Goal: Task Accomplishment & Management: Complete application form

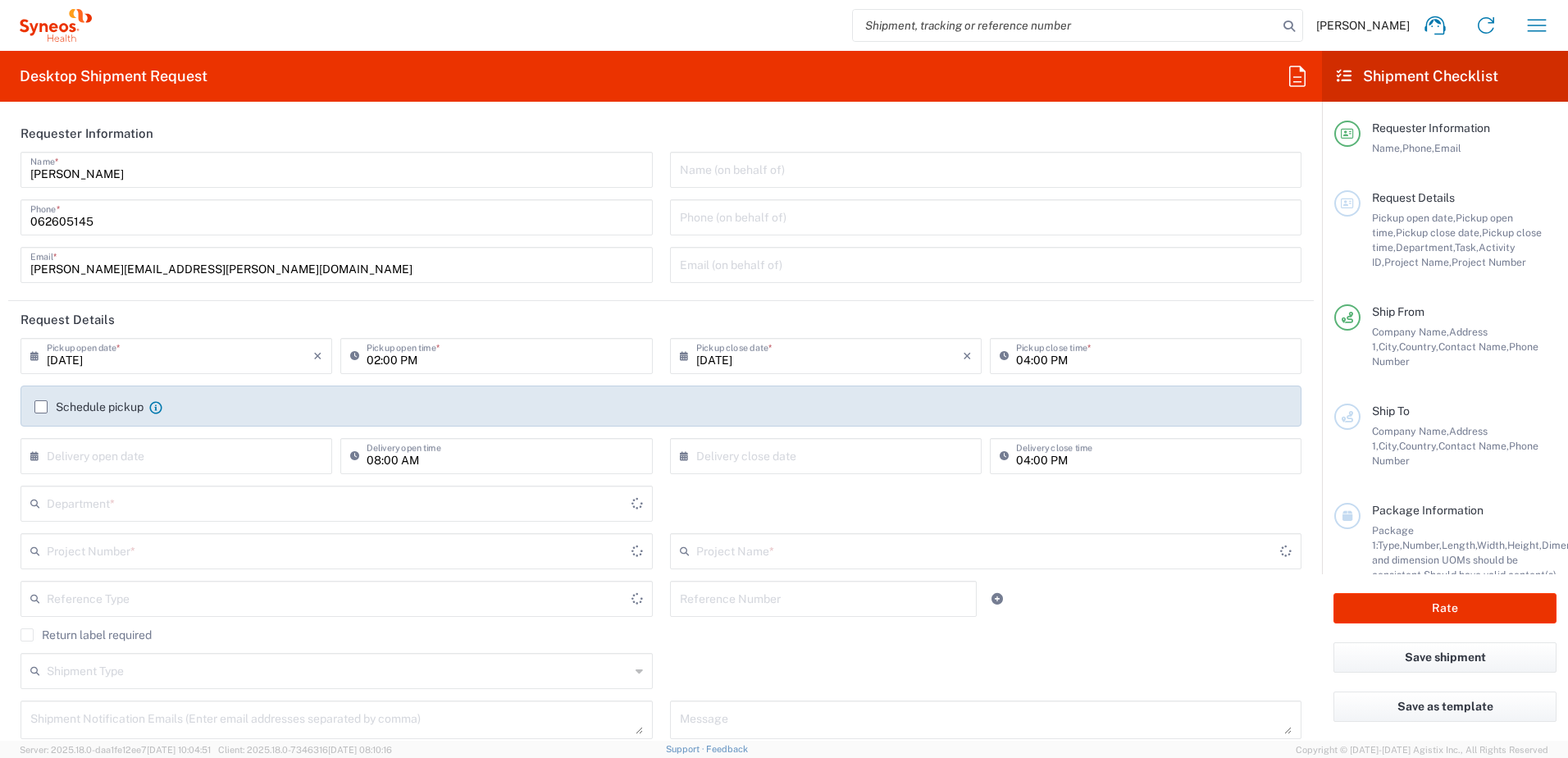
type input "Central [GEOGRAPHIC_DATA]"
type input "[GEOGRAPHIC_DATA]"
type input "3229"
type input "Syneos Health d.o.o. [GEOGRAPHIC_DATA]-[GEOGRAPHIC_DATA]"
click at [118, 363] on input "[DATE]" at bounding box center [180, 354] width 267 height 28
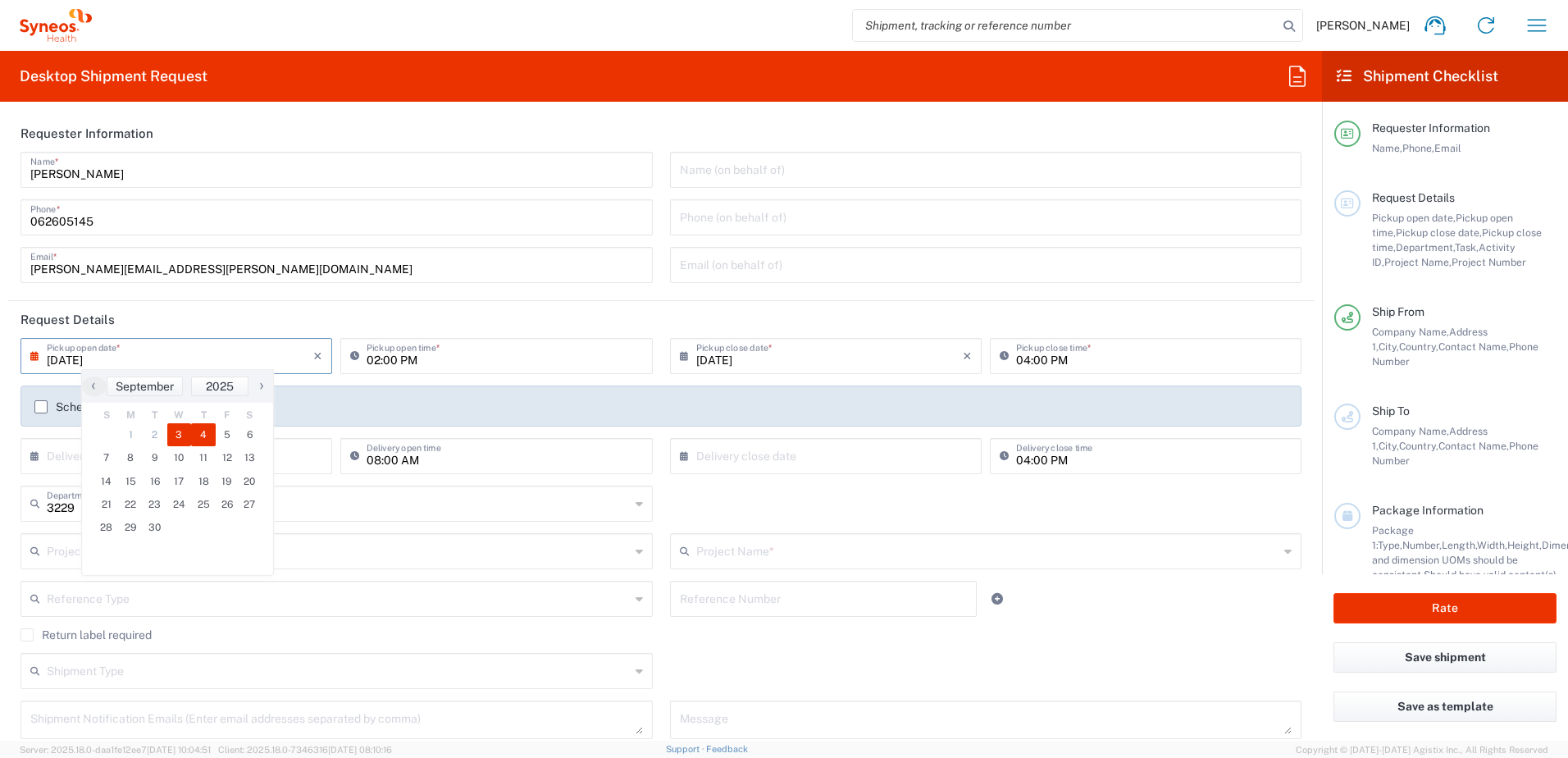
click at [200, 435] on span "4" at bounding box center [204, 435] width 24 height 23
type input "[DATE]"
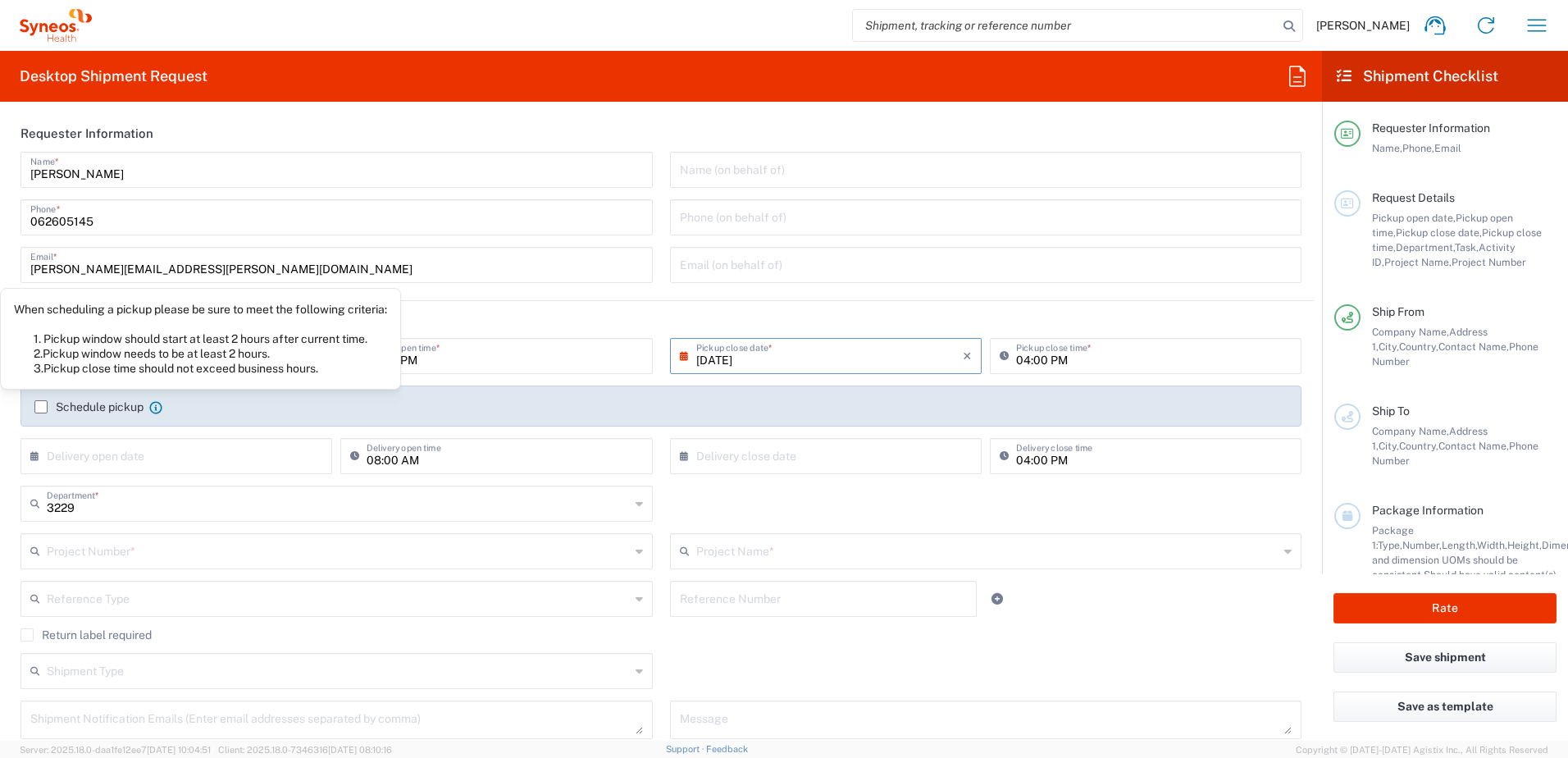
click at [200, 340] on div "When scheduling a pickup please be sure to meet the following criteria: 1. Pick…" at bounding box center [201, 338] width 373 height 74
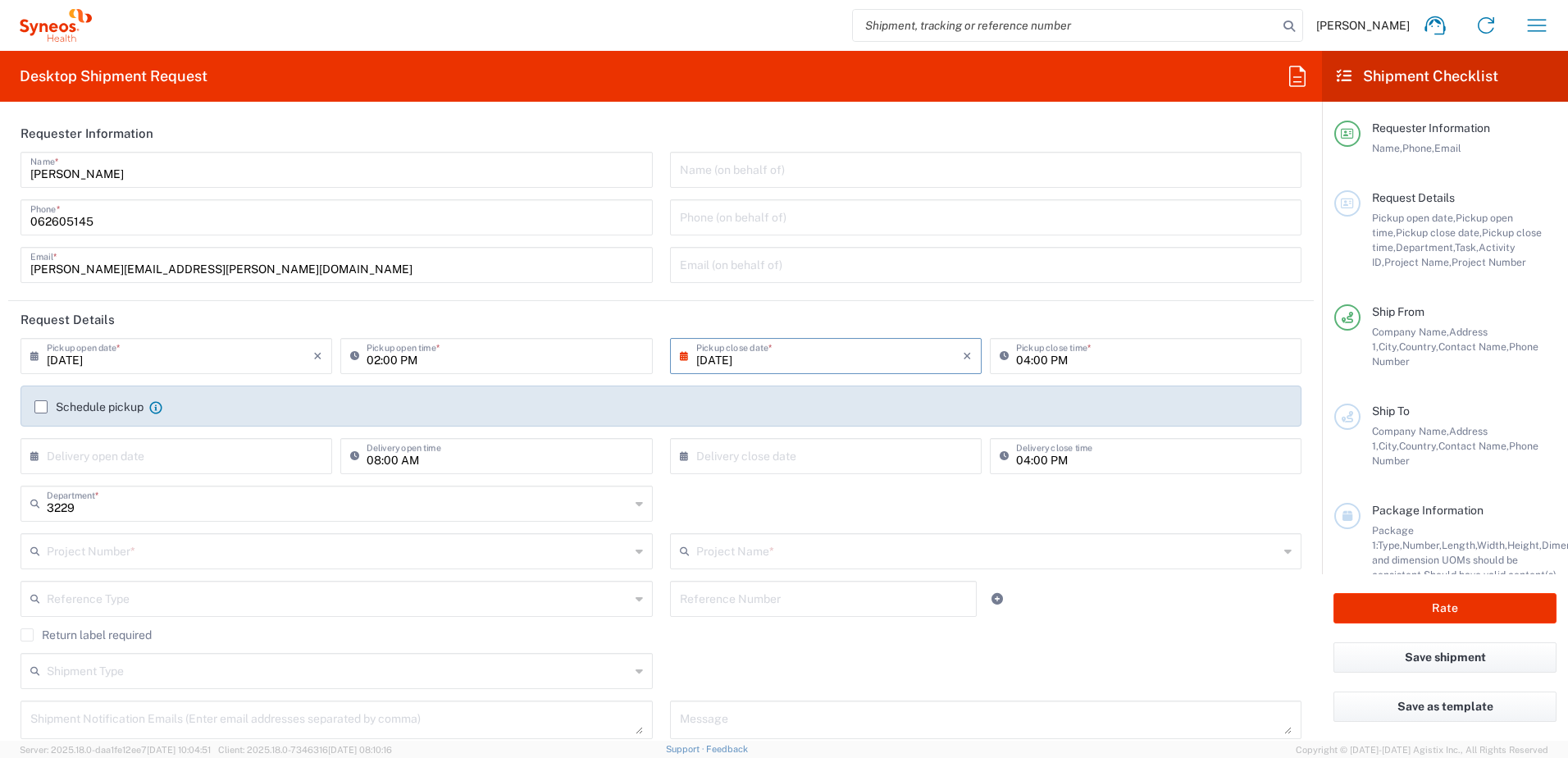
click at [404, 361] on input "02:00 PM" at bounding box center [504, 354] width 275 height 28
click at [433, 362] on input "02:00 PM" at bounding box center [504, 354] width 275 height 28
click at [377, 364] on input "02:00 PM" at bounding box center [504, 354] width 275 height 28
click at [401, 360] on input "10:00 PM" at bounding box center [504, 354] width 275 height 28
type input "10:00 AM"
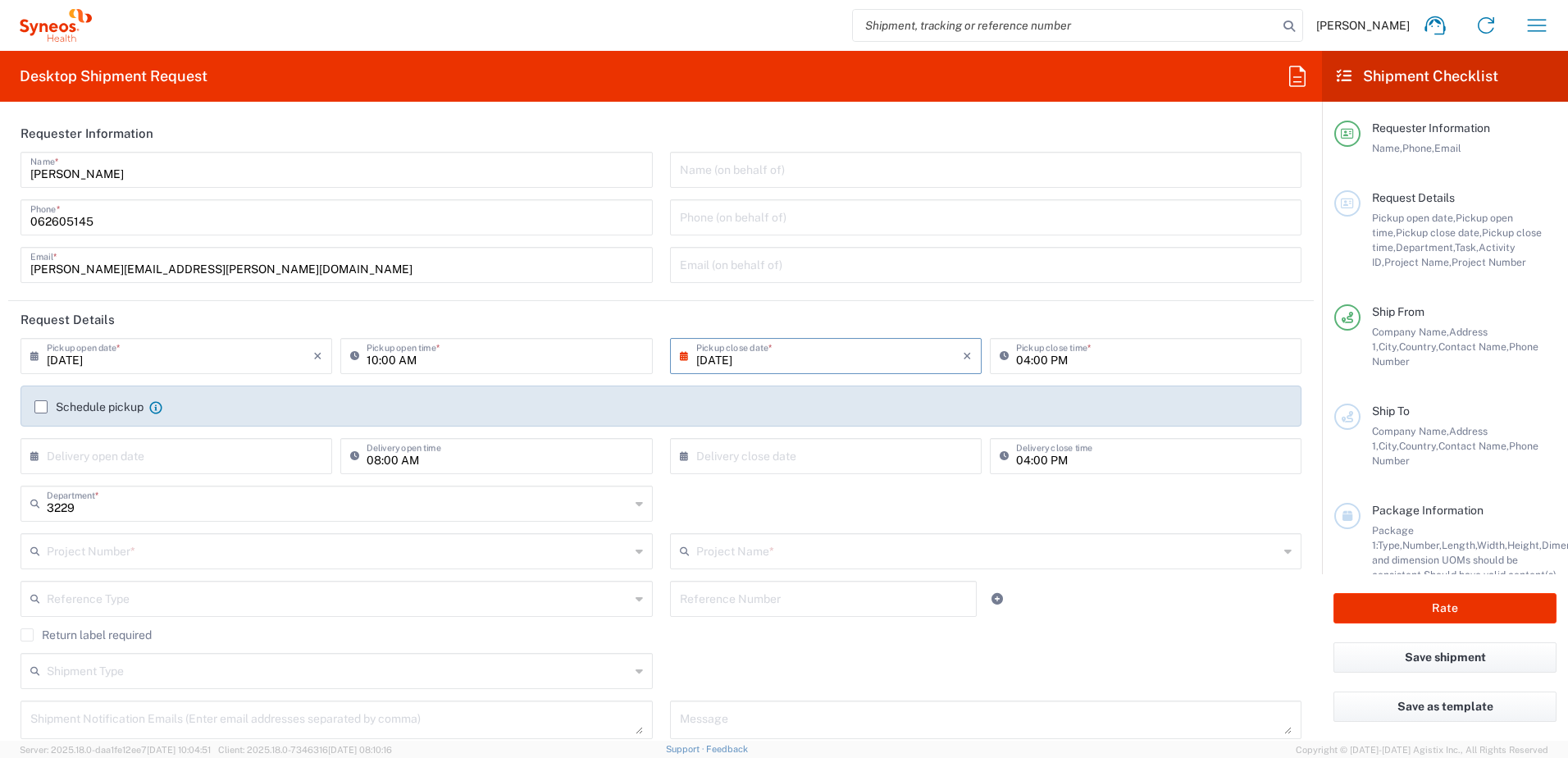
click at [41, 407] on label "Schedule pickup" at bounding box center [90, 407] width 109 height 13
click at [41, 407] on input "Schedule pickup" at bounding box center [41, 407] width 0 height 0
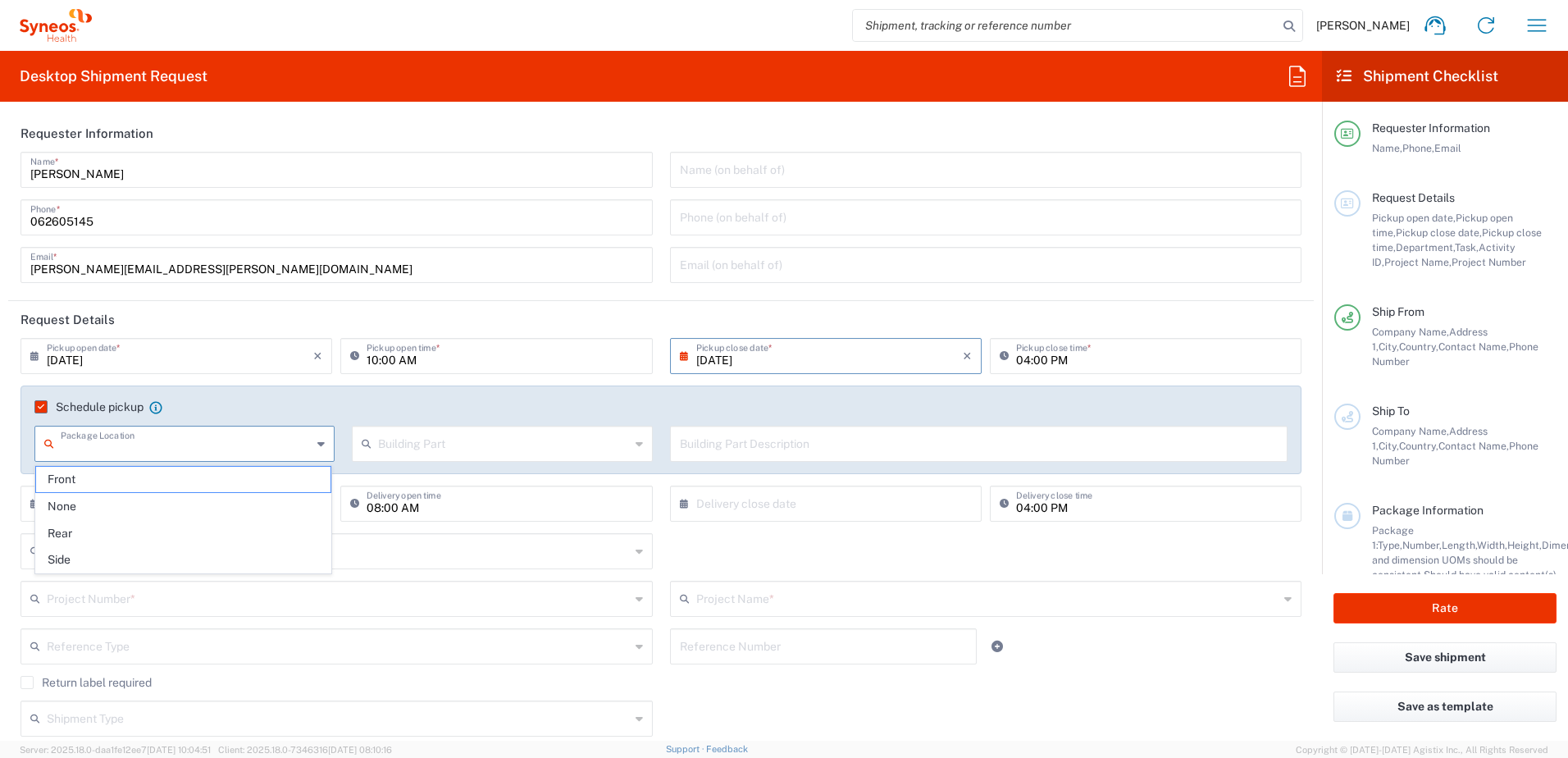
click at [108, 442] on input "text" at bounding box center [186, 442] width 251 height 28
click at [73, 479] on span "Front" at bounding box center [183, 479] width 294 height 25
type input "Front"
click at [440, 450] on input "text" at bounding box center [503, 442] width 251 height 28
click at [383, 560] on span "Floor" at bounding box center [498, 560] width 294 height 25
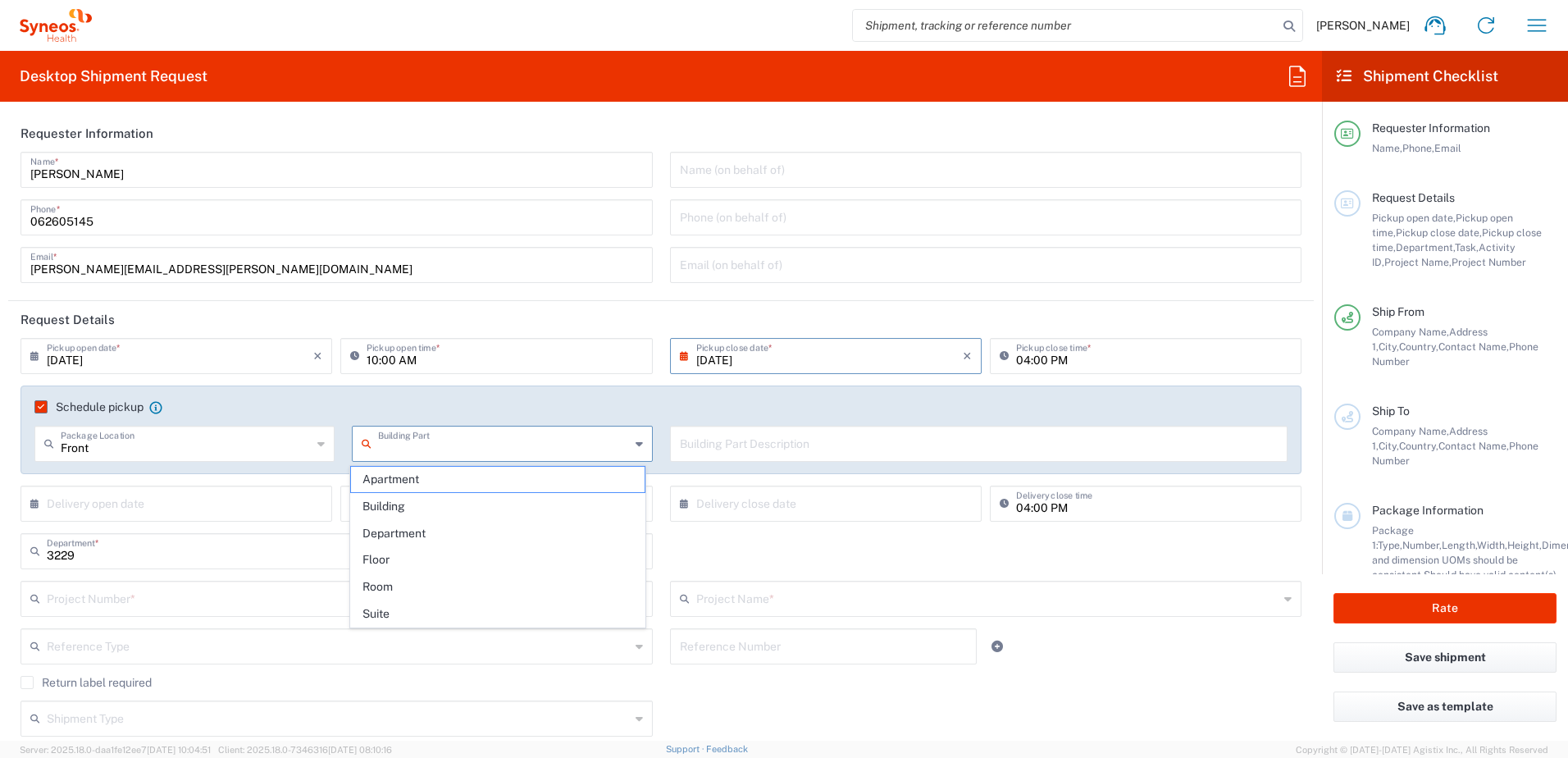
type input "Floor"
click at [714, 450] on input "text" at bounding box center [979, 442] width 598 height 28
type input "IX floor, reception"
click at [118, 509] on input "text" at bounding box center [180, 503] width 267 height 28
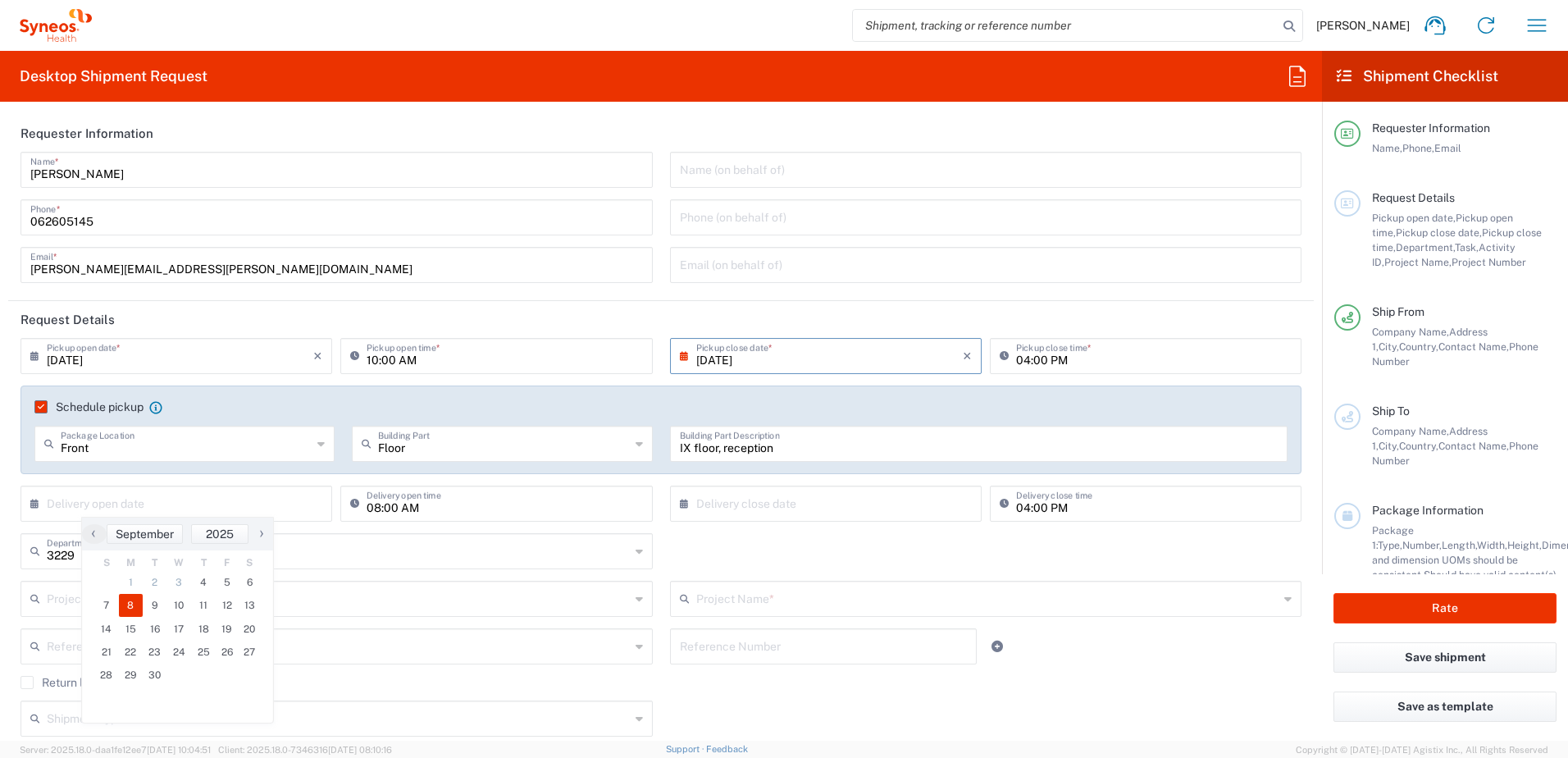
click at [125, 602] on span "8" at bounding box center [131, 605] width 24 height 23
type input "[DATE]"
click at [731, 507] on input "text" at bounding box center [829, 503] width 267 height 28
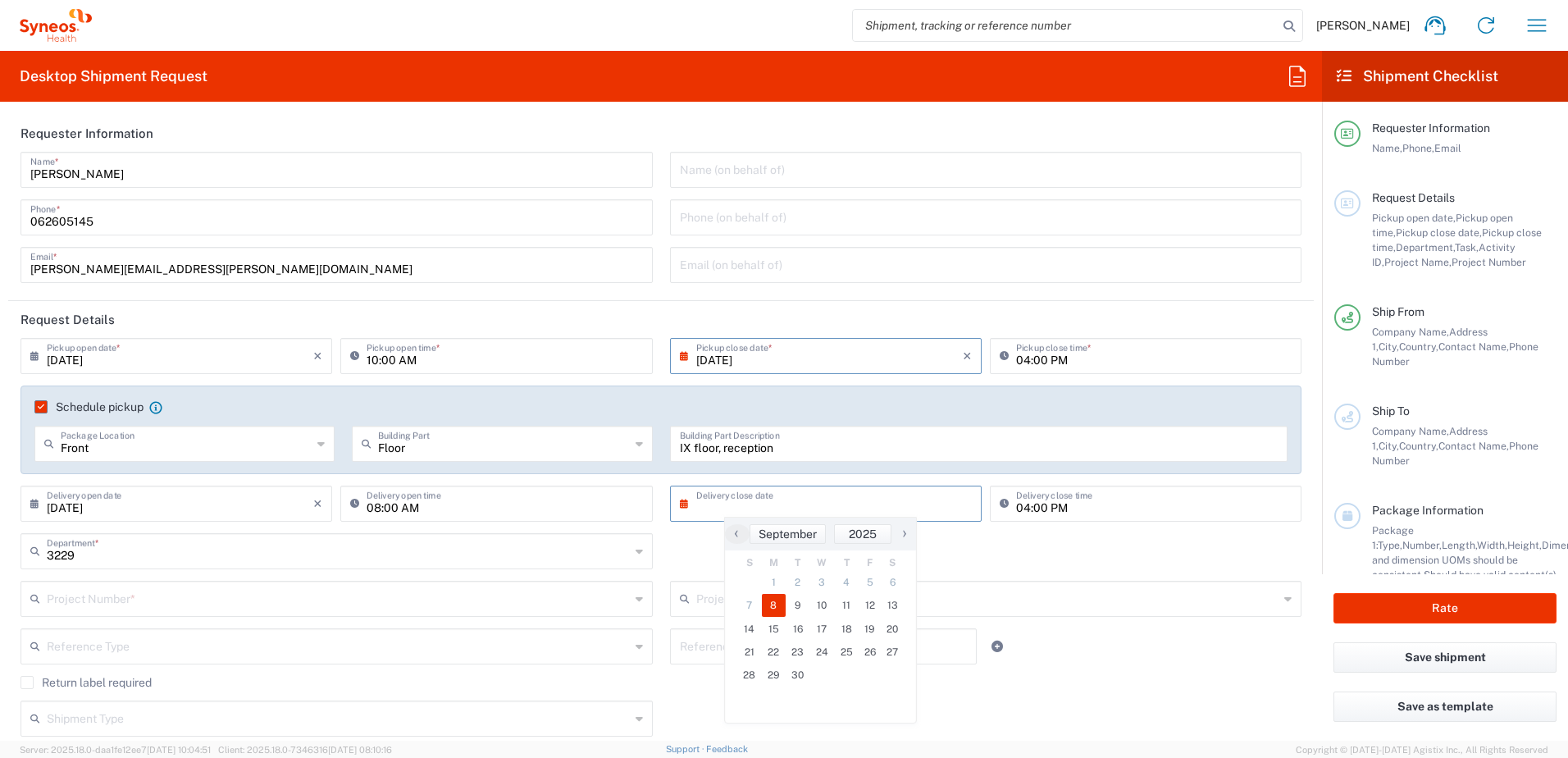
drag, startPoint x: 785, startPoint y: 613, endPoint x: 776, endPoint y: 607, distance: 10.8
click at [776, 607] on span "8" at bounding box center [775, 605] width 24 height 23
type input "[DATE]"
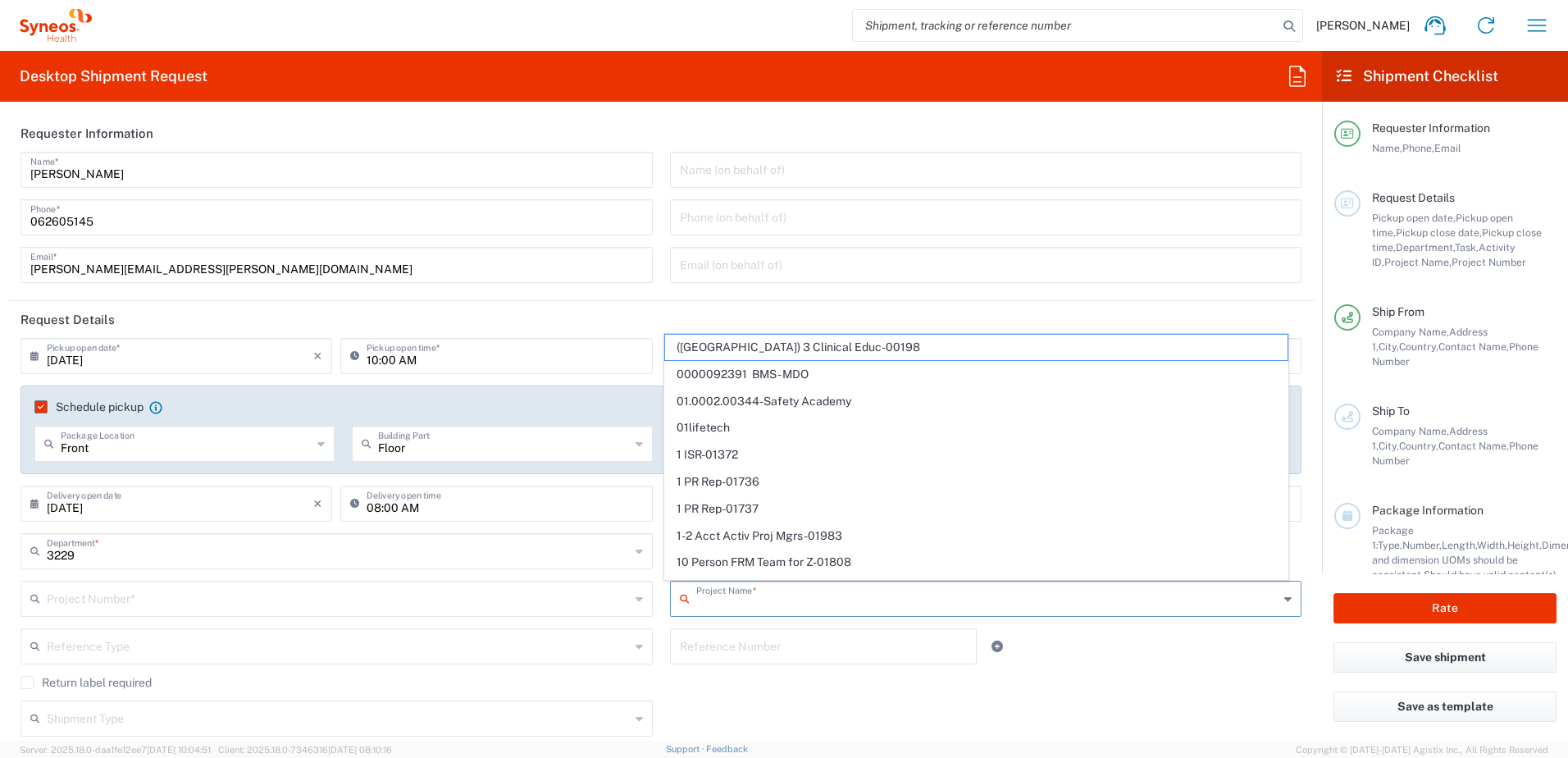
click at [748, 599] on input "text" at bounding box center [988, 598] width 583 height 28
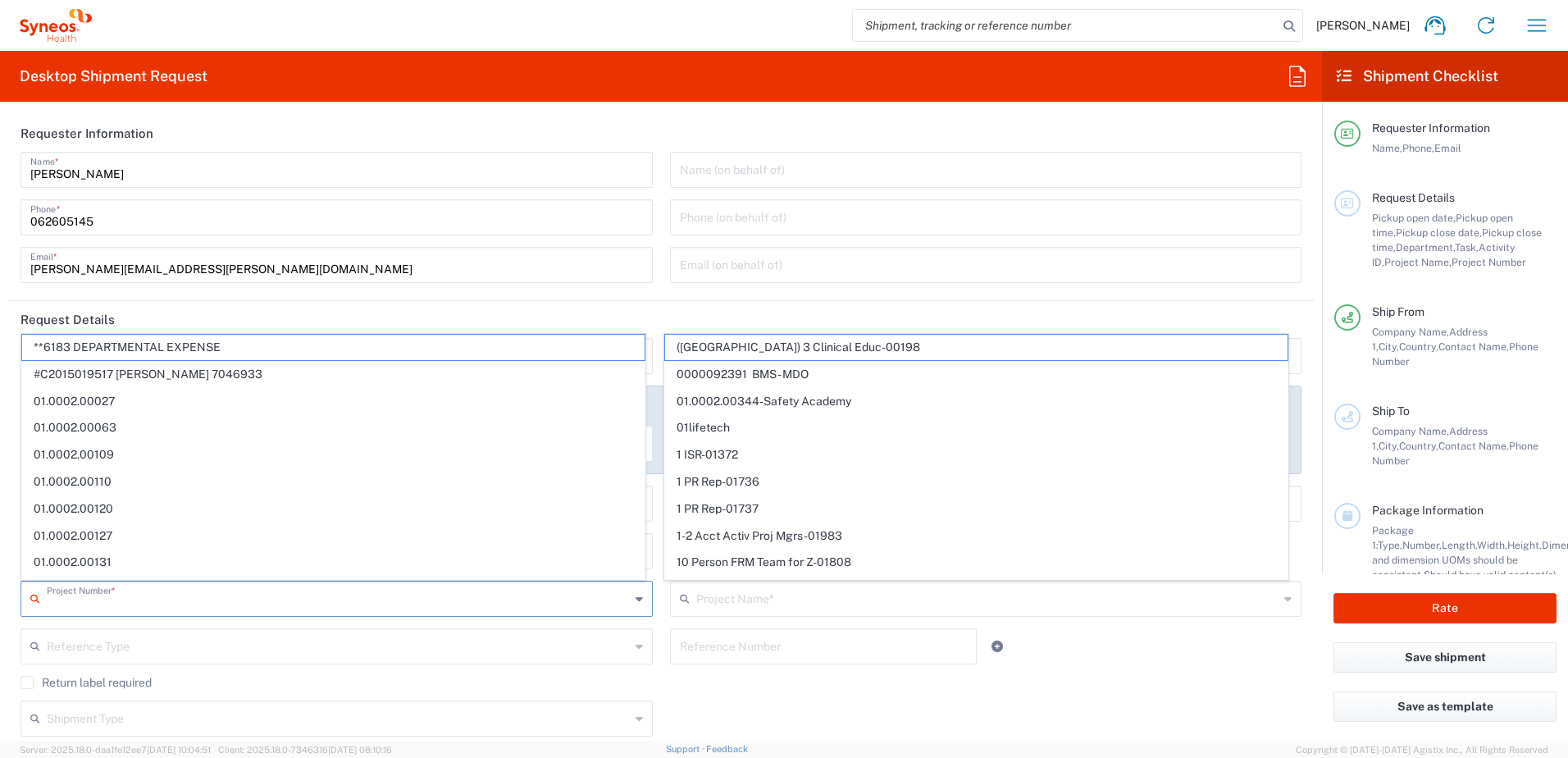
click at [71, 608] on input "text" at bounding box center [338, 598] width 583 height 28
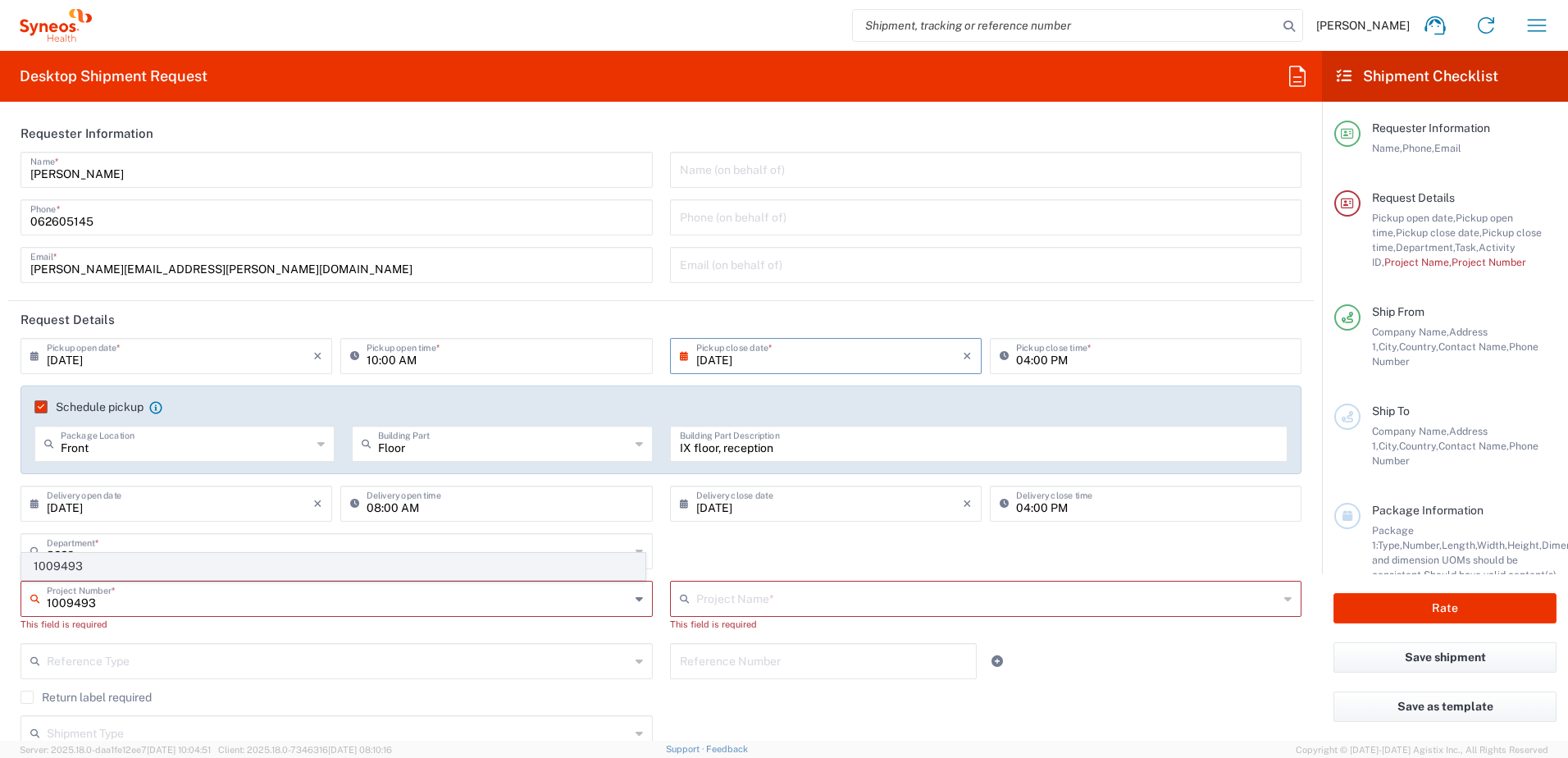
type input "1009493"
click at [73, 564] on span "1009493" at bounding box center [334, 567] width 623 height 25
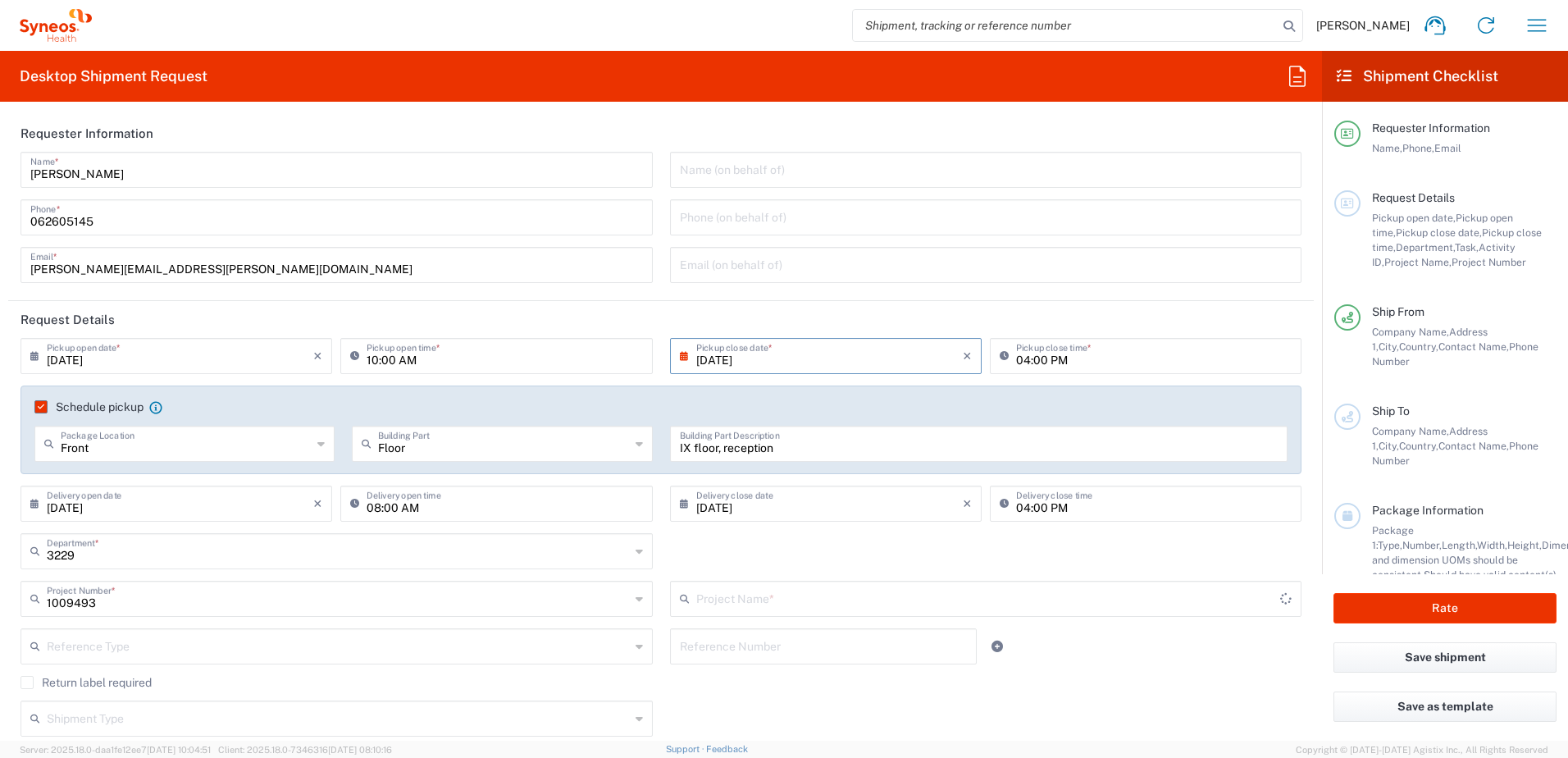
type input "Otsuka 1009493"
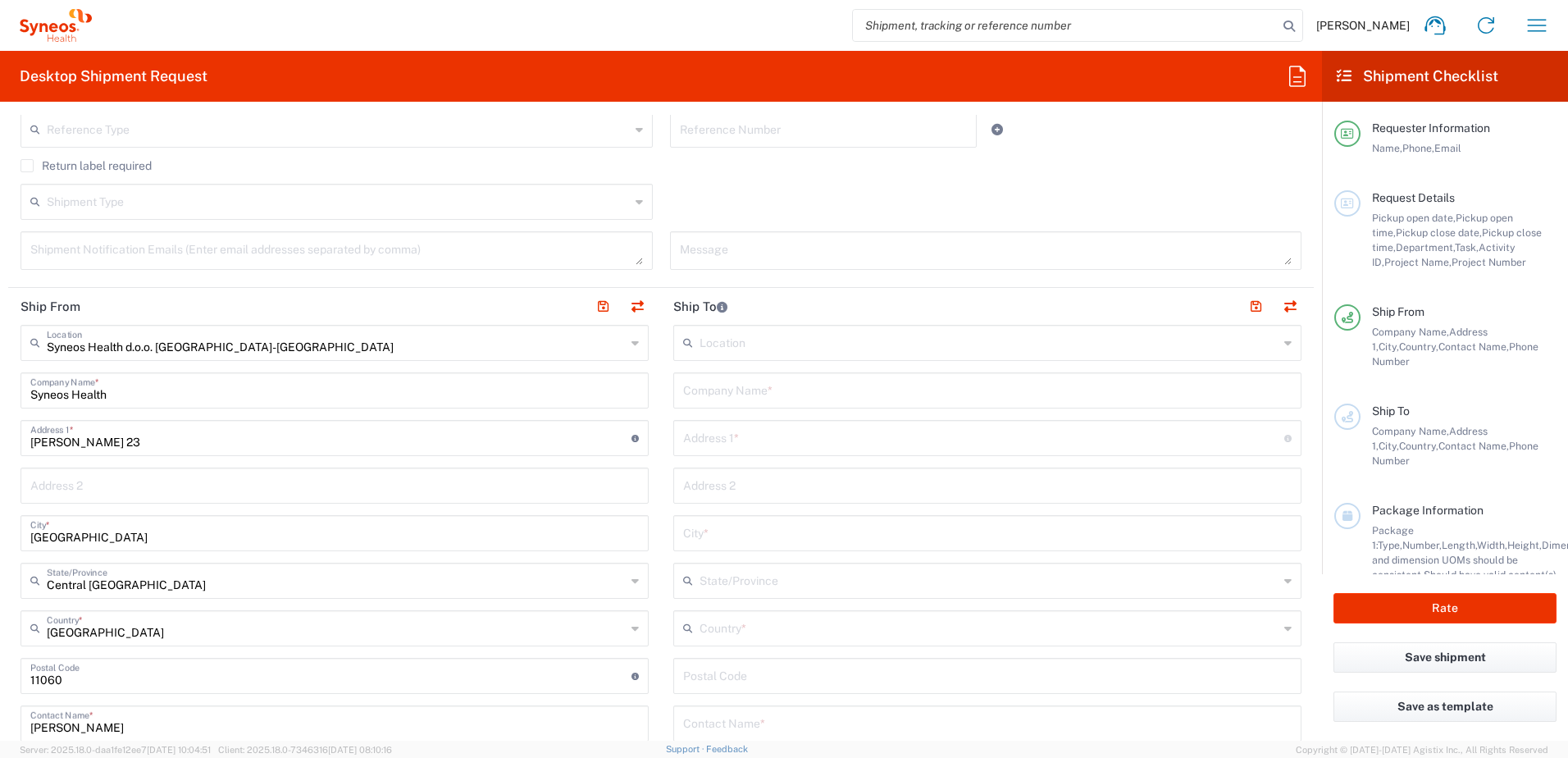
scroll to position [492, 0]
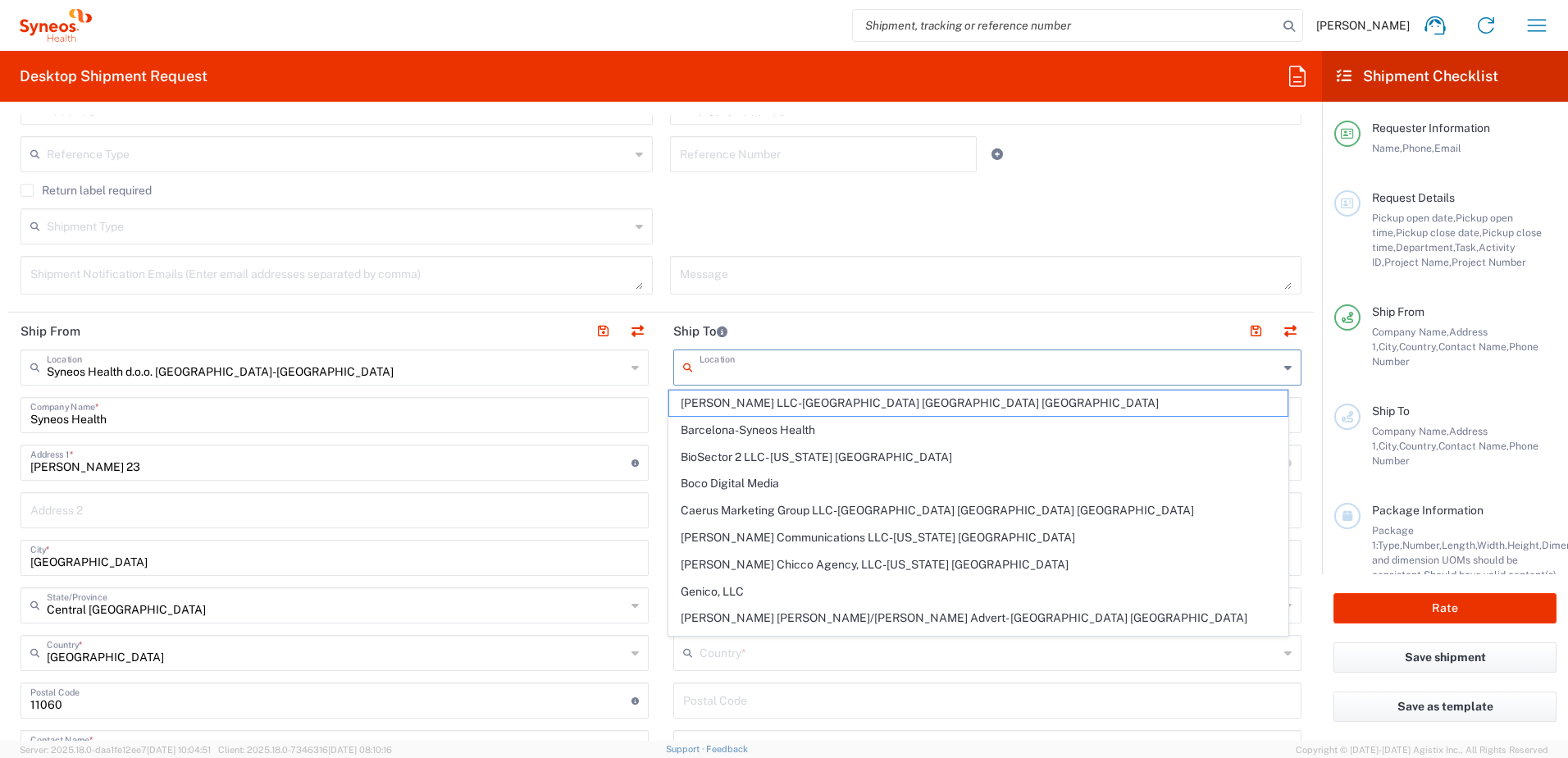
click at [760, 371] on input "text" at bounding box center [988, 366] width 580 height 28
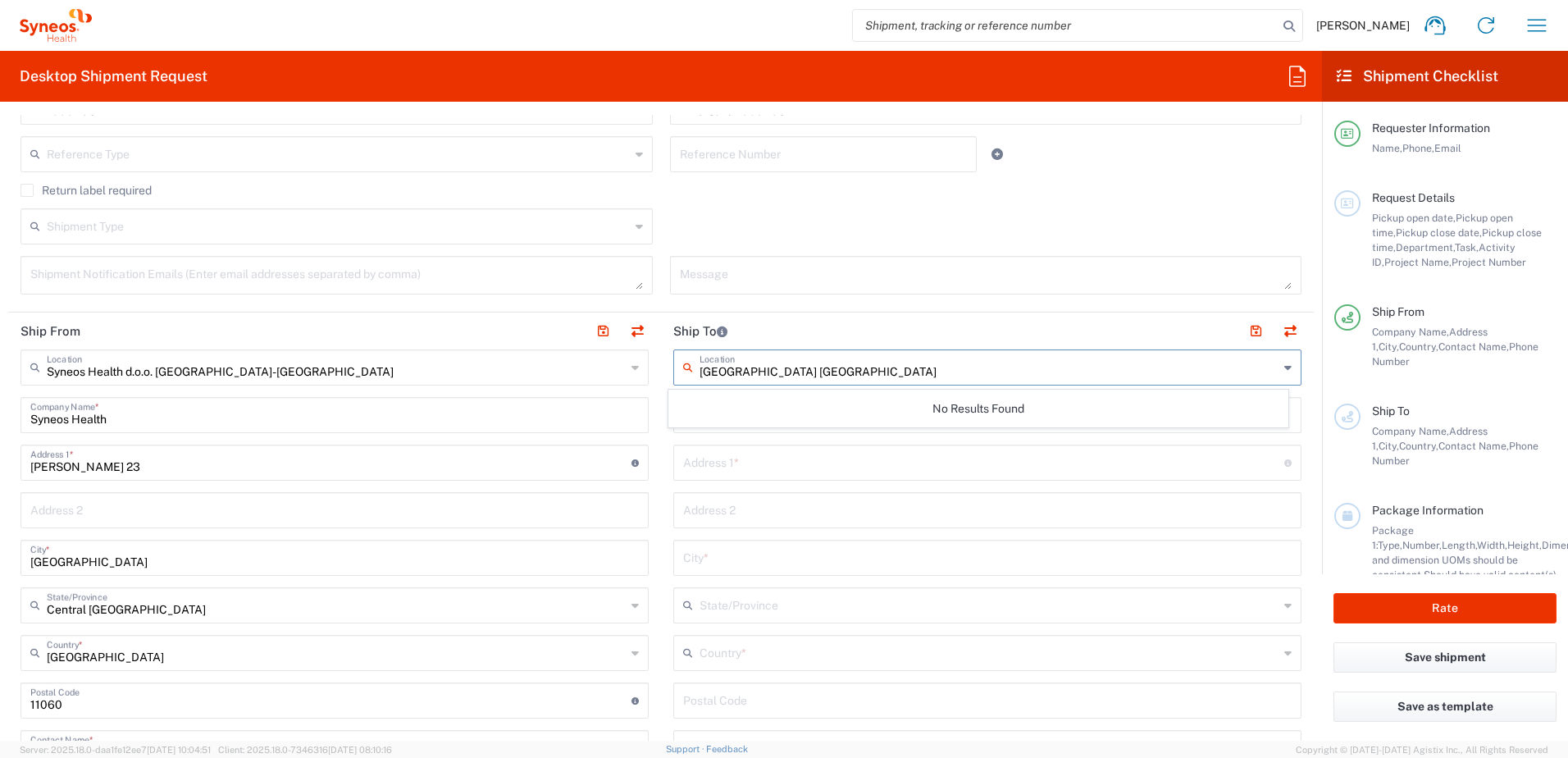
type input "University Clinical Center Kragujevac"
click at [969, 406] on div "No Results Found" at bounding box center [978, 408] width 621 height 38
click at [1282, 333] on button "button" at bounding box center [1290, 331] width 23 height 23
type input "Syneos Health d.o.o. [GEOGRAPHIC_DATA]-[GEOGRAPHIC_DATA]"
type input "Syneos Health"
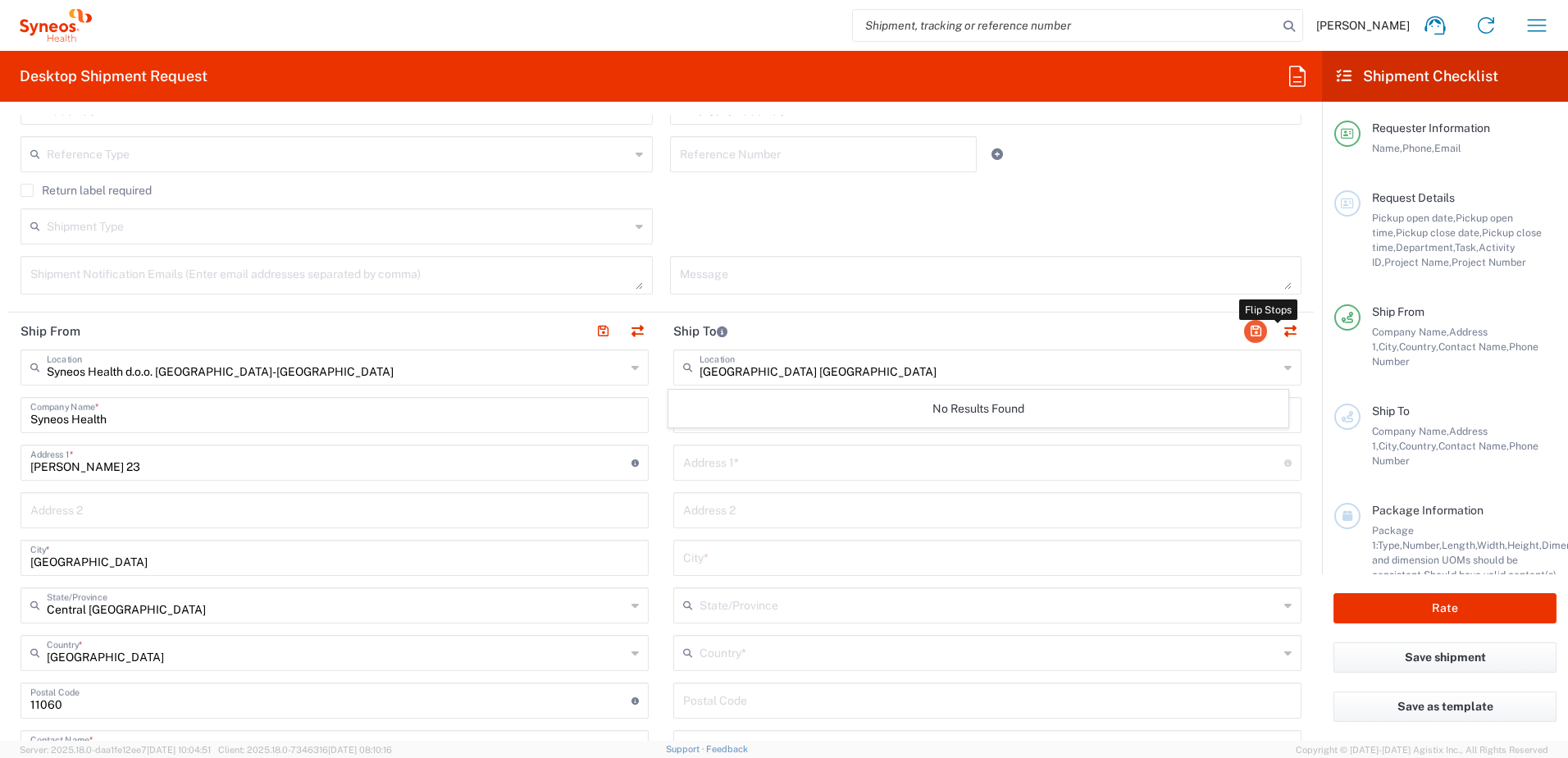
type input "[PERSON_NAME] 23"
type input "[GEOGRAPHIC_DATA]"
type input "11060"
type input "[PERSON_NAME]"
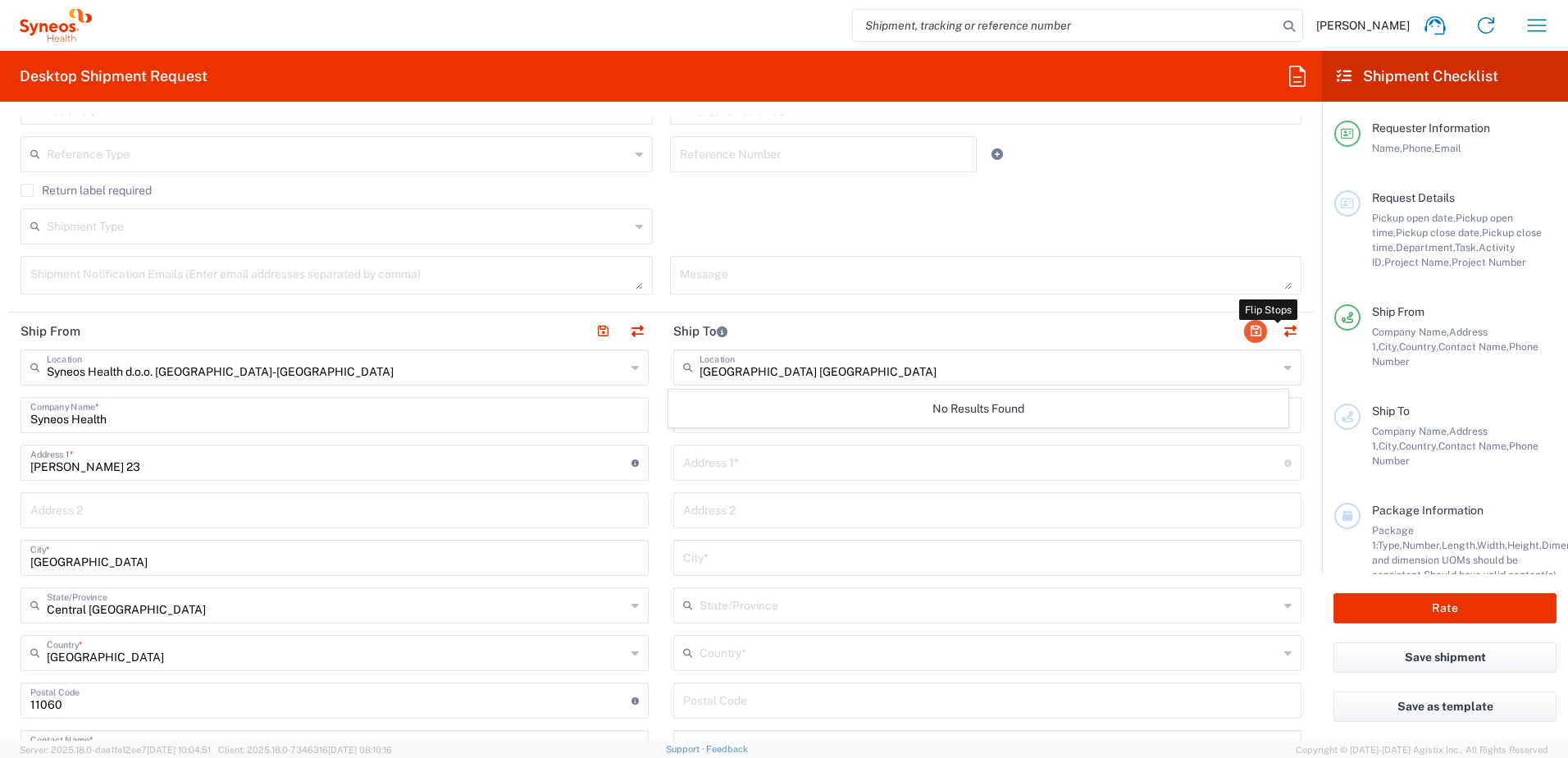
type input "062605145"
type input "[PERSON_NAME][EMAIL_ADDRESS][PERSON_NAME][DOMAIN_NAME]"
type input "EORI"
type input "VAT"
type input "109932826"
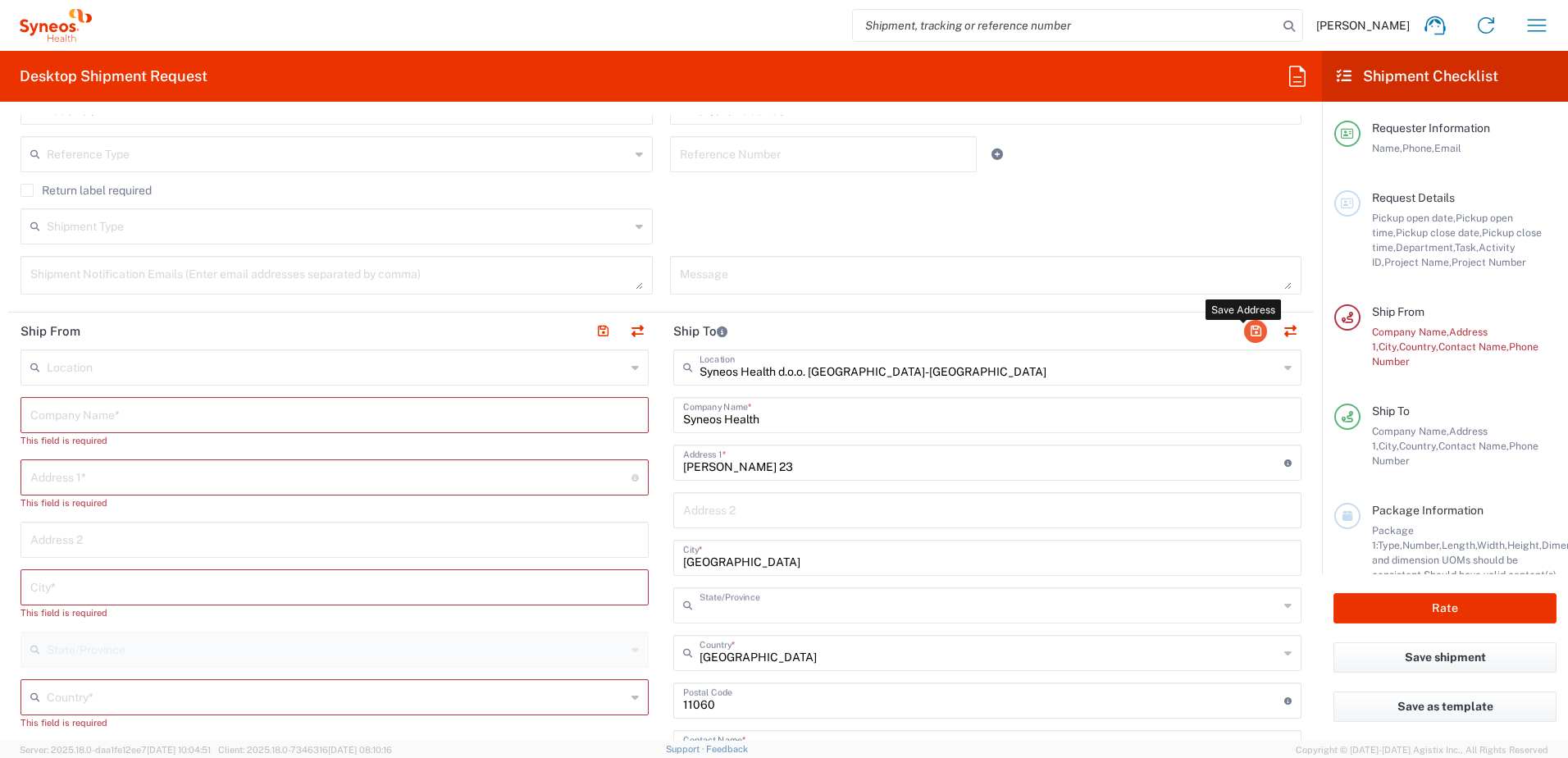
type input "Central [GEOGRAPHIC_DATA]"
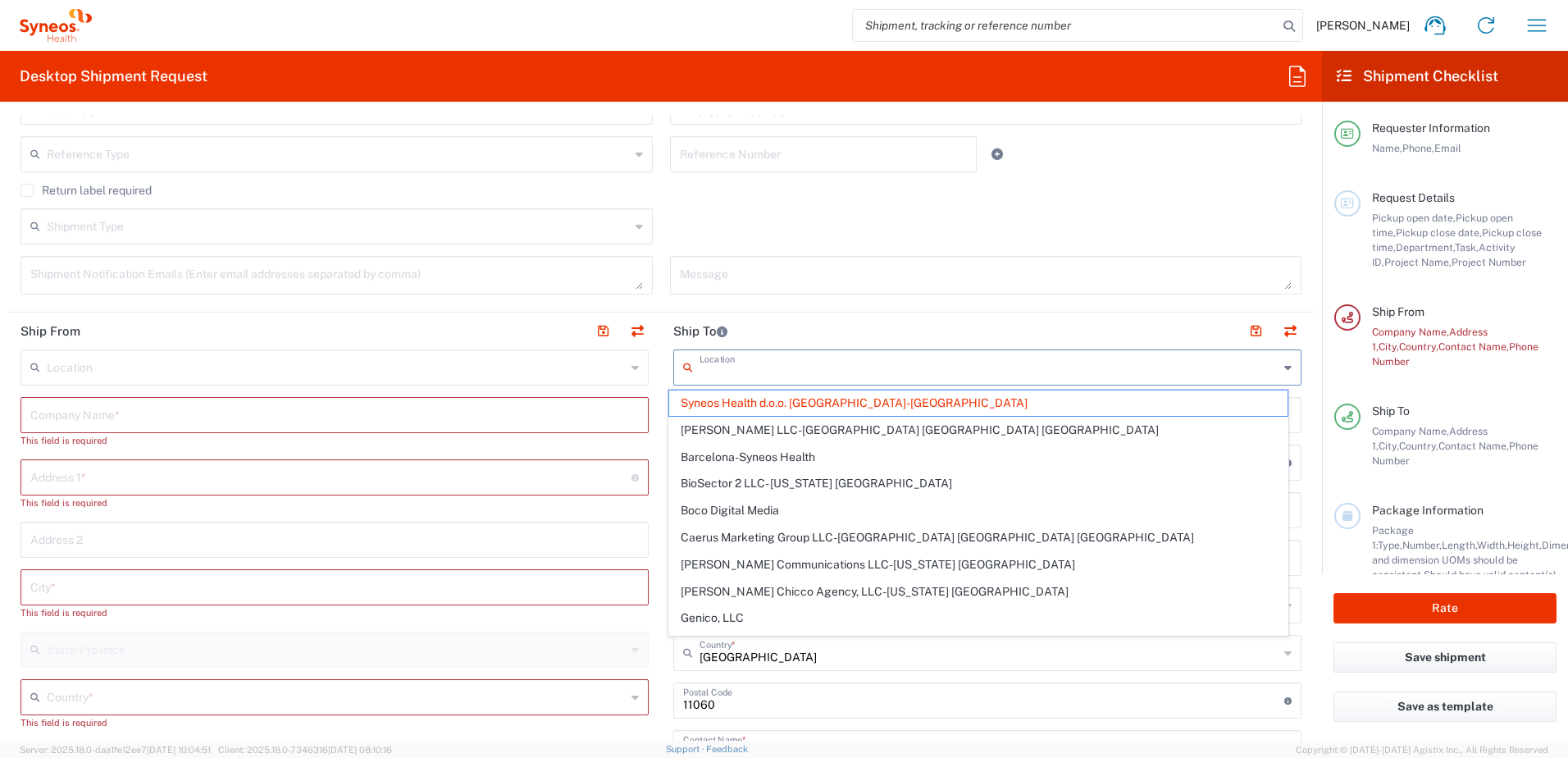
click at [967, 371] on input "text" at bounding box center [988, 366] width 580 height 28
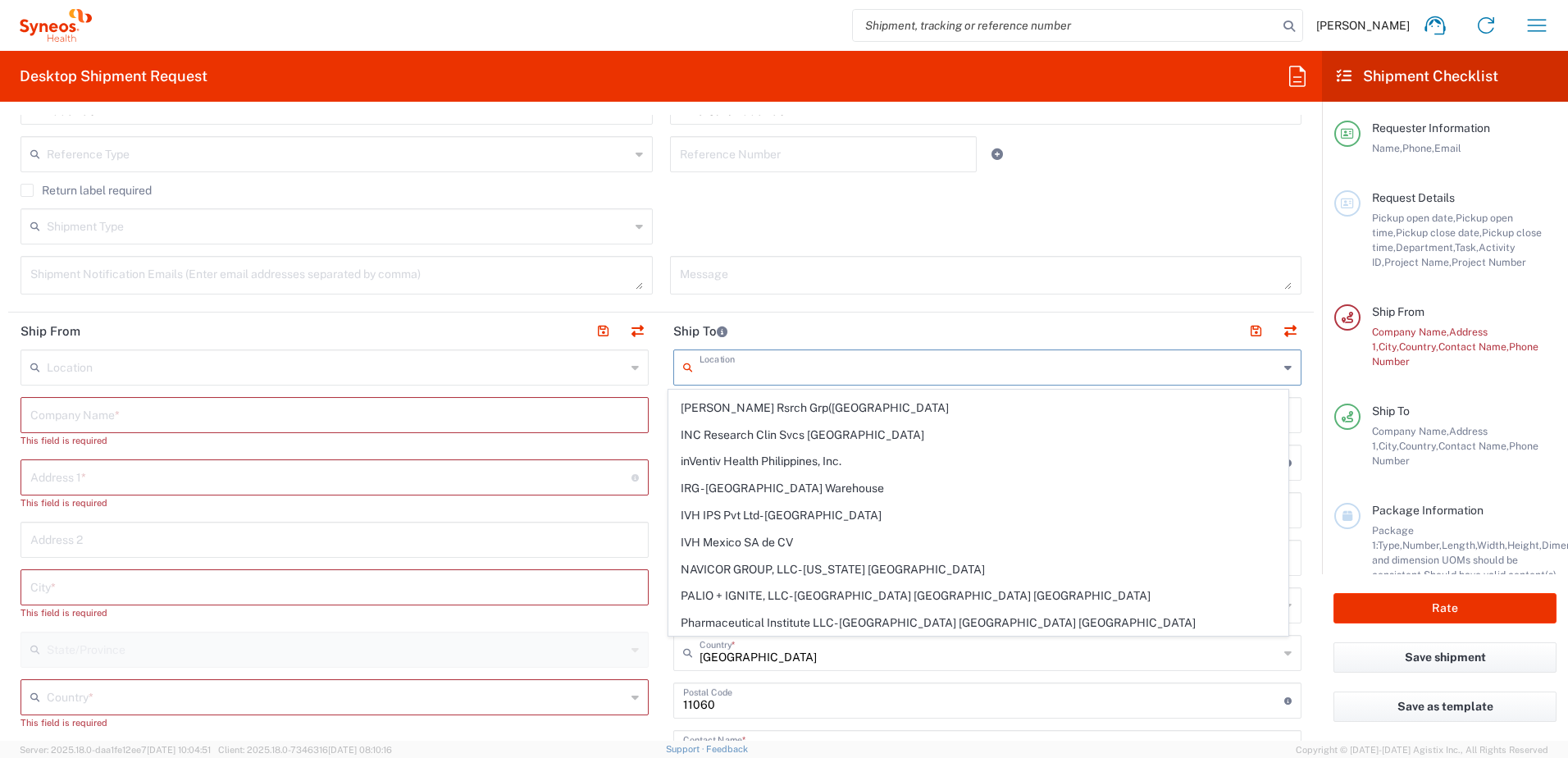
scroll to position [0, 0]
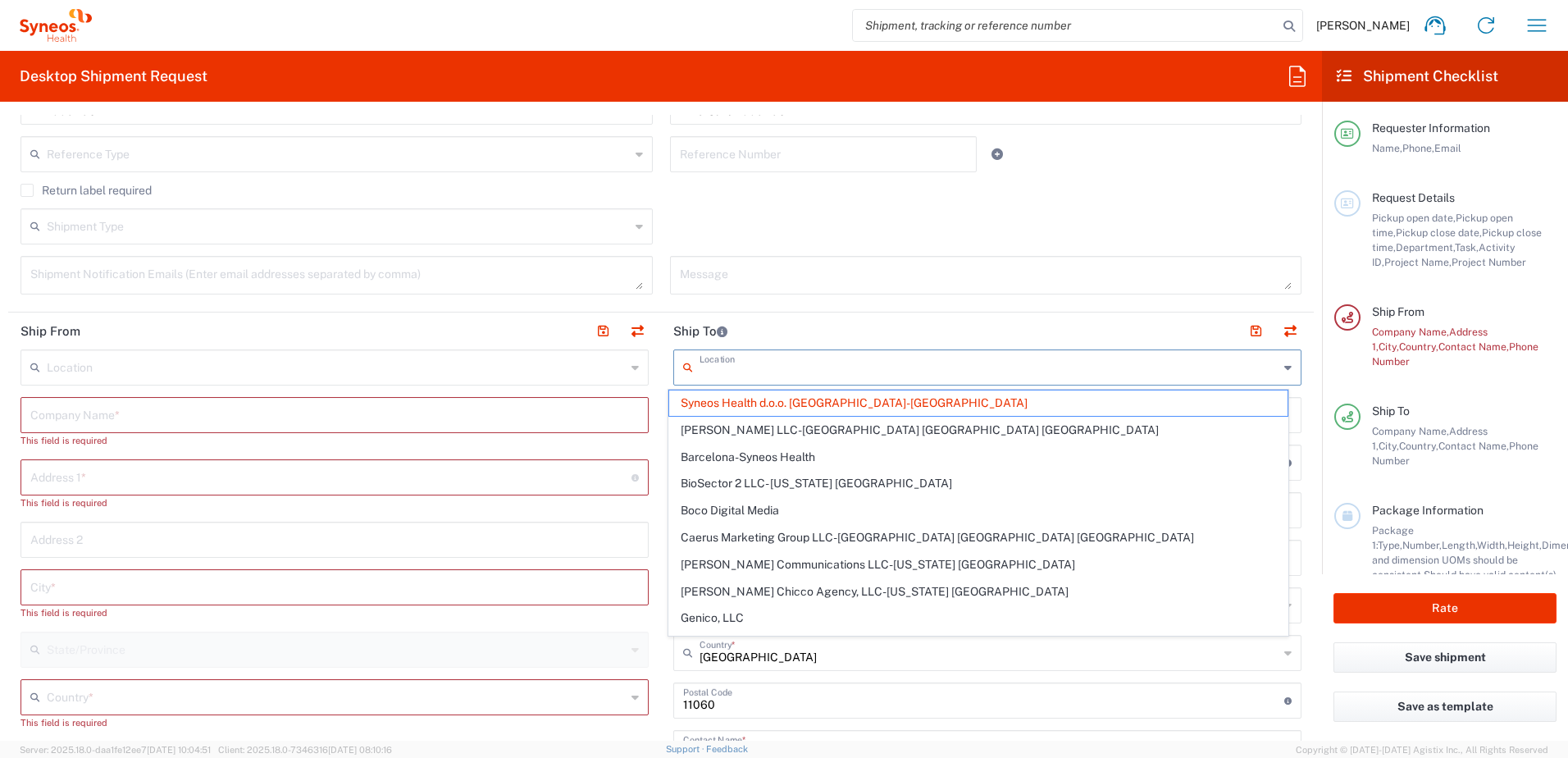
click at [1284, 370] on icon at bounding box center [1288, 368] width 8 height 26
click at [652, 501] on main "Location Addison Whitney LLC-Morrisvile NC US Barcelona-Syneos Health BioSector…" at bounding box center [335, 763] width 653 height 826
type input "Syneos Health d.o.o. [GEOGRAPHIC_DATA]-[GEOGRAPHIC_DATA]"
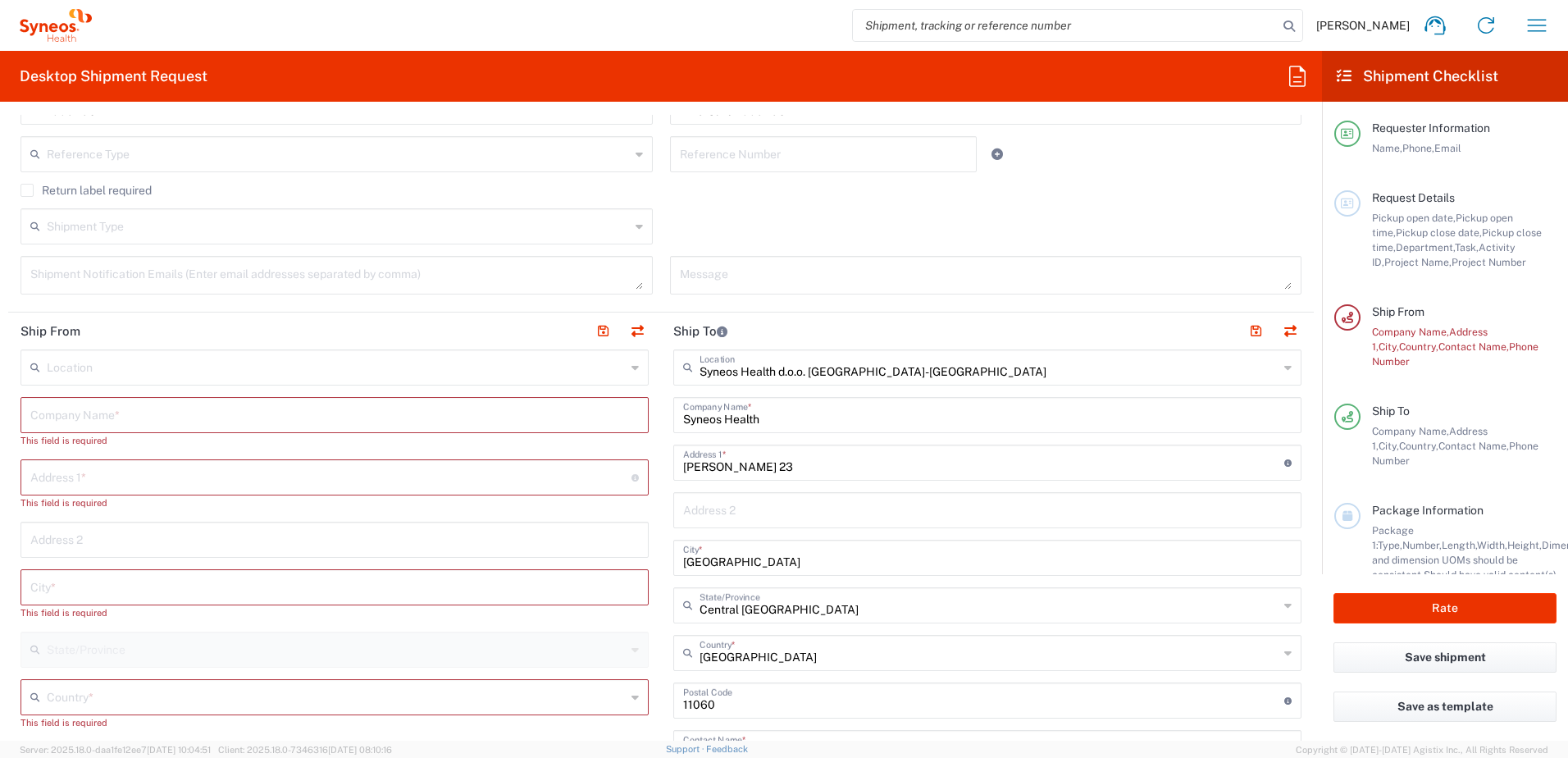
click at [70, 372] on input "text" at bounding box center [336, 366] width 580 height 28
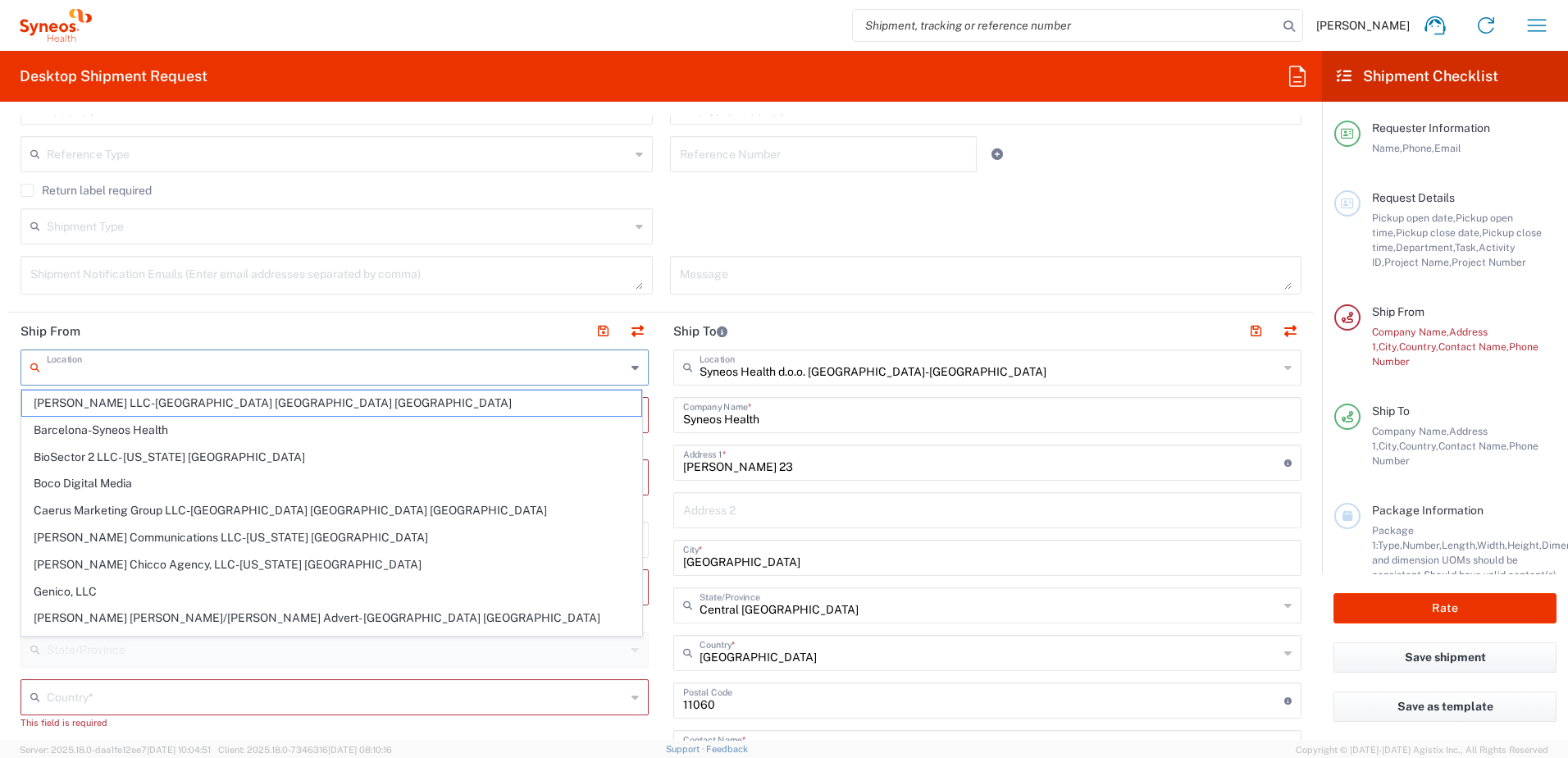
click at [151, 332] on header "Ship From" at bounding box center [335, 331] width 653 height 37
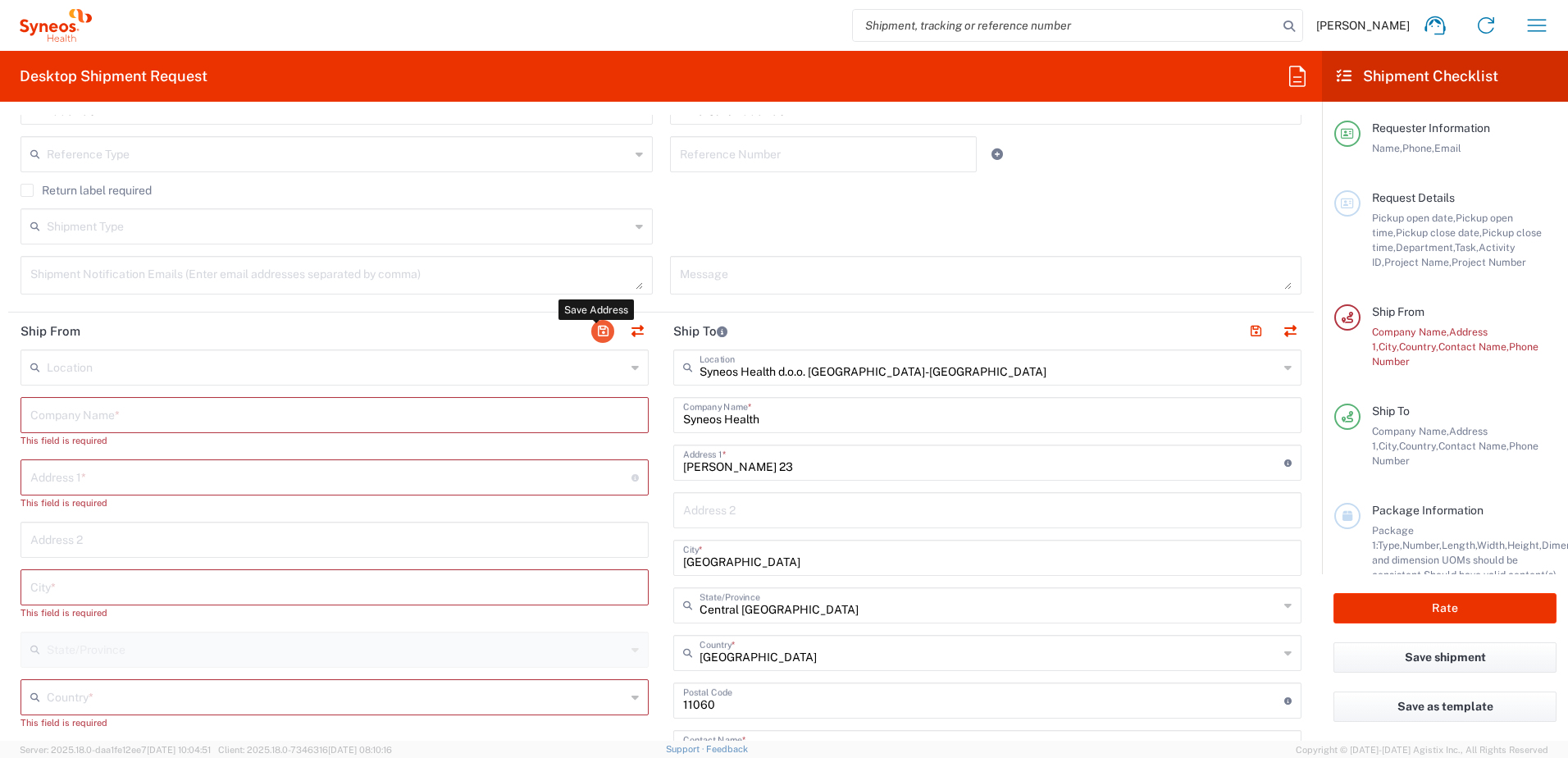
click at [592, 333] on button "button" at bounding box center [603, 331] width 23 height 23
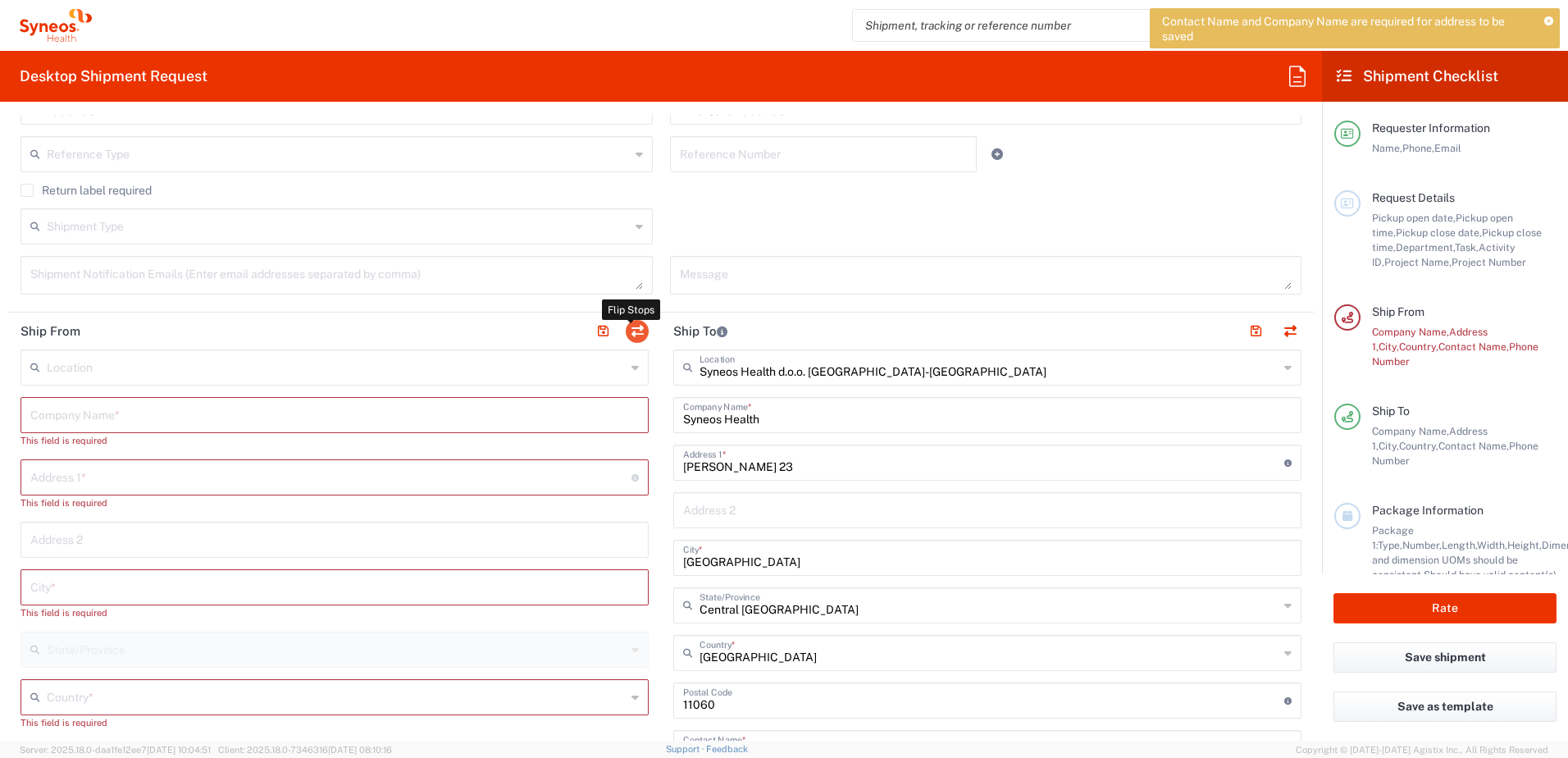
click at [629, 328] on button "button" at bounding box center [637, 331] width 23 height 23
click at [627, 328] on button "button" at bounding box center [637, 331] width 23 height 23
click at [631, 334] on button "button" at bounding box center [637, 331] width 23 height 23
type input "Syneos Health"
type input "[PERSON_NAME] 23"
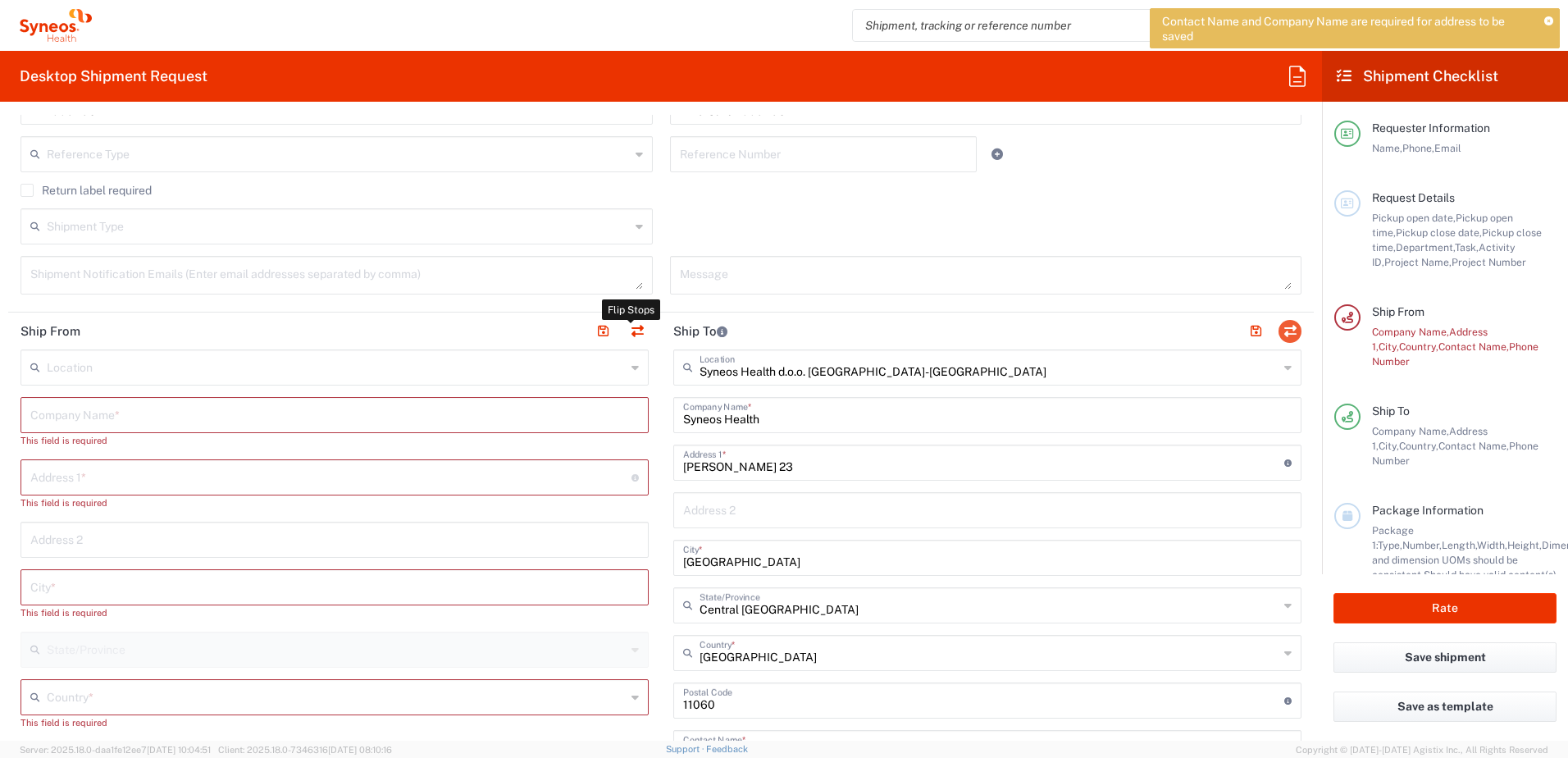
type input "[GEOGRAPHIC_DATA]"
type input "11060"
type input "[PERSON_NAME]"
type input "062605145"
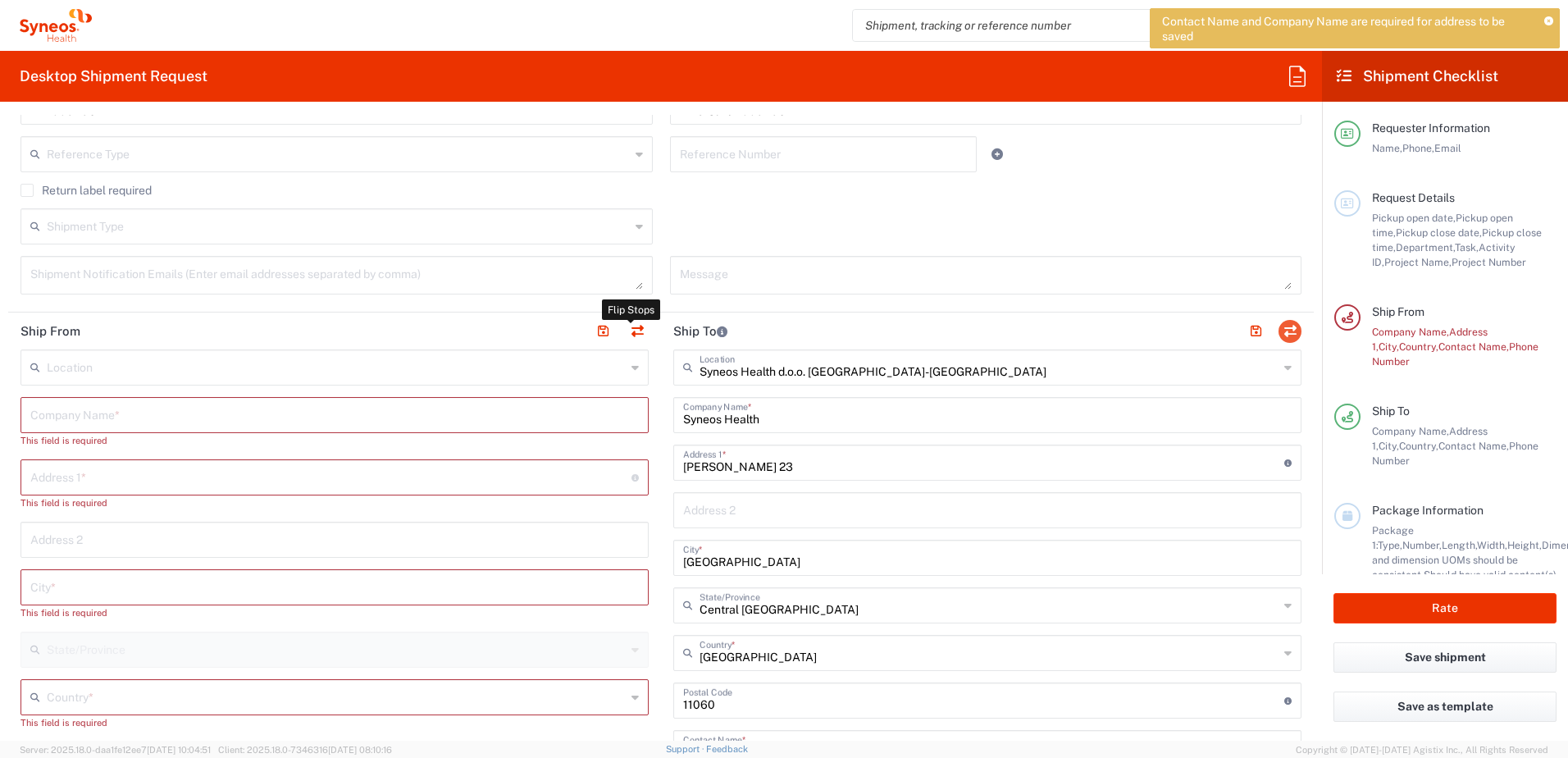
type input "[PERSON_NAME][EMAIL_ADDRESS][PERSON_NAME][DOMAIN_NAME]"
type input "VAT"
type input "109932826"
type input "EORI"
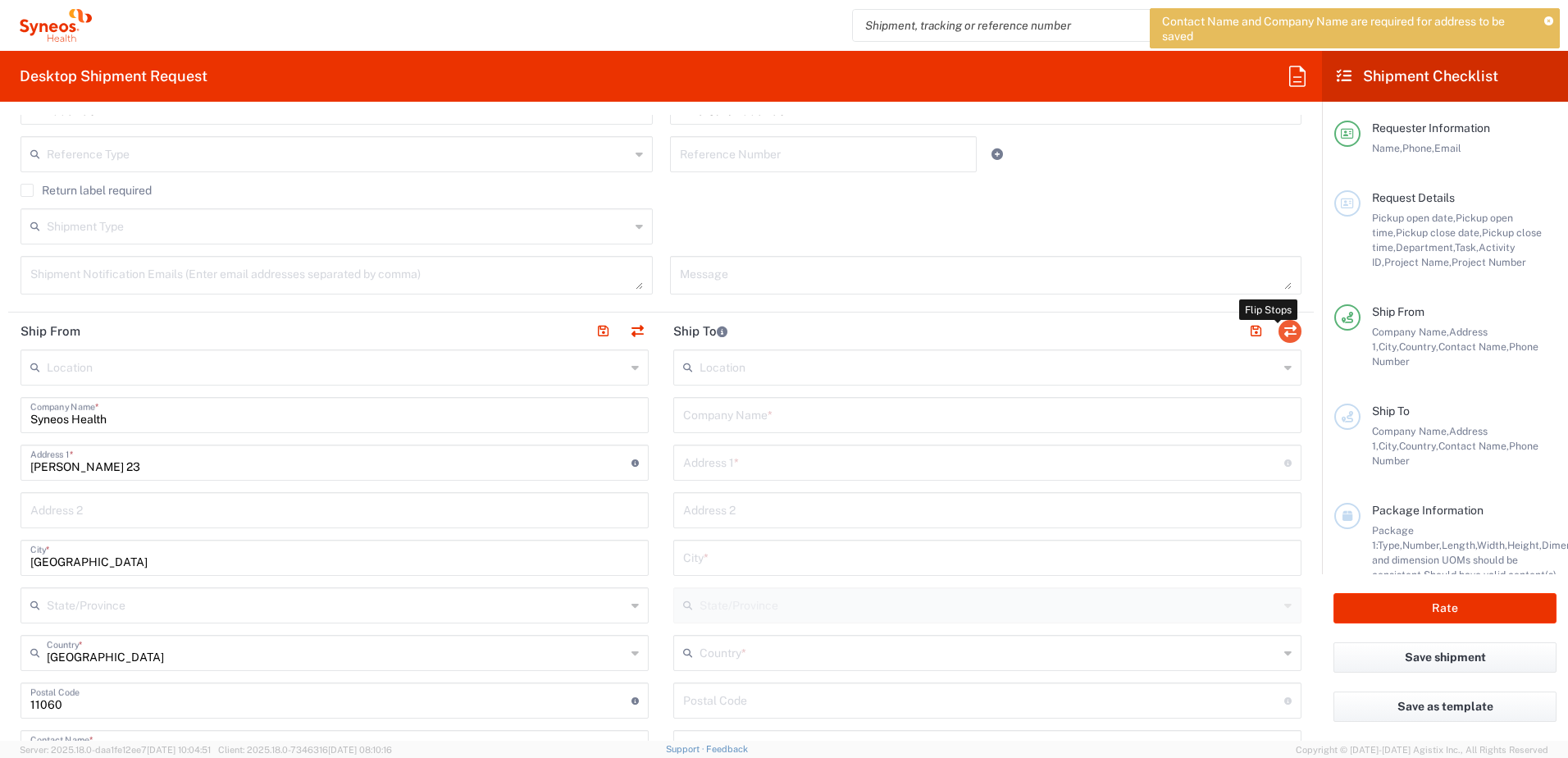
click at [1279, 327] on button "button" at bounding box center [1290, 331] width 23 height 23
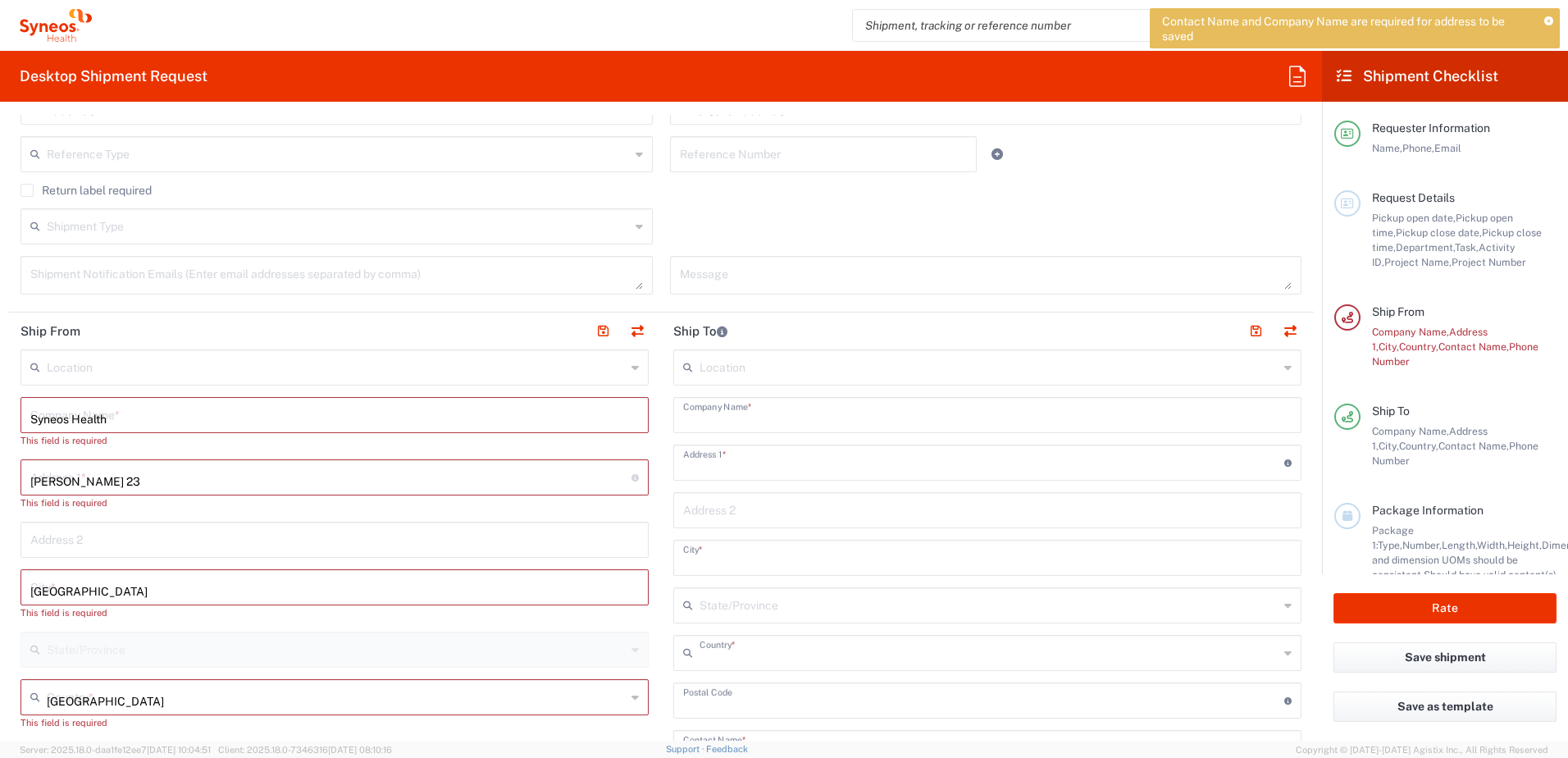
type input "Syneos Health"
type input "[PERSON_NAME] 23"
type input "[GEOGRAPHIC_DATA]"
type input "11060"
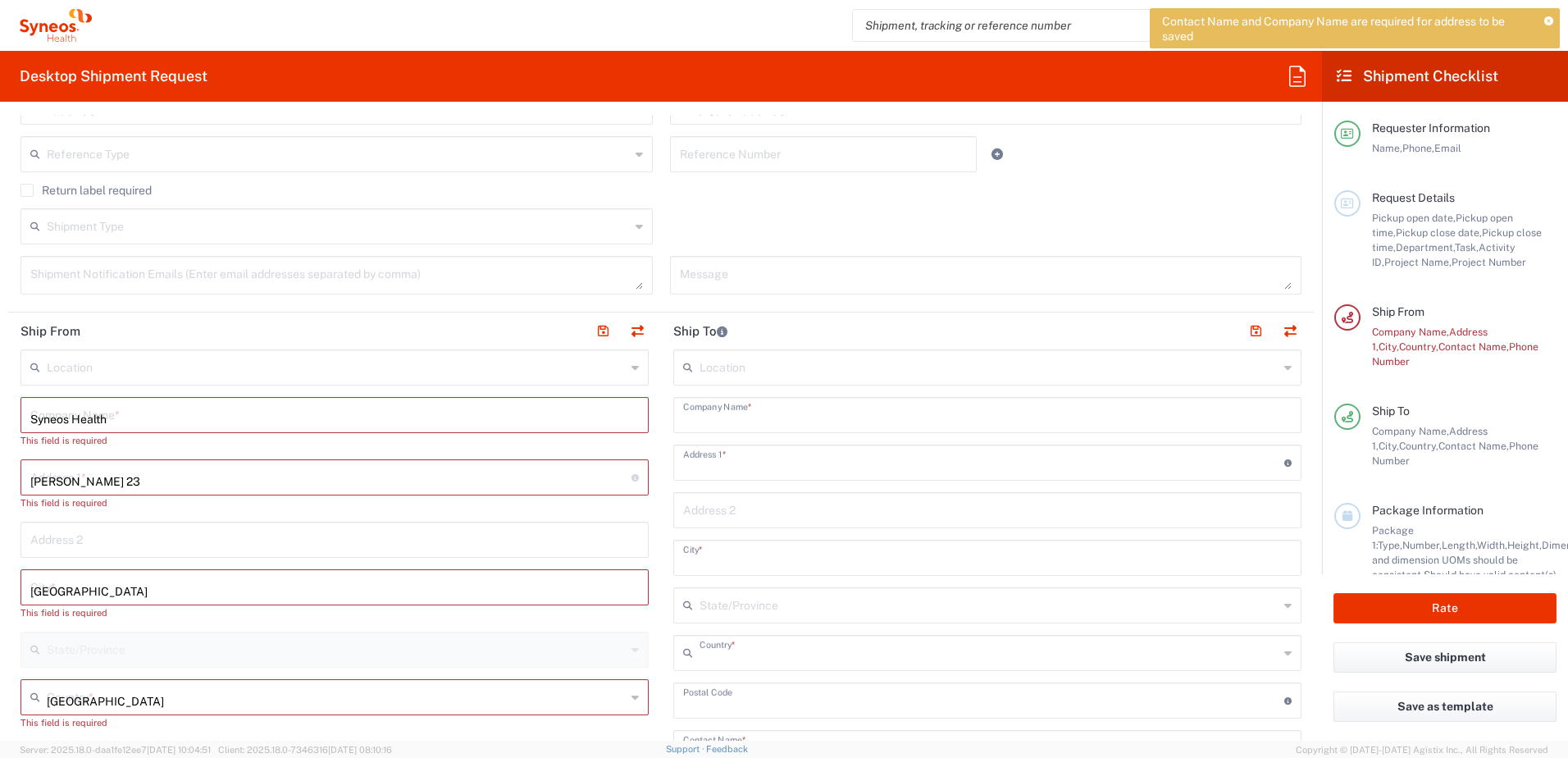
type input "[PERSON_NAME]"
type input "062605145"
type input "[PERSON_NAME][EMAIL_ADDRESS][PERSON_NAME][DOMAIN_NAME]"
type input "EORI"
type input "VAT"
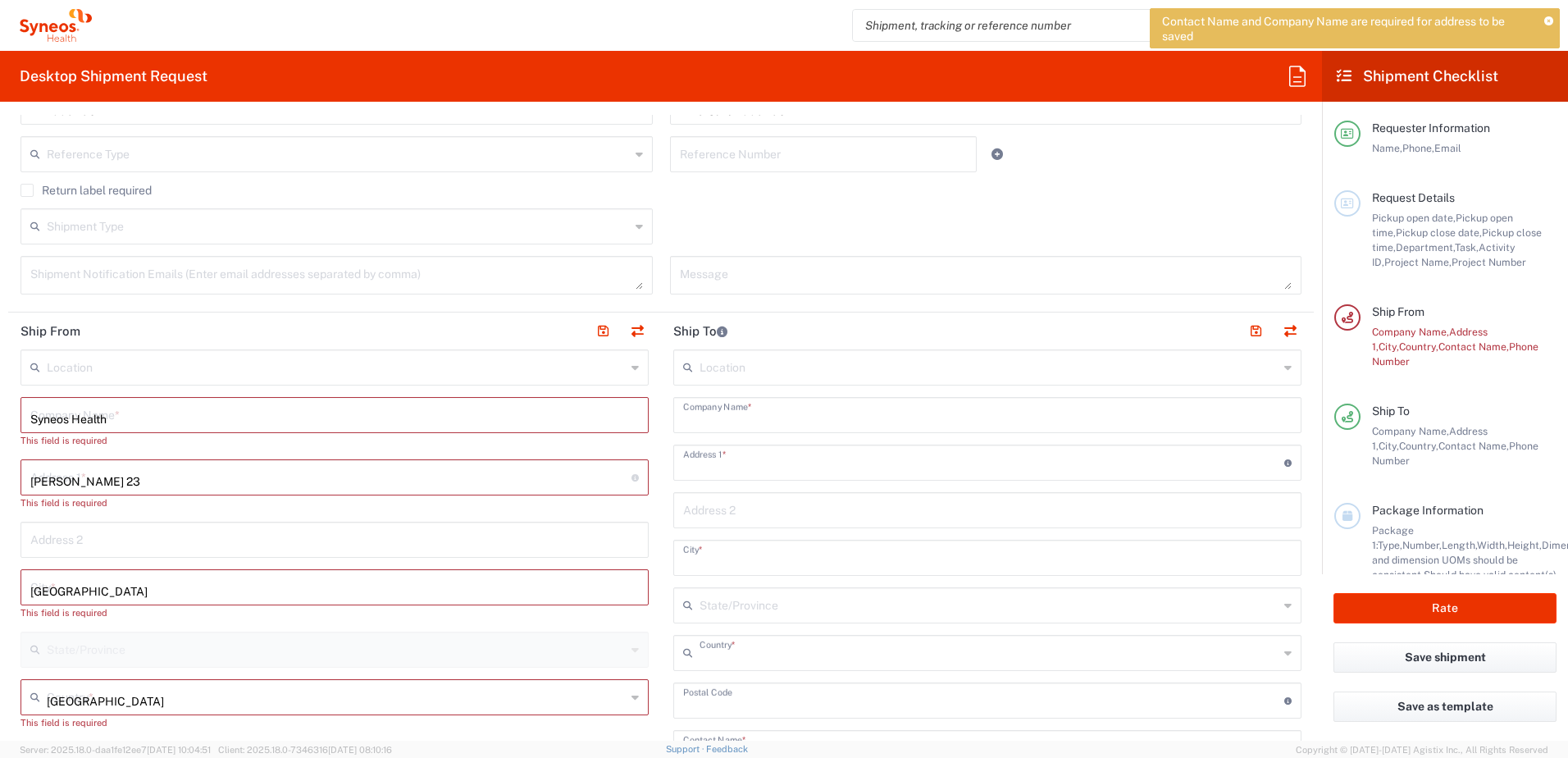
type input "109932826"
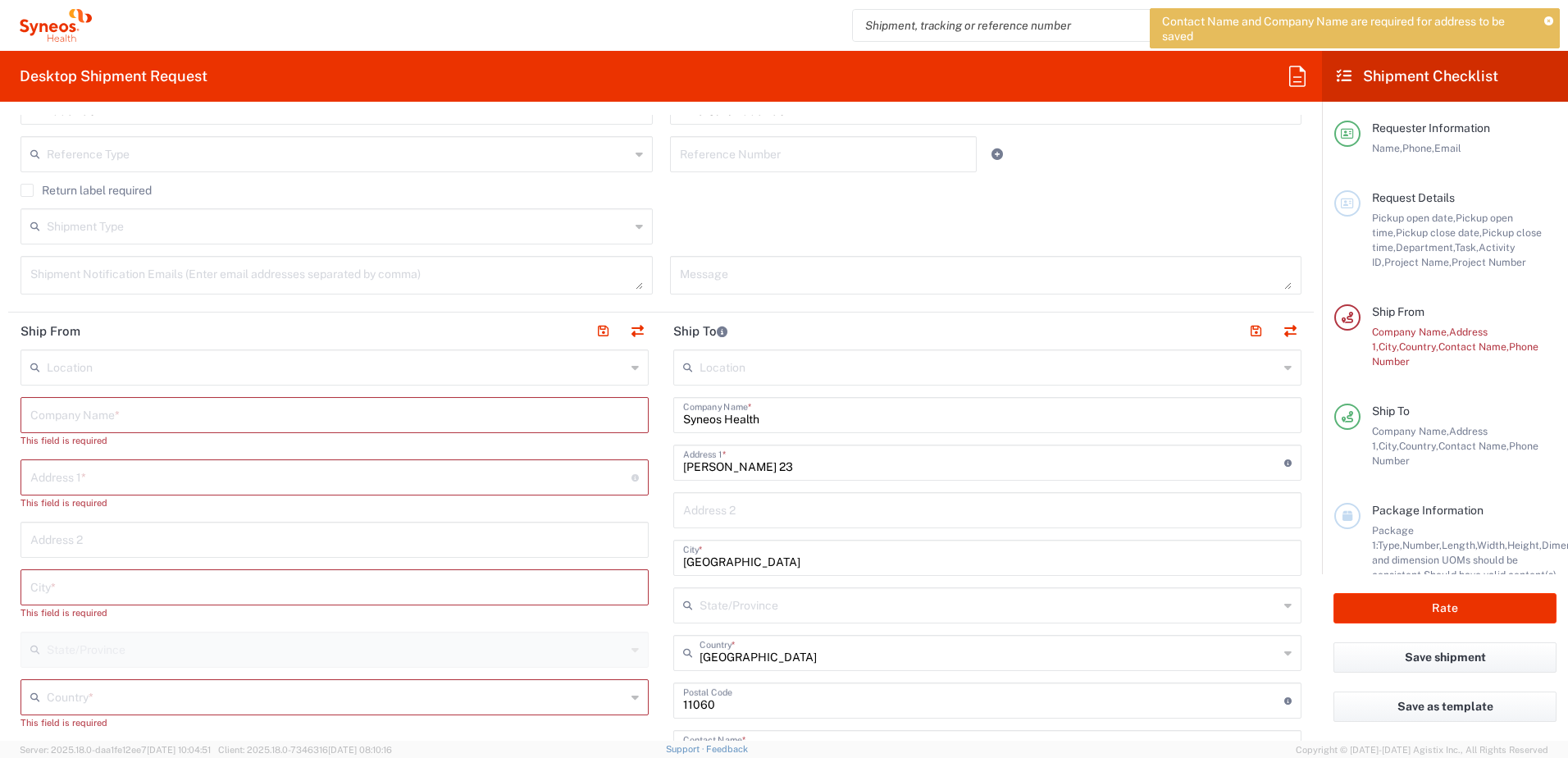
type input "Central [GEOGRAPHIC_DATA]"
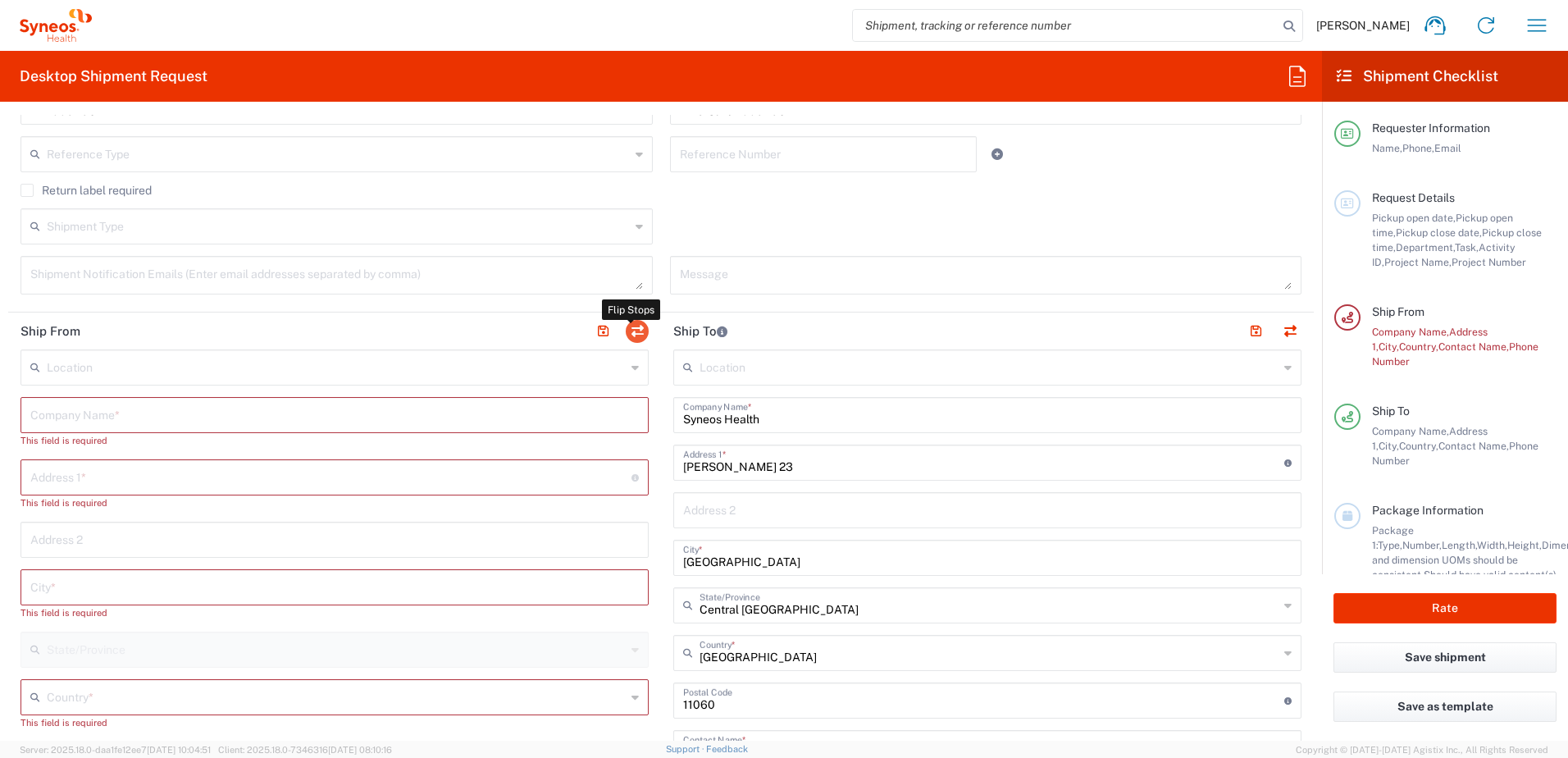
click at [627, 333] on button "button" at bounding box center [637, 331] width 23 height 23
type input "Syneos Health"
type input "[PERSON_NAME] 23"
type input "[GEOGRAPHIC_DATA]"
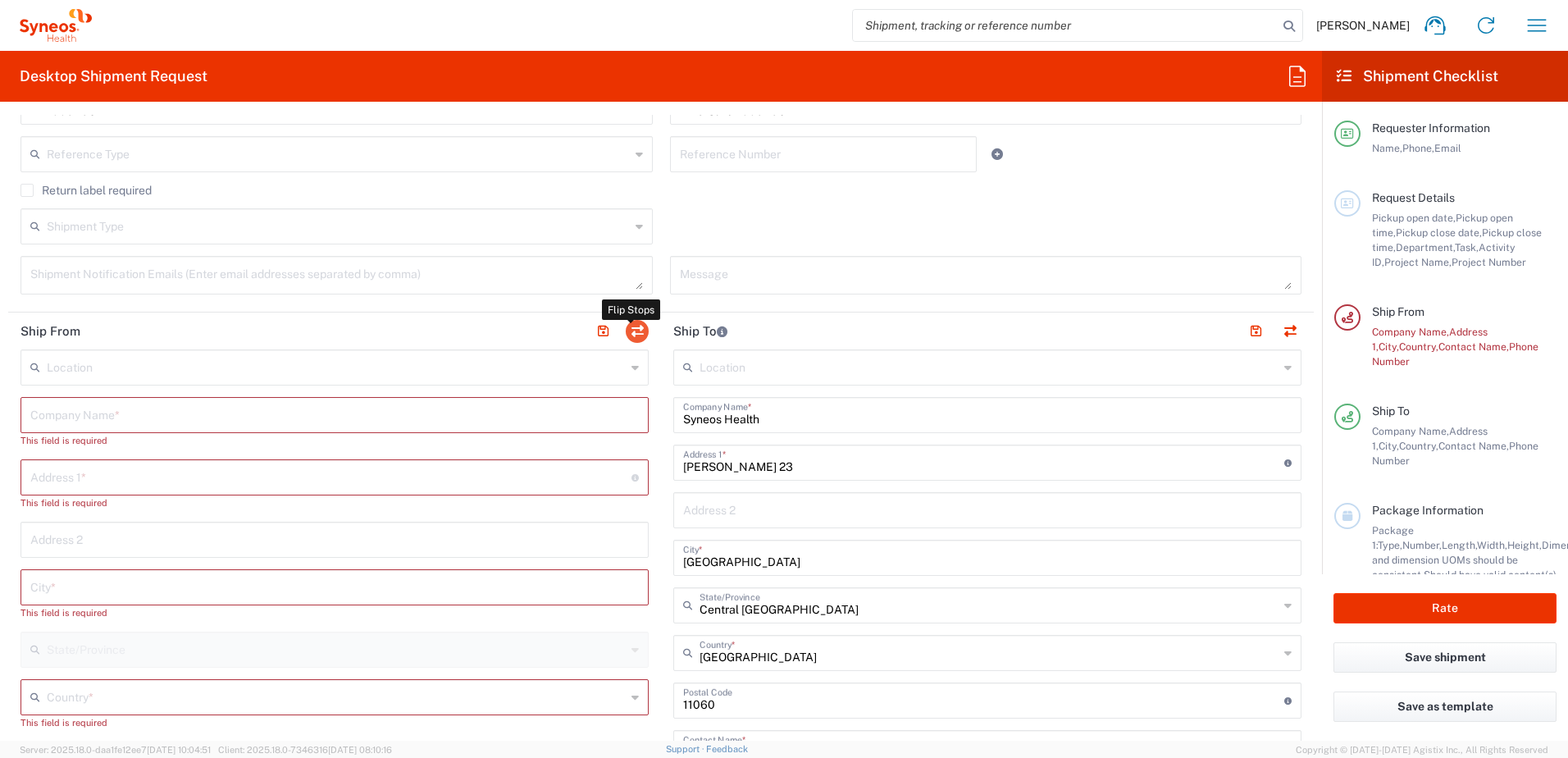
type input "11060"
type input "[PERSON_NAME]"
type input "062605145"
type input "[PERSON_NAME][EMAIL_ADDRESS][PERSON_NAME][DOMAIN_NAME]"
type input "VAT"
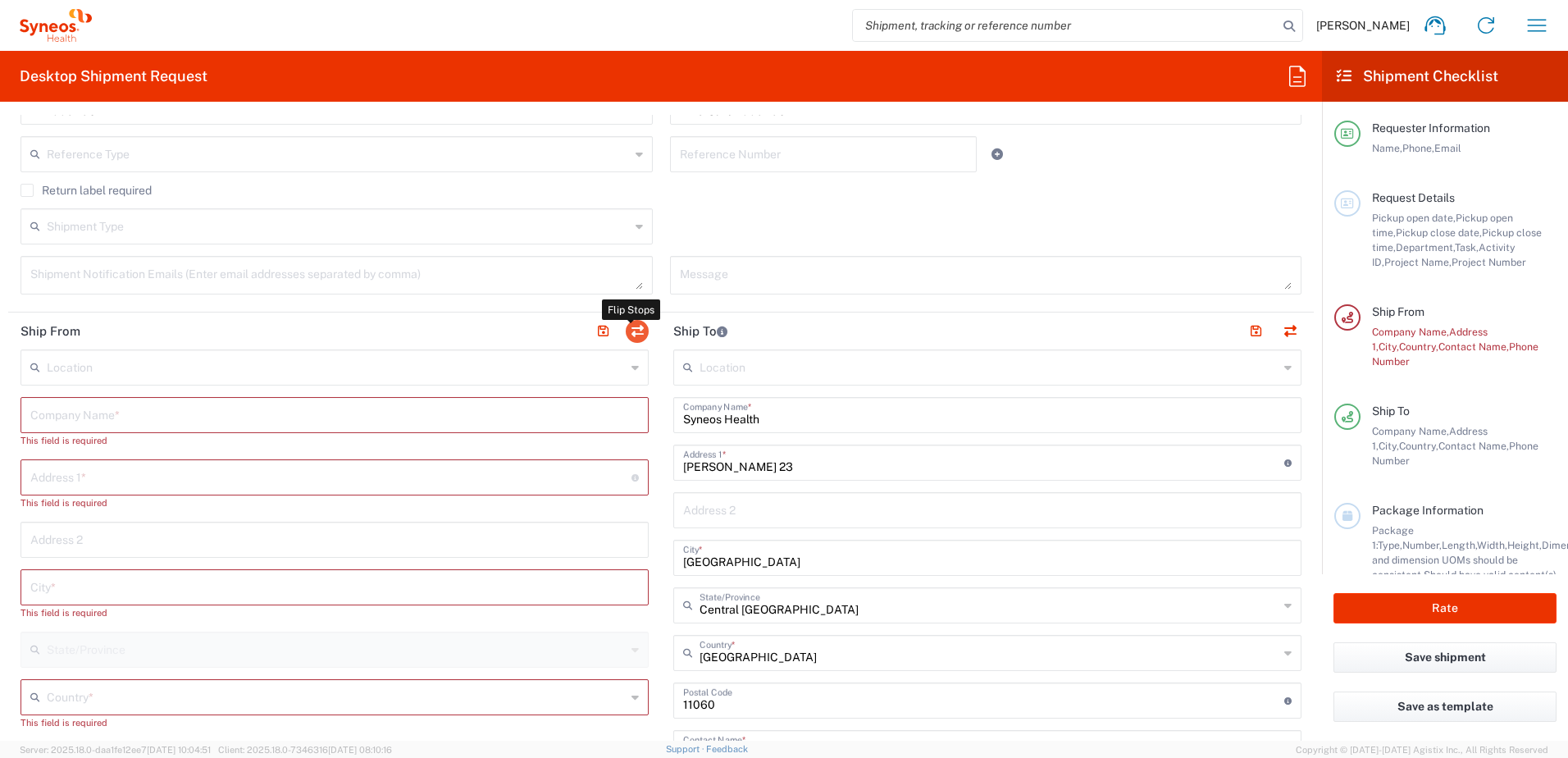
type input "109932826"
type input "EORI"
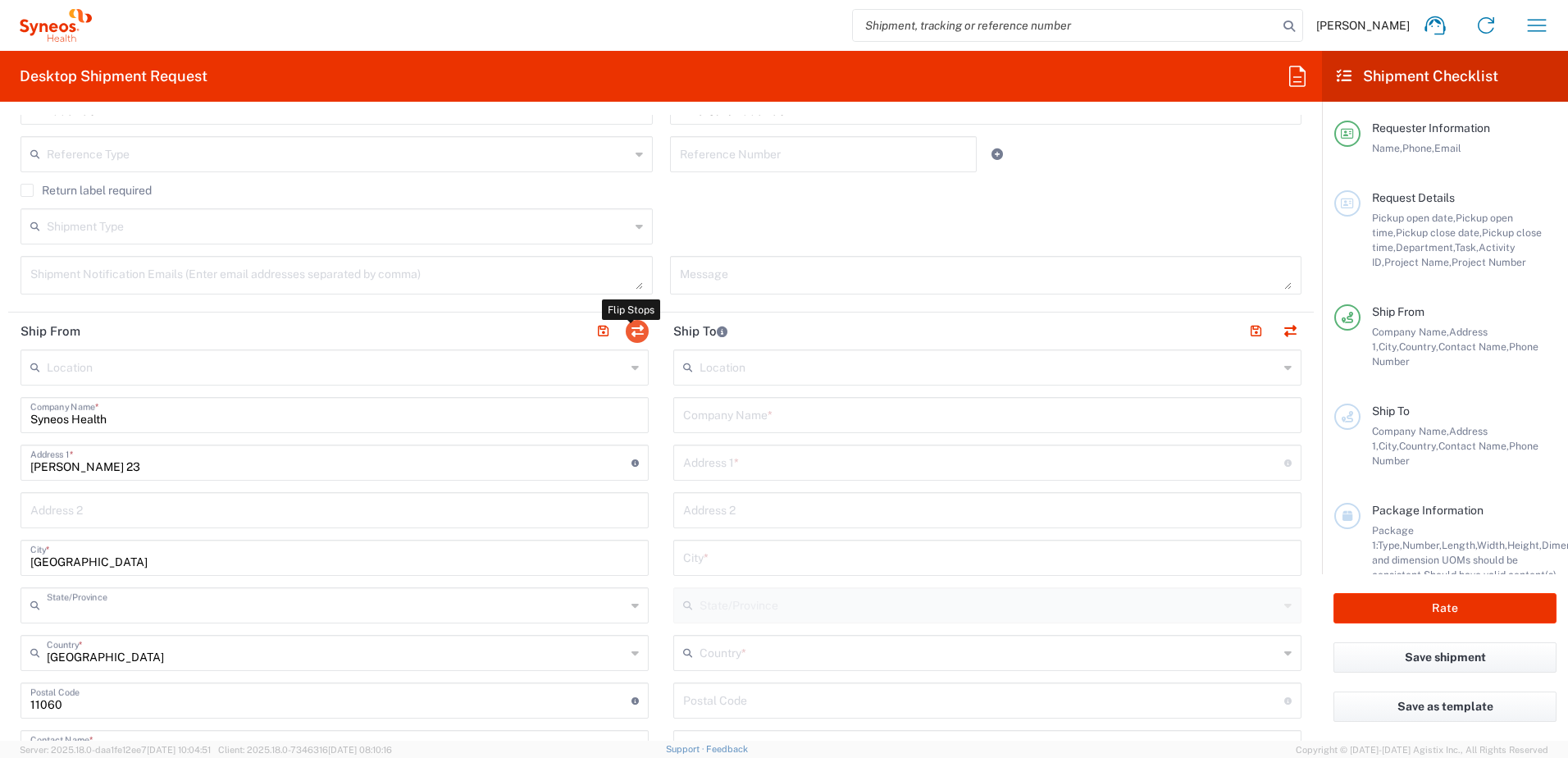
type input "Central [GEOGRAPHIC_DATA]"
click at [786, 369] on input "text" at bounding box center [988, 366] width 580 height 28
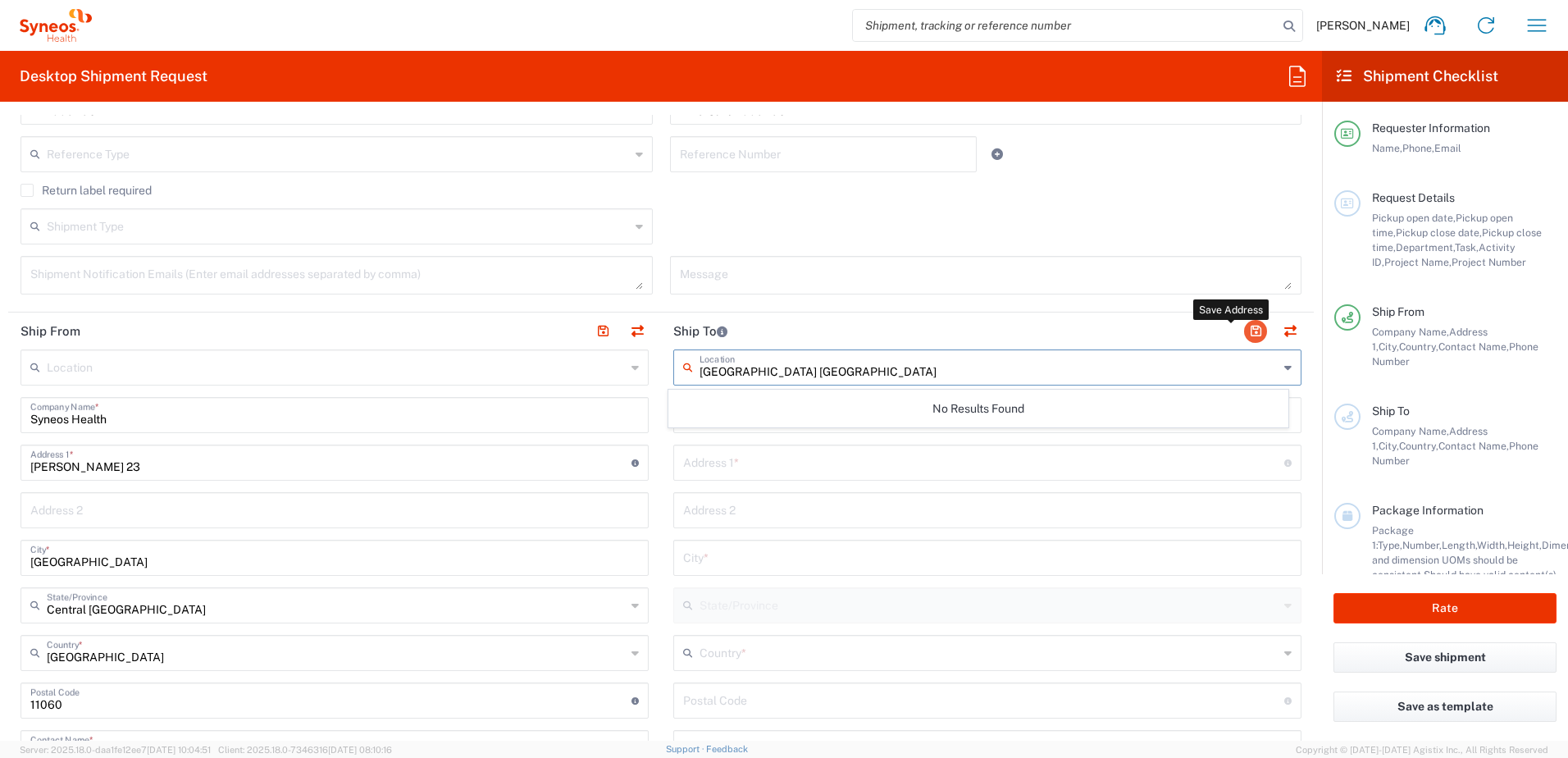
type input "University Clinical Center Kragujevac"
click at [1244, 331] on button "button" at bounding box center [1255, 331] width 23 height 23
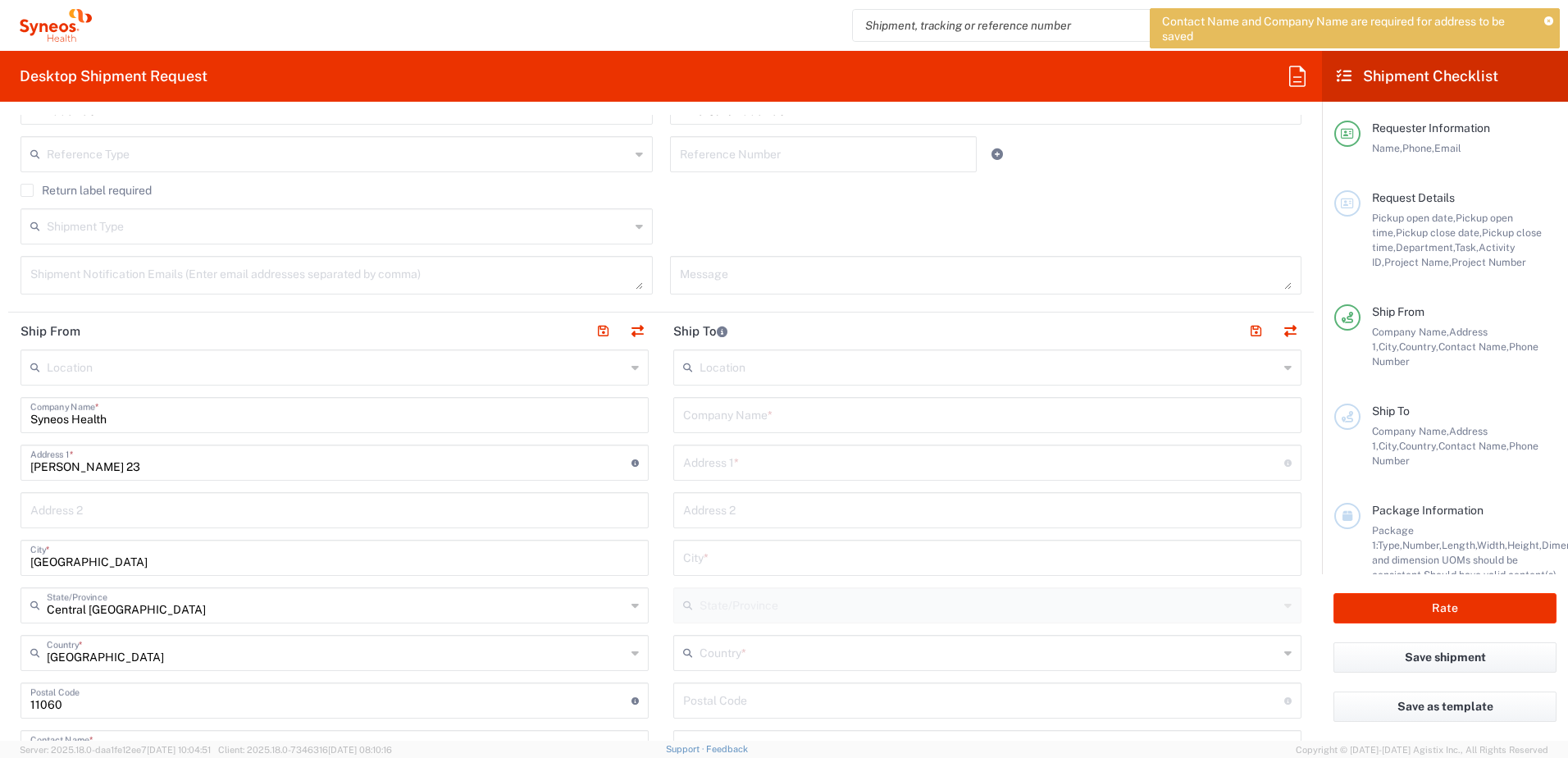
click at [743, 371] on input "text" at bounding box center [988, 366] width 580 height 28
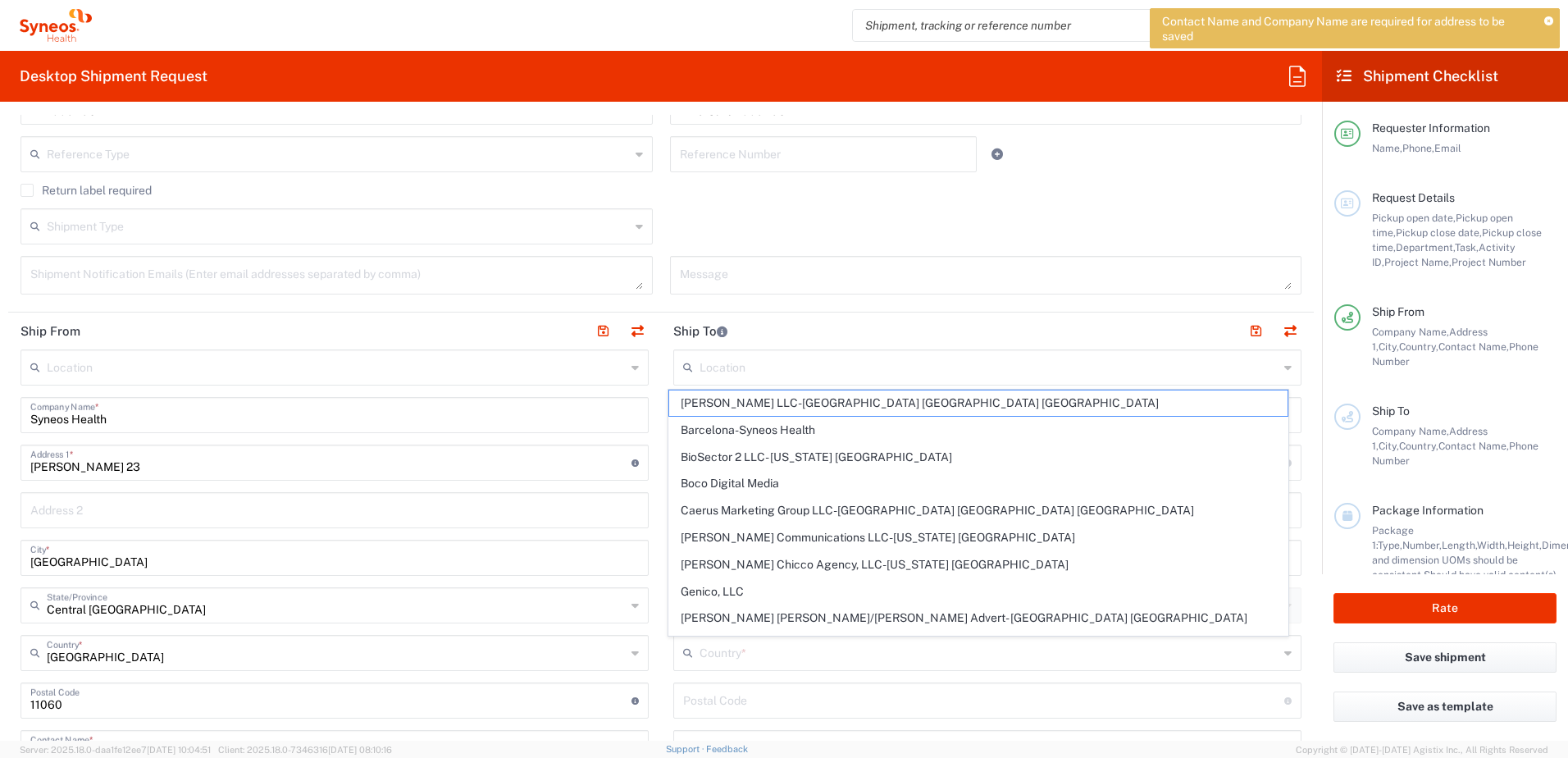
click at [850, 331] on header "Ship To" at bounding box center [988, 331] width 653 height 37
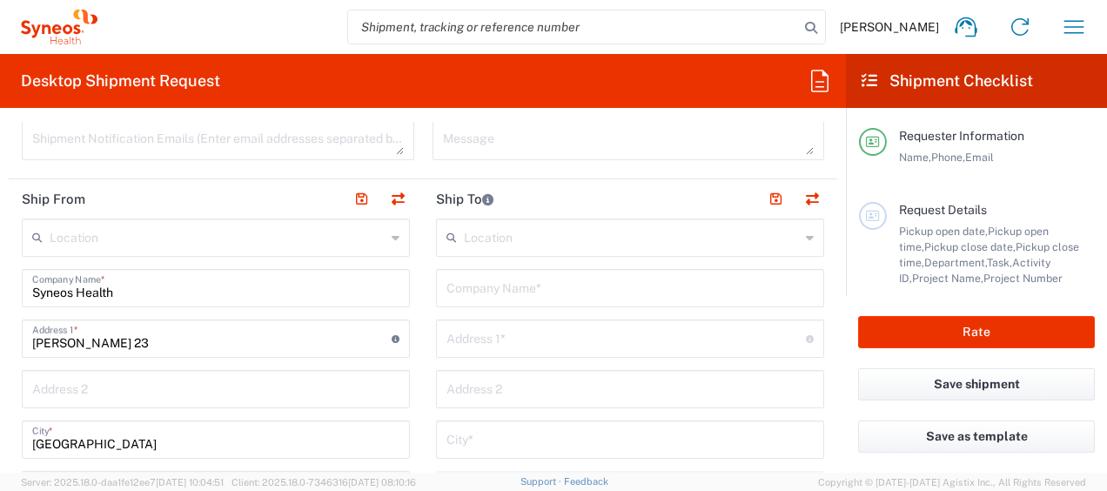
scroll to position [674, 0]
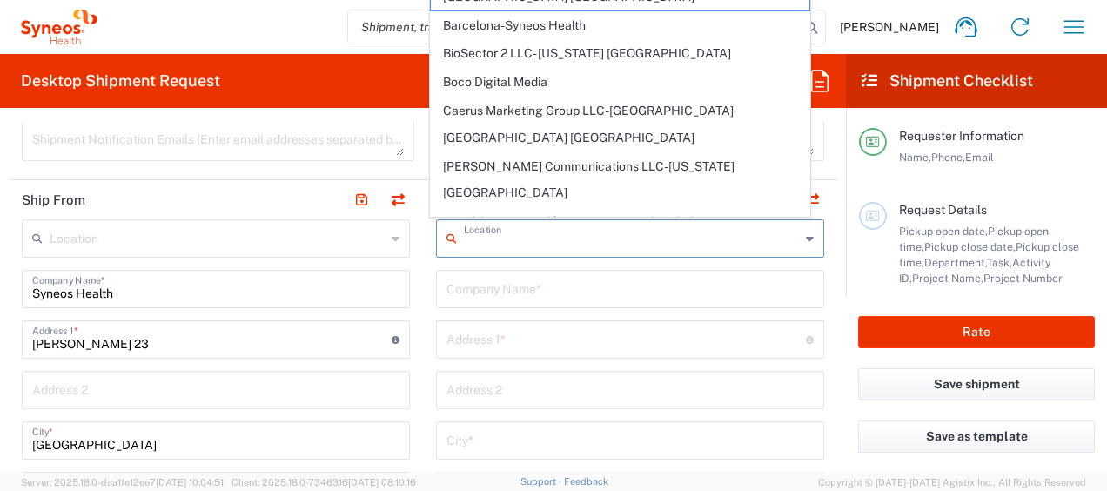
click at [488, 234] on input "text" at bounding box center [632, 237] width 336 height 30
click at [806, 238] on icon at bounding box center [810, 239] width 8 height 28
click at [479, 245] on input "text" at bounding box center [632, 237] width 336 height 30
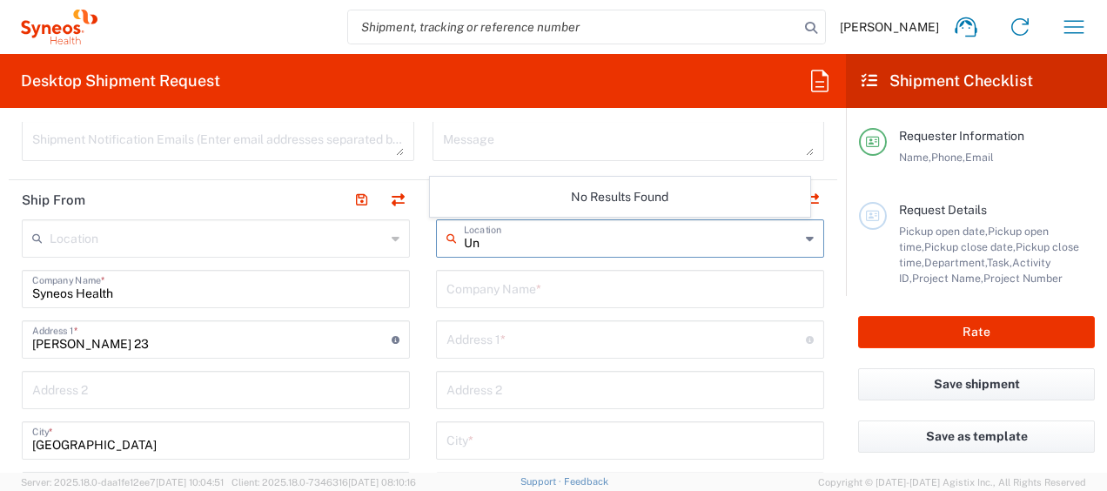
type input "U"
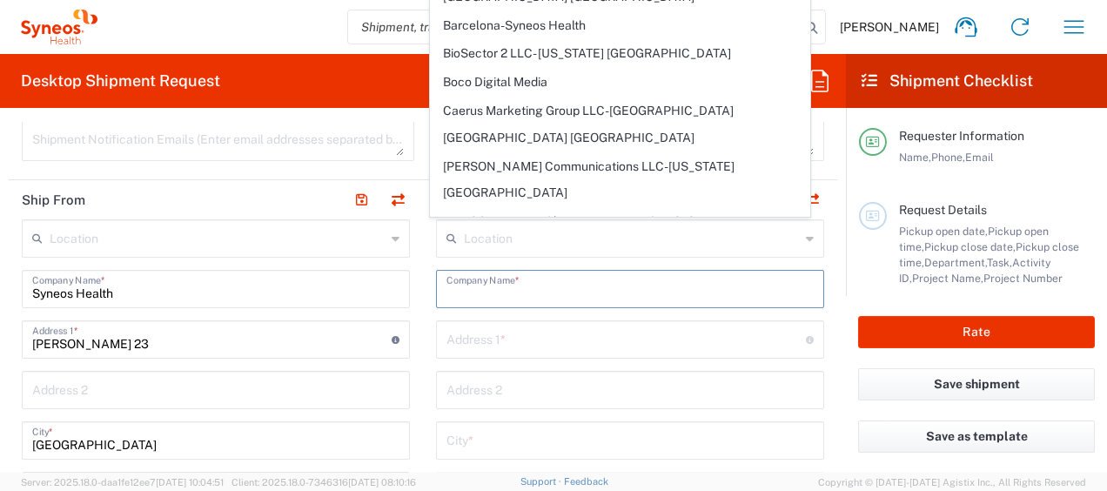
click at [514, 282] on input "text" at bounding box center [630, 287] width 367 height 30
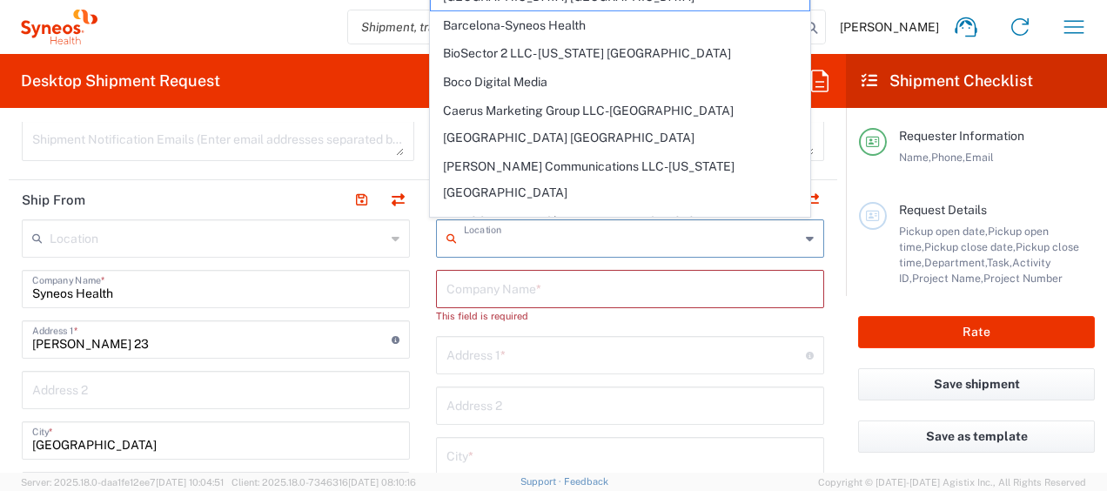
click at [498, 231] on input "text" at bounding box center [632, 237] width 336 height 30
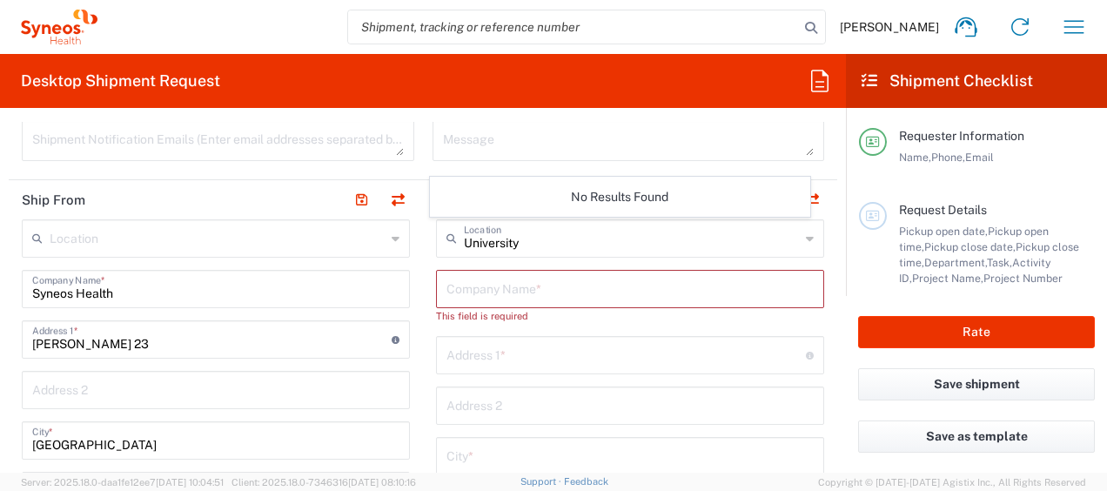
click at [806, 245] on icon at bounding box center [810, 239] width 8 height 28
click at [806, 236] on icon at bounding box center [810, 239] width 8 height 28
type input "U"
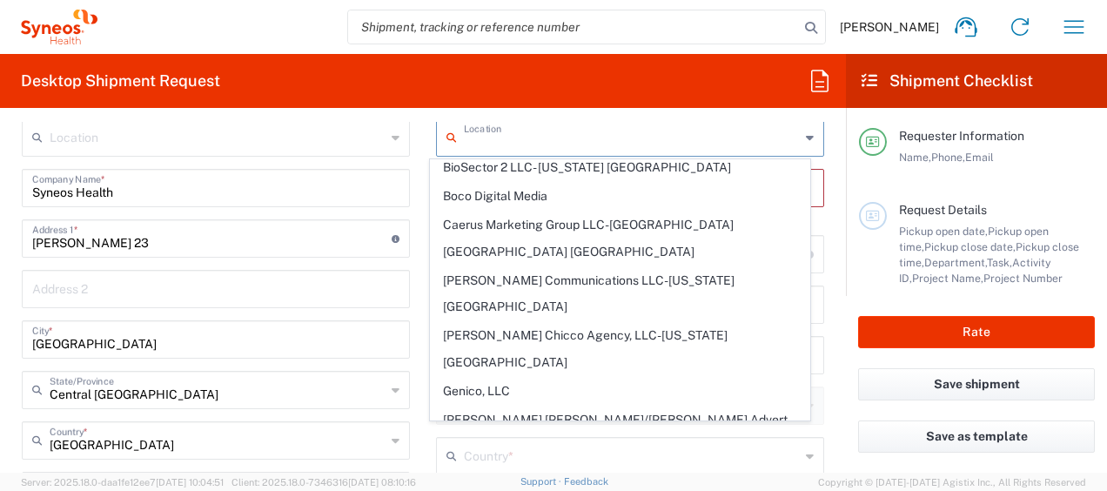
scroll to position [0, 0]
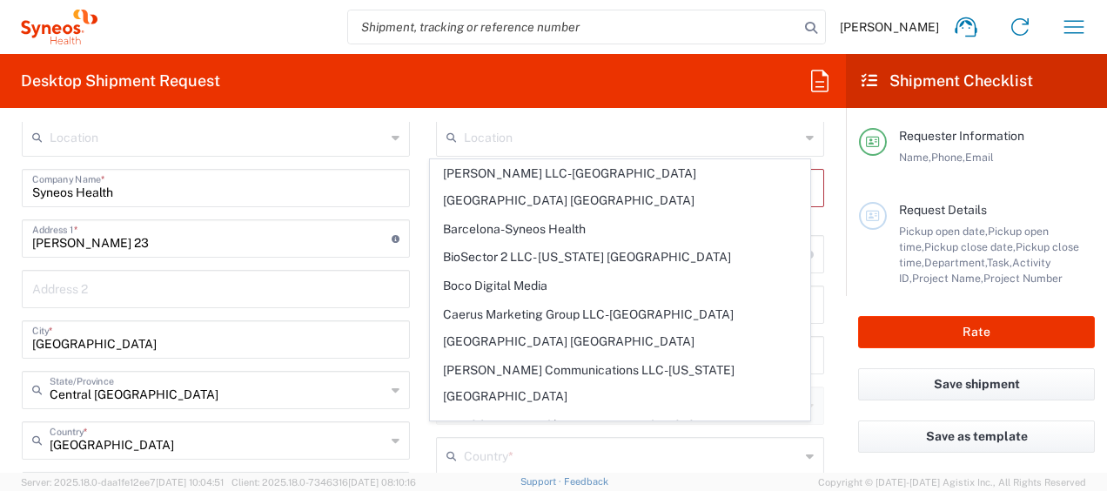
click at [819, 134] on main "Location Addison Whitney LLC-Morrisvile NC US Barcelona-Syneos Health BioSector…" at bounding box center [630, 491] width 414 height 747
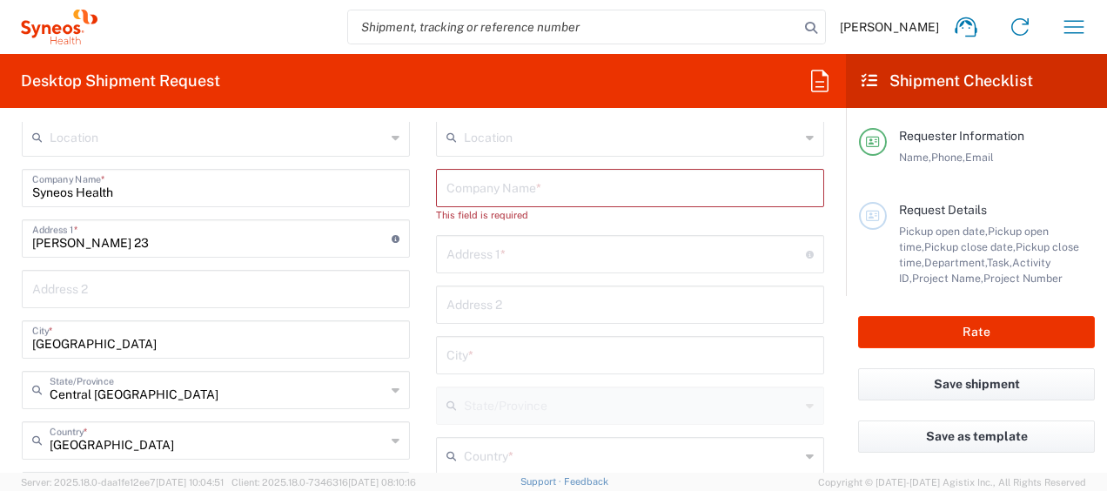
click at [514, 191] on input "text" at bounding box center [630, 186] width 367 height 30
click at [507, 144] on input "text" at bounding box center [632, 136] width 336 height 30
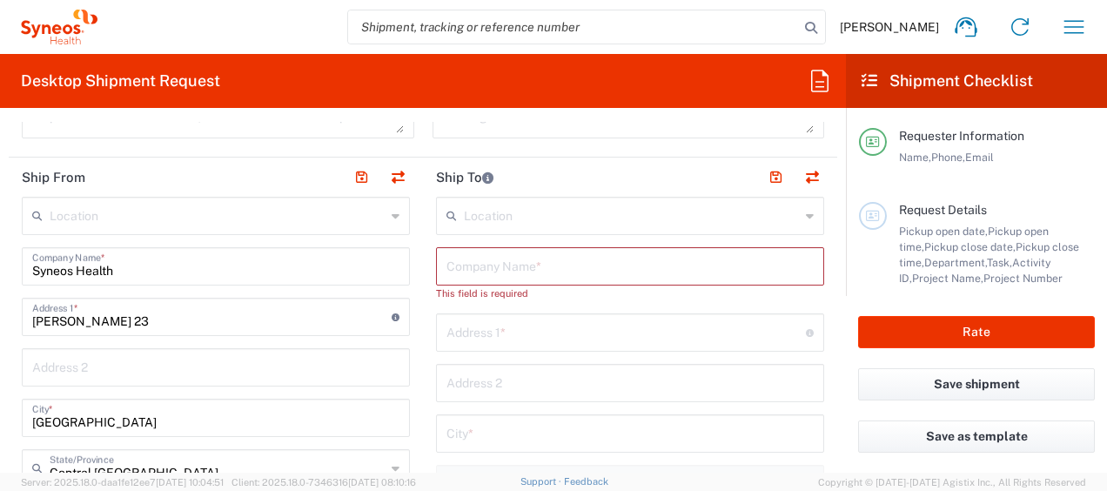
scroll to position [694, 0]
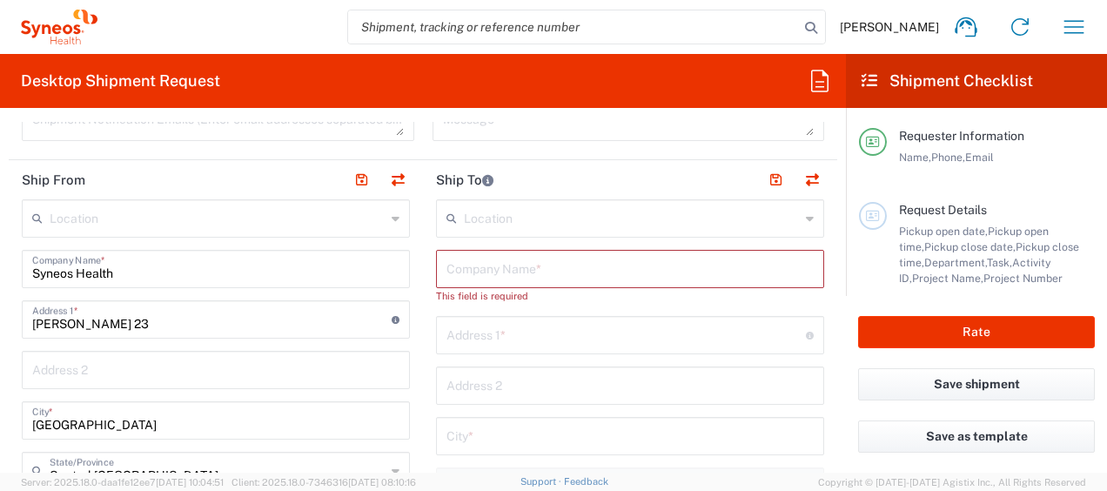
click at [494, 264] on input "text" at bounding box center [630, 267] width 367 height 30
type input "University Clinical Center of Kragujevac"
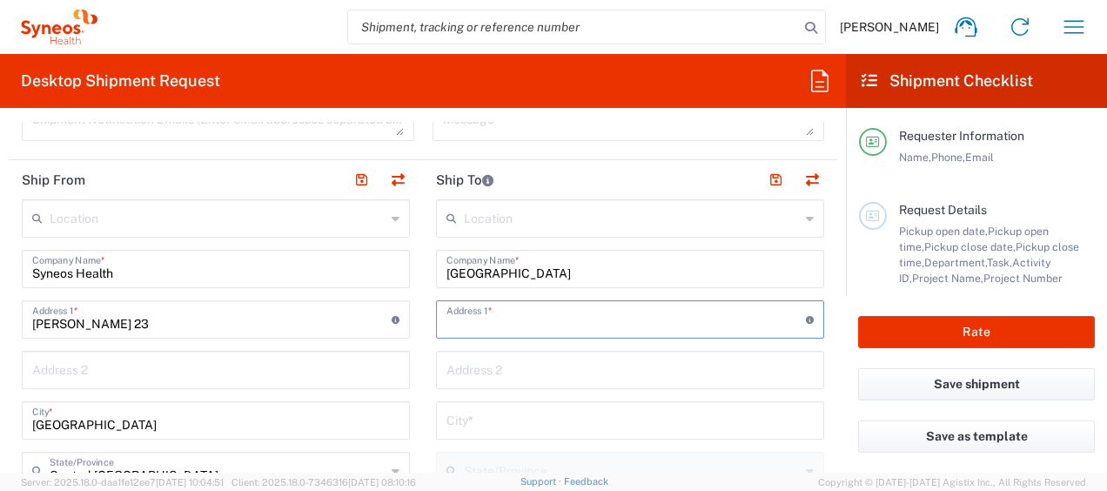
click at [491, 323] on input "text" at bounding box center [626, 318] width 359 height 30
type input "Zmaj Jovina 30,"
click at [496, 419] on input "text" at bounding box center [630, 419] width 367 height 30
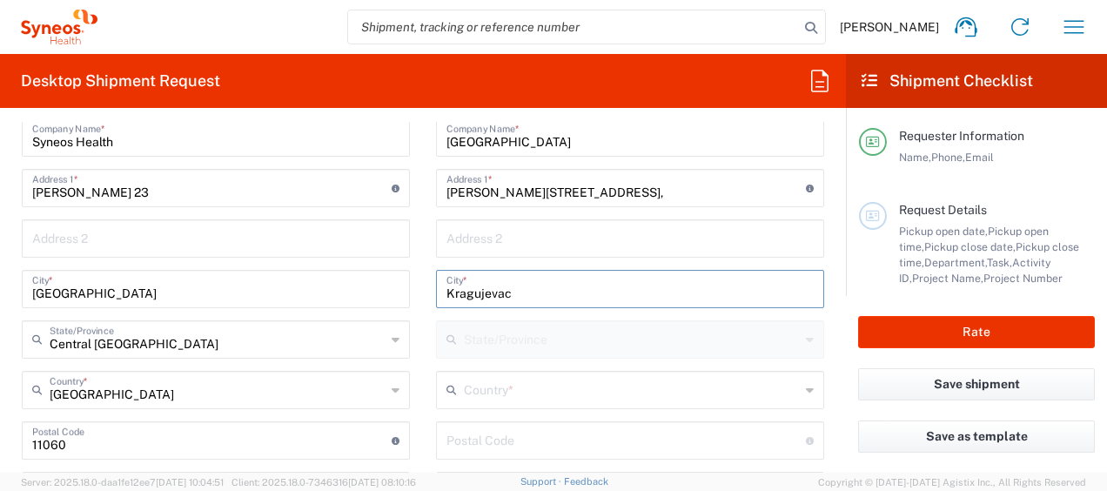
scroll to position [829, 0]
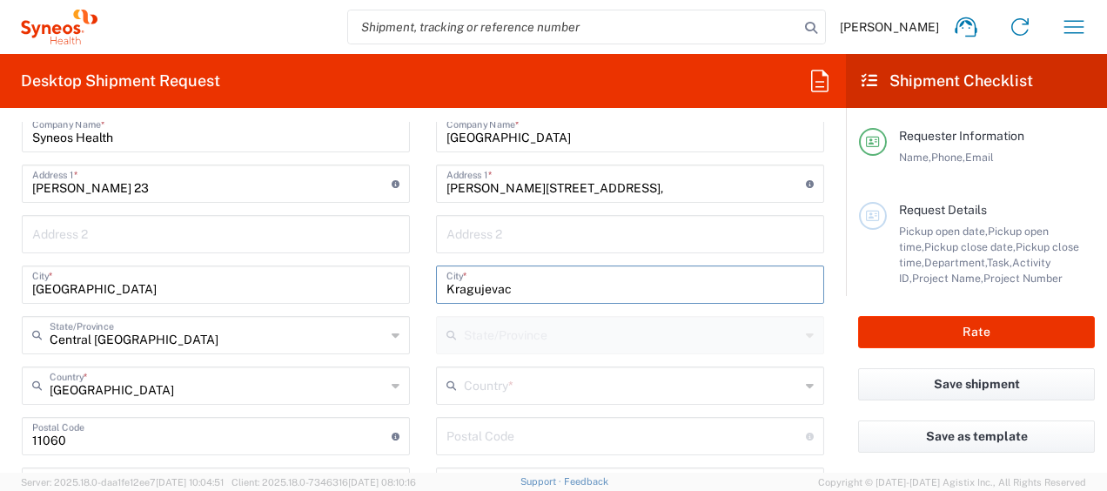
type input "Kragujevac"
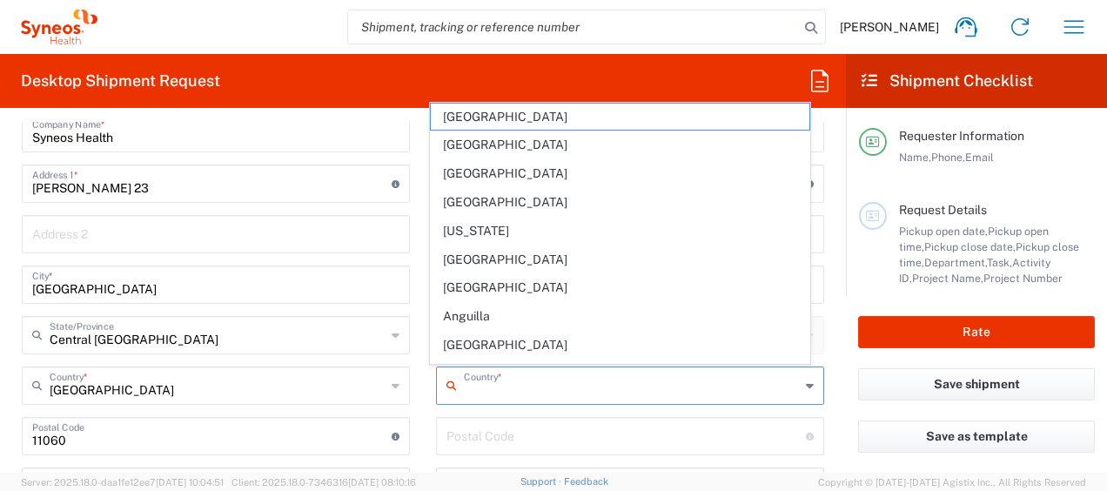
click at [530, 389] on input "text" at bounding box center [632, 384] width 336 height 30
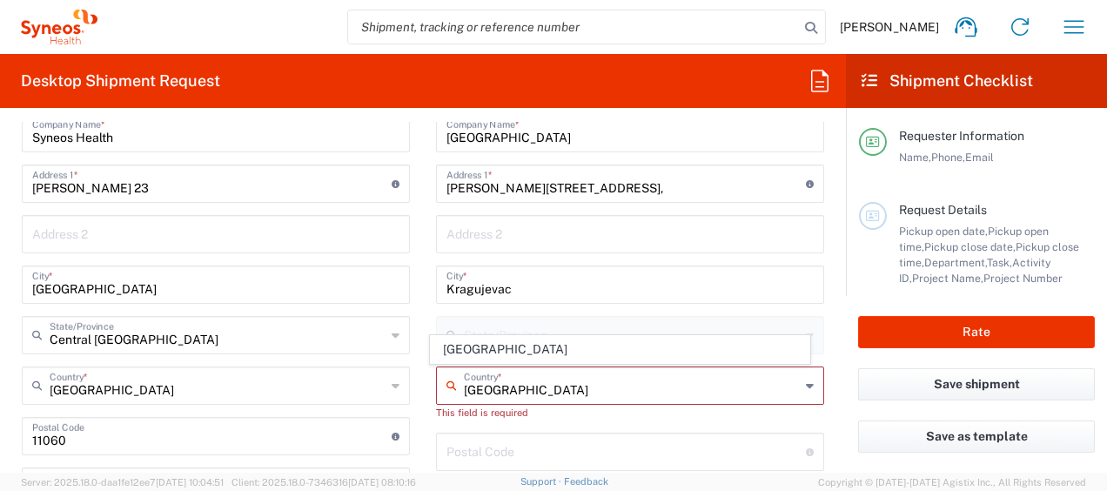
type input "[GEOGRAPHIC_DATA]"
click at [505, 443] on input "undefined" at bounding box center [626, 450] width 359 height 30
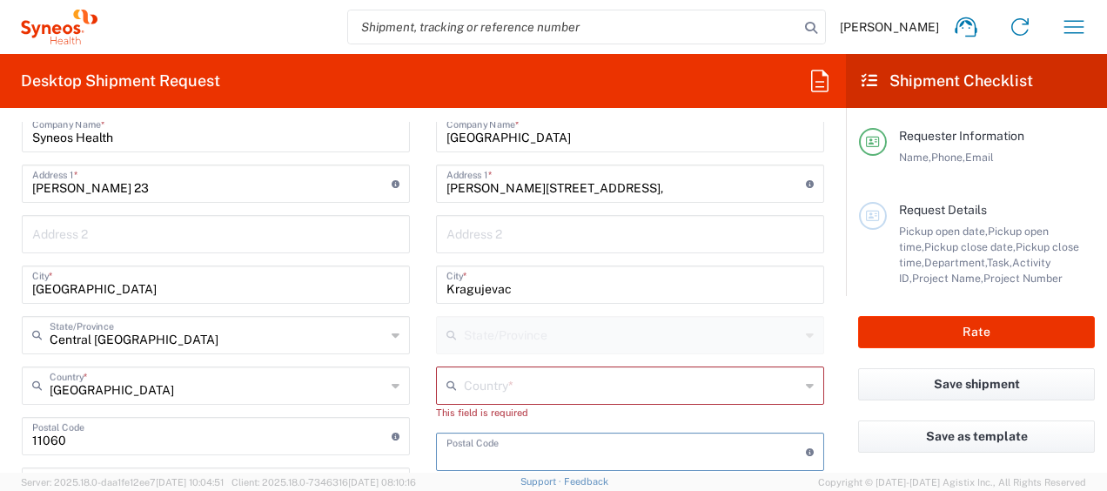
type input "2"
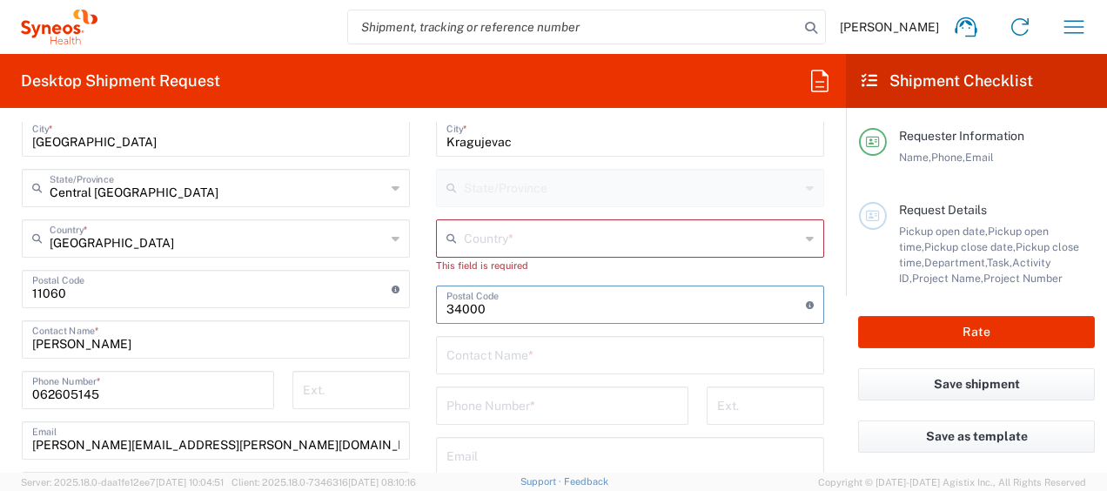
scroll to position [977, 0]
type input "34000"
click at [506, 359] on input "text" at bounding box center [630, 353] width 367 height 30
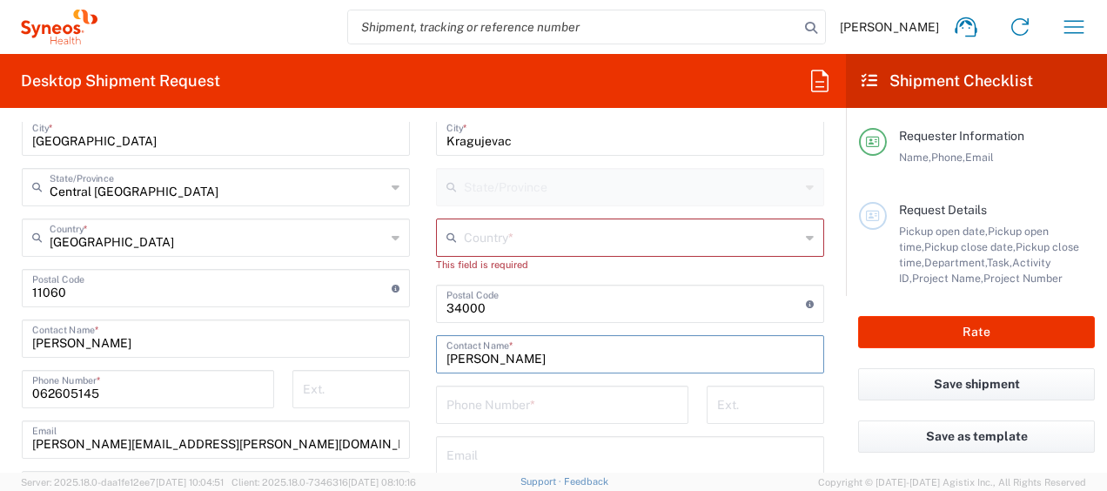
type input "Uros Marjanovic"
click at [506, 412] on input "tel" at bounding box center [563, 403] width 232 height 30
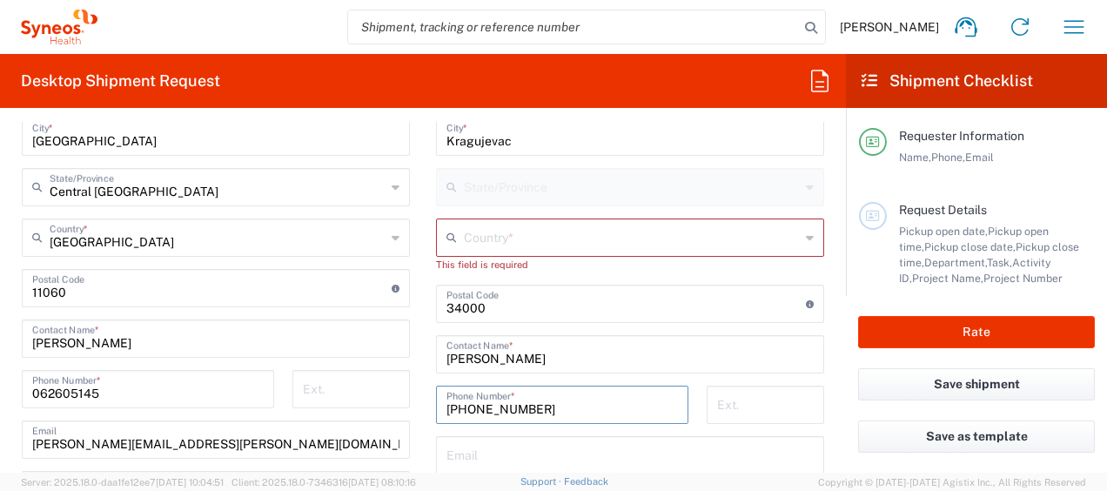
scroll to position [1035, 0]
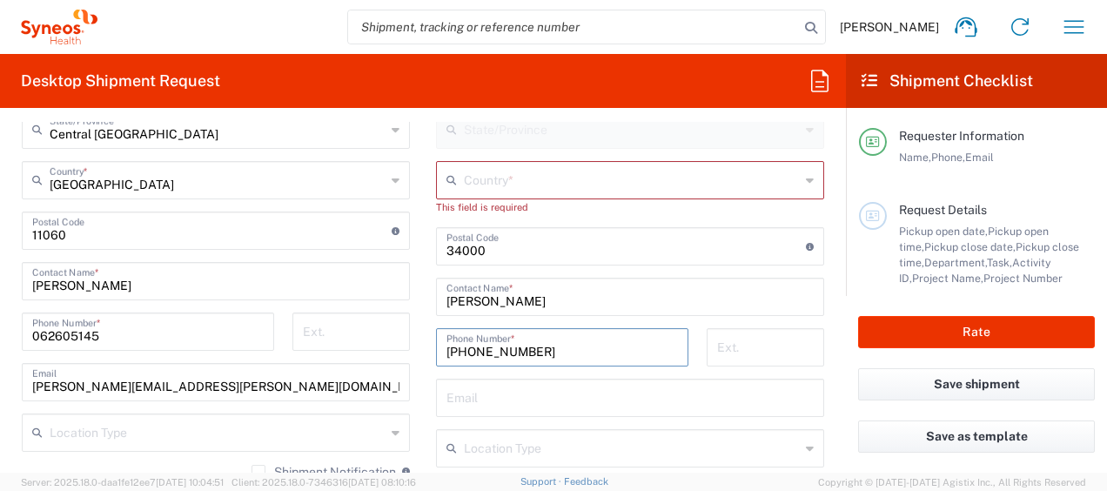
type input "+381631368630"
click at [547, 393] on input "text" at bounding box center [630, 396] width 367 height 30
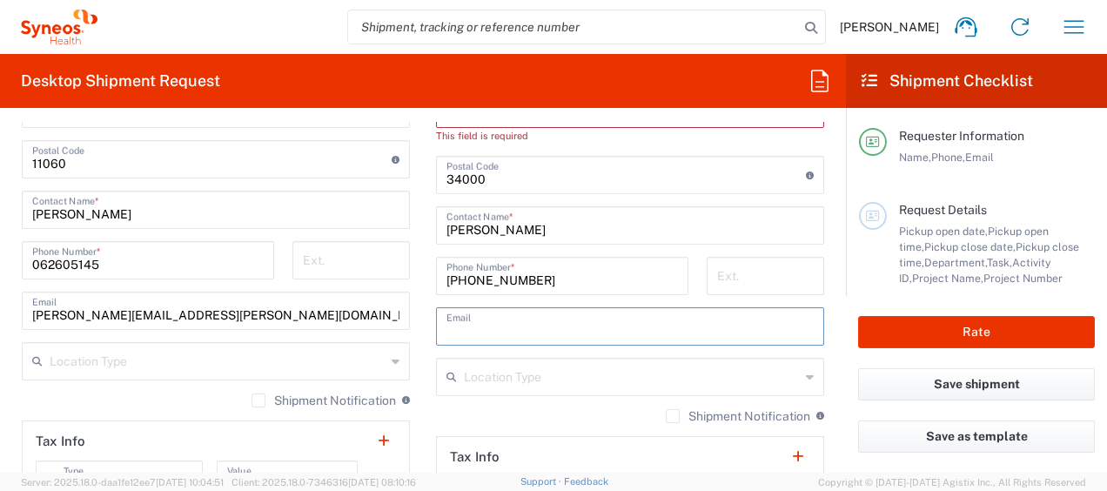
scroll to position [1108, 0]
click at [525, 402] on div "Location Addison Whitney LLC-Morrisvile NC US Barcelona-Syneos Health BioSector…" at bounding box center [630, 158] width 388 height 747
click at [531, 379] on input "text" at bounding box center [632, 374] width 336 height 30
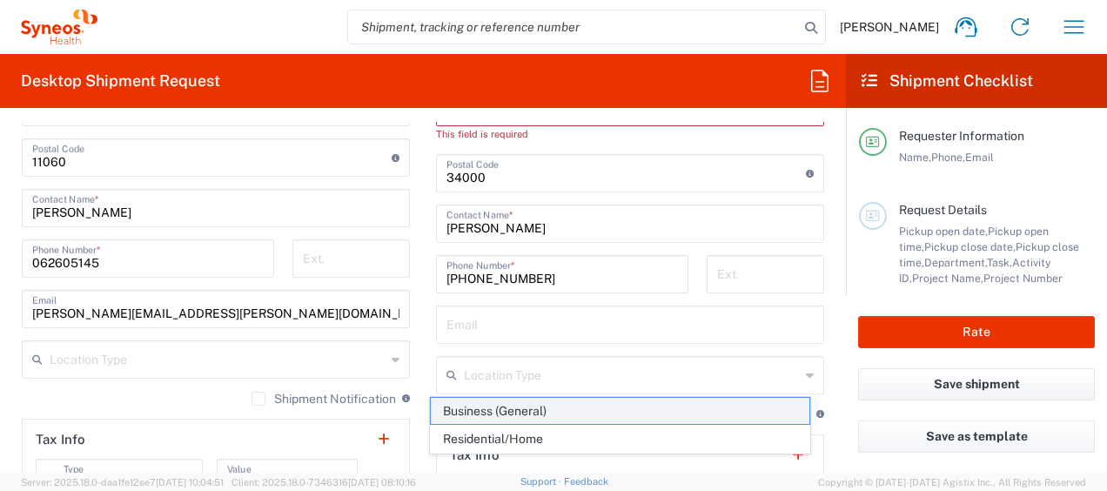
click at [521, 406] on span "Business (General)" at bounding box center [620, 411] width 378 height 27
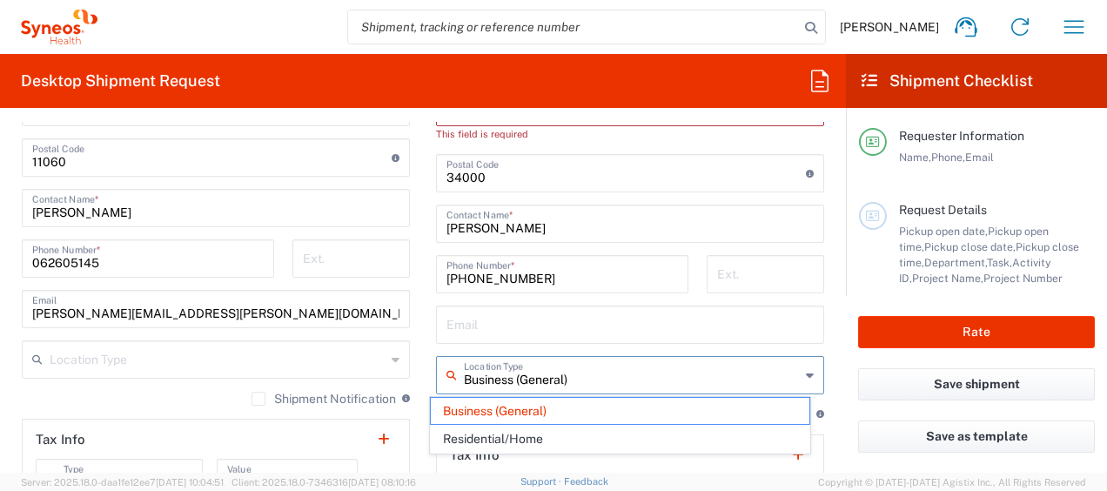
click at [568, 377] on input "Business (General)" at bounding box center [632, 374] width 336 height 30
type input "B"
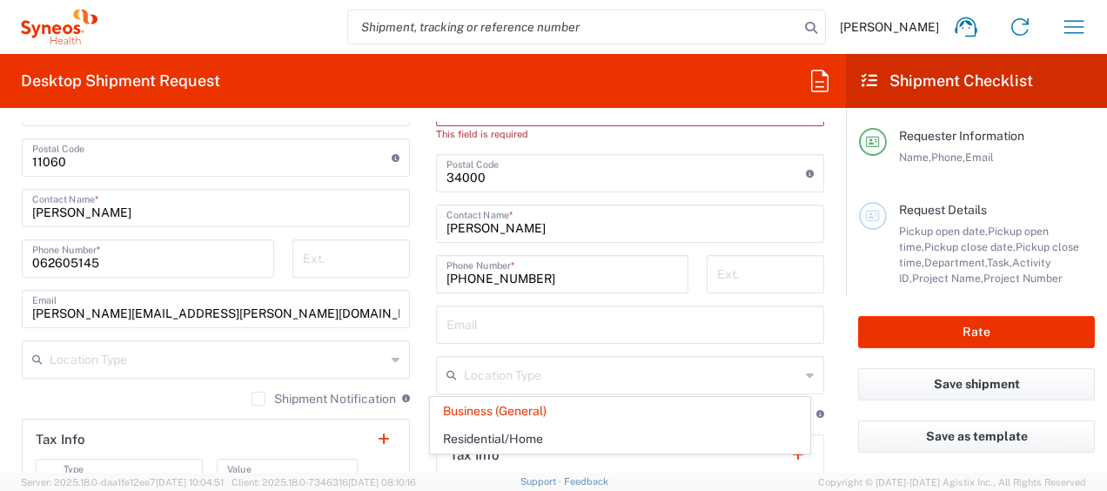
click at [413, 400] on main "Location Addison Whitney LLC-Morrisvile NC US Barcelona-Syneos Health BioSector…" at bounding box center [216, 176] width 414 height 782
type input "Business (General)"
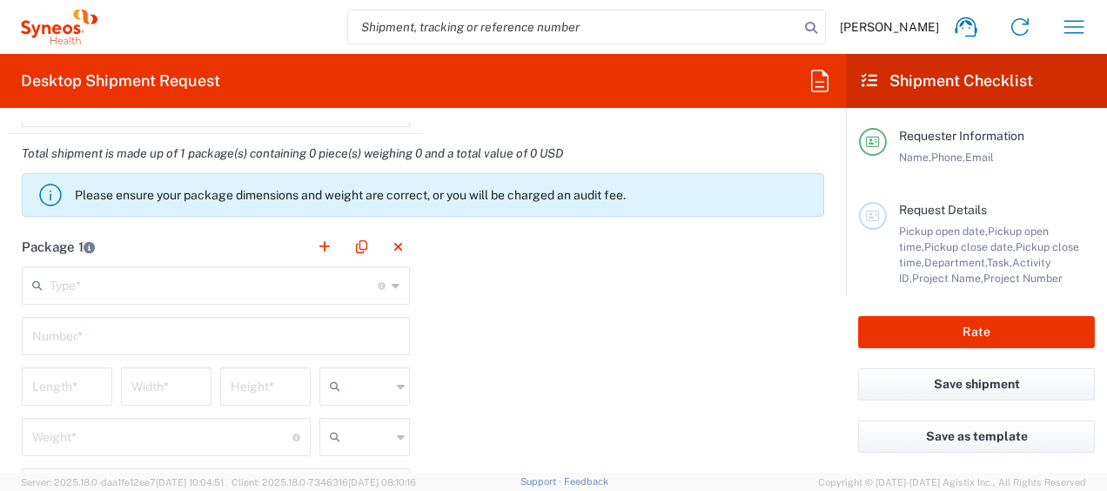
scroll to position [1548, 0]
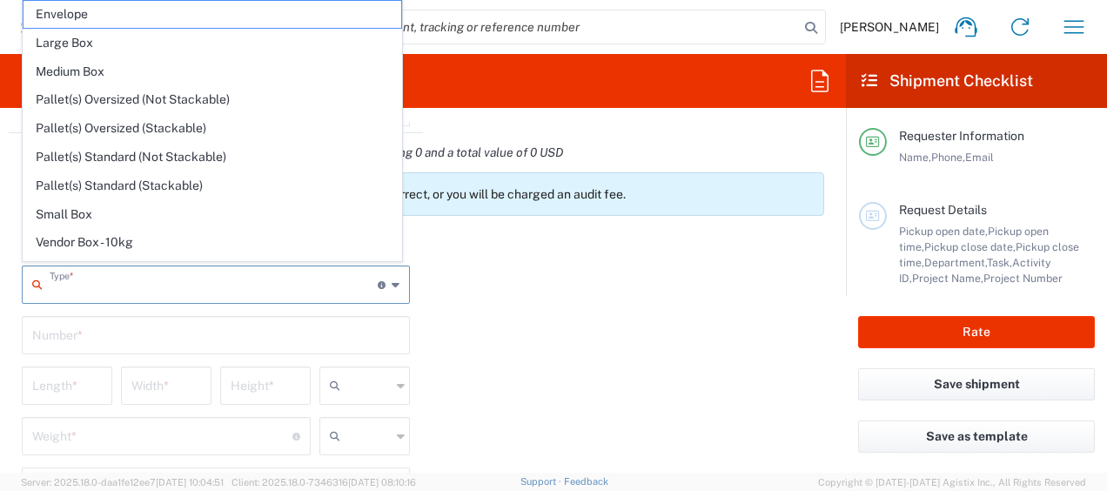
click at [104, 283] on input "text" at bounding box center [214, 283] width 328 height 30
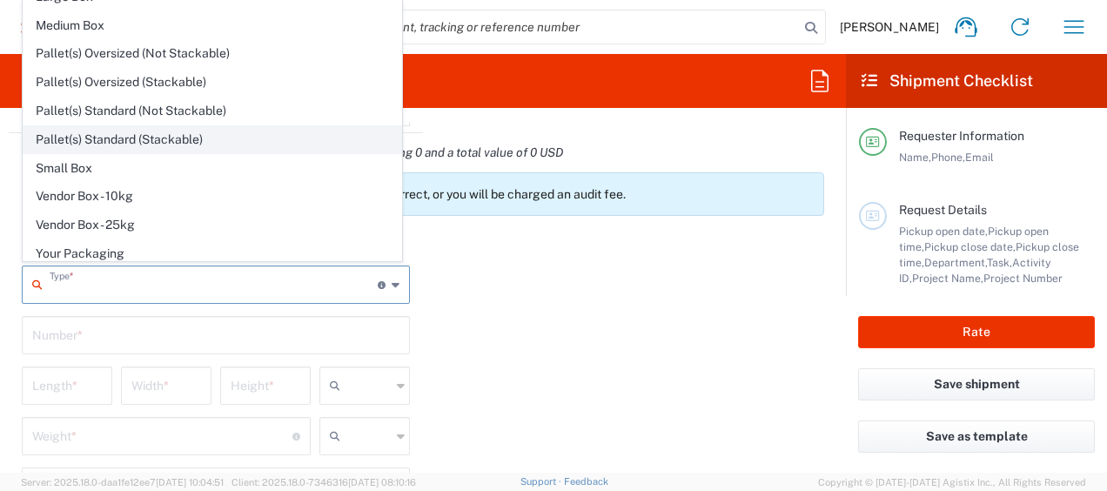
scroll to position [0, 0]
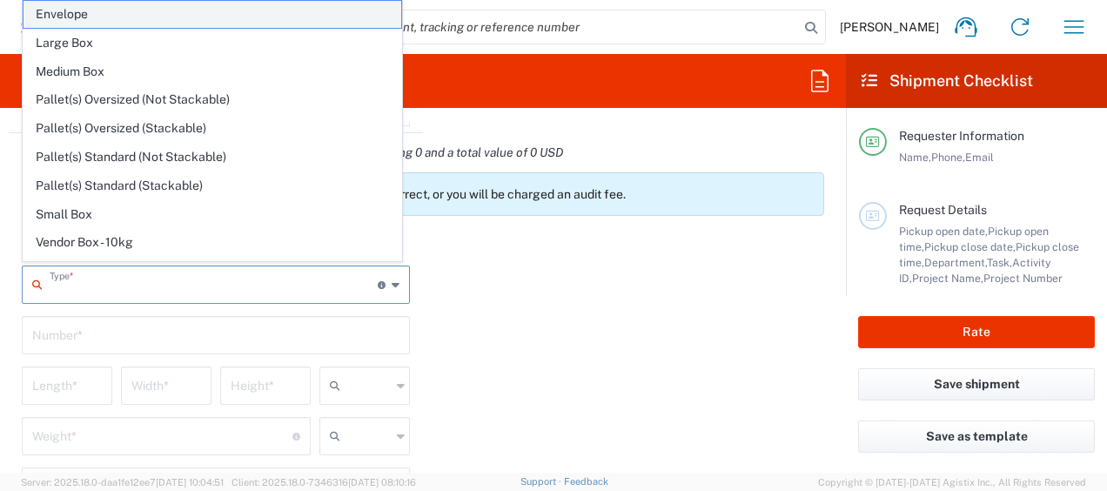
click at [61, 7] on span "Envelope" at bounding box center [213, 14] width 378 height 27
type input "Envelope"
type input "1"
type input "9.5"
type input "12.5"
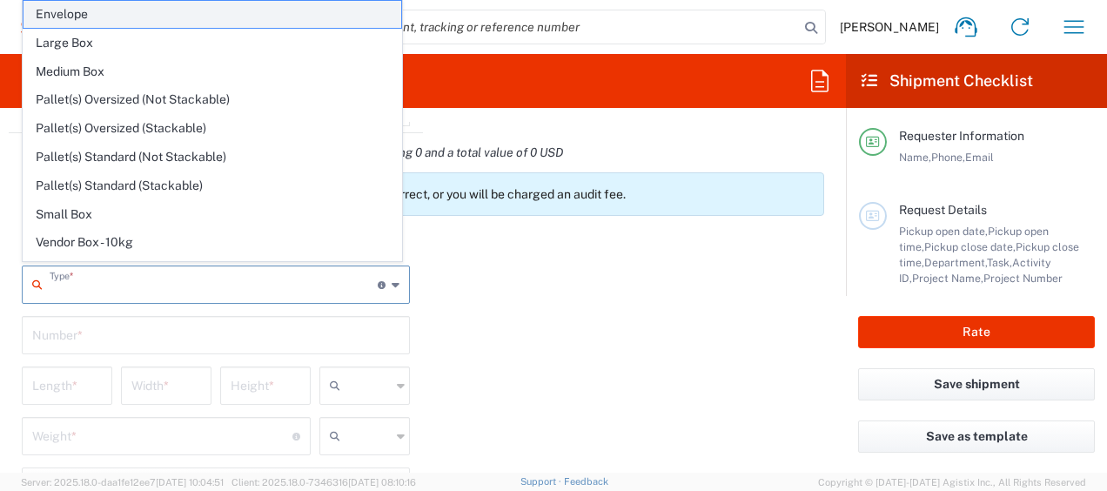
type input "0.25"
type input "in"
type input "0.45"
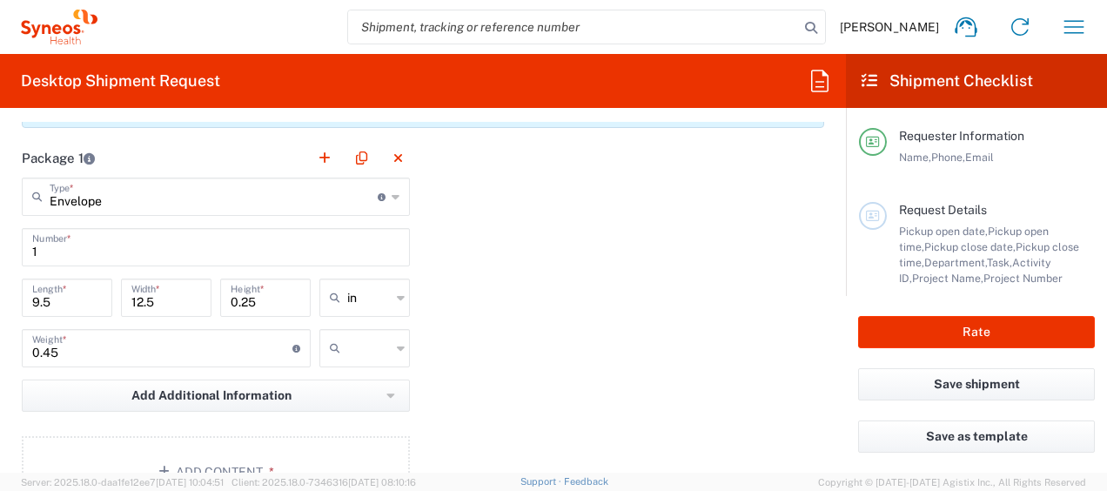
scroll to position [1639, 0]
click at [397, 292] on icon at bounding box center [401, 295] width 8 height 28
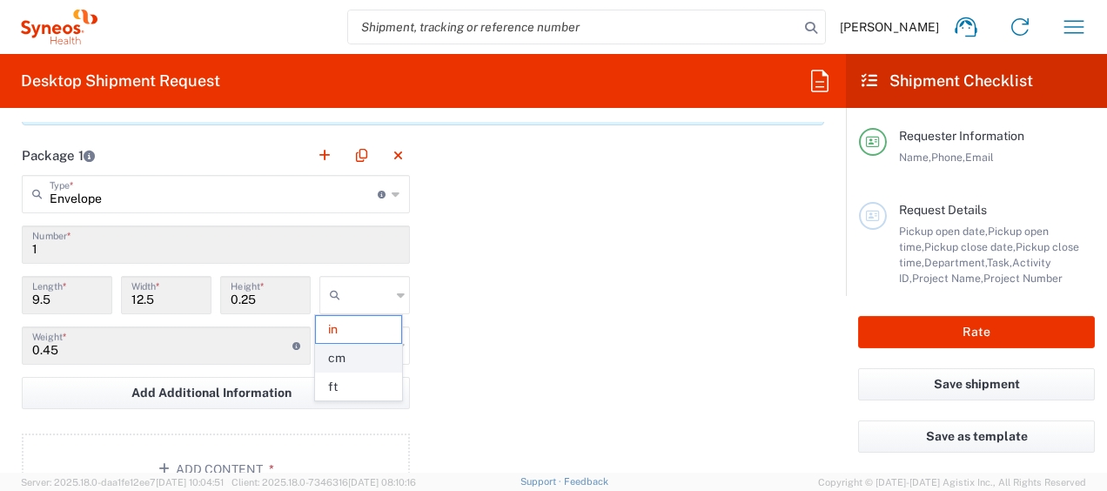
click at [350, 353] on span "cm" at bounding box center [358, 358] width 85 height 27
type input "24.13"
type input "31.75"
type input "0.64"
type input "cm"
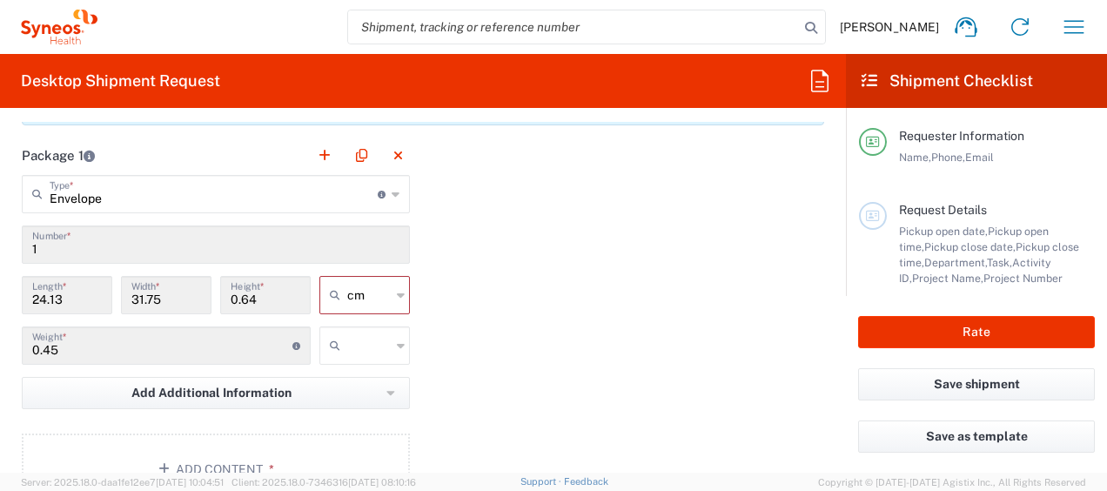
scroll to position [1679, 0]
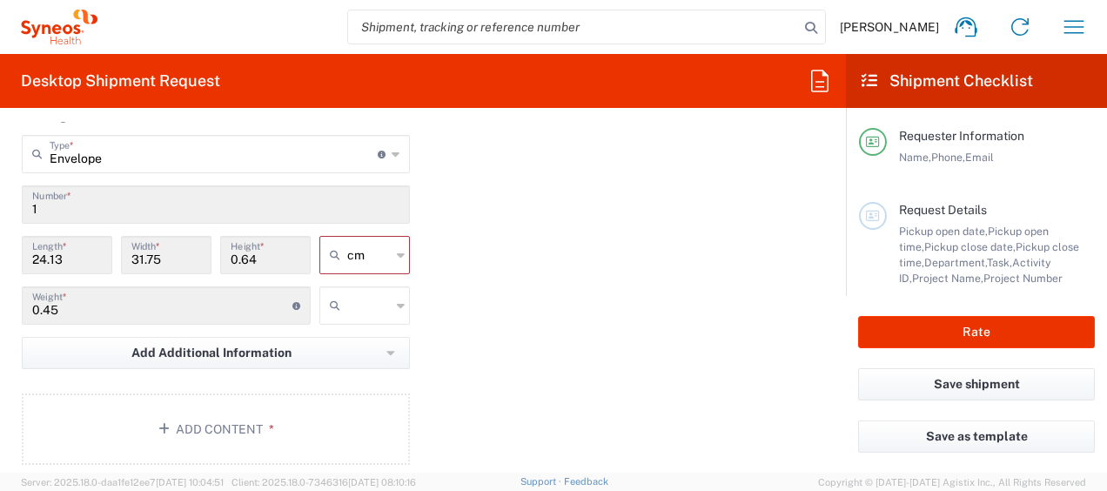
click at [397, 299] on icon at bounding box center [401, 306] width 8 height 28
click at [353, 338] on span "kgs" at bounding box center [358, 339] width 85 height 27
type input "kgs"
drag, startPoint x: 494, startPoint y: 348, endPoint x: 458, endPoint y: 346, distance: 35.8
click at [458, 346] on div "Package 1 Envelope Type * Material used to package goods Envelope Large Box Med…" at bounding box center [423, 287] width 829 height 382
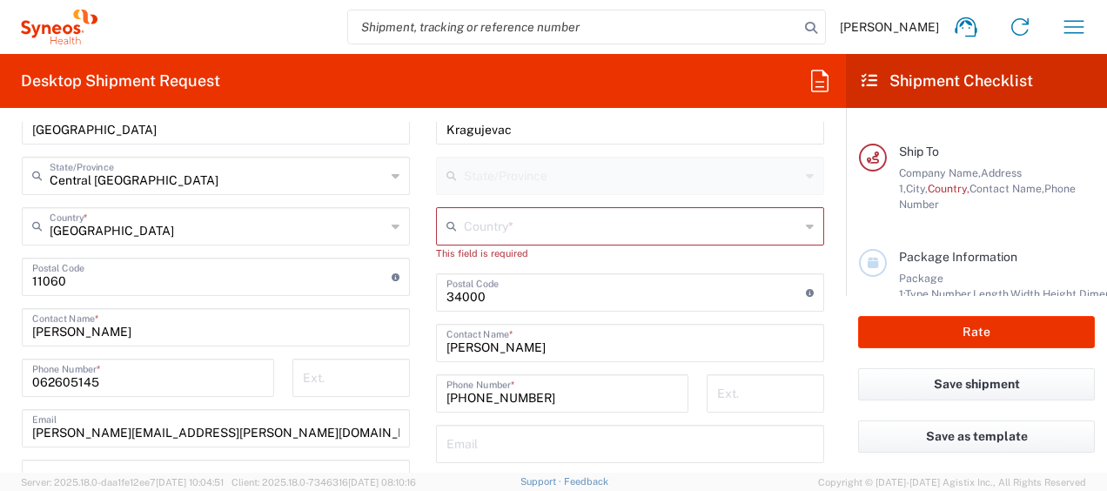
scroll to position [997, 0]
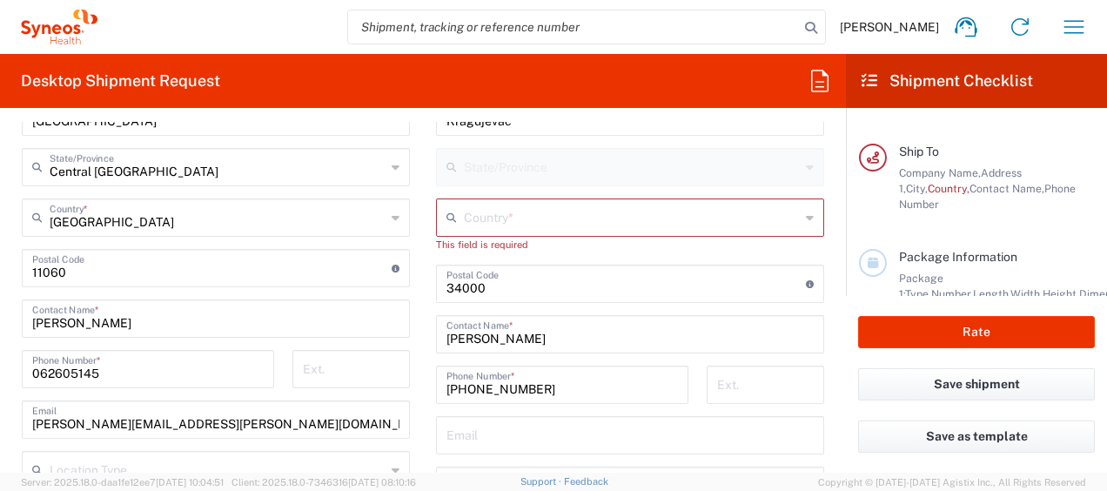
click at [635, 230] on div "Country *" at bounding box center [630, 217] width 388 height 38
type input "[GEOGRAPHIC_DATA]"
click at [595, 249] on div "This field is required" at bounding box center [630, 245] width 388 height 16
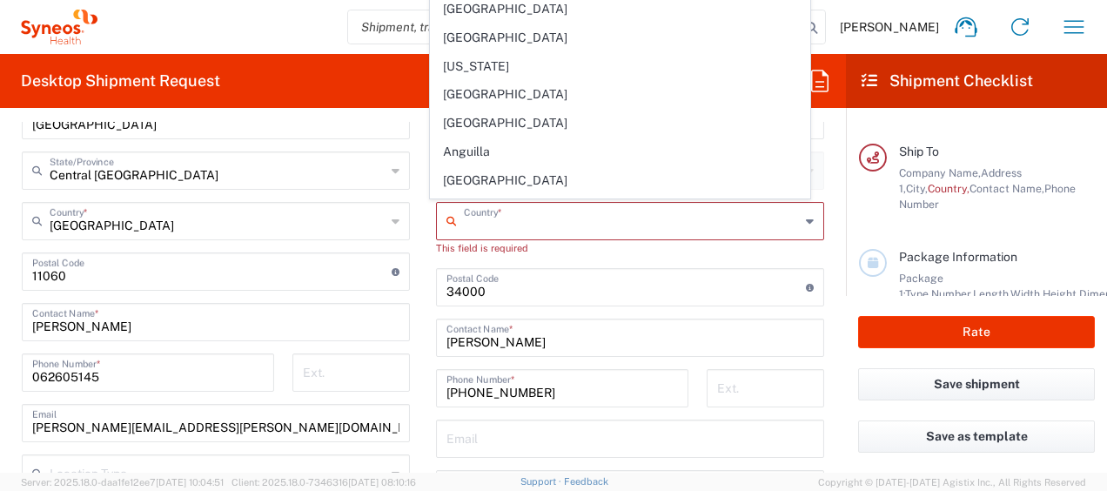
click at [491, 218] on input "text" at bounding box center [632, 220] width 336 height 30
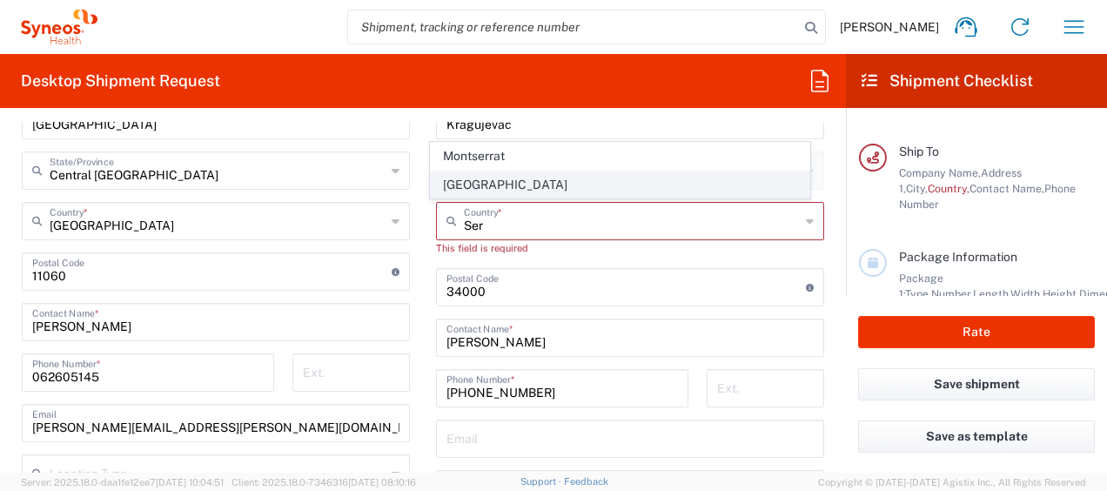
click at [471, 180] on span "[GEOGRAPHIC_DATA]" at bounding box center [620, 184] width 378 height 27
type input "[GEOGRAPHIC_DATA]"
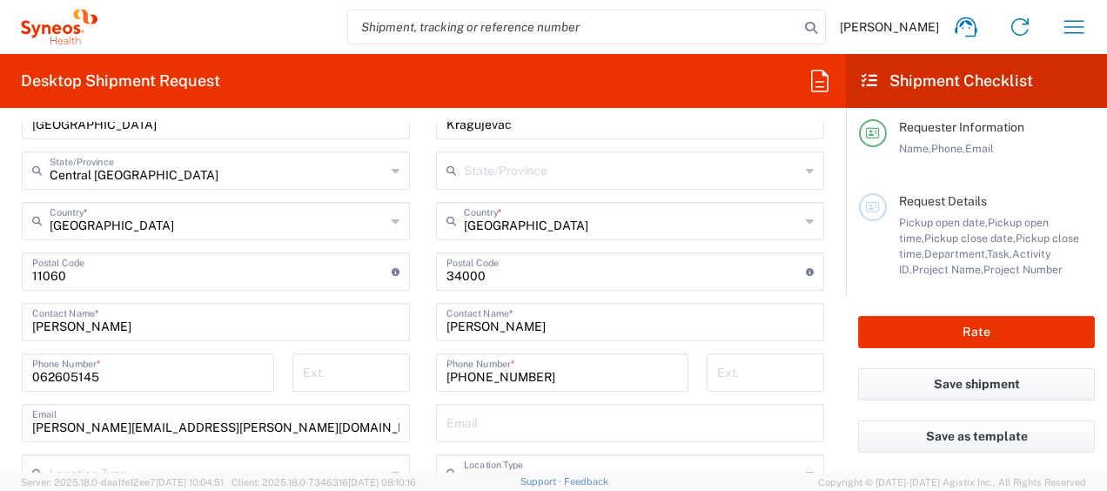
scroll to position [0, 0]
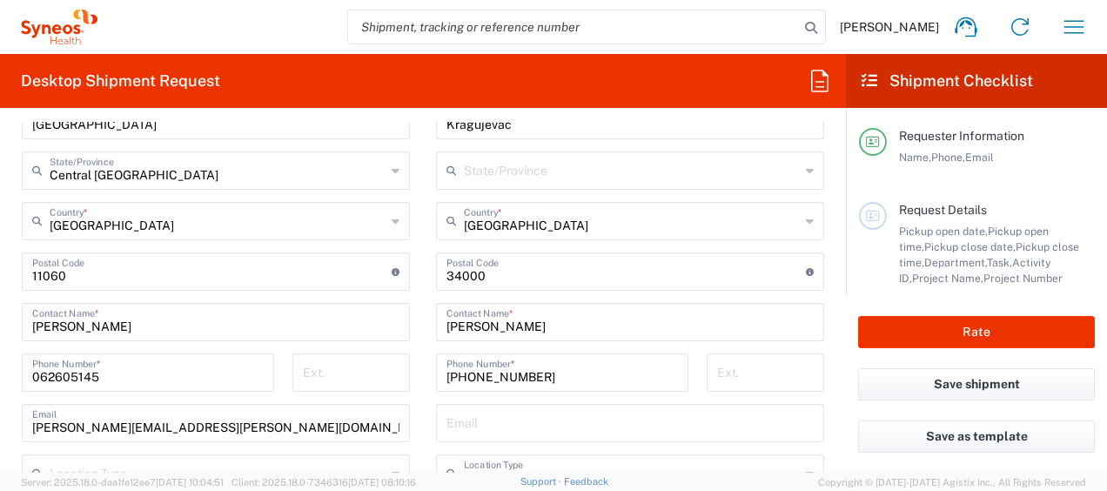
click at [915, 237] on span "Pickup open date," at bounding box center [943, 231] width 89 height 13
click at [925, 205] on span "Request Details" at bounding box center [943, 210] width 88 height 14
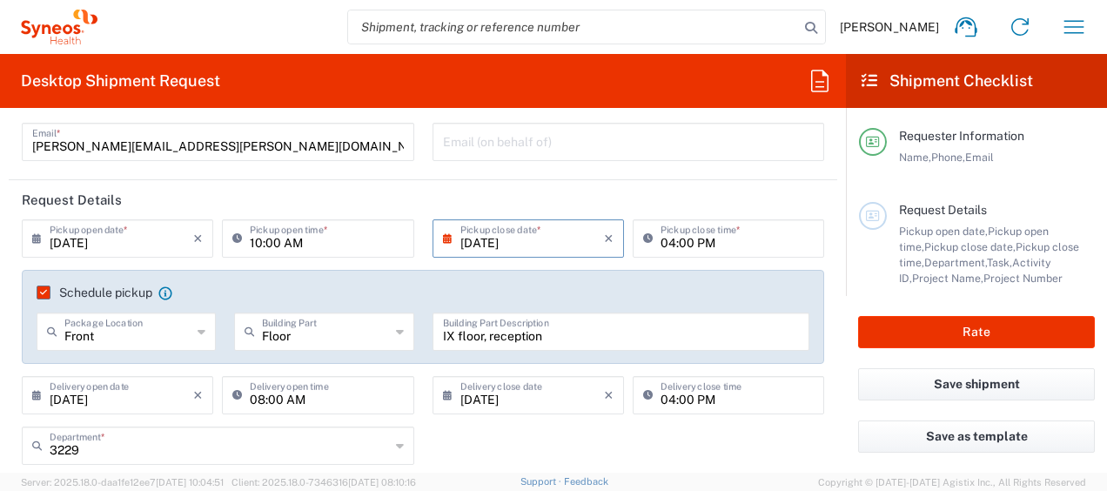
scroll to position [113, 0]
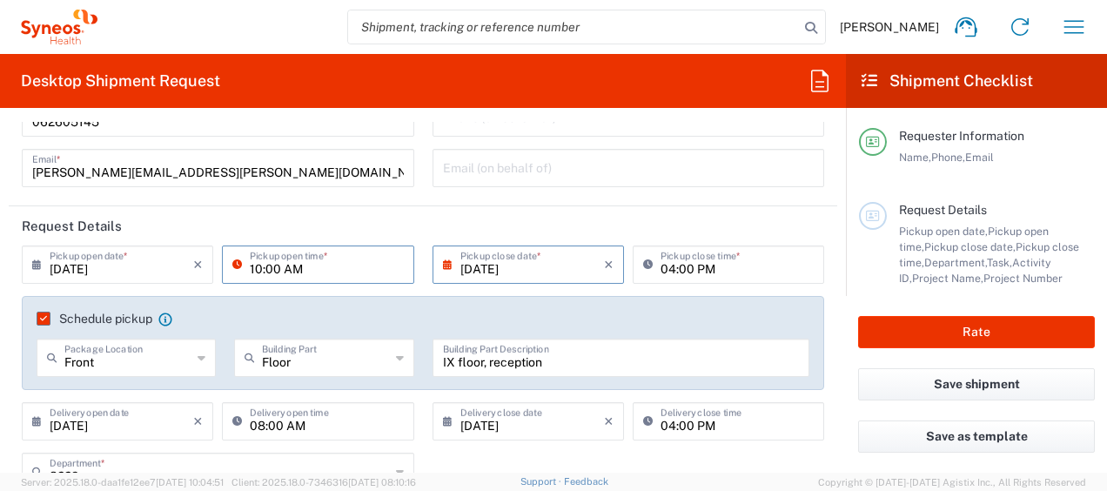
click at [326, 268] on input "10:00 AM" at bounding box center [326, 263] width 153 height 30
click at [345, 225] on header "Request Details" at bounding box center [423, 225] width 829 height 39
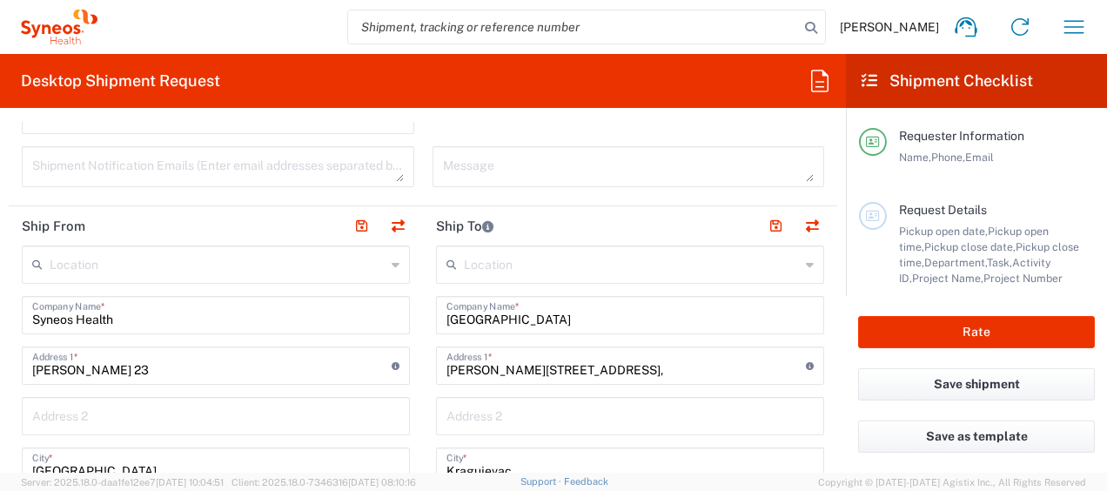
scroll to position [649, 0]
click at [806, 262] on icon at bounding box center [810, 263] width 8 height 28
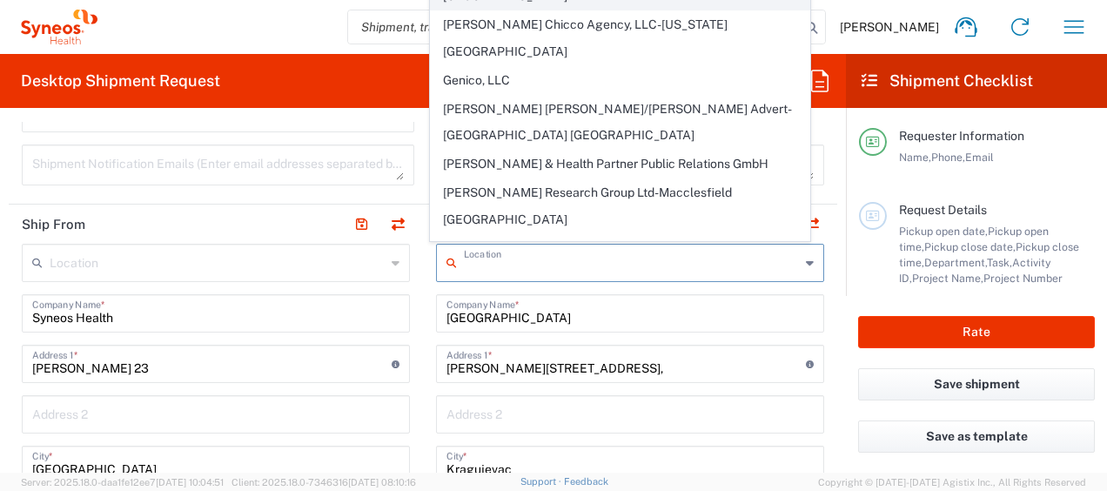
scroll to position [222, 0]
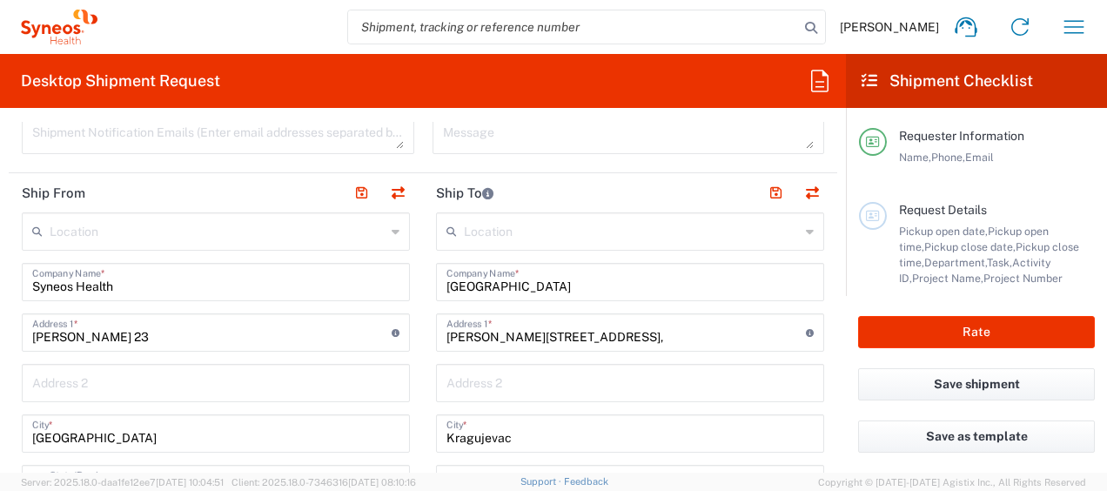
scroll to position [682, 0]
click at [621, 324] on input "Zmaj Jovina 30," at bounding box center [626, 329] width 359 height 30
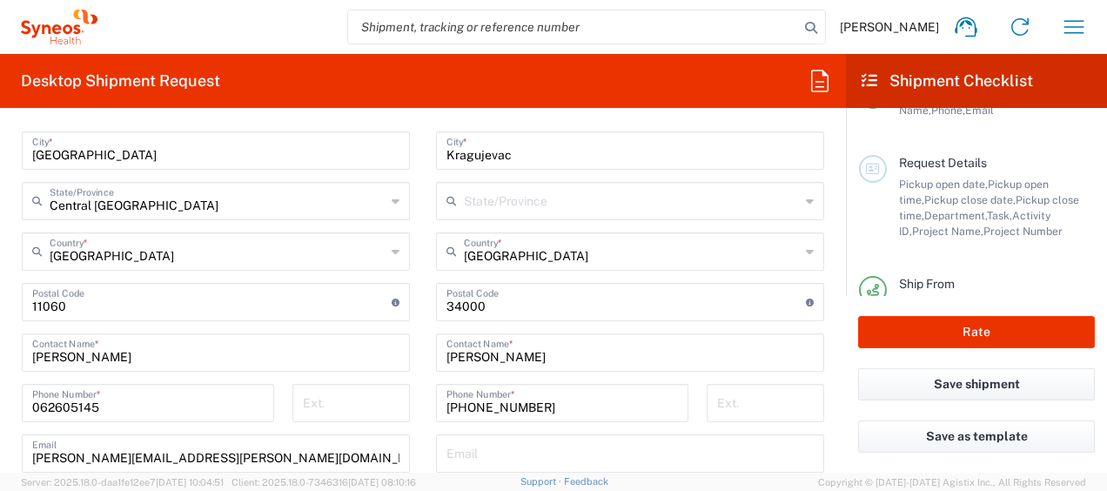
scroll to position [47, 0]
type input "Zmaj Jovina 30"
click at [971, 329] on button "Rate" at bounding box center [976, 332] width 237 height 32
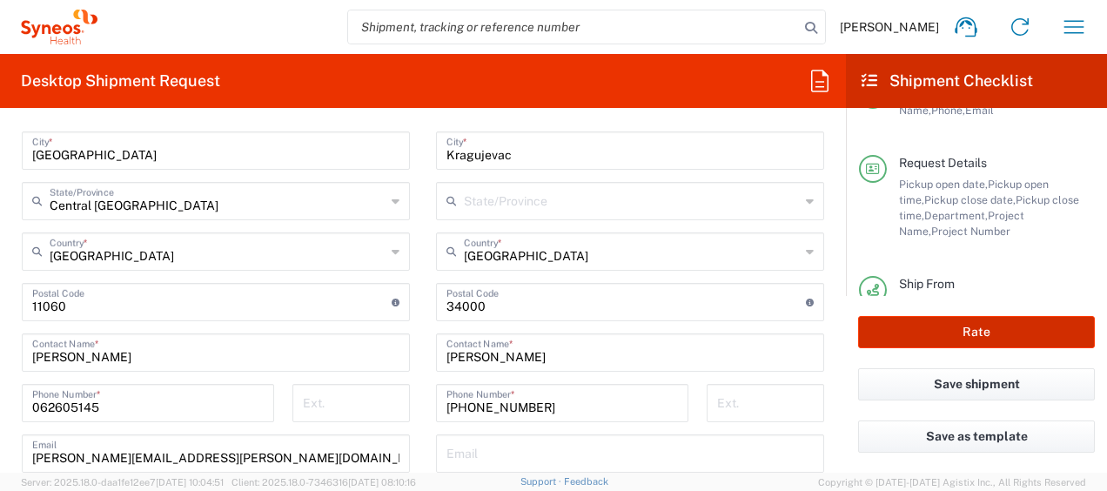
type input "1009493"
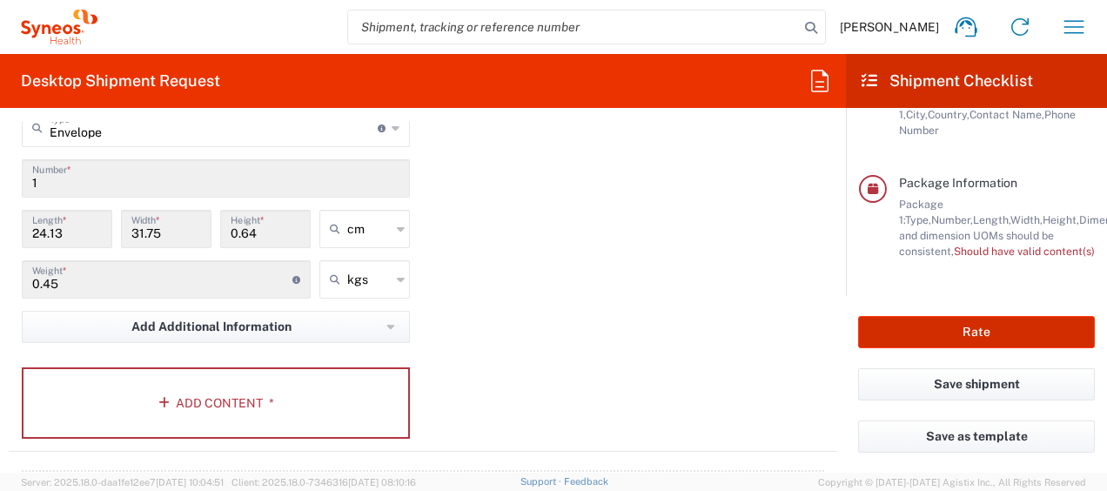
scroll to position [1723, 0]
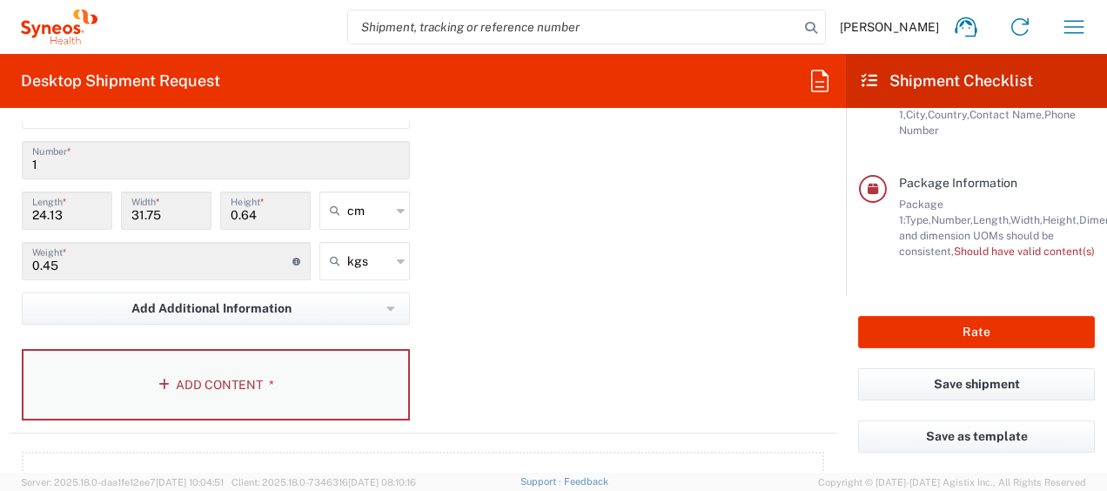
click at [211, 386] on button "Add Content *" at bounding box center [216, 384] width 388 height 71
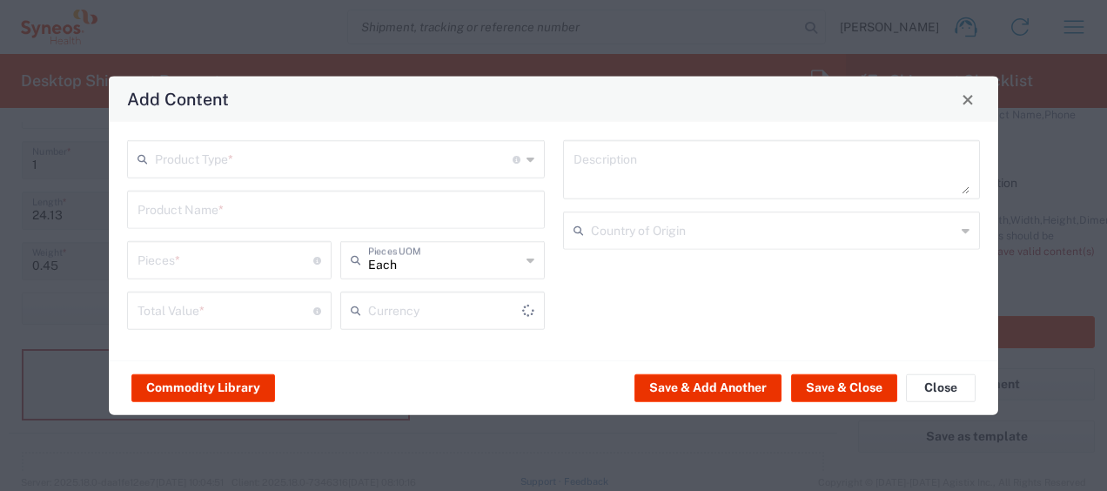
type input "US Dollar"
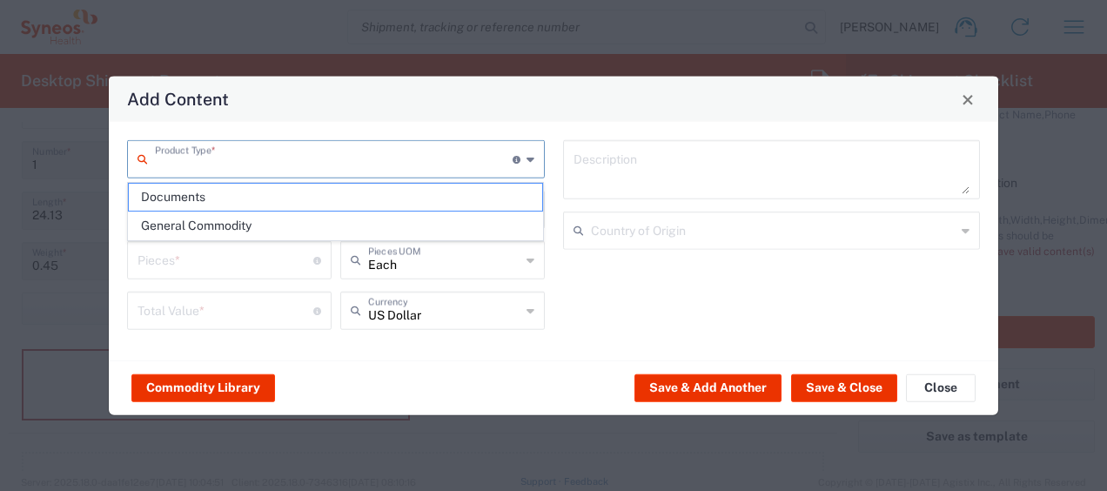
click at [237, 162] on input "text" at bounding box center [334, 158] width 358 height 30
click at [190, 195] on span "Documents" at bounding box center [336, 197] width 414 height 27
type input "Documents"
type input "1"
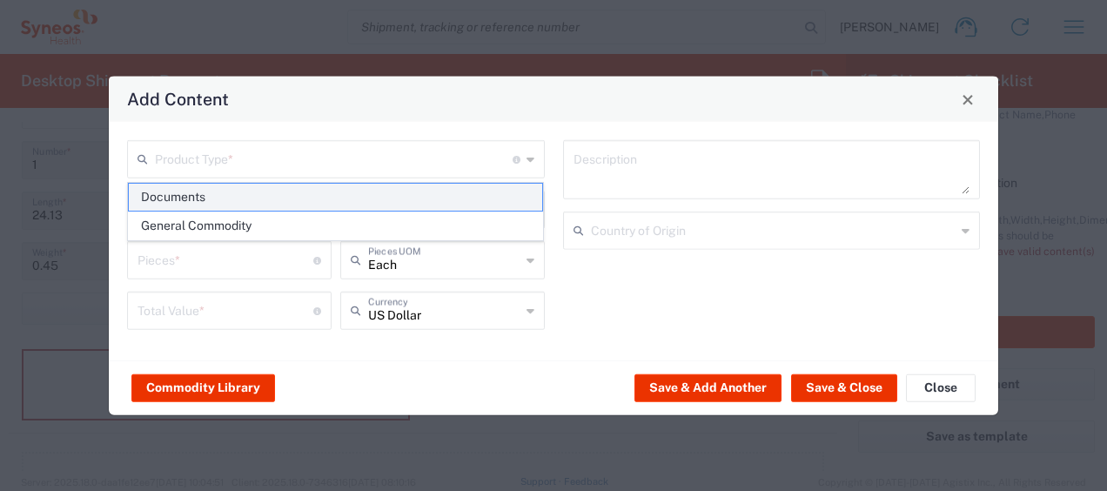
type input "1"
type textarea "Documents"
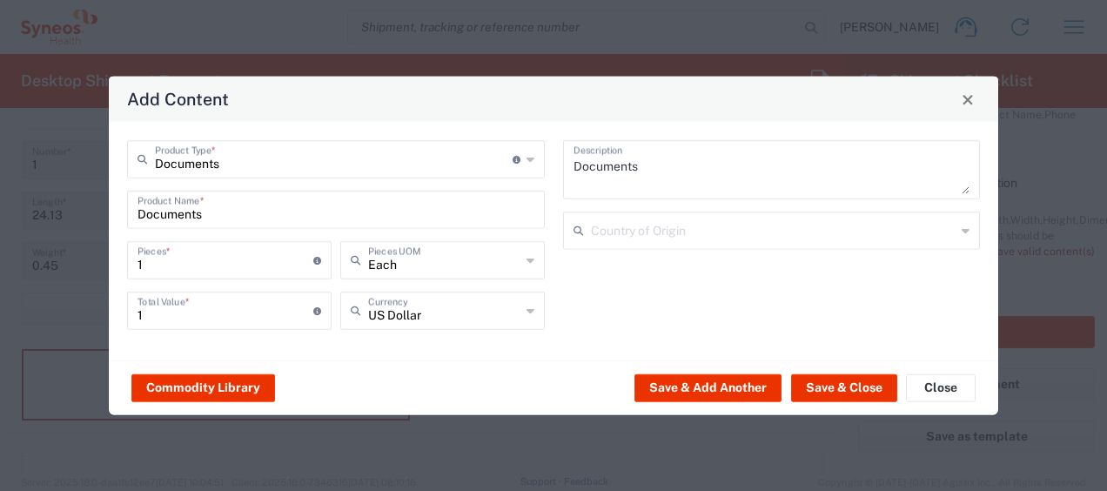
click at [524, 310] on div "US Dollar Currency" at bounding box center [442, 311] width 205 height 38
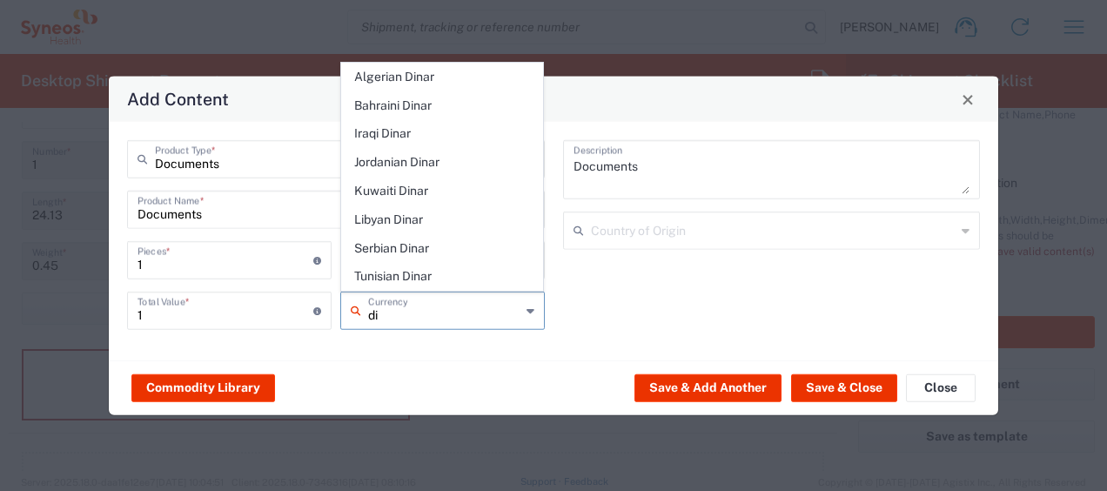
type input "d"
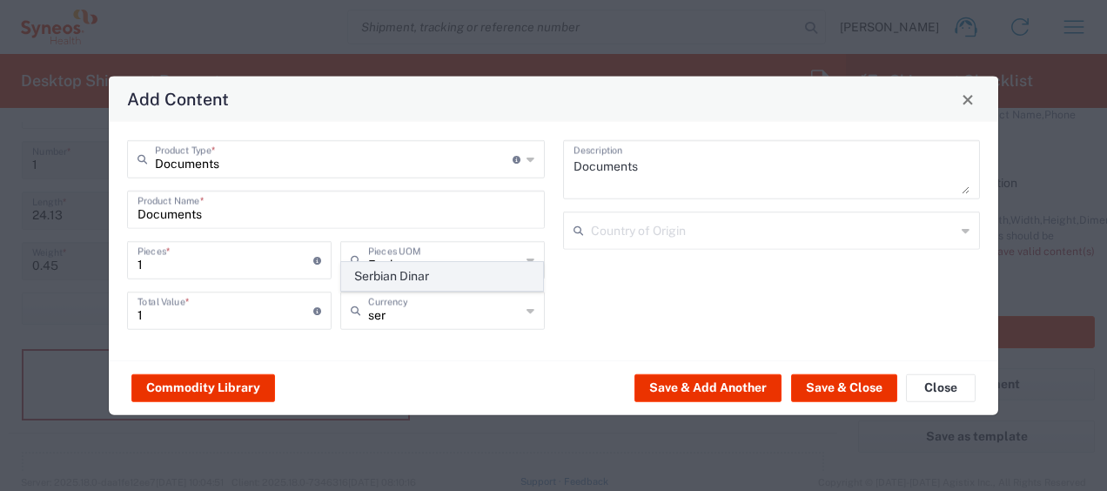
click at [403, 279] on span "Serbian Dinar" at bounding box center [442, 276] width 201 height 27
type input "Serbian Dinar"
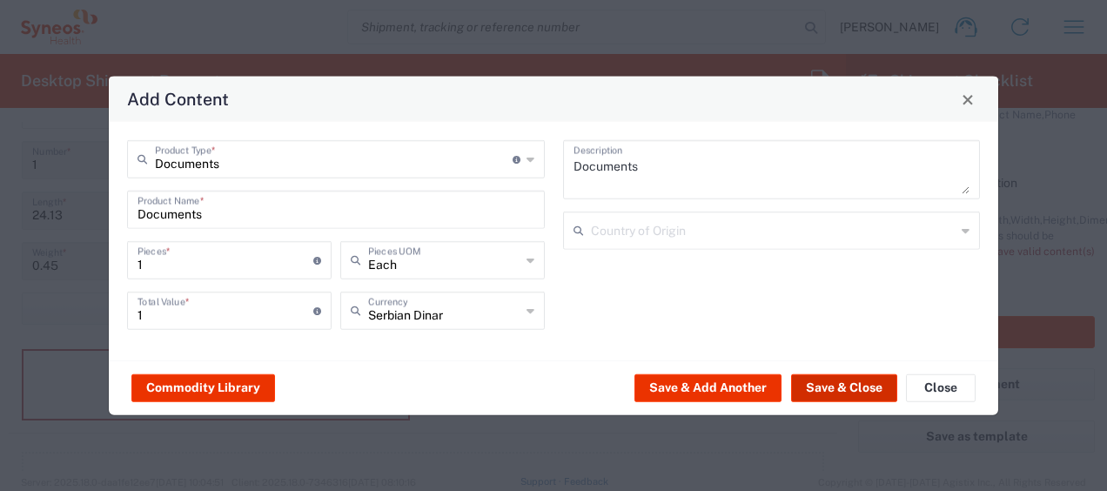
click at [846, 386] on button "Save & Close" at bounding box center [844, 387] width 106 height 28
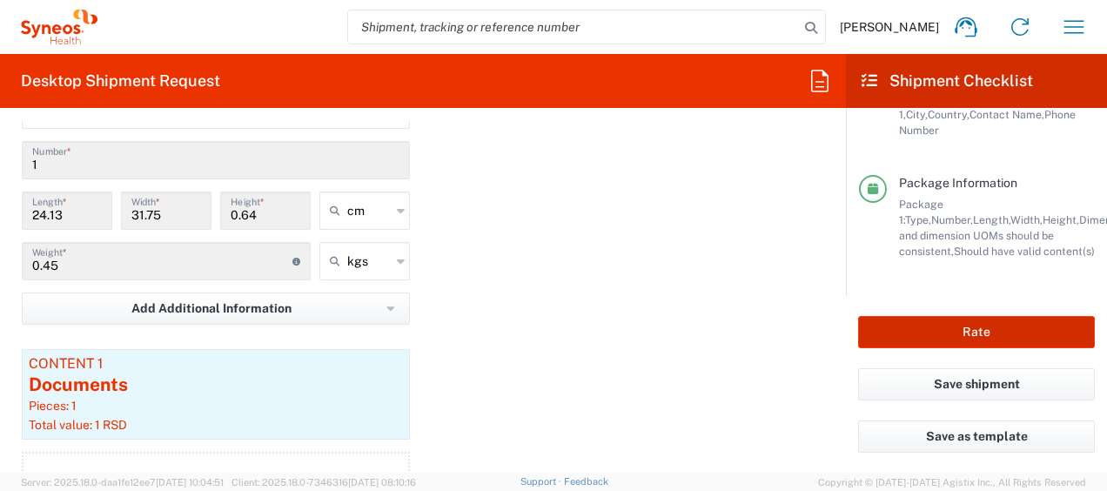
click at [968, 335] on button "Rate" at bounding box center [976, 332] width 237 height 32
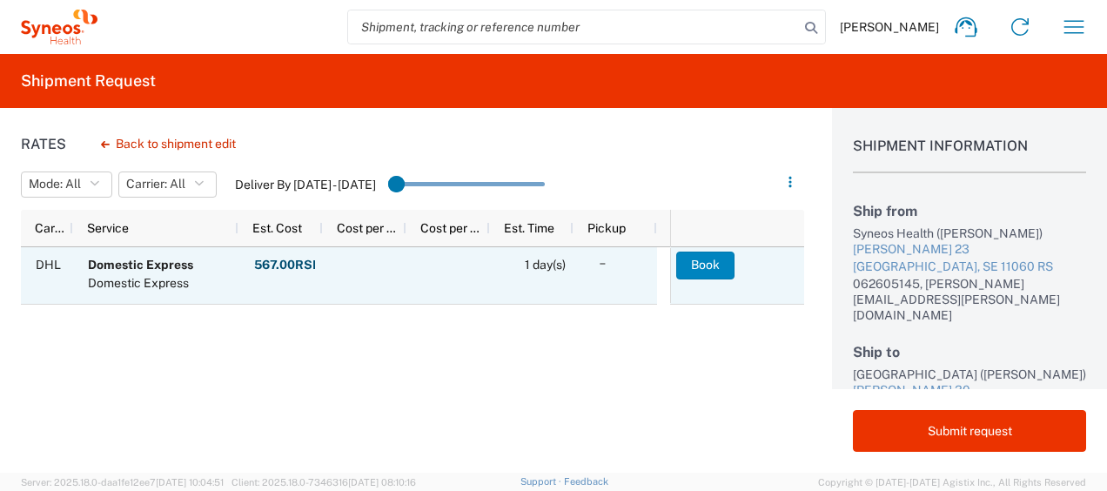
click at [693, 262] on button "Book" at bounding box center [705, 266] width 58 height 28
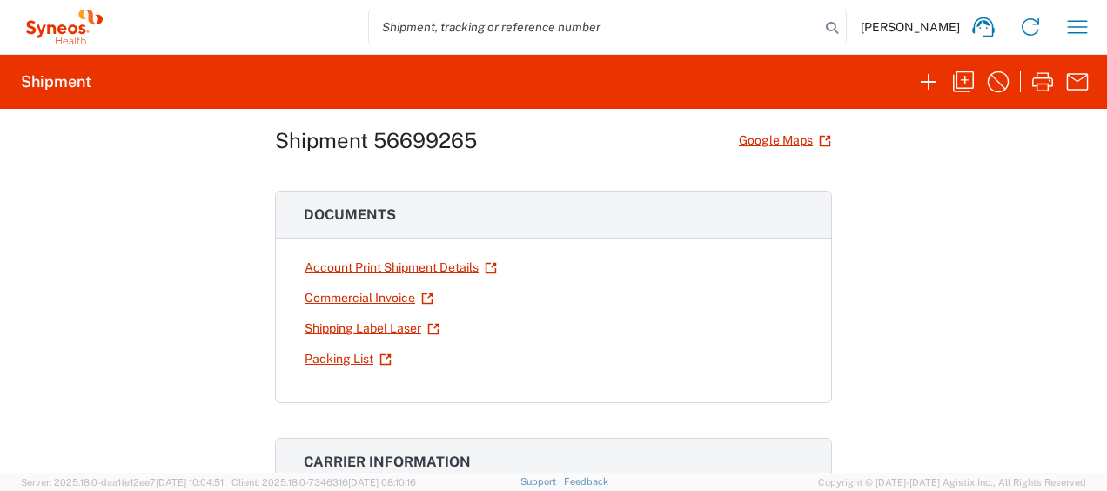
scroll to position [29, 0]
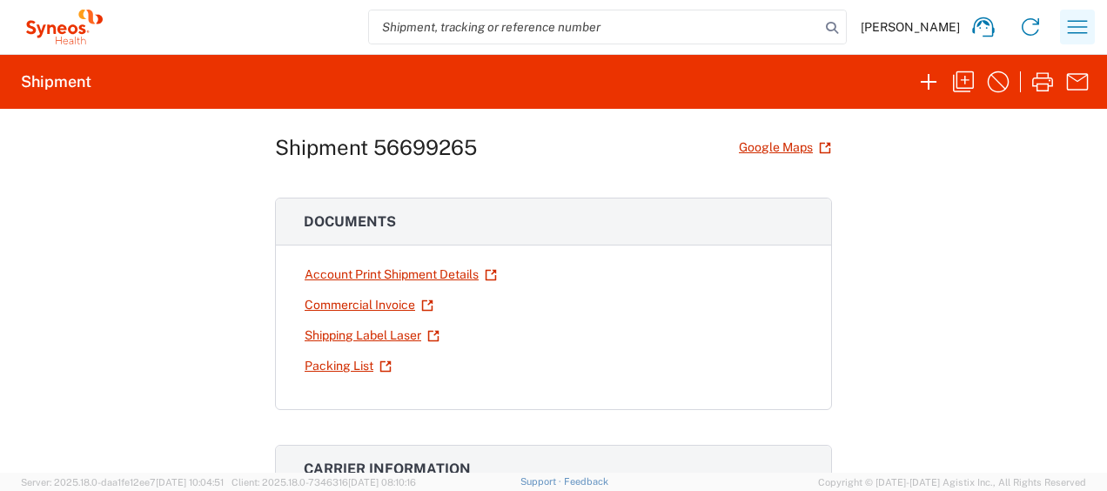
click at [1074, 30] on icon "button" at bounding box center [1078, 27] width 28 height 28
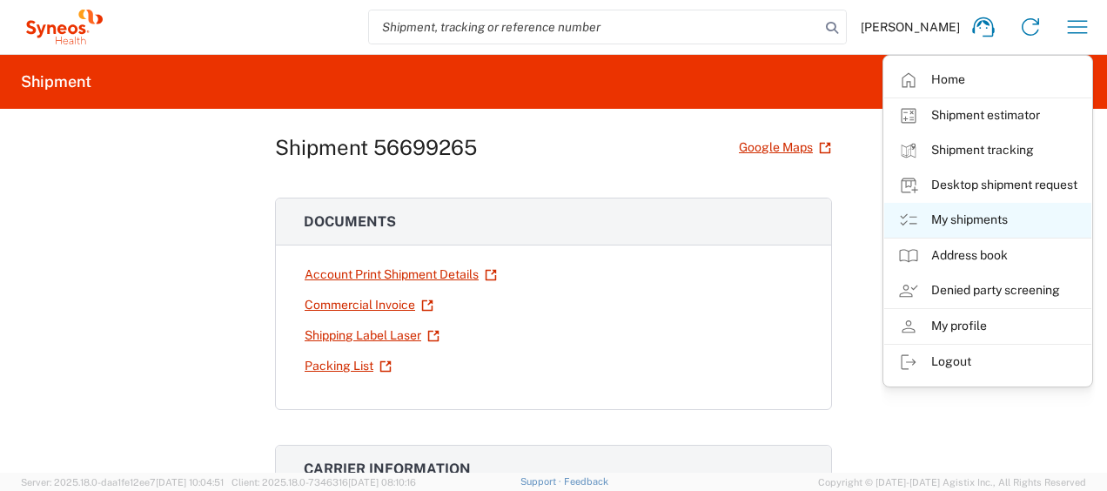
click at [997, 219] on link "My shipments" at bounding box center [987, 220] width 207 height 35
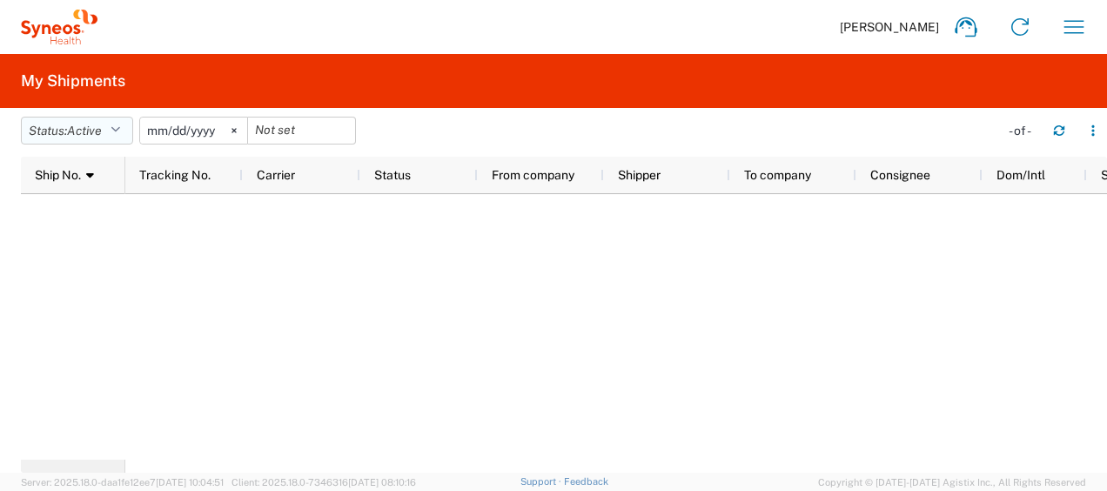
click at [119, 127] on icon "button" at bounding box center [116, 130] width 10 height 12
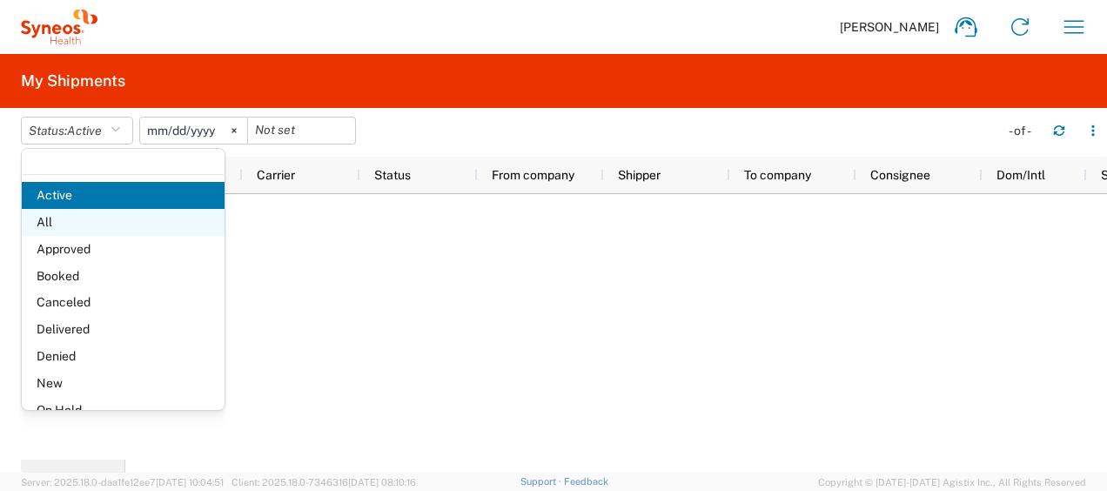
click at [69, 218] on span "All" at bounding box center [123, 222] width 203 height 27
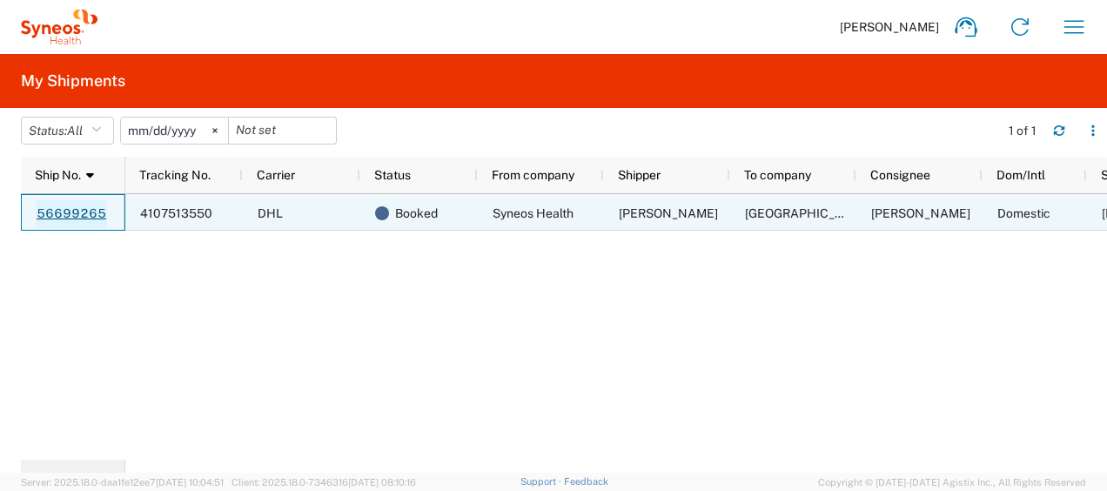
click at [90, 212] on link "56699265" at bounding box center [71, 214] width 71 height 28
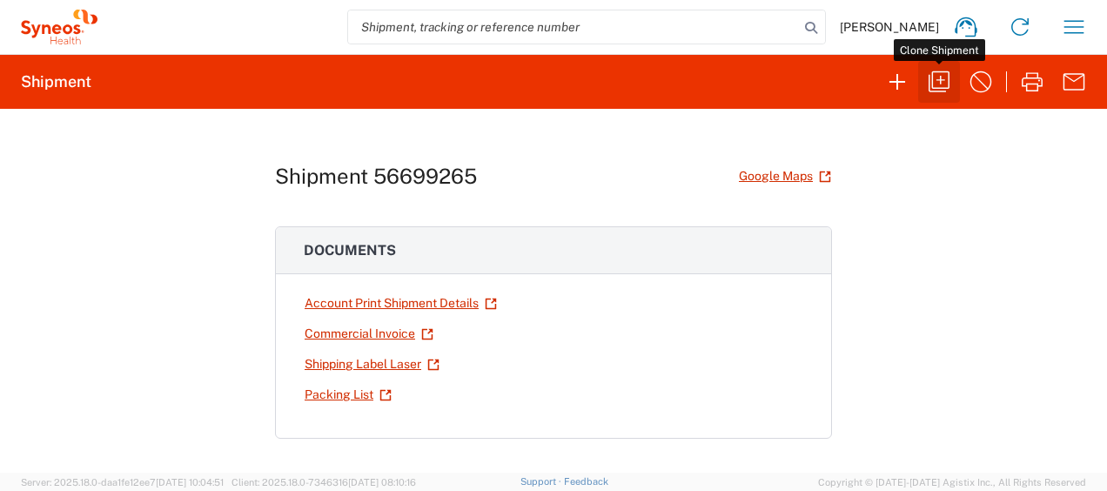
click at [949, 82] on icon "button" at bounding box center [939, 81] width 21 height 21
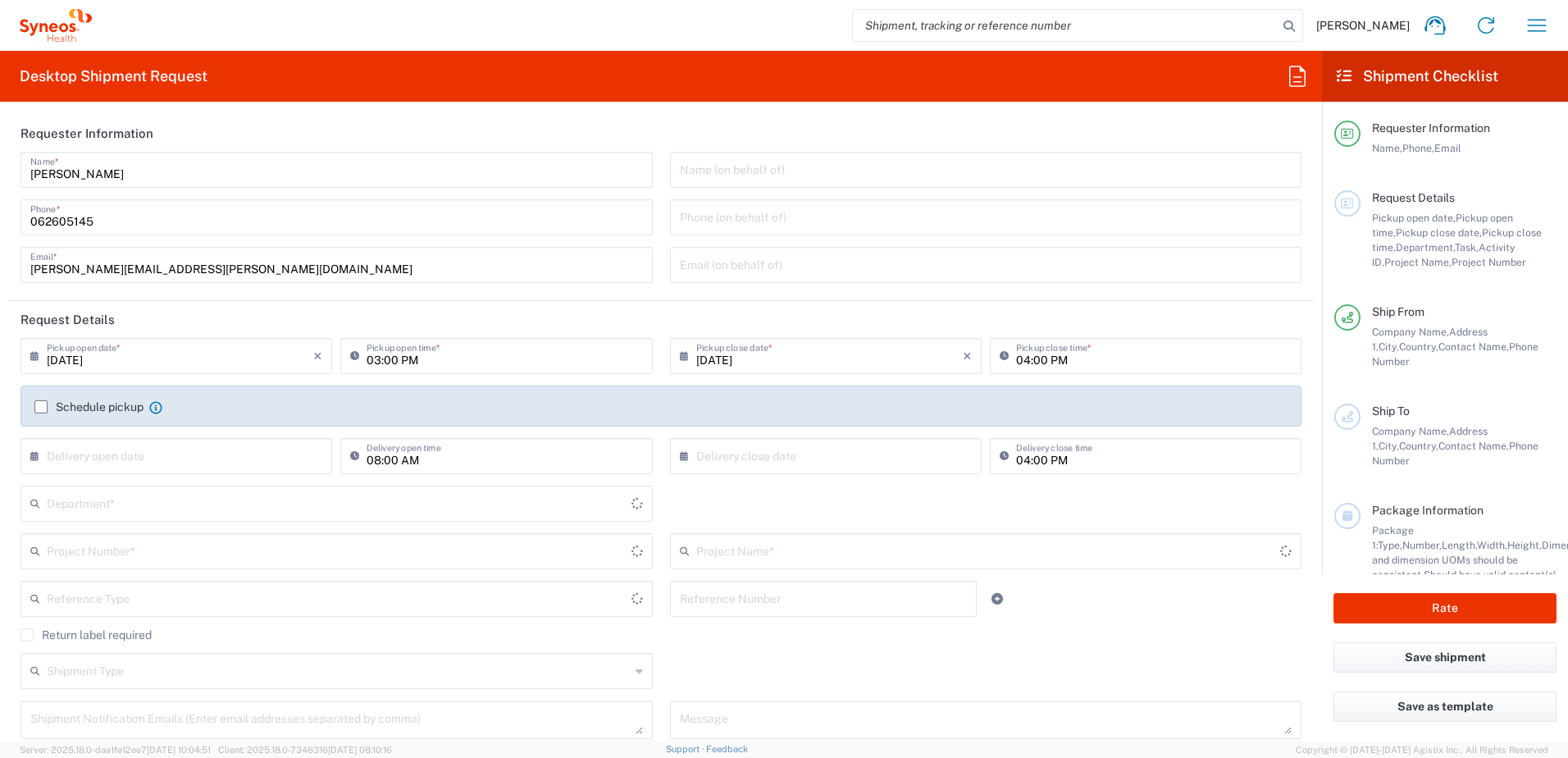
type input "3229"
type input "Central [GEOGRAPHIC_DATA]"
type input "[GEOGRAPHIC_DATA]"
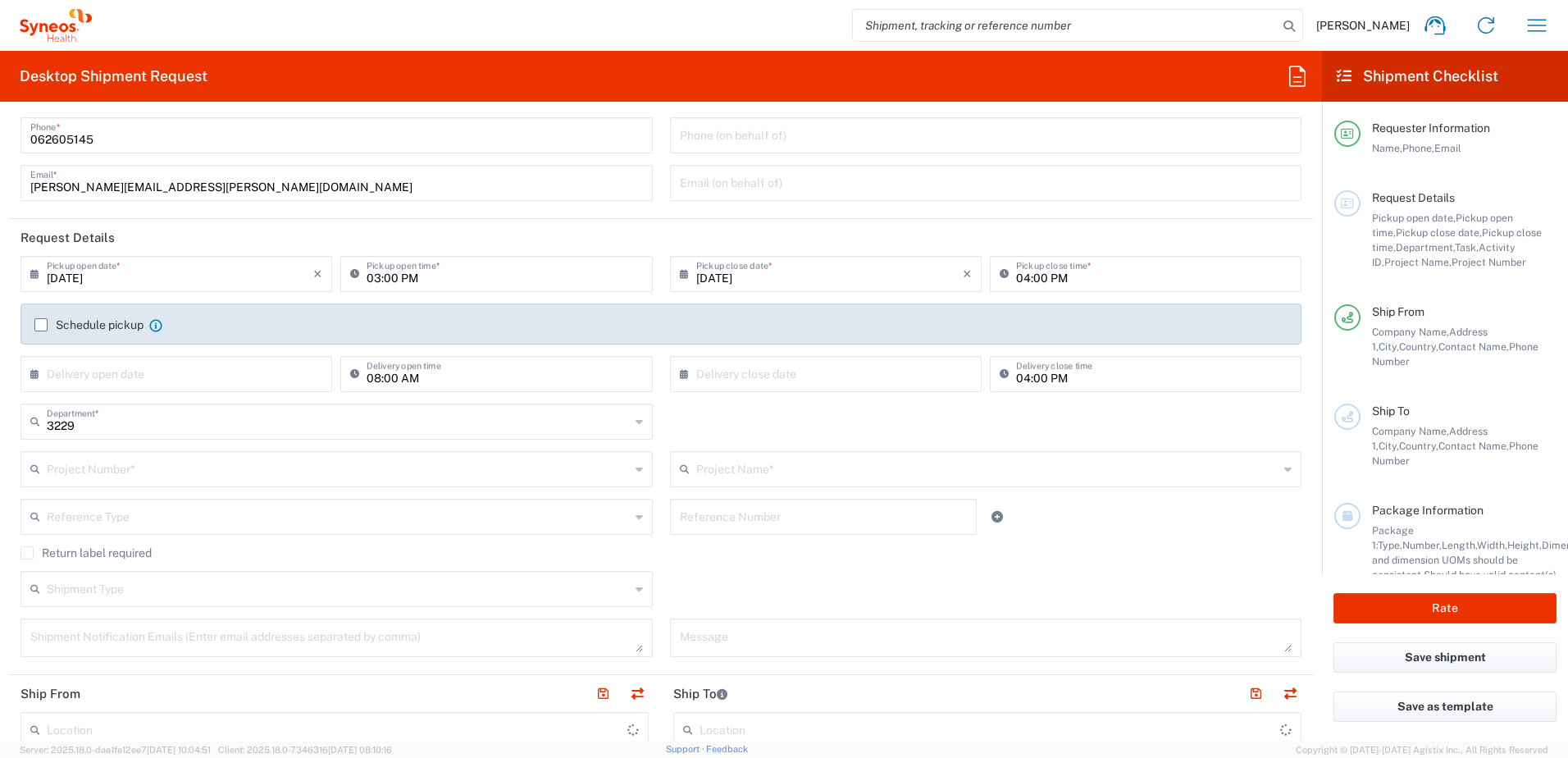
type input "Syneos Health d.o.o. [GEOGRAPHIC_DATA]-[GEOGRAPHIC_DATA]"
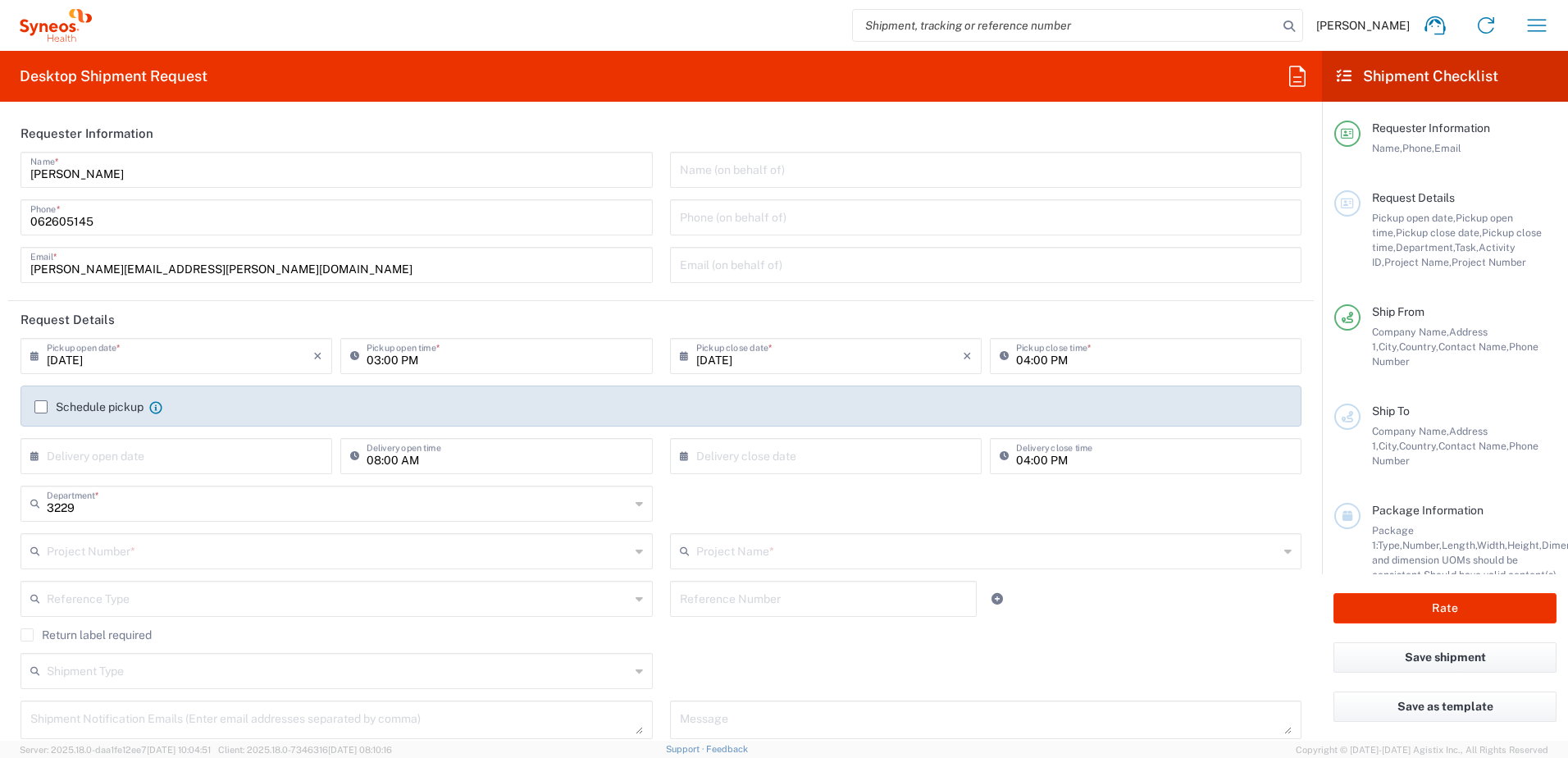
click at [123, 364] on input "[DATE]" at bounding box center [180, 354] width 267 height 28
click at [201, 431] on span "4" at bounding box center [204, 435] width 24 height 23
type input "[DATE]"
click at [422, 364] on input "03:00 PM" at bounding box center [504, 354] width 275 height 28
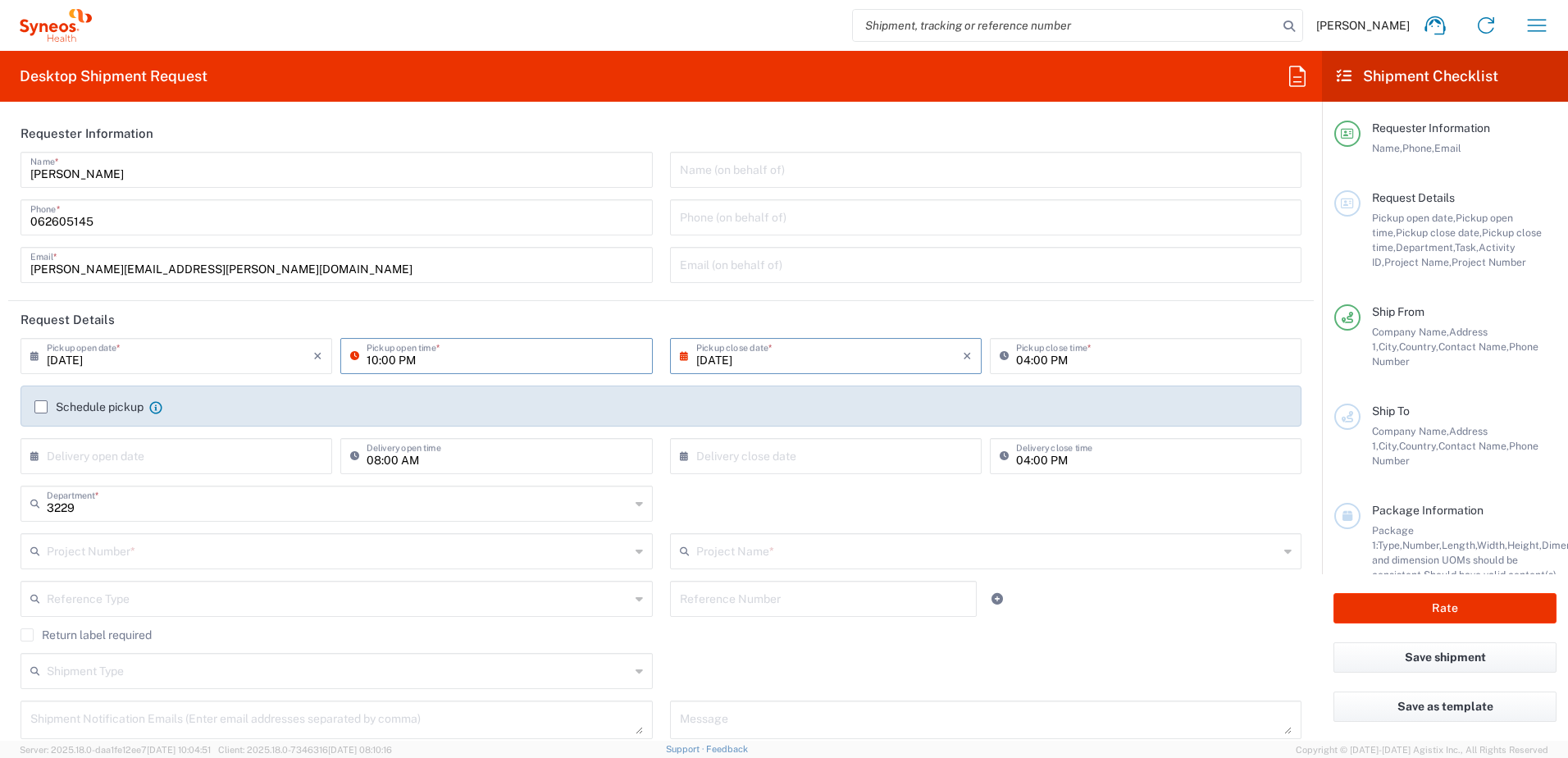
click at [402, 362] on input "10:00 PM" at bounding box center [504, 354] width 275 height 28
type input "10:00 AM"
type input "[DATE]"
type input "1009493"
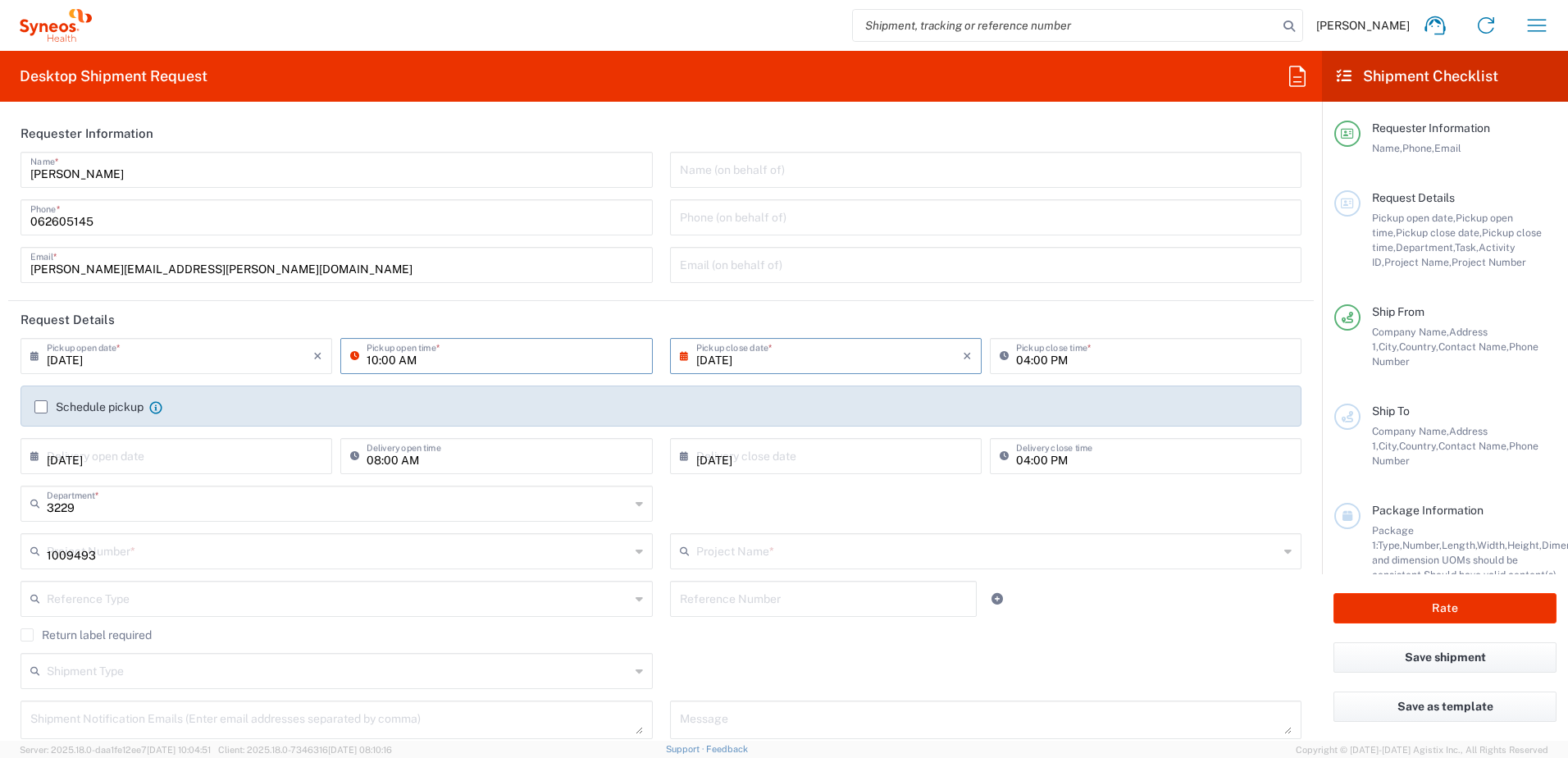
type input "Otsuka 1009493"
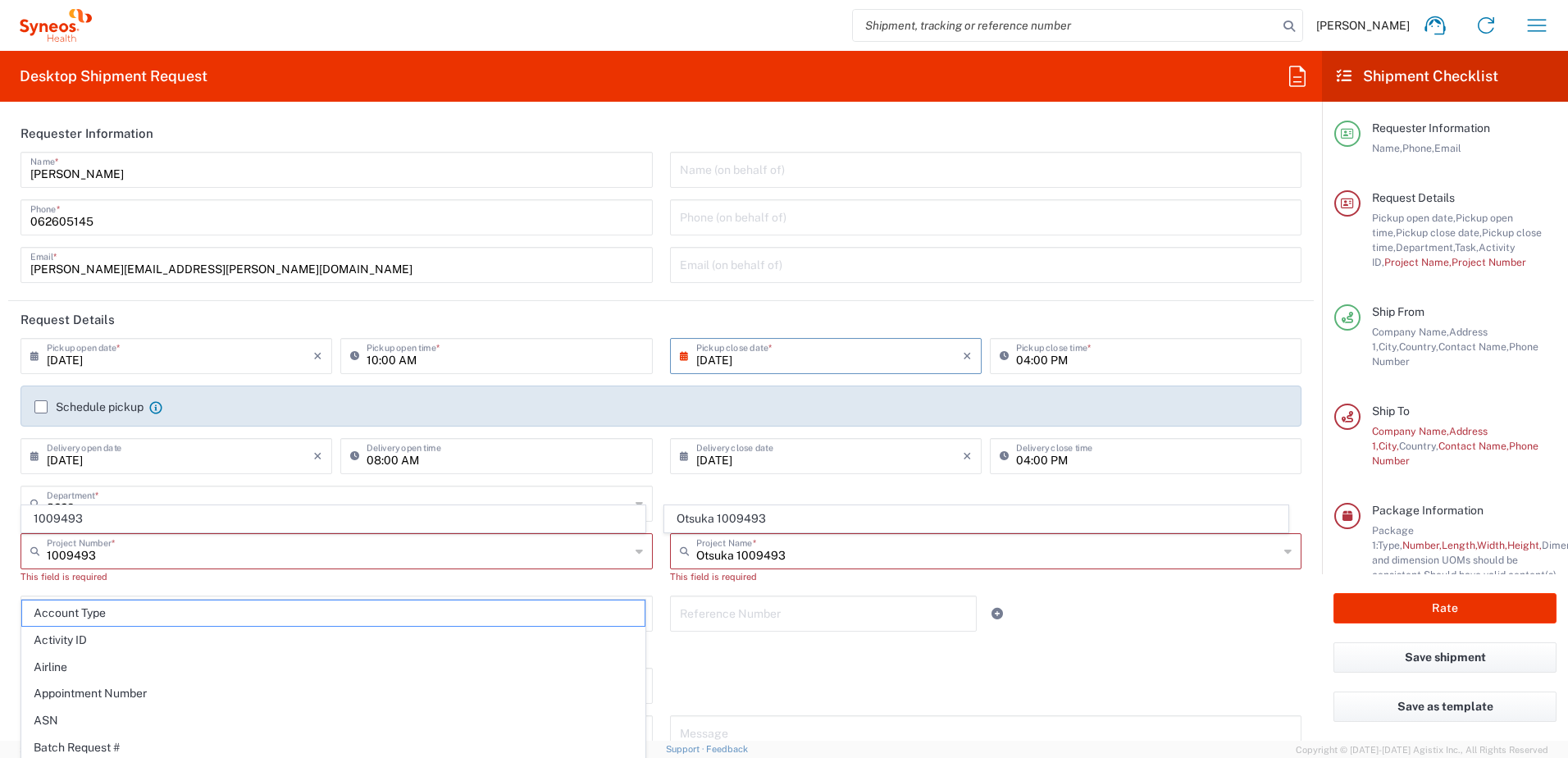
click at [803, 323] on header "Request Details" at bounding box center [662, 319] width 1306 height 37
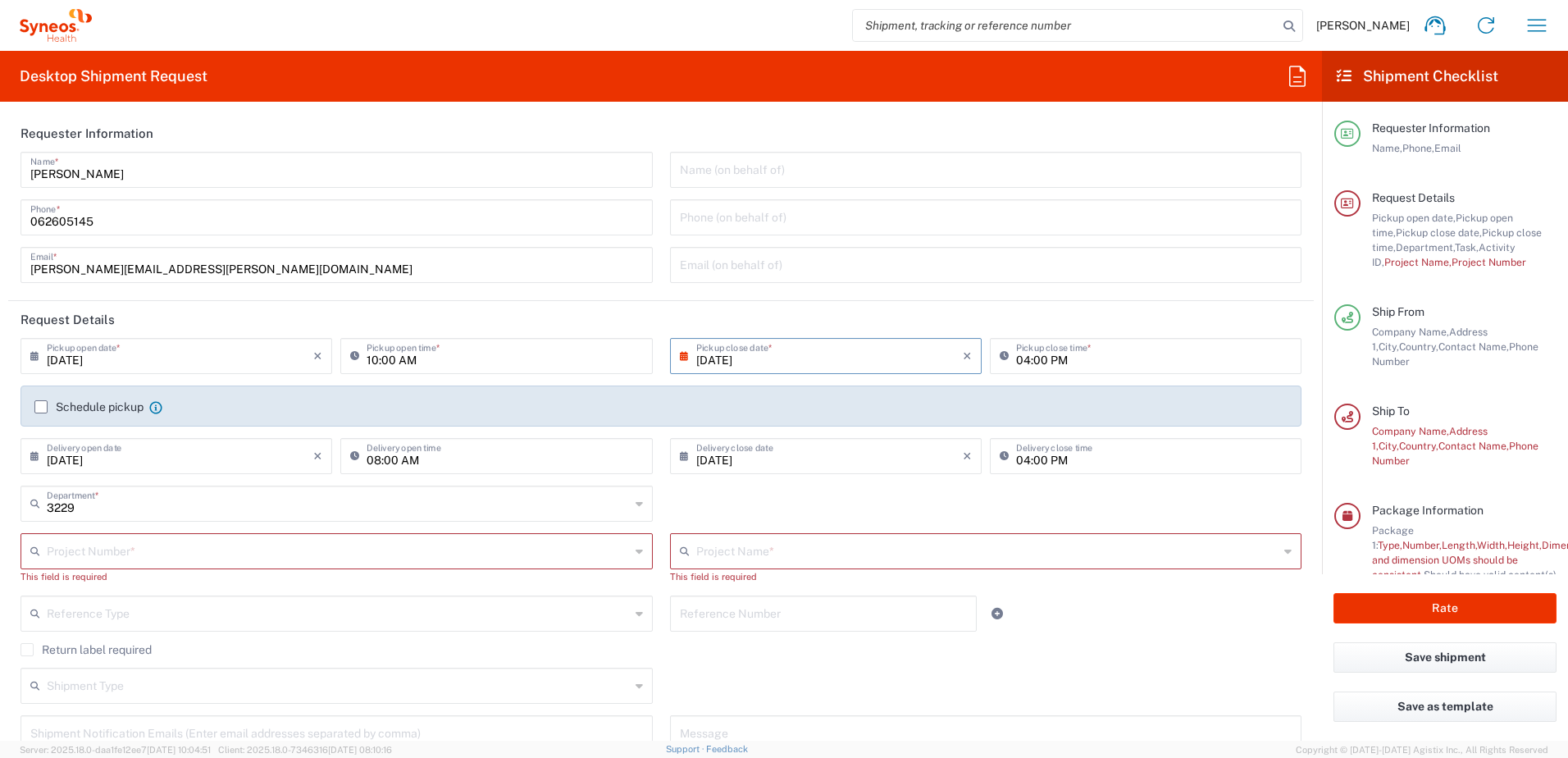
click at [163, 545] on input "text" at bounding box center [338, 550] width 583 height 28
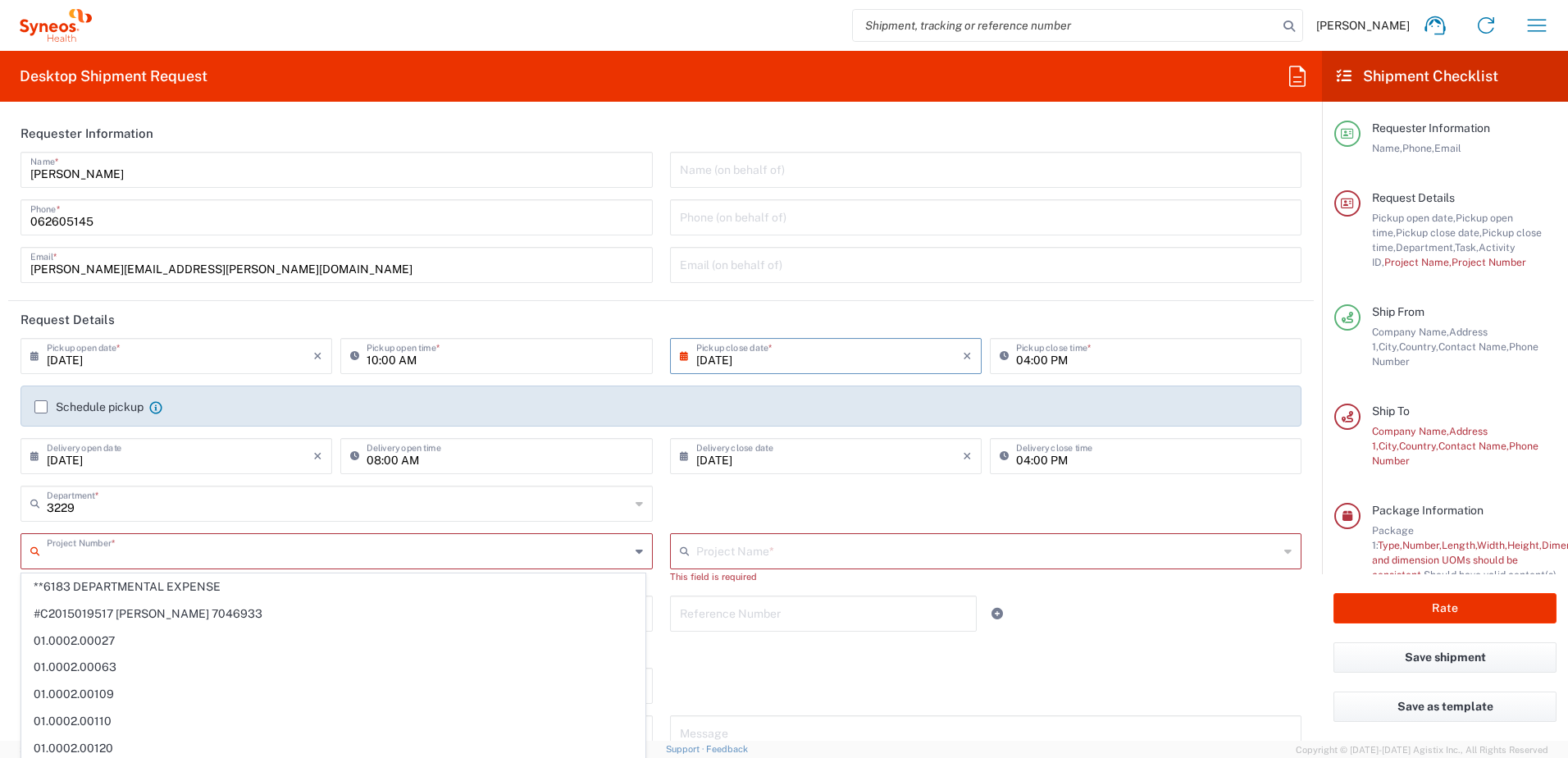
click at [86, 551] on input "text" at bounding box center [338, 550] width 583 height 28
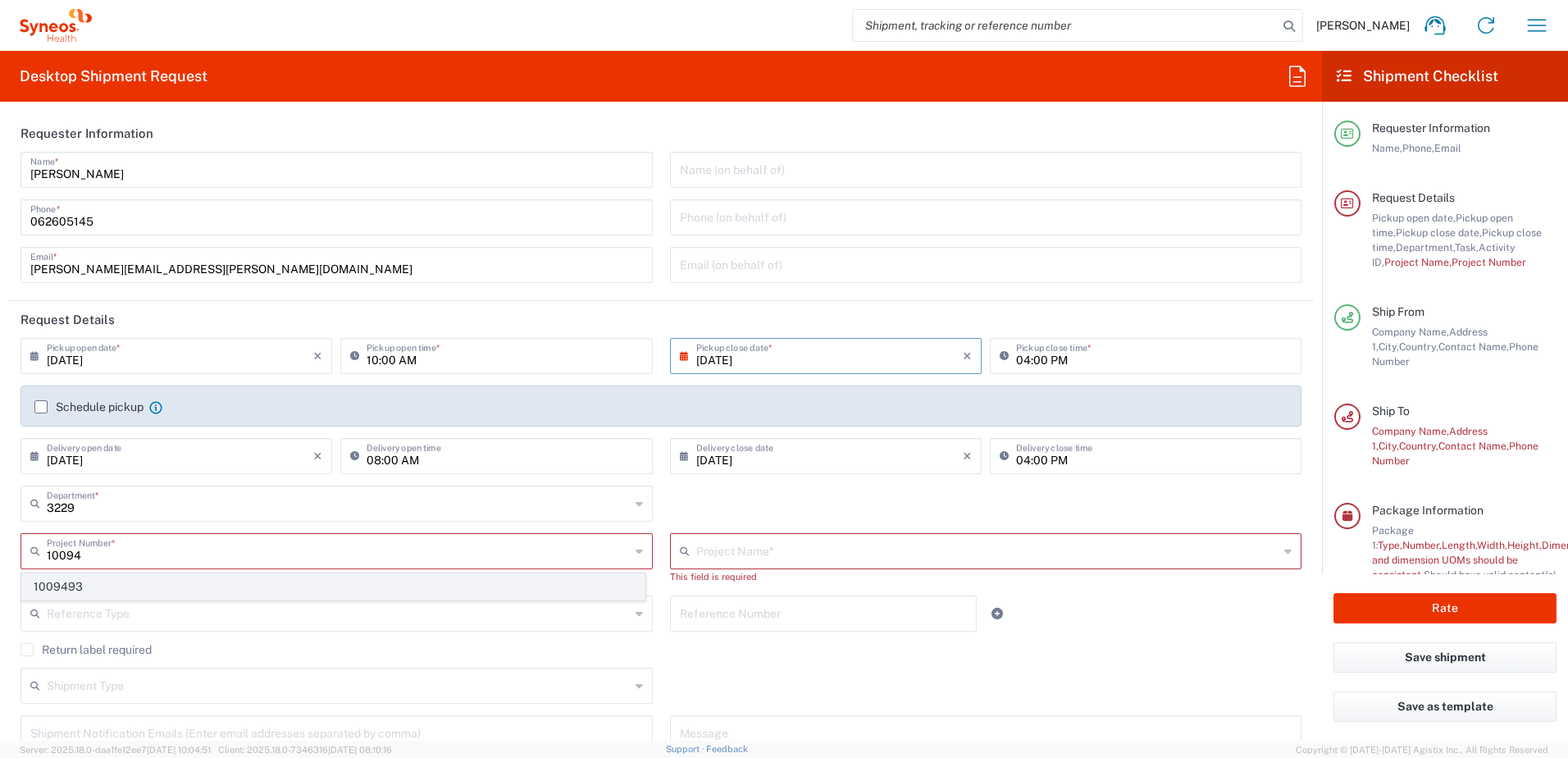
click at [79, 585] on span "1009493" at bounding box center [334, 586] width 623 height 25
type input "1009493"
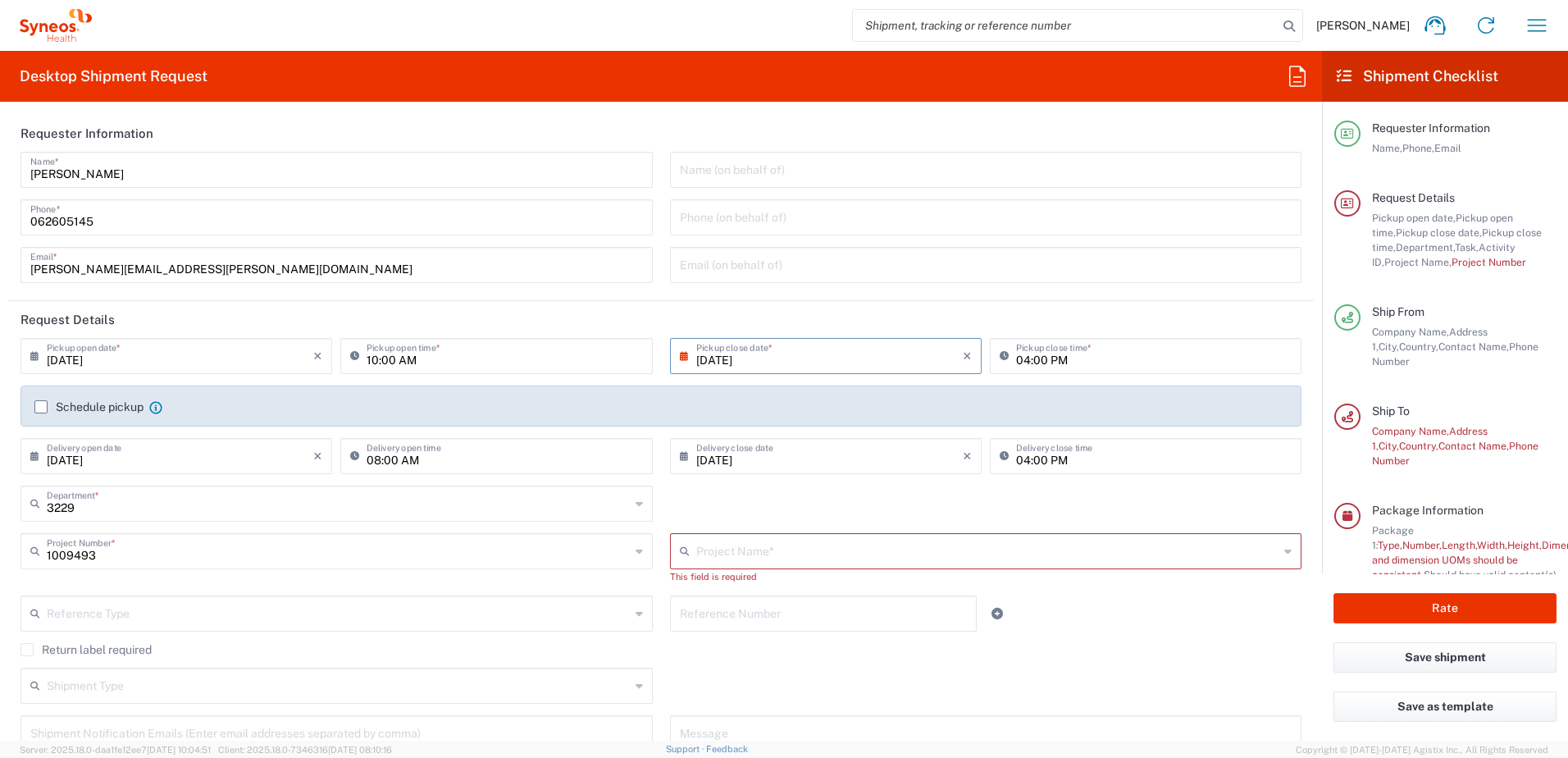
type input "Otsuka 1009493"
click at [40, 407] on label "Schedule pickup" at bounding box center [90, 407] width 109 height 13
click at [41, 407] on input "Schedule pickup" at bounding box center [41, 407] width 0 height 0
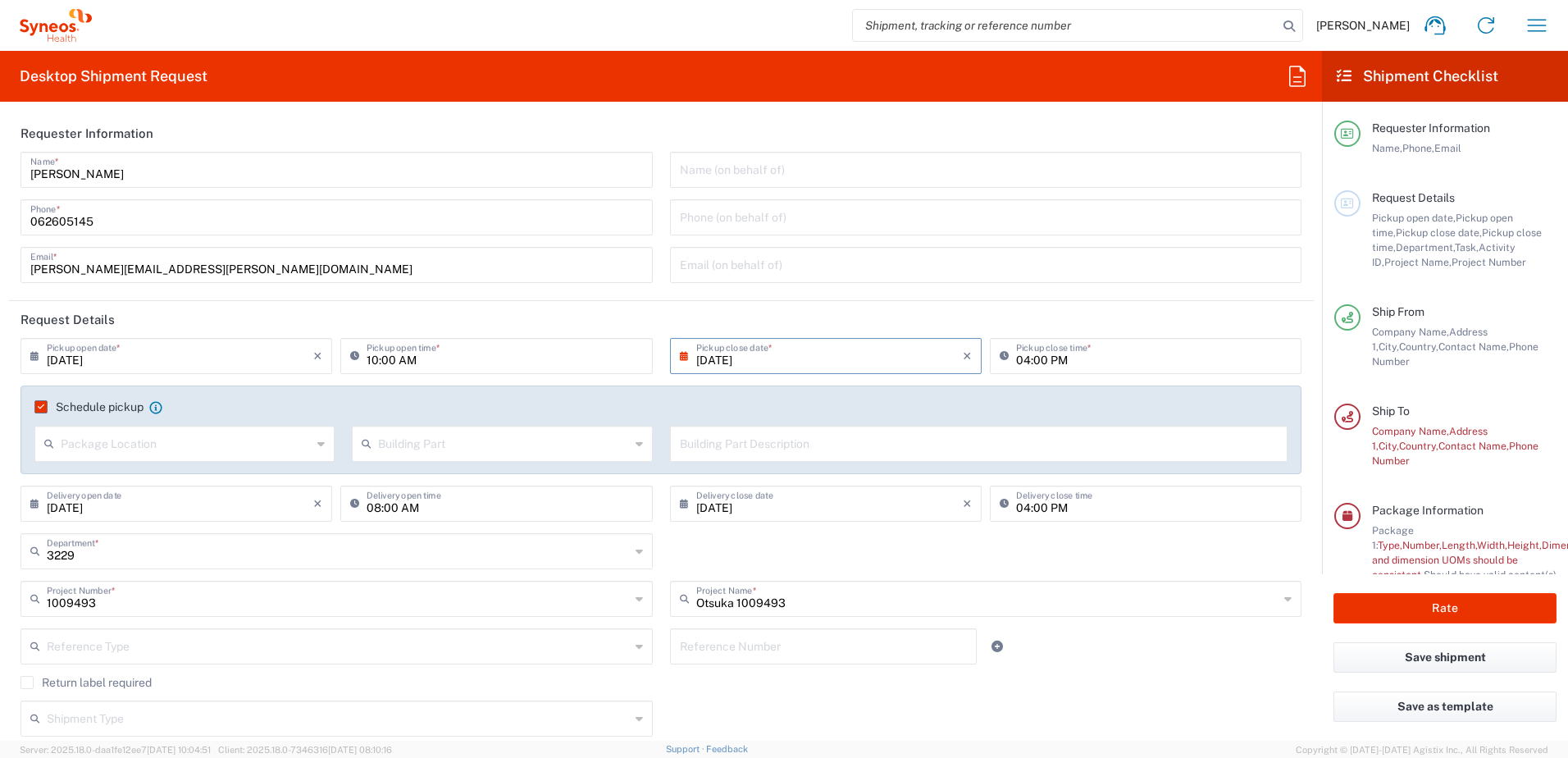
click at [131, 443] on input "text" at bounding box center [186, 442] width 251 height 28
click at [72, 482] on span "Front" at bounding box center [183, 479] width 294 height 25
type input "Front"
click at [416, 446] on input "text" at bounding box center [503, 442] width 251 height 28
click at [391, 556] on span "Floor" at bounding box center [498, 560] width 294 height 25
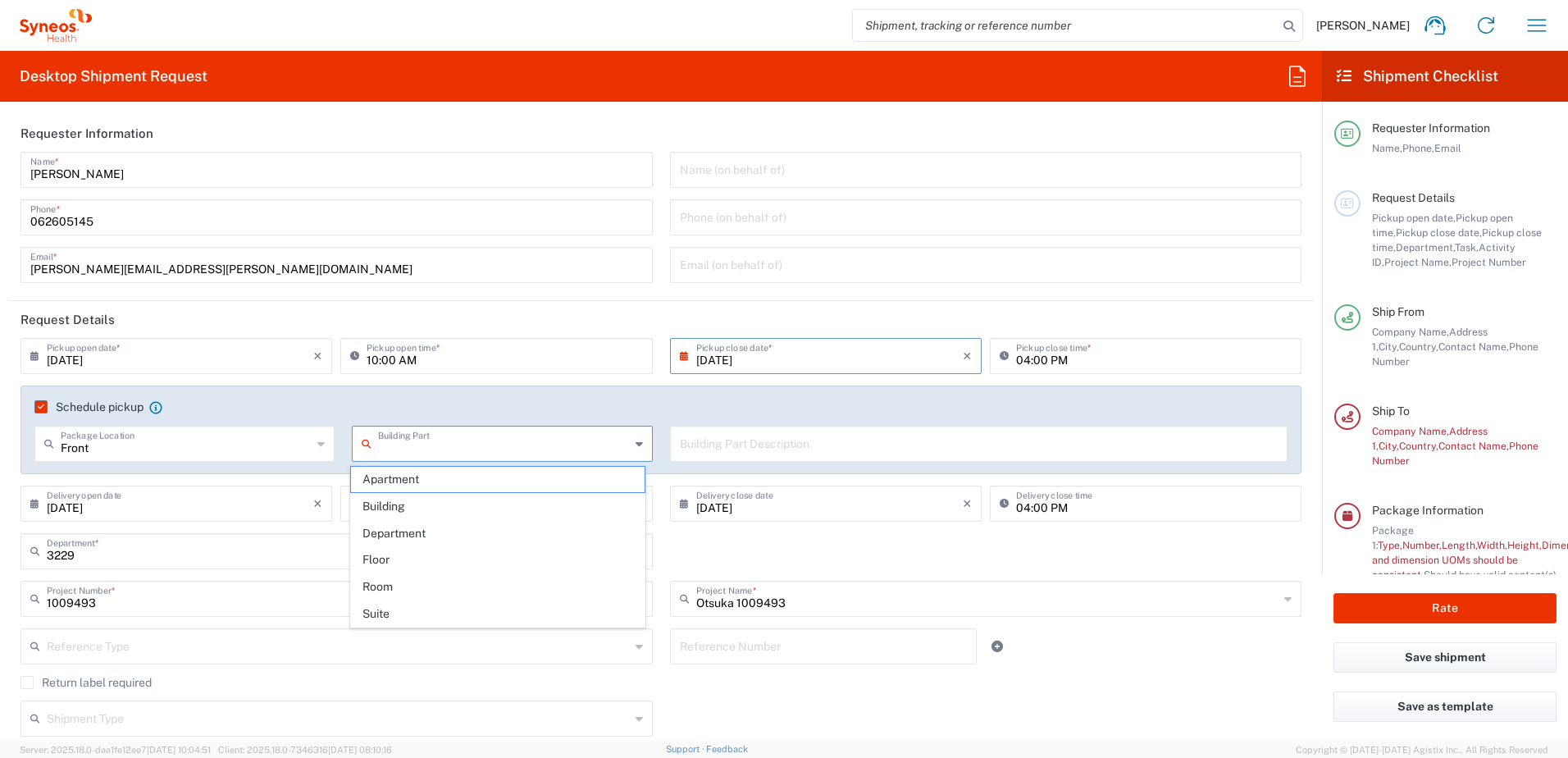
type input "Floor"
click at [714, 450] on input "text" at bounding box center [979, 442] width 598 height 28
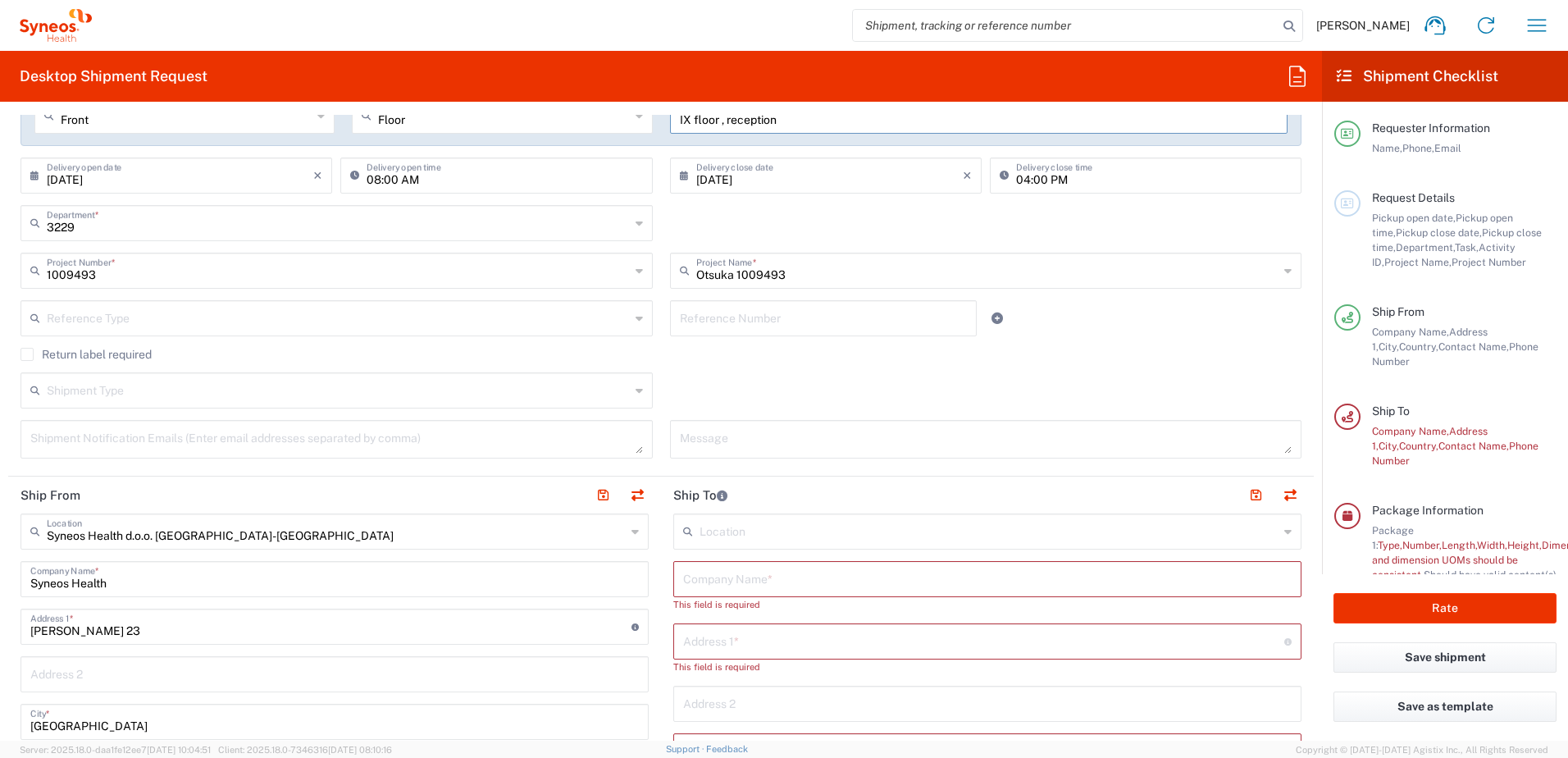
scroll to position [410, 0]
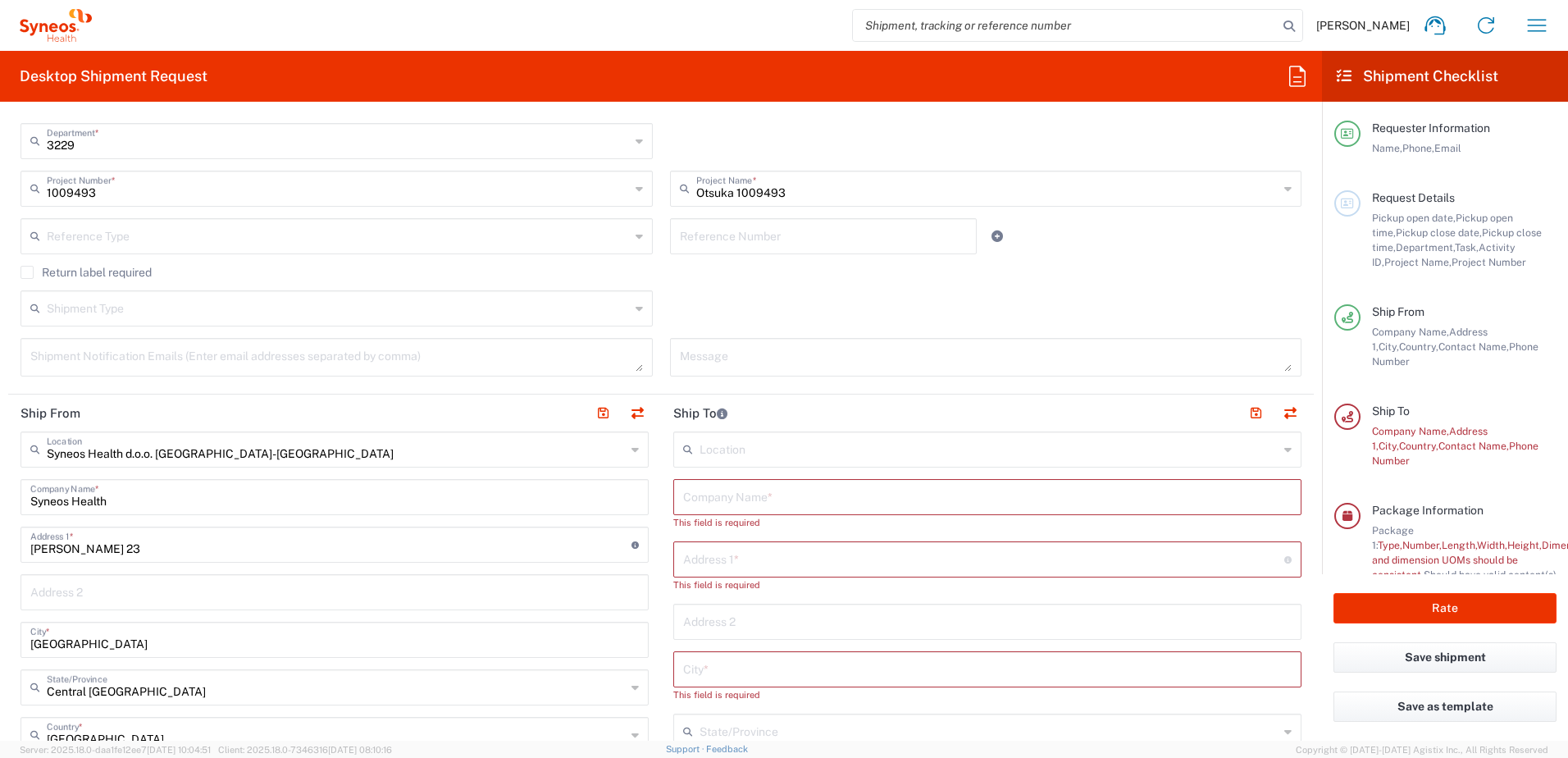
type input "IX floor , reception"
click at [703, 503] on input "text" at bounding box center [988, 496] width 609 height 28
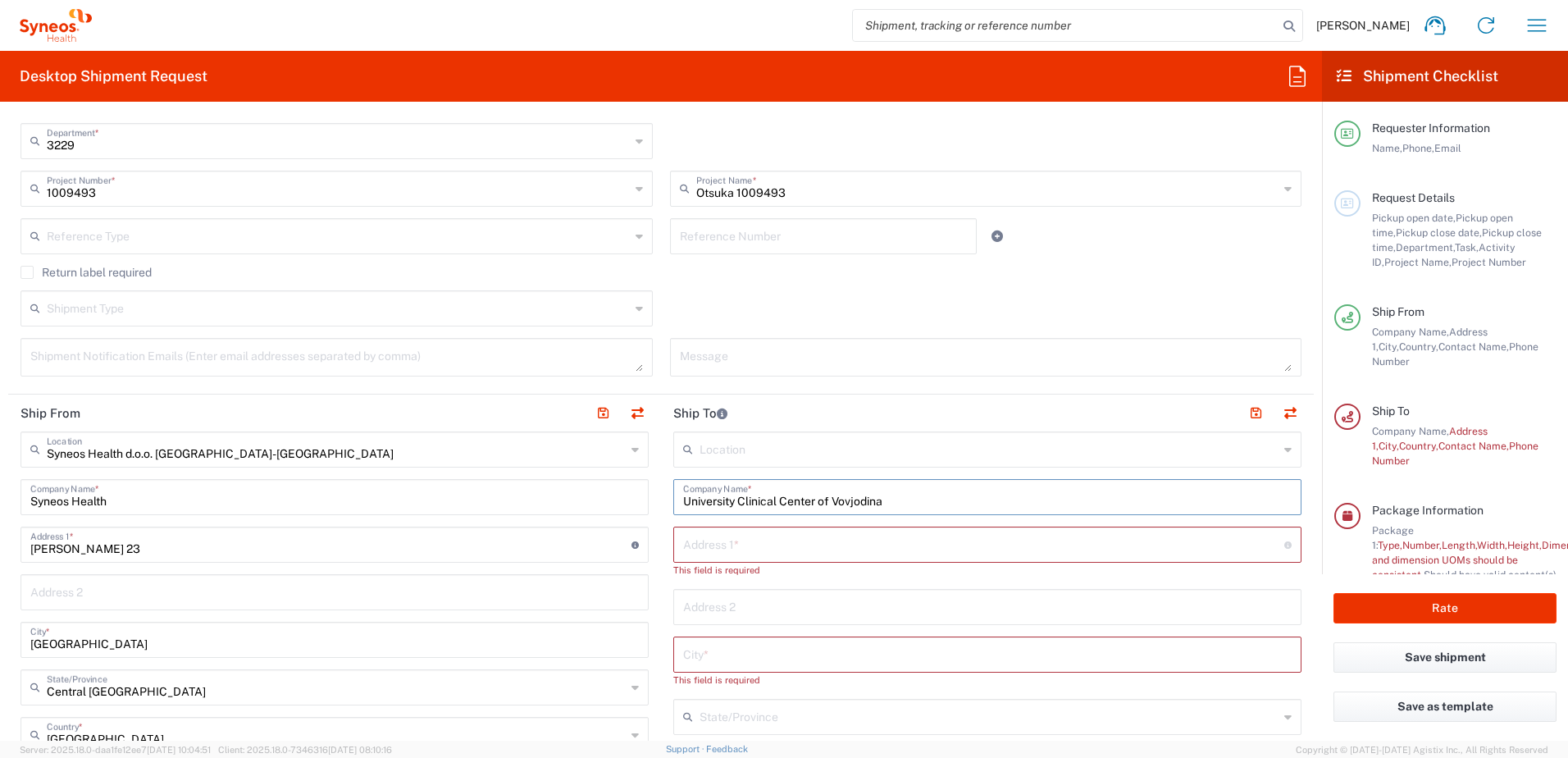
type input "University Clinical Center of Vovjodina"
click at [731, 542] on input "text" at bounding box center [984, 543] width 601 height 28
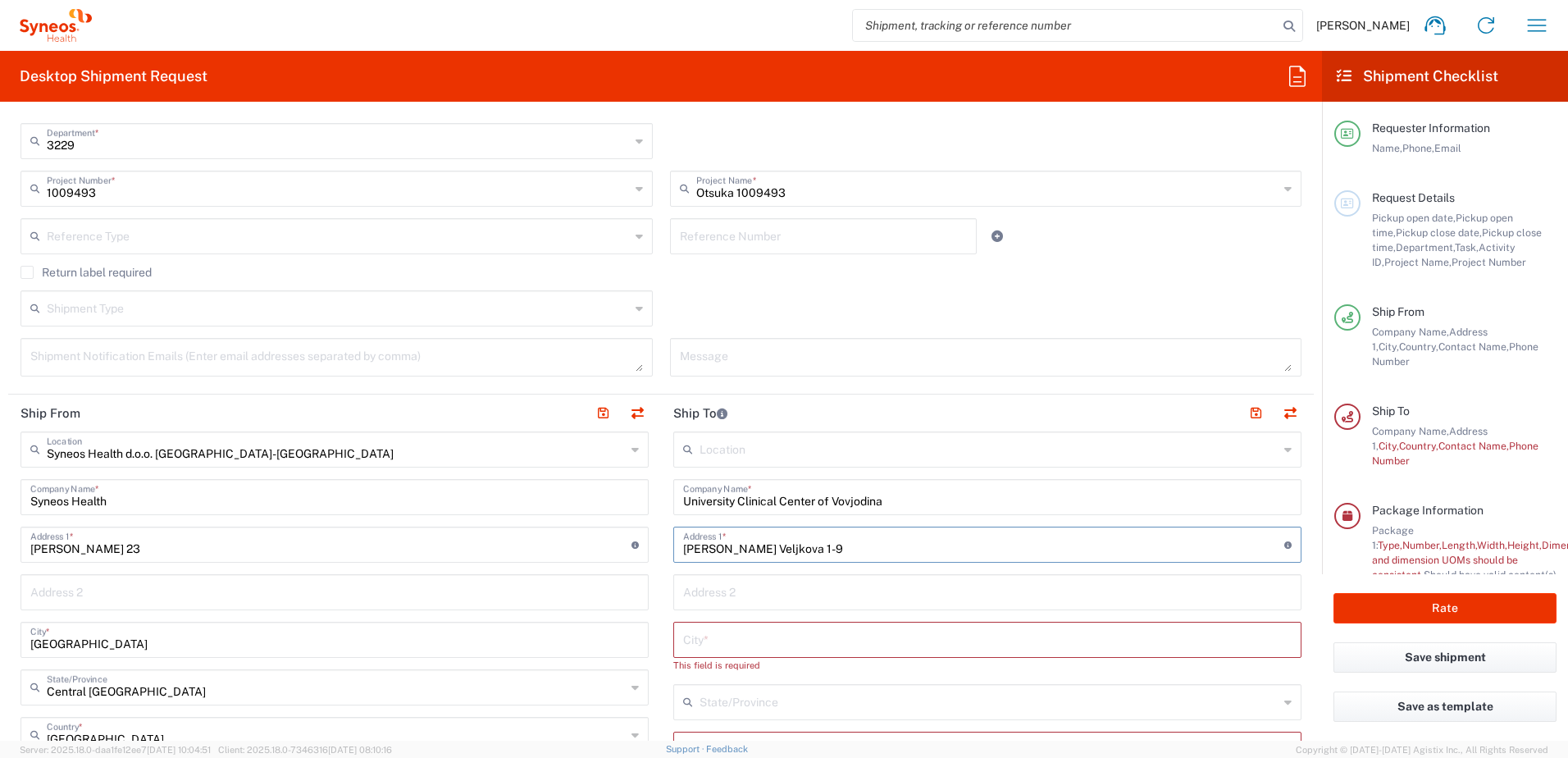
type input "[PERSON_NAME] Veljkova 1-9"
click at [713, 634] on input "text" at bounding box center [988, 638] width 609 height 28
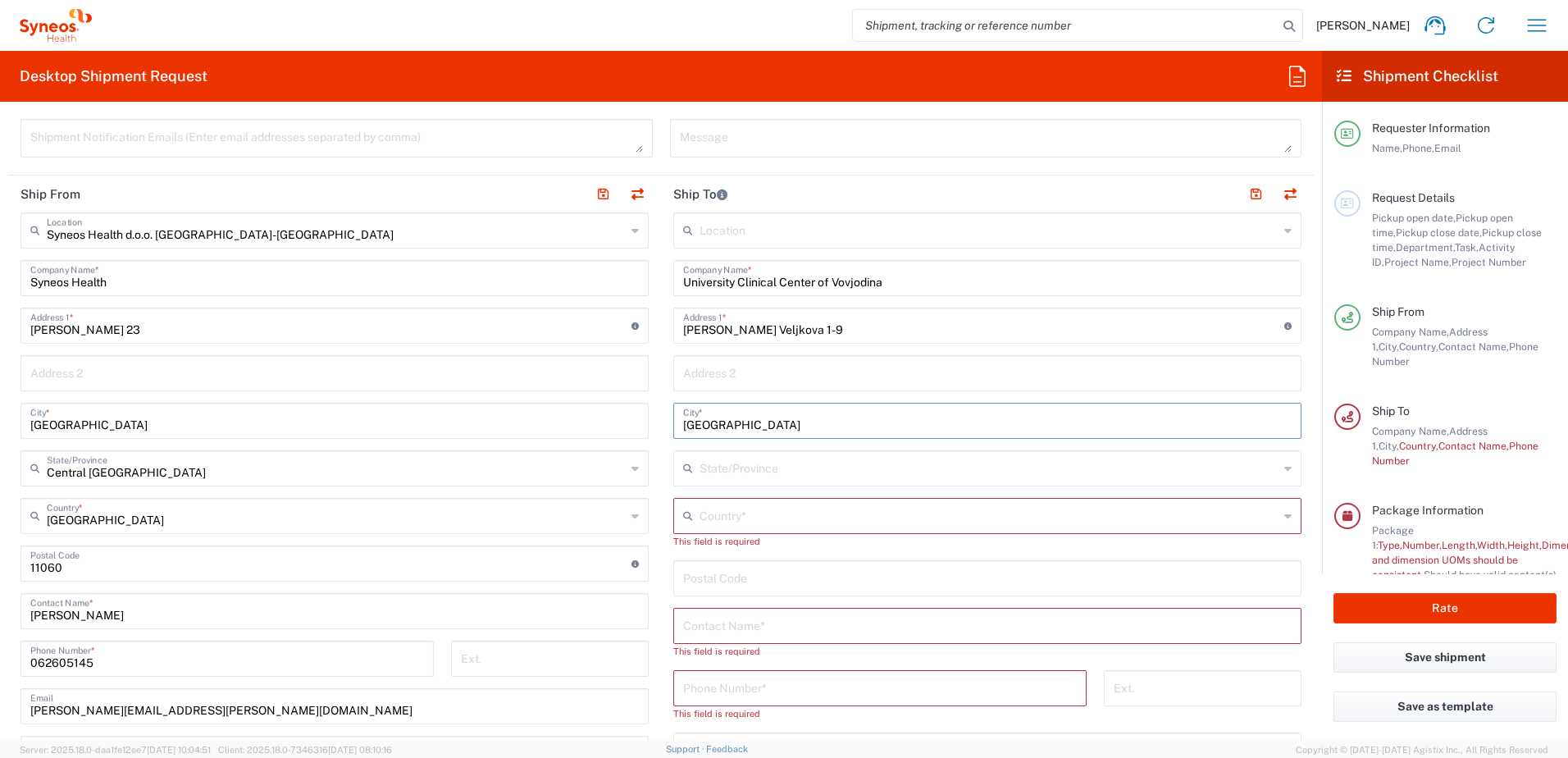
scroll to position [656, 0]
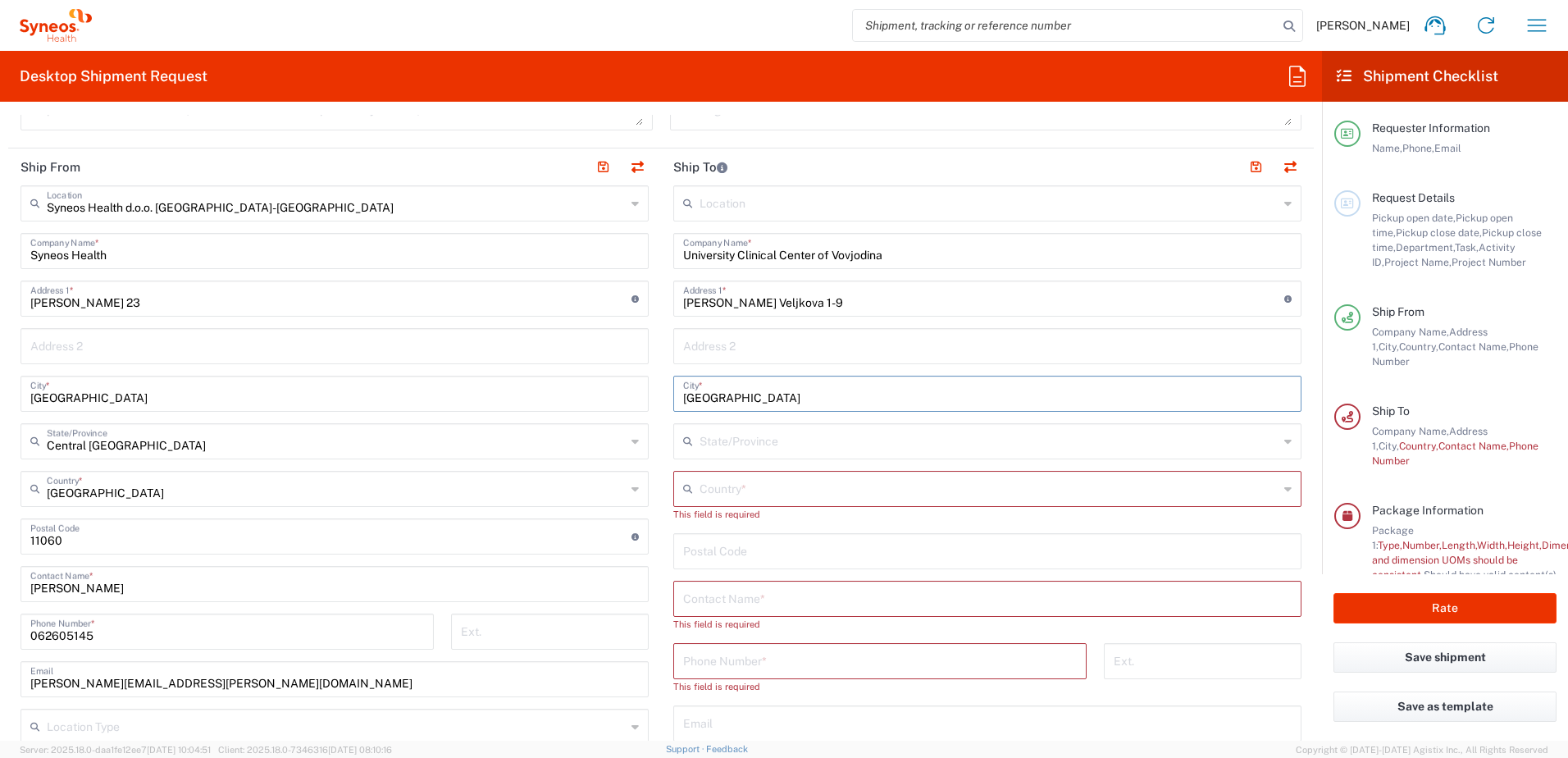
type input "[GEOGRAPHIC_DATA]"
click at [725, 493] on input "text" at bounding box center [988, 487] width 580 height 28
type input "[GEOGRAPHIC_DATA]"
type input "[PERSON_NAME][EMAIL_ADDRESS][PERSON_NAME][DOMAIN_NAME]"
type input "01605066731"
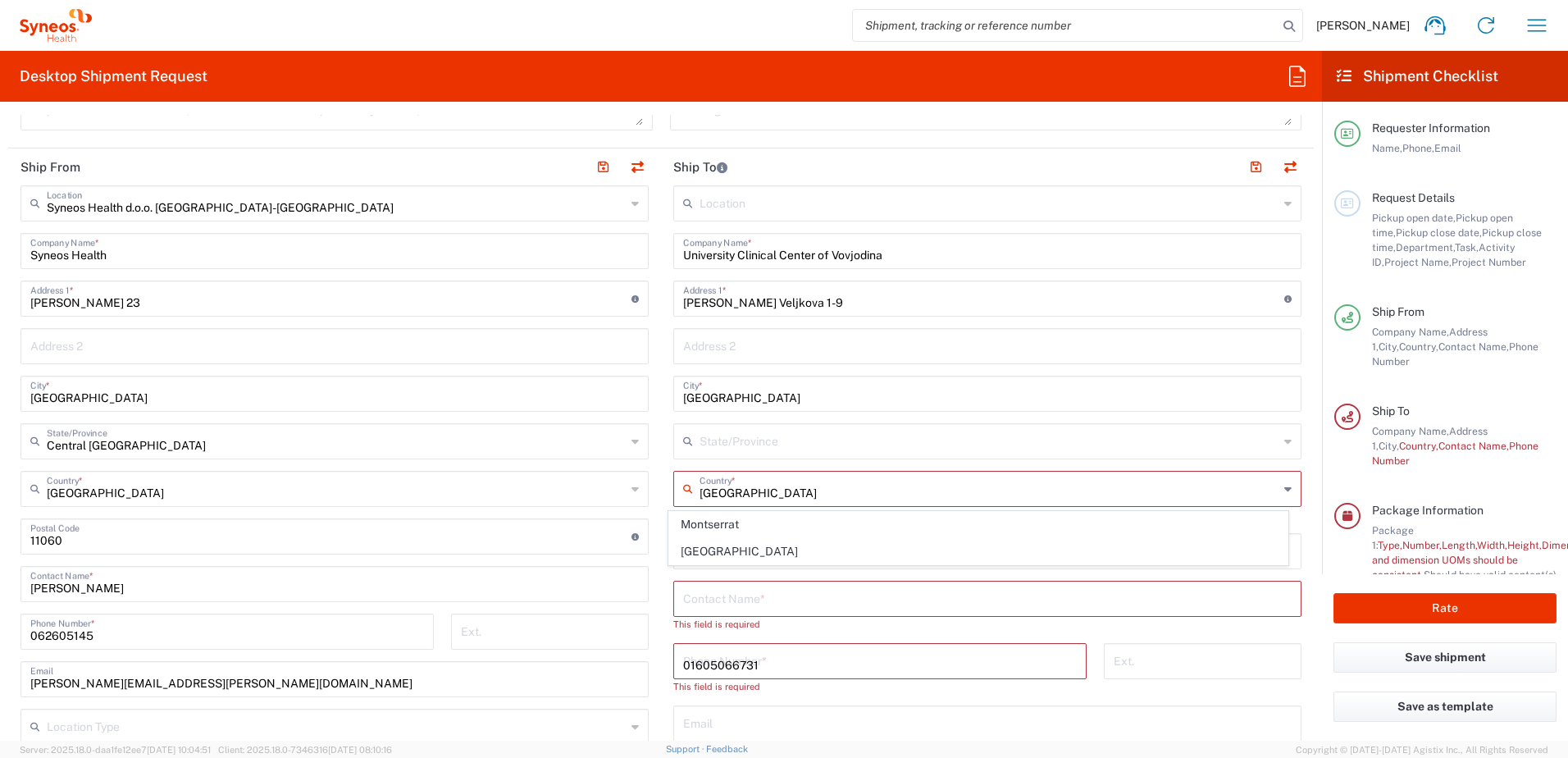
type input "[PERSON_NAME][EMAIL_ADDRESS][PERSON_NAME][DOMAIN_NAME]"
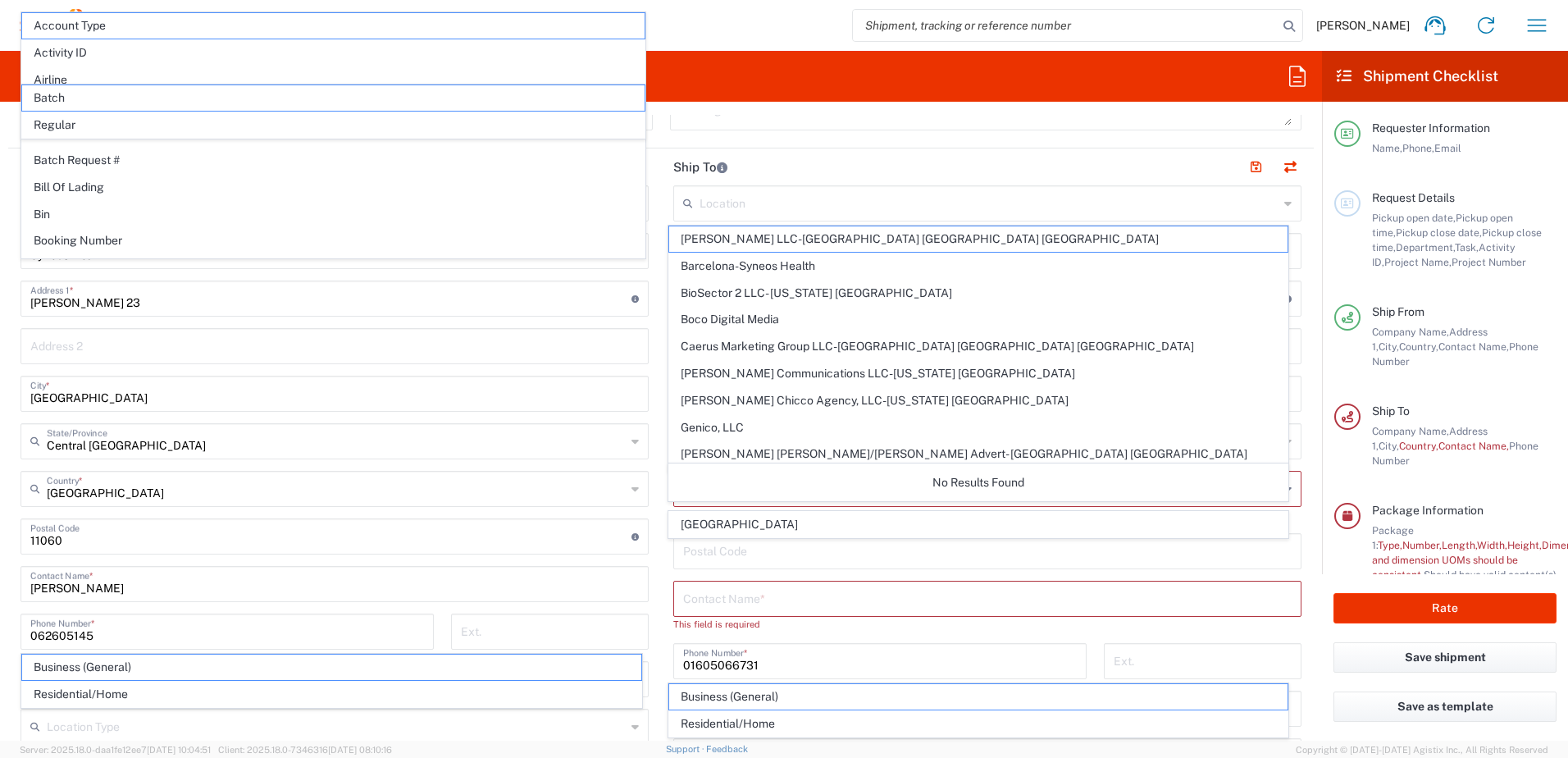
click at [702, 595] on input "text" at bounding box center [988, 598] width 609 height 28
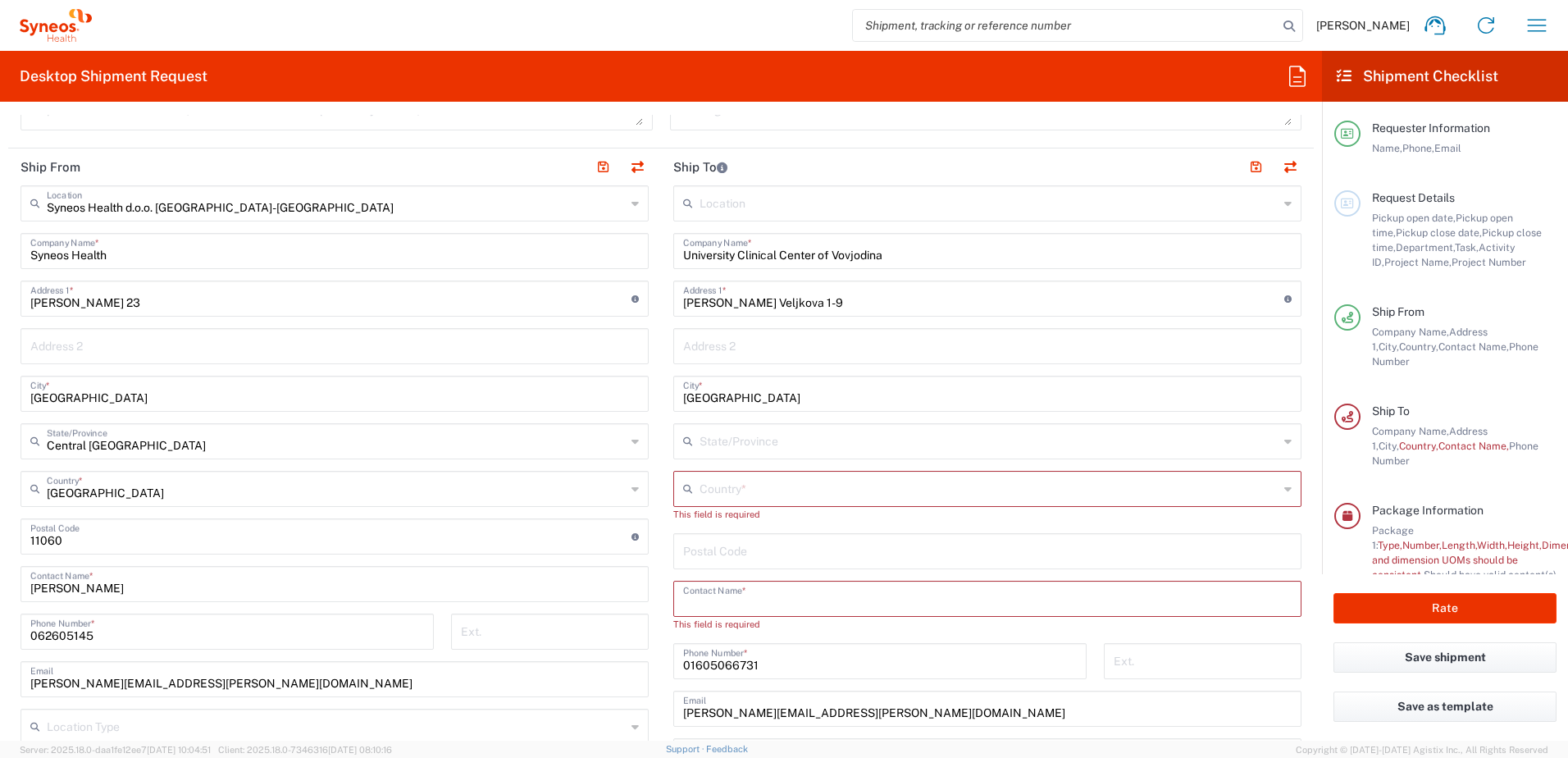
click at [729, 495] on input "text" at bounding box center [988, 487] width 580 height 28
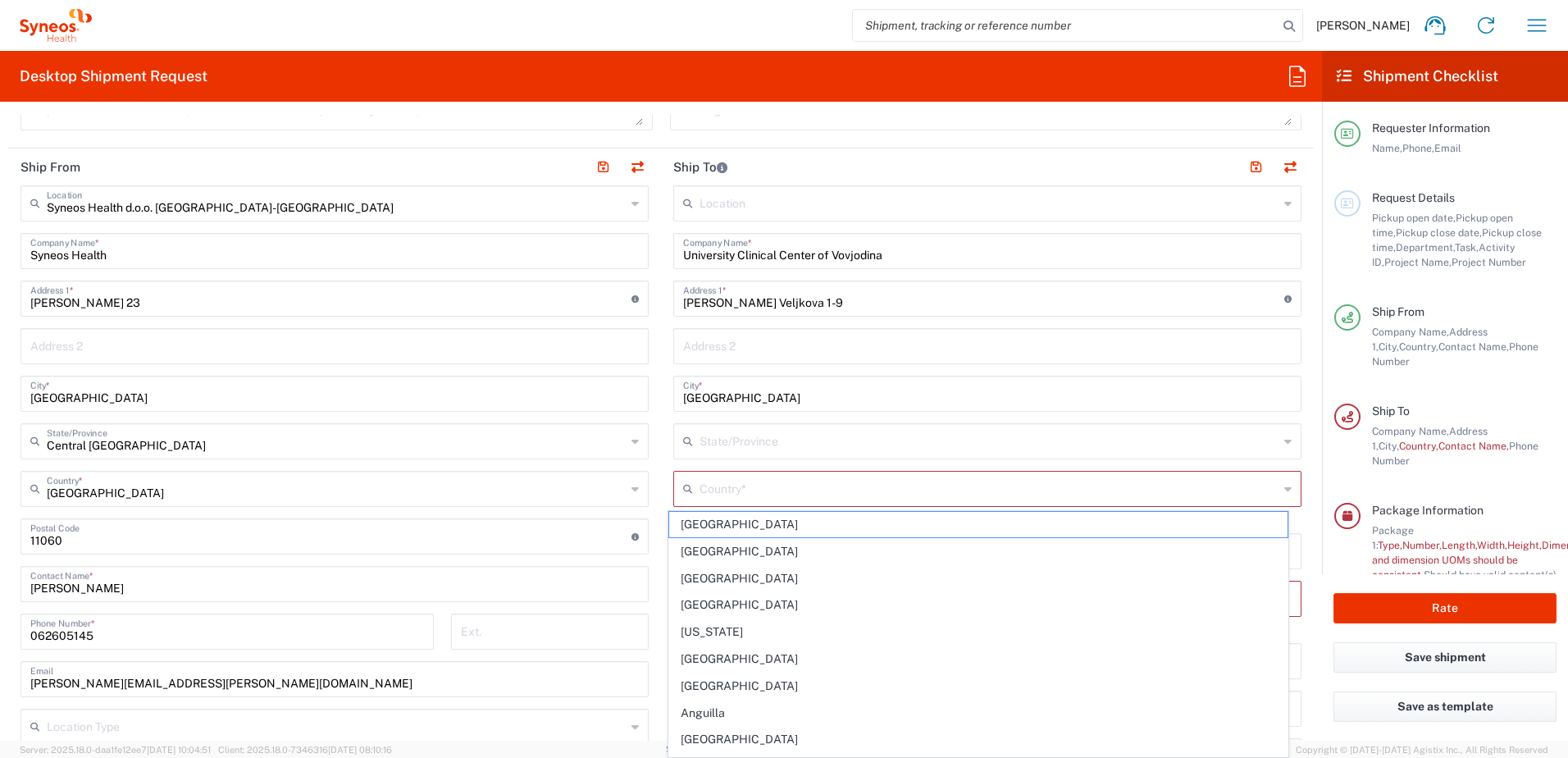
click at [1284, 488] on icon at bounding box center [1288, 489] width 8 height 26
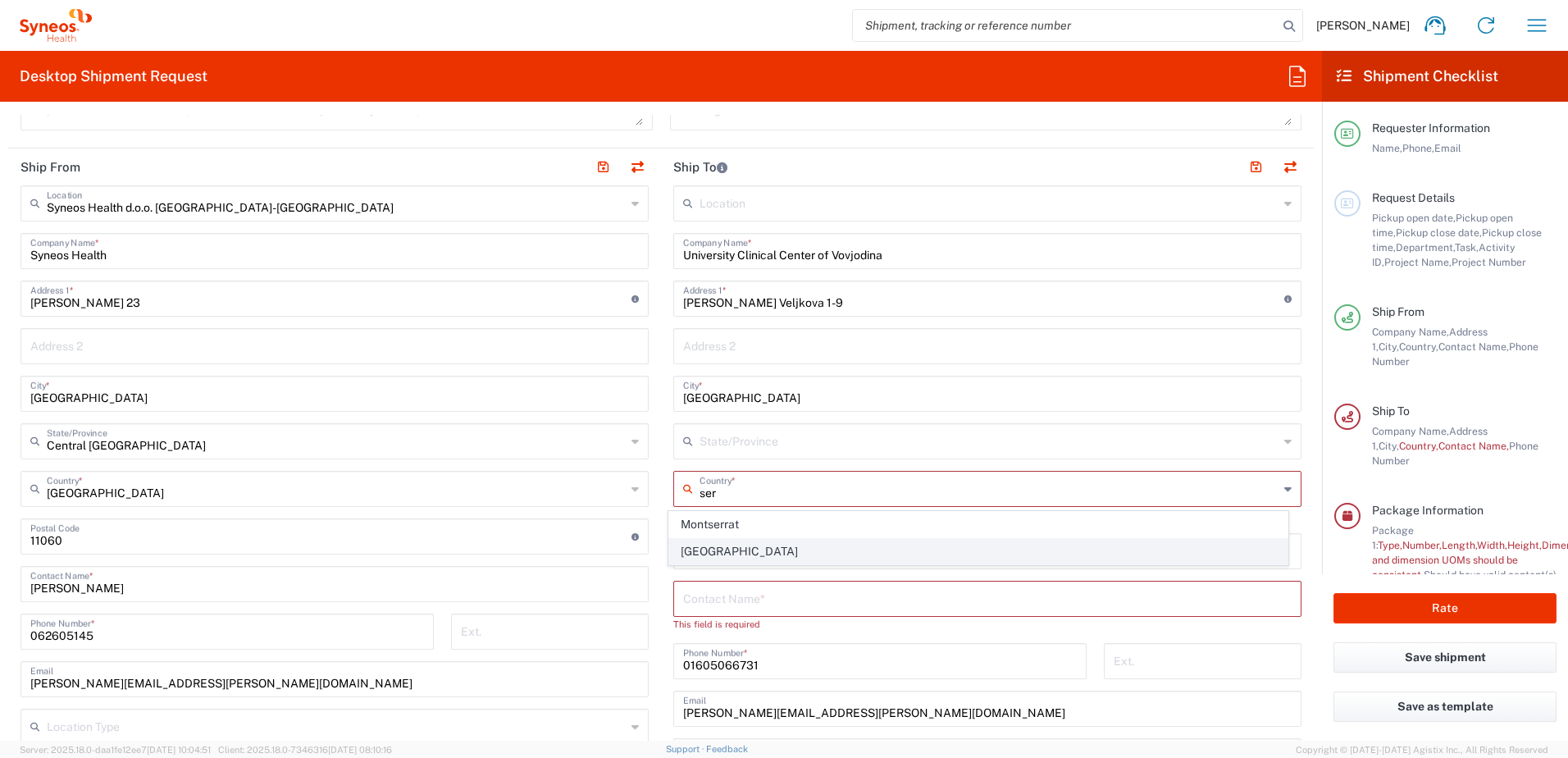
click at [685, 551] on span "[GEOGRAPHIC_DATA]" at bounding box center [978, 552] width 619 height 25
type input "[GEOGRAPHIC_DATA]"
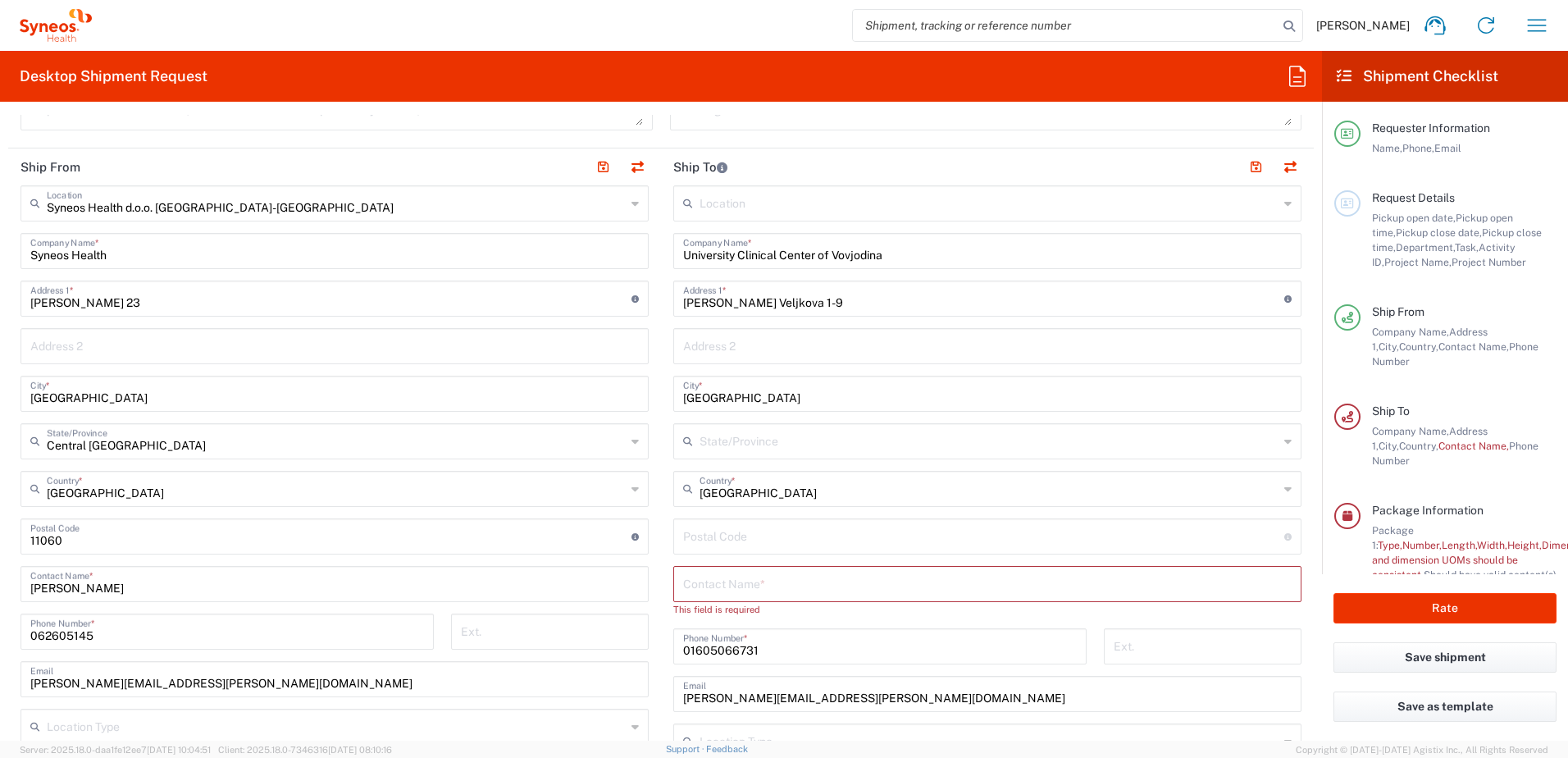
click at [707, 583] on input "text" at bounding box center [988, 583] width 609 height 28
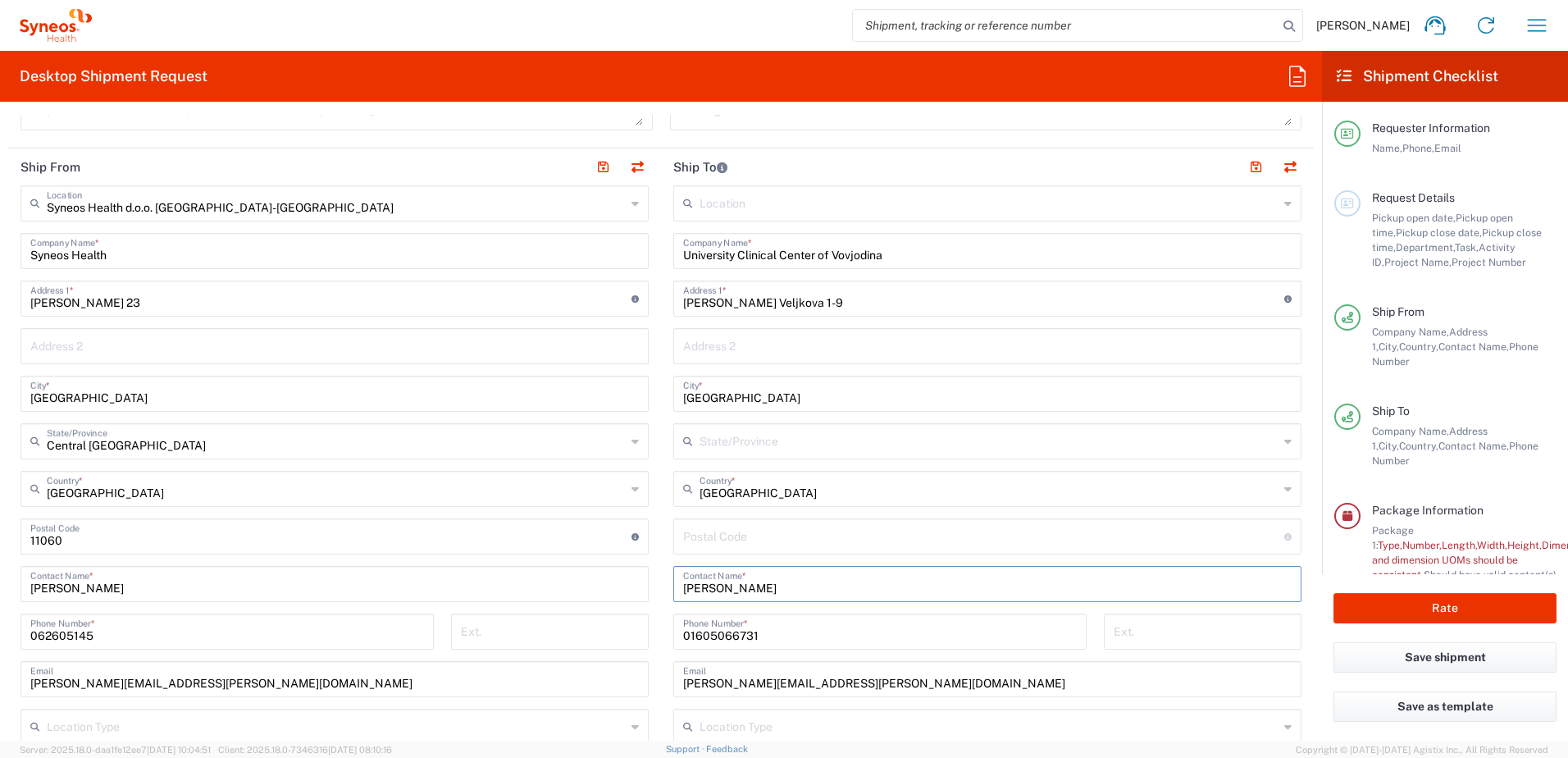
type input "[PERSON_NAME]"
click at [805, 629] on input "01605066731" at bounding box center [880, 631] width 394 height 28
click at [1223, 599] on div "[PERSON_NAME] Contact Name *" at bounding box center [988, 585] width 629 height 36
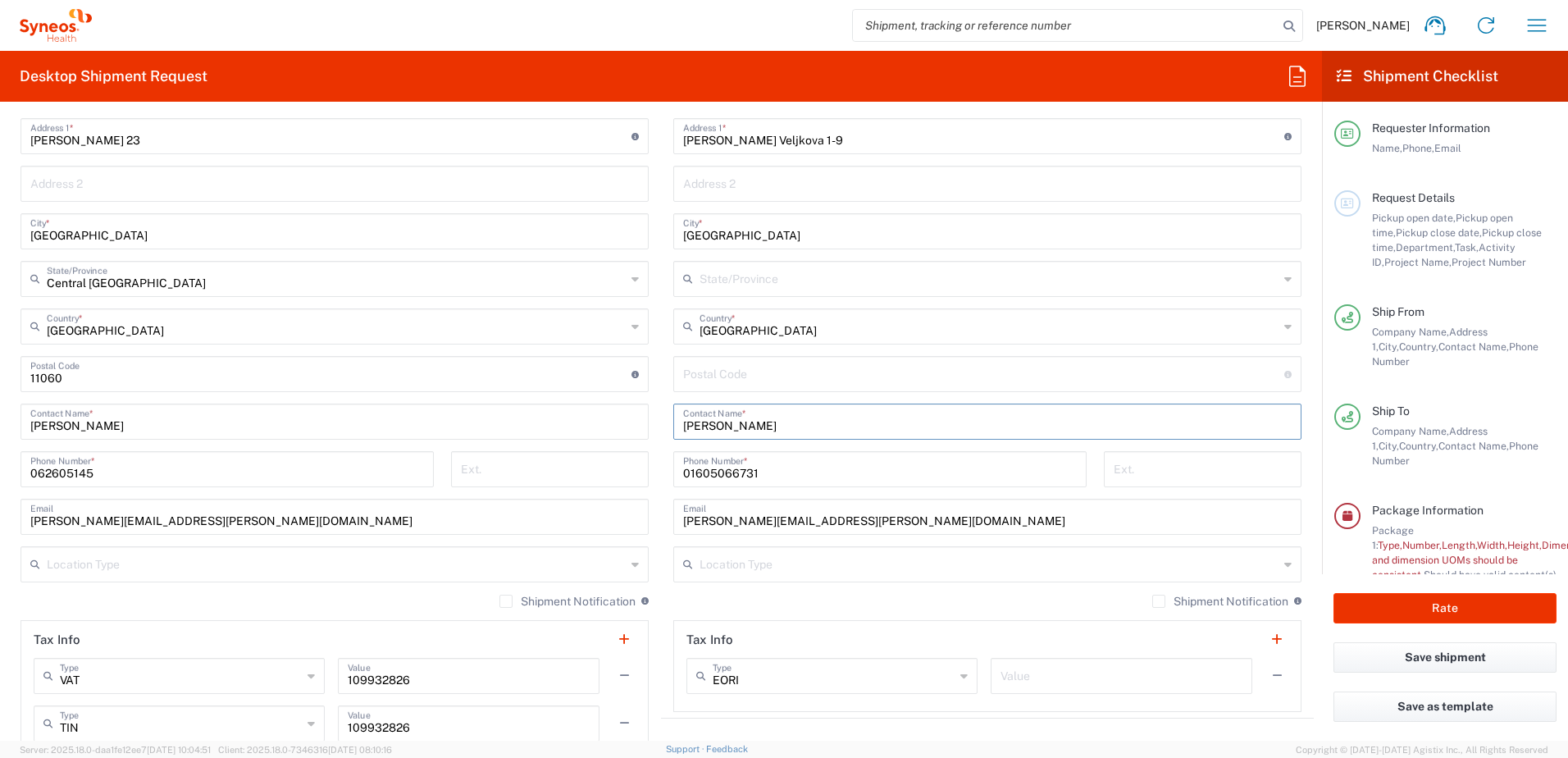
scroll to position [820, 0]
click at [847, 522] on input "[PERSON_NAME][EMAIL_ADDRESS][PERSON_NAME][DOMAIN_NAME]" at bounding box center [988, 514] width 609 height 28
drag, startPoint x: 849, startPoint y: 522, endPoint x: 652, endPoint y: 529, distance: 197.1
click at [652, 529] on div "Ship From Syneos Health d.o.o. [GEOGRAPHIC_DATA]-[GEOGRAPHIC_DATA] Location Syn…" at bounding box center [662, 374] width 1306 height 781
type input "[EMAIL_ADDRESS][DOMAIN_NAME]"
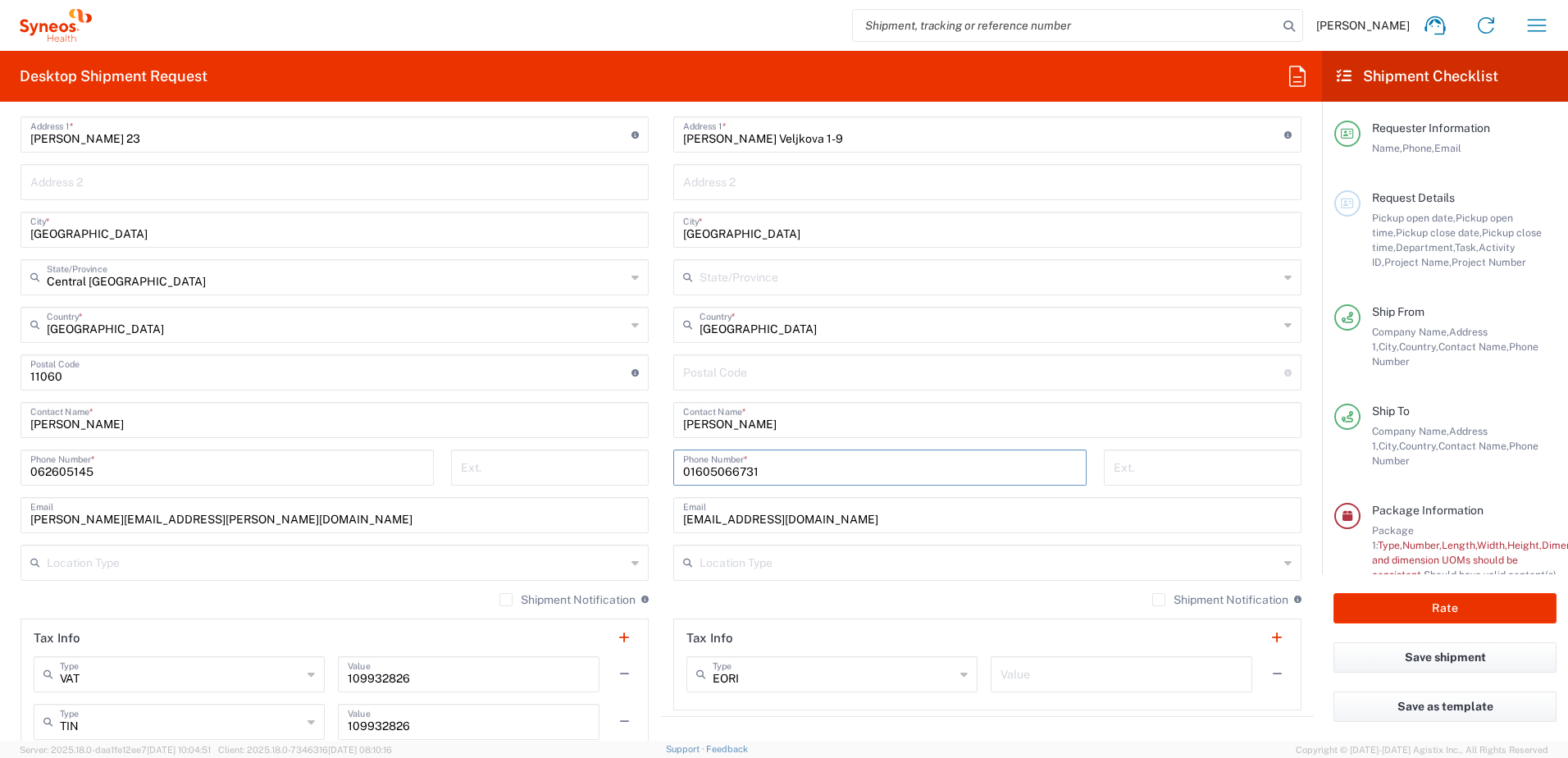
click at [776, 470] on input "01605066731" at bounding box center [880, 467] width 394 height 28
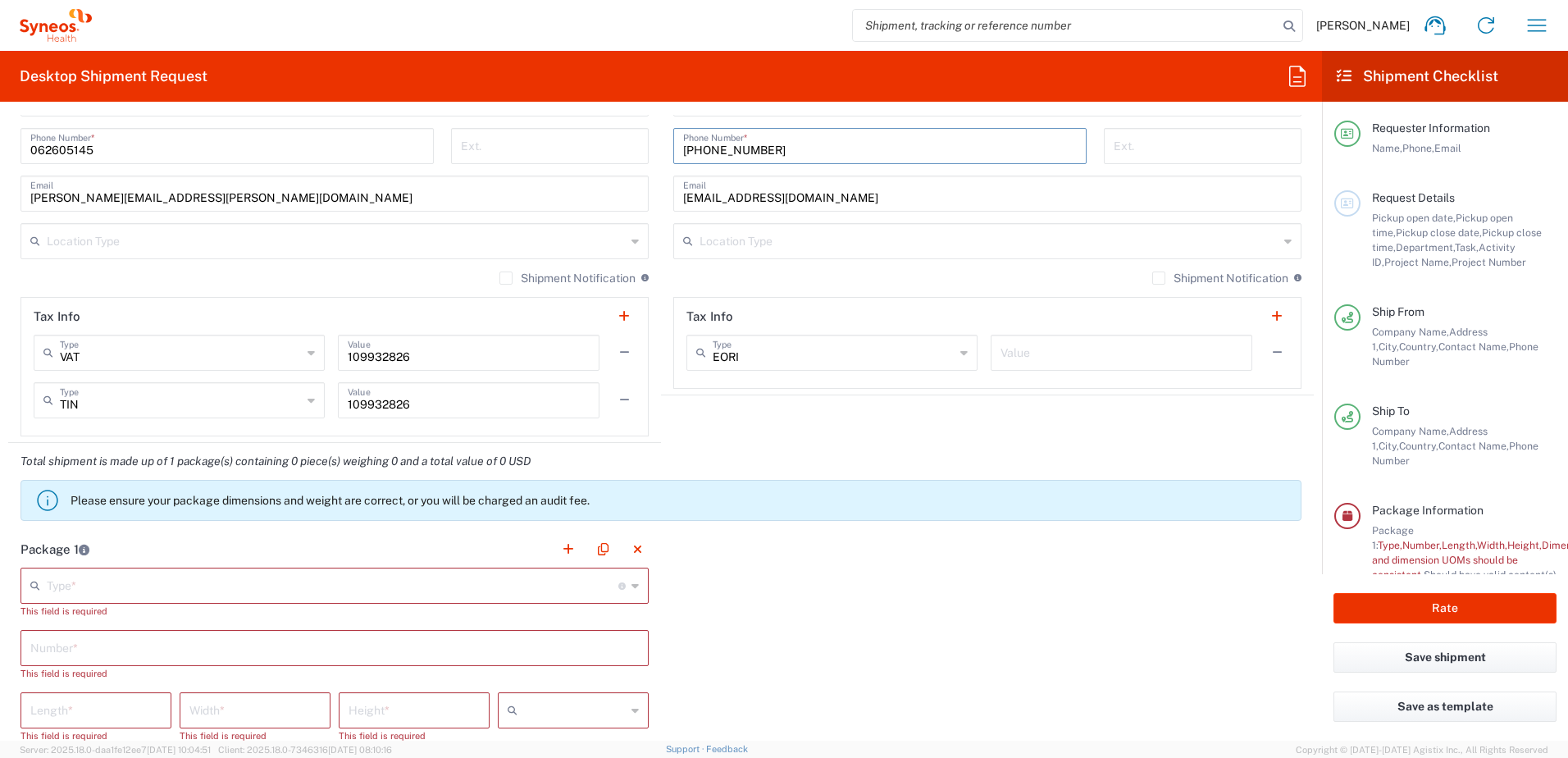
scroll to position [1149, 0]
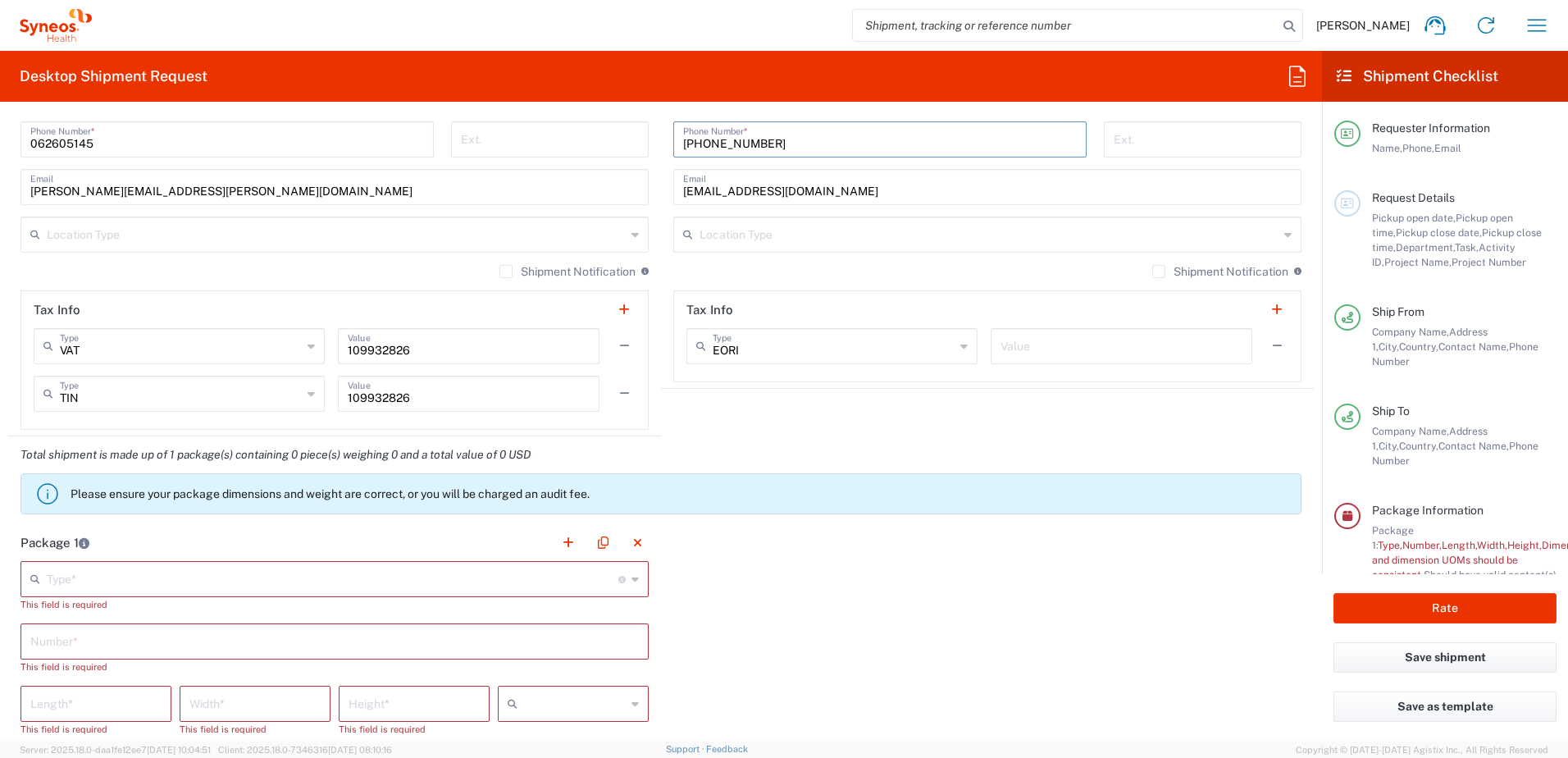
type input "[PHONE_NUMBER]"
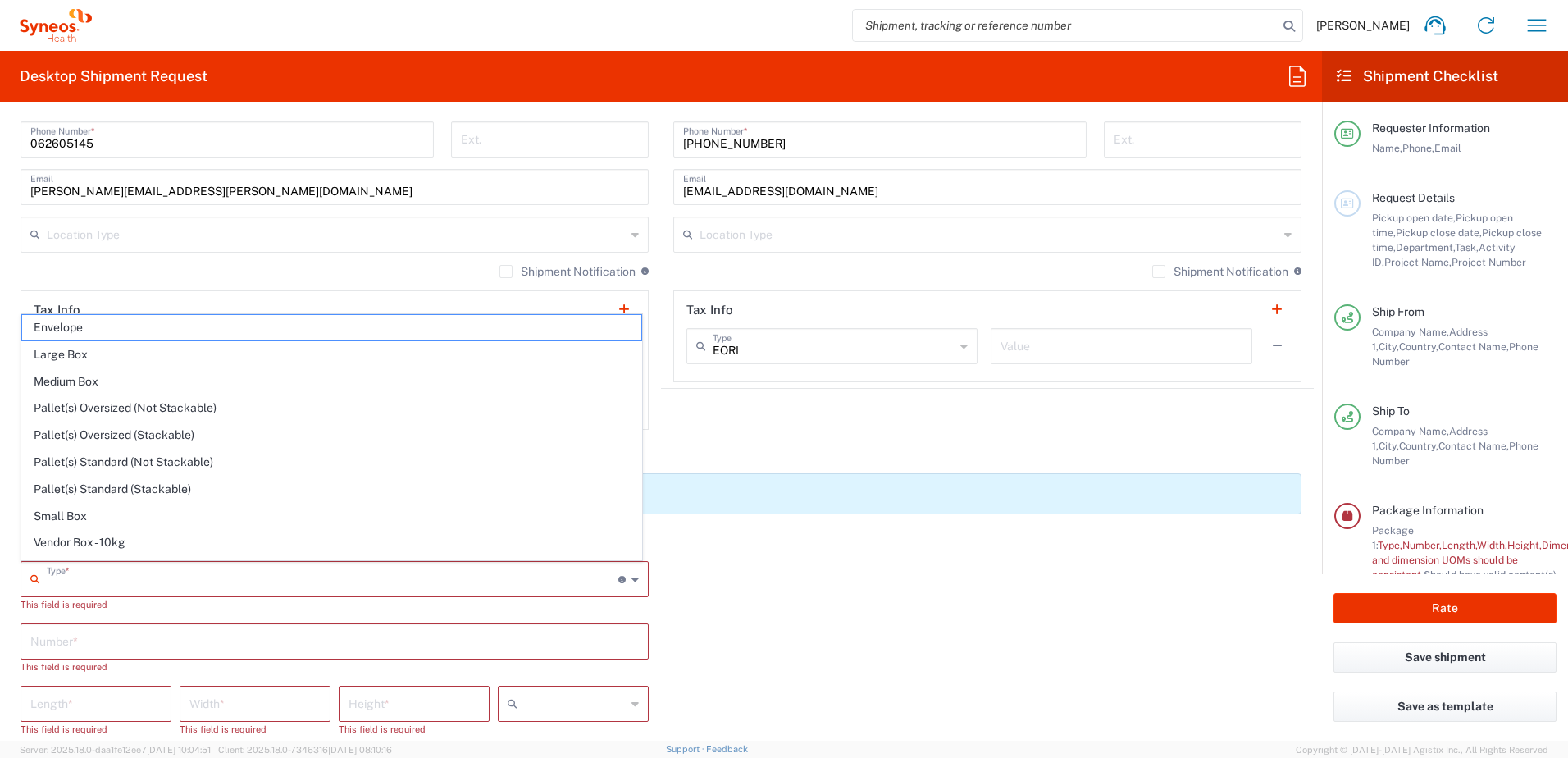
click at [65, 578] on input "text" at bounding box center [333, 578] width 572 height 28
click at [67, 333] on span "Envelope" at bounding box center [332, 327] width 619 height 25
type input "Envelope"
type input "1"
type input "9.5"
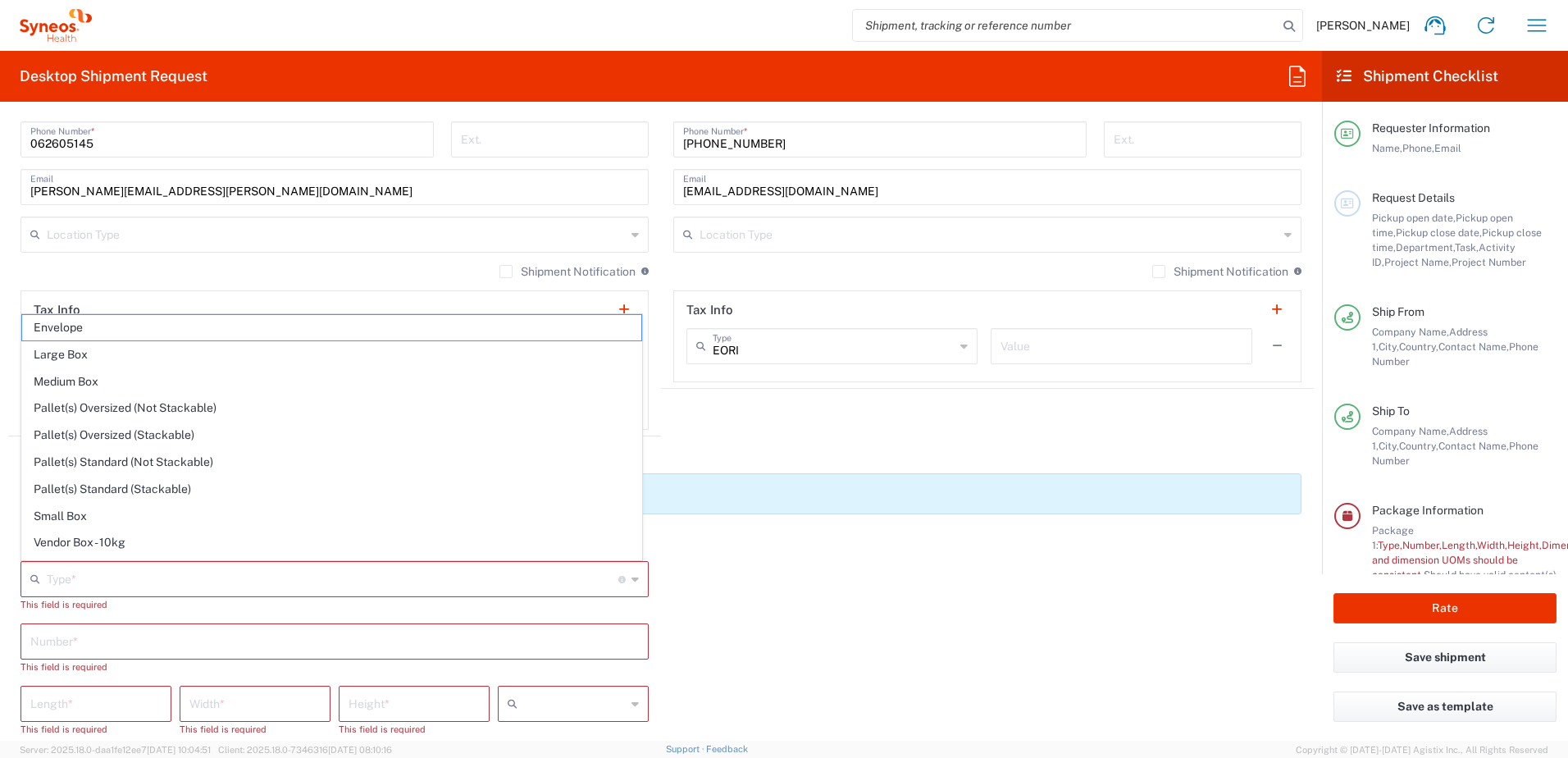
type input "12.5"
type input "0.25"
type input "in"
type input "0.45"
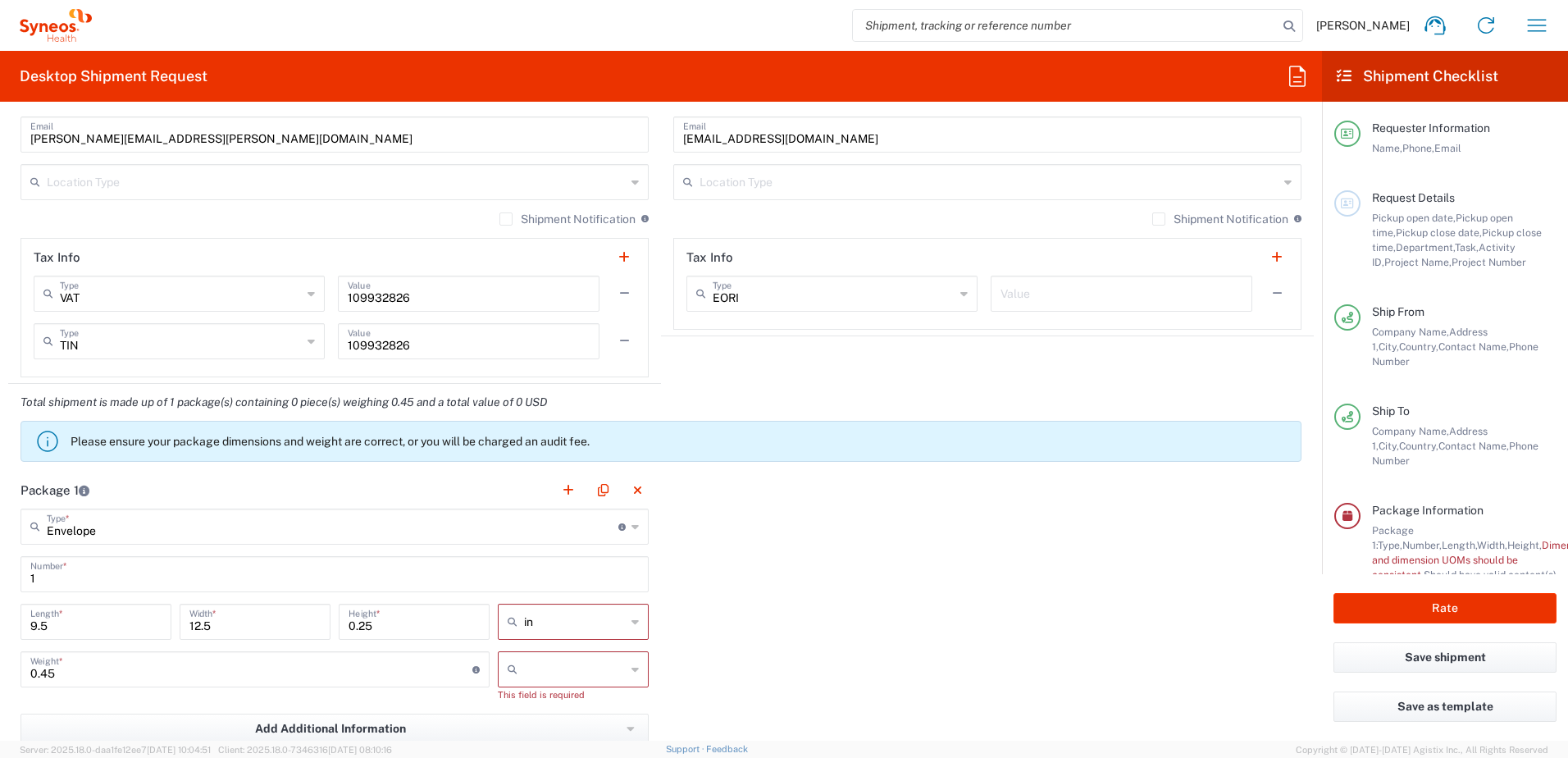
scroll to position [1231, 0]
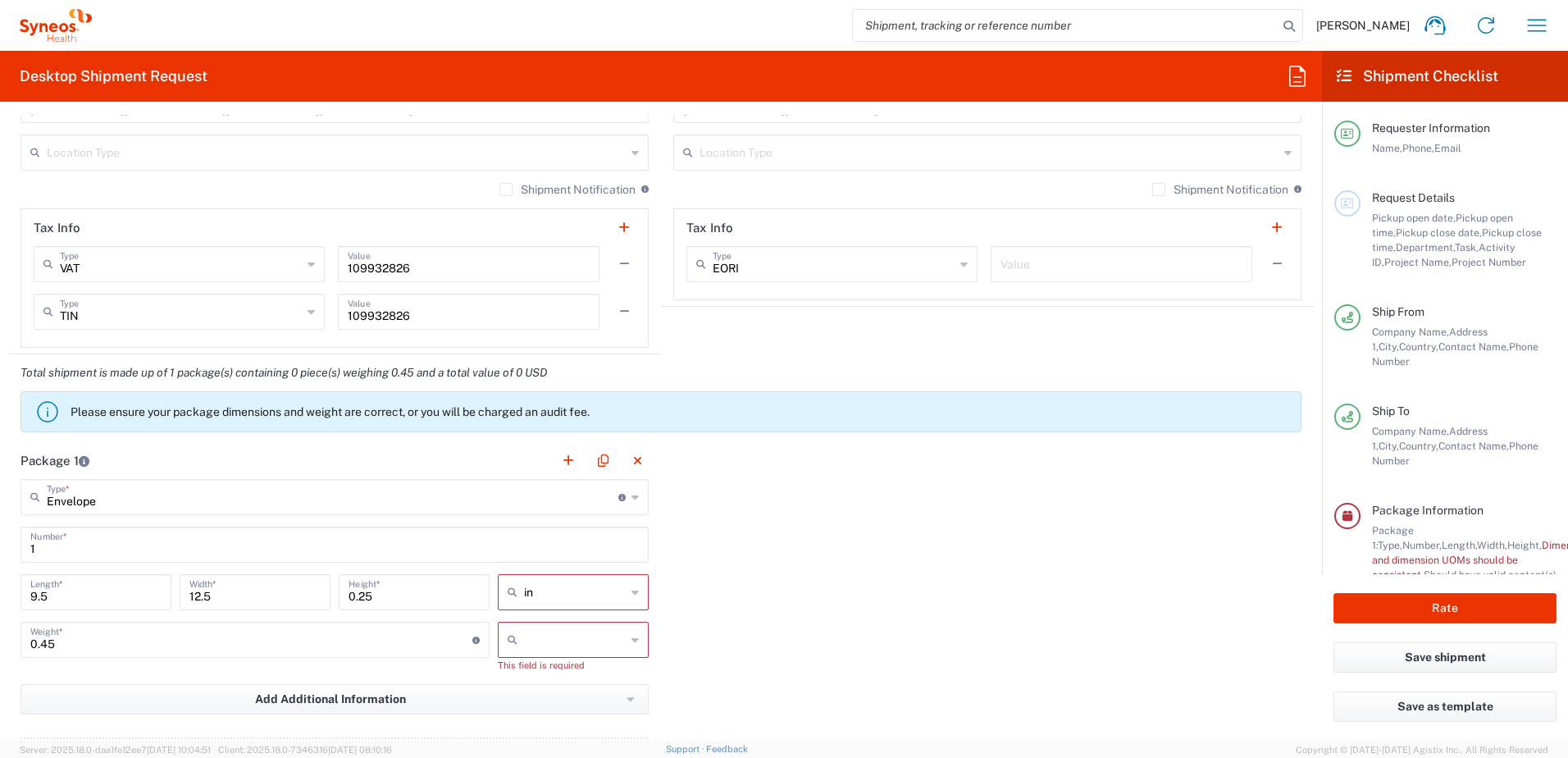
click at [631, 592] on icon at bounding box center [635, 593] width 8 height 26
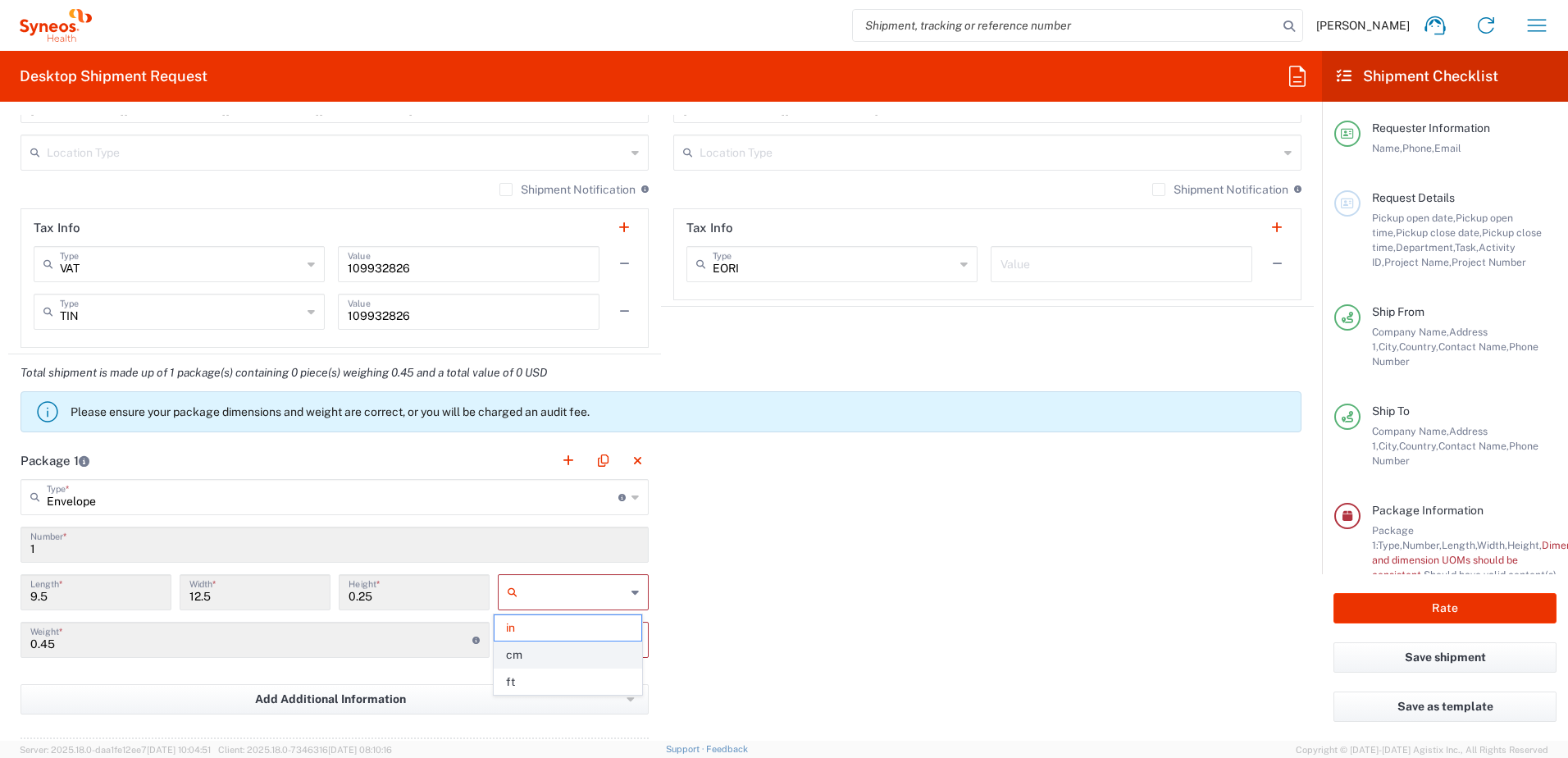
click at [570, 653] on span "cm" at bounding box center [567, 655] width 146 height 25
type input "24.13"
type input "31.75"
type input "0.64"
type input "cm"
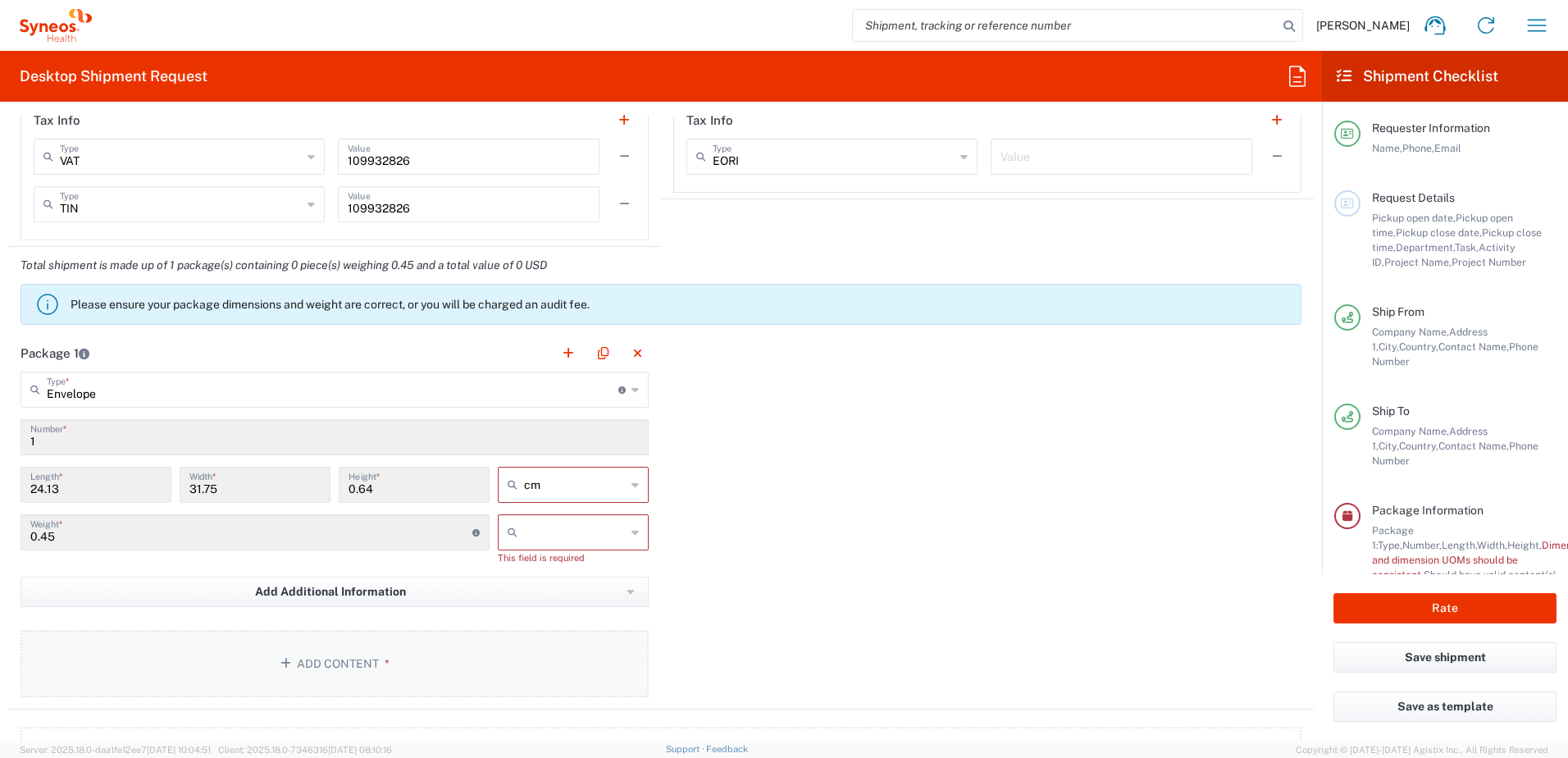
scroll to position [1395, 0]
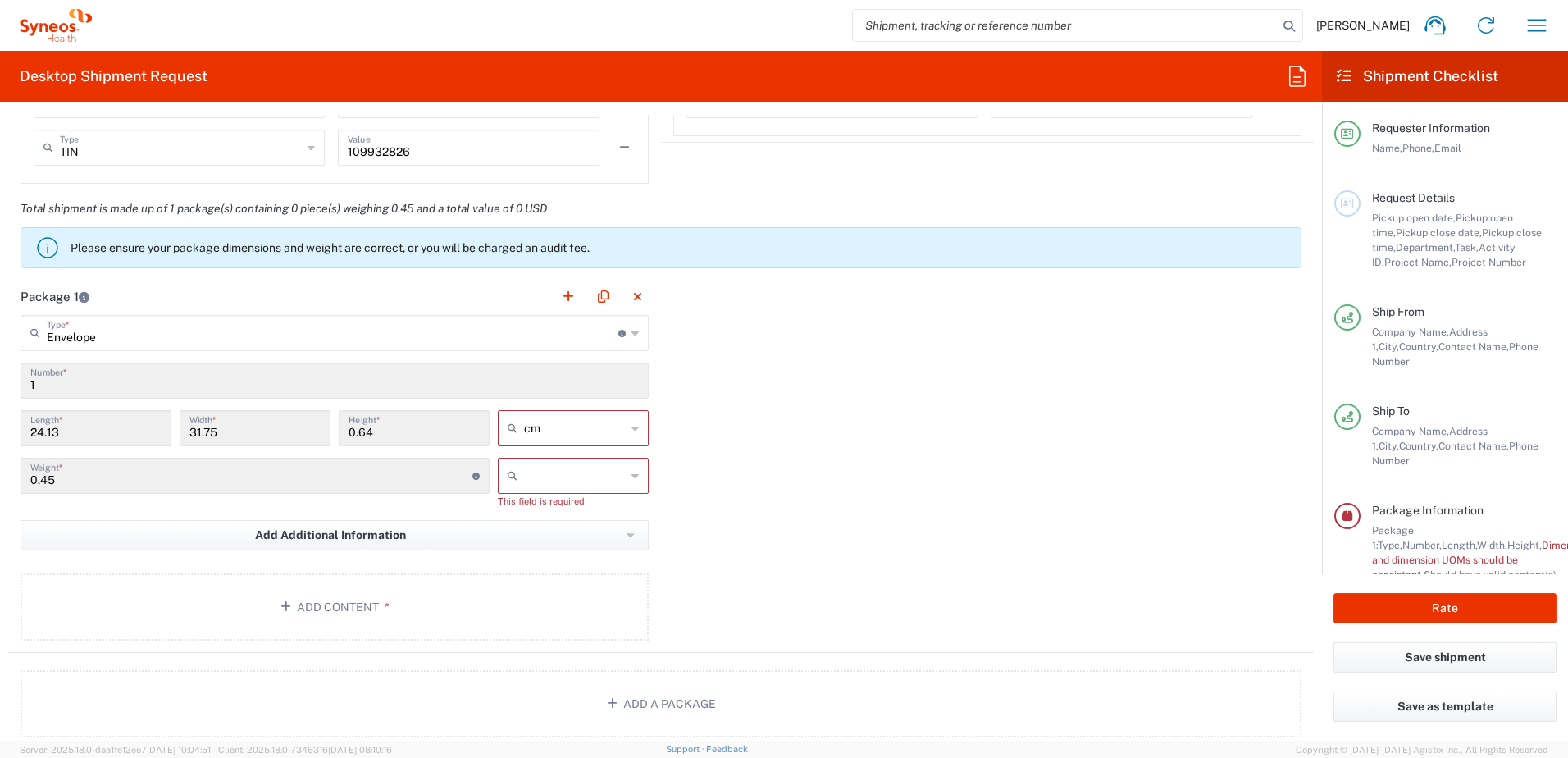
click at [631, 477] on icon at bounding box center [635, 476] width 8 height 26
click at [531, 512] on span "kgs" at bounding box center [567, 511] width 146 height 25
type input "kgs"
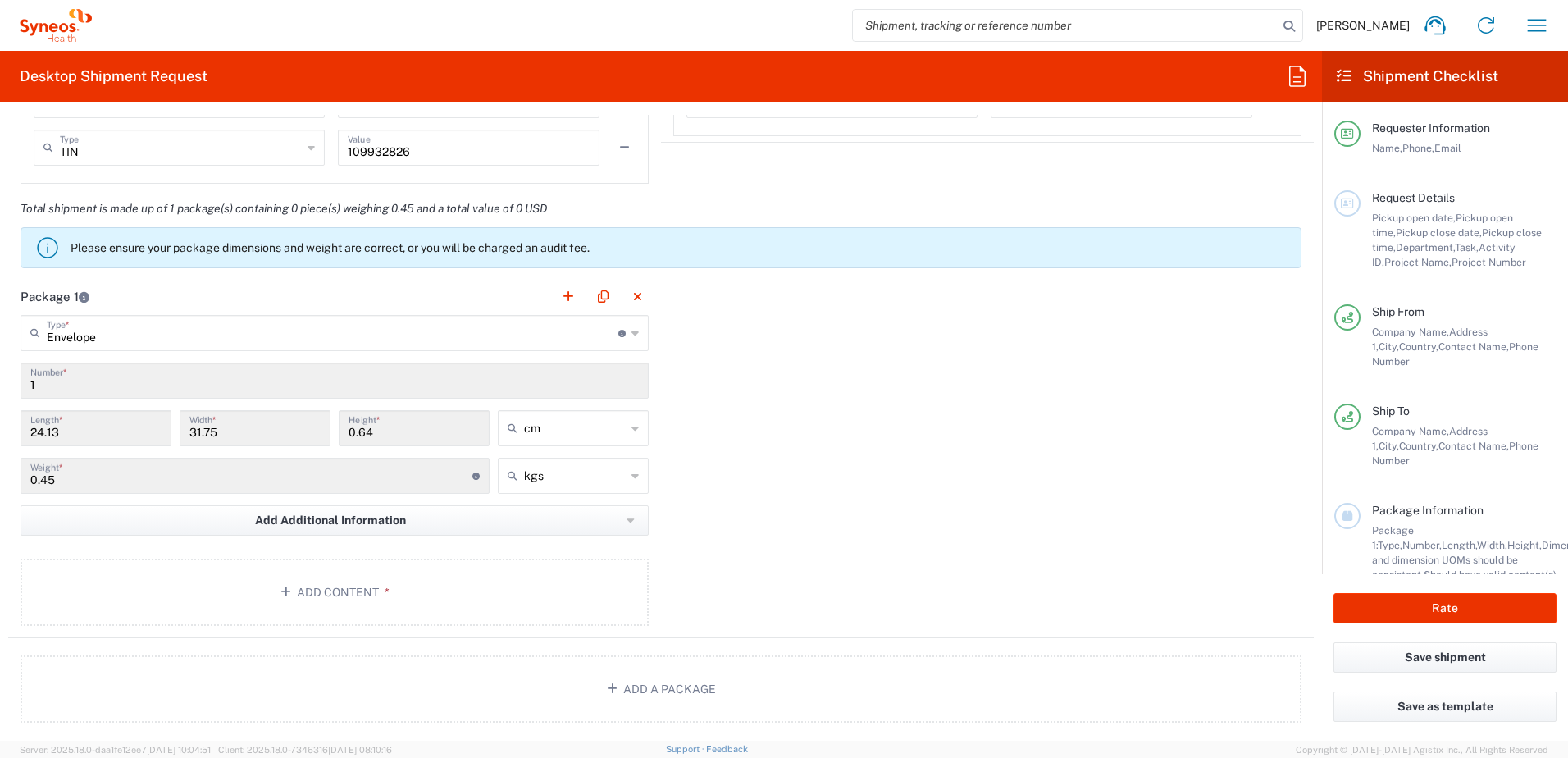
scroll to position [1477, 0]
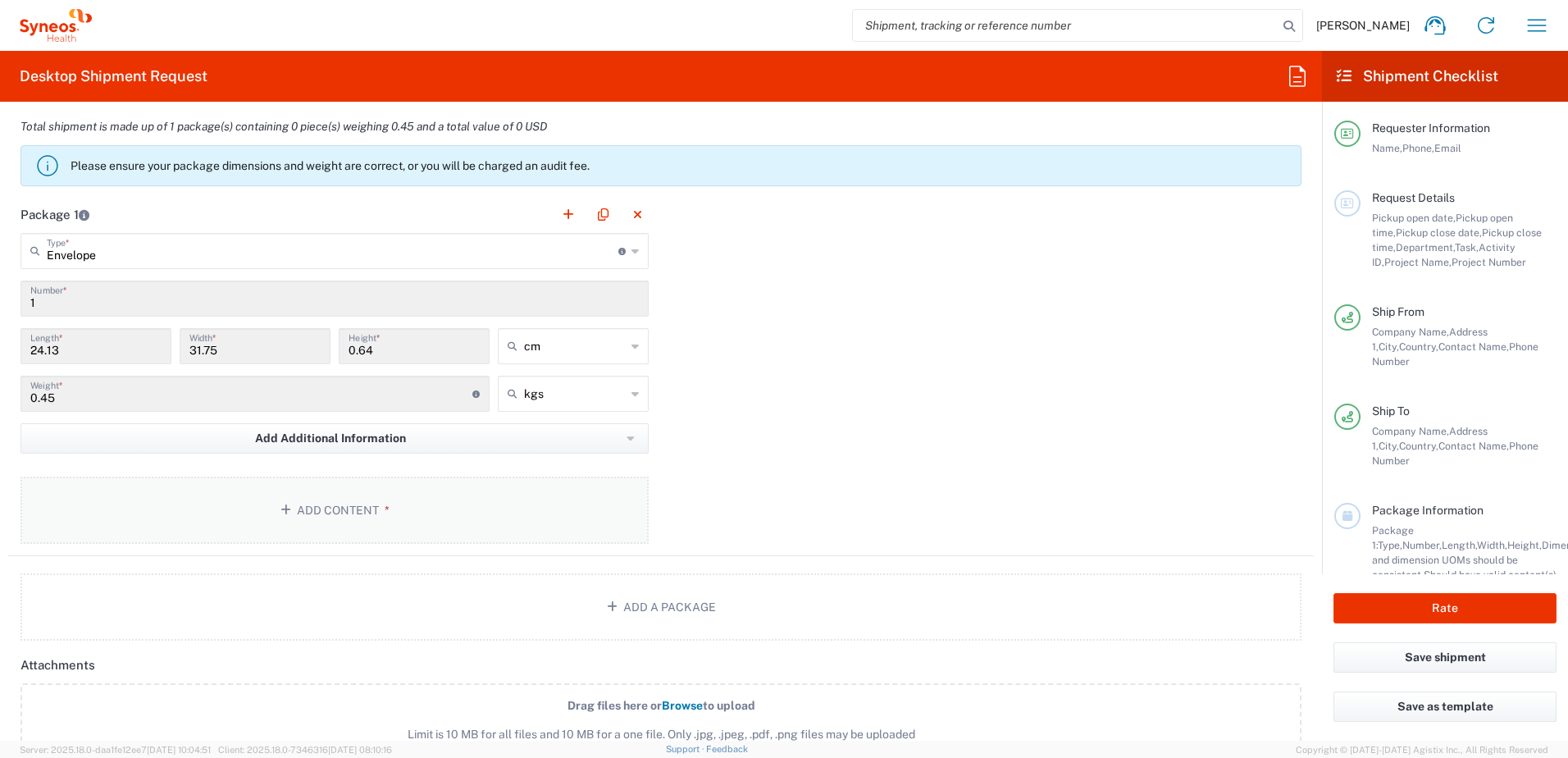
click at [343, 505] on button "Add Content *" at bounding box center [335, 510] width 629 height 67
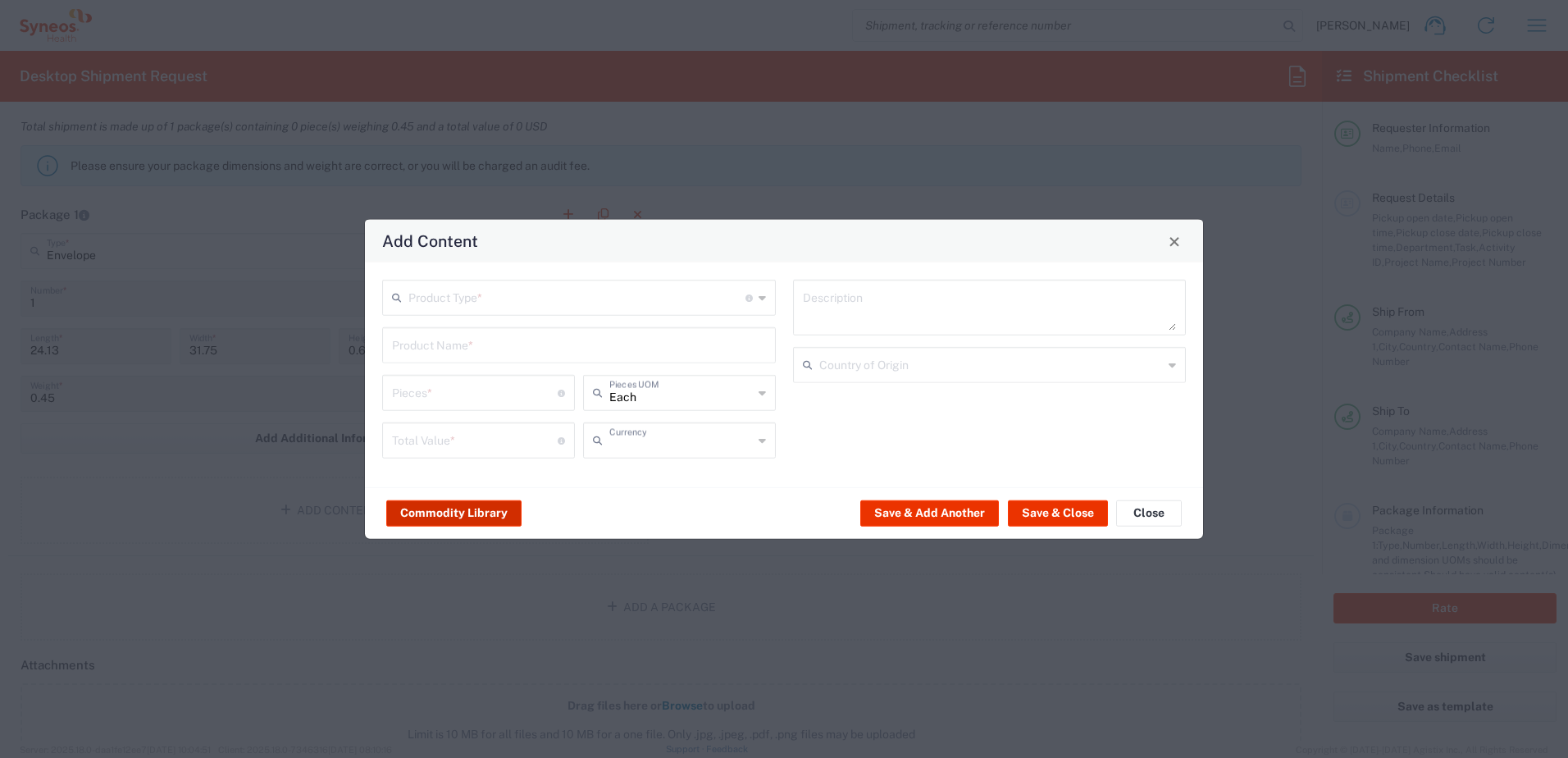
type input "US Dollar"
click at [474, 299] on input "text" at bounding box center [577, 296] width 337 height 28
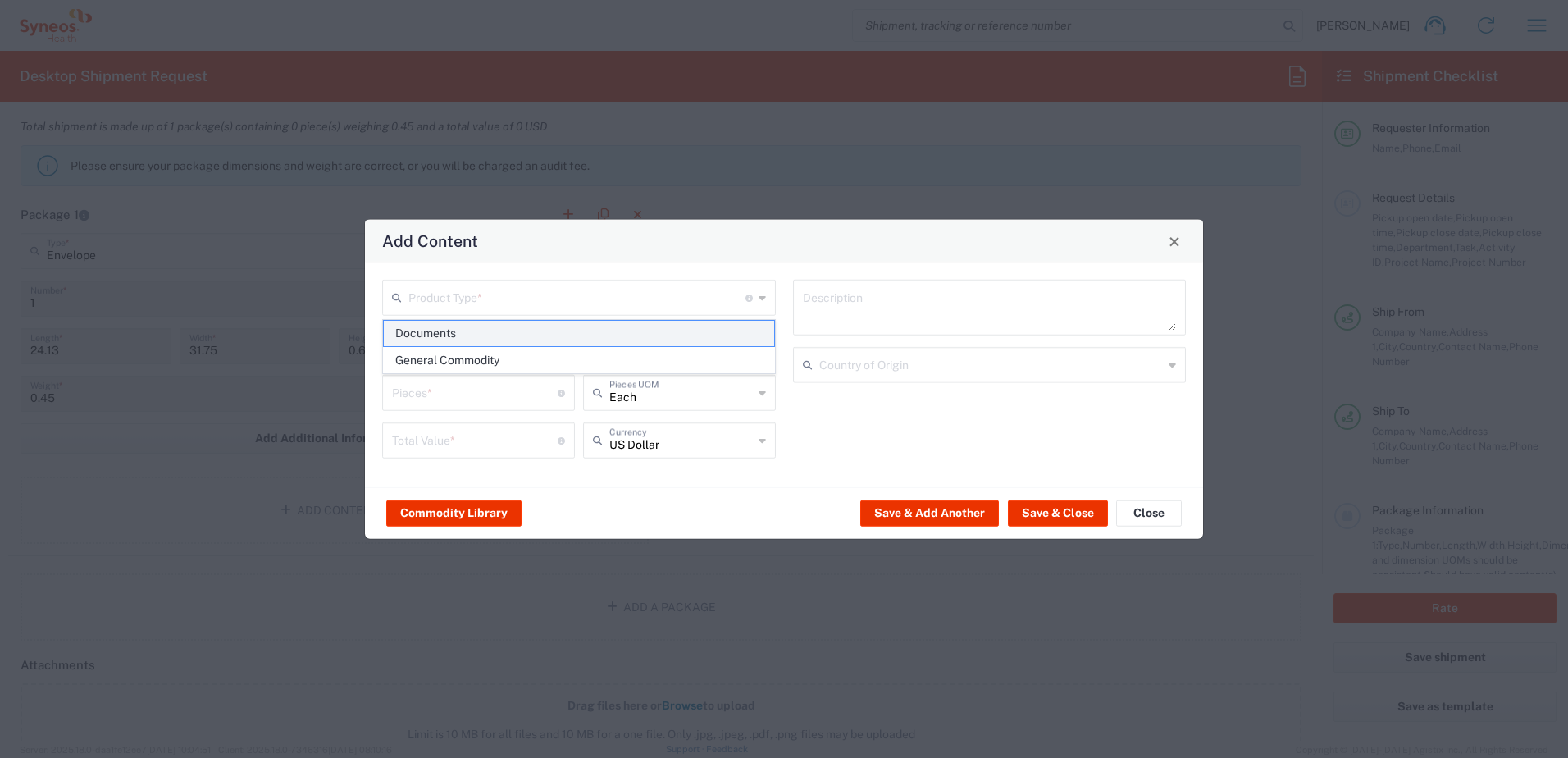
click at [437, 327] on span "Documents" at bounding box center [579, 333] width 390 height 25
type input "Documents"
type input "1"
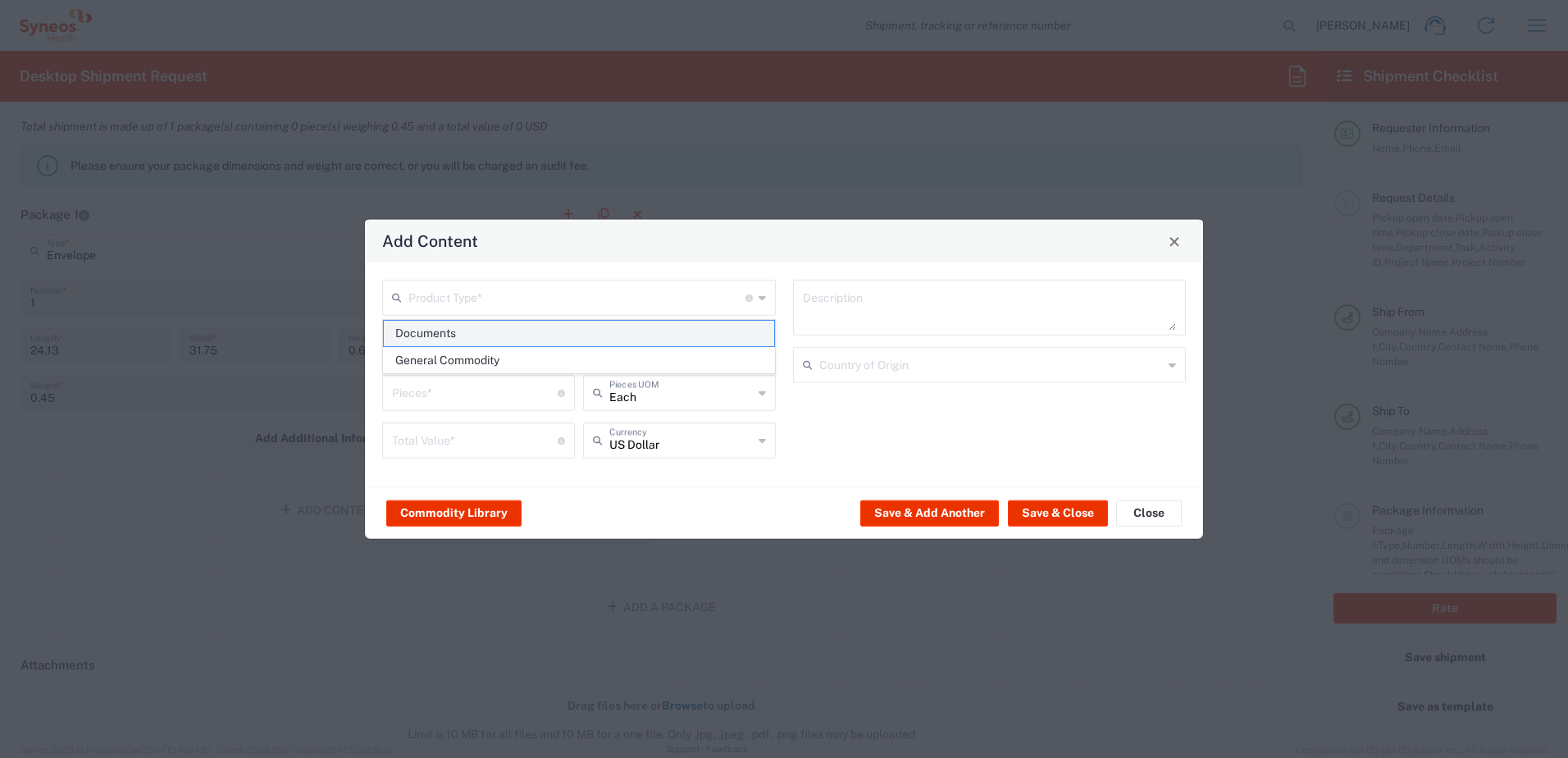
type textarea "Documents"
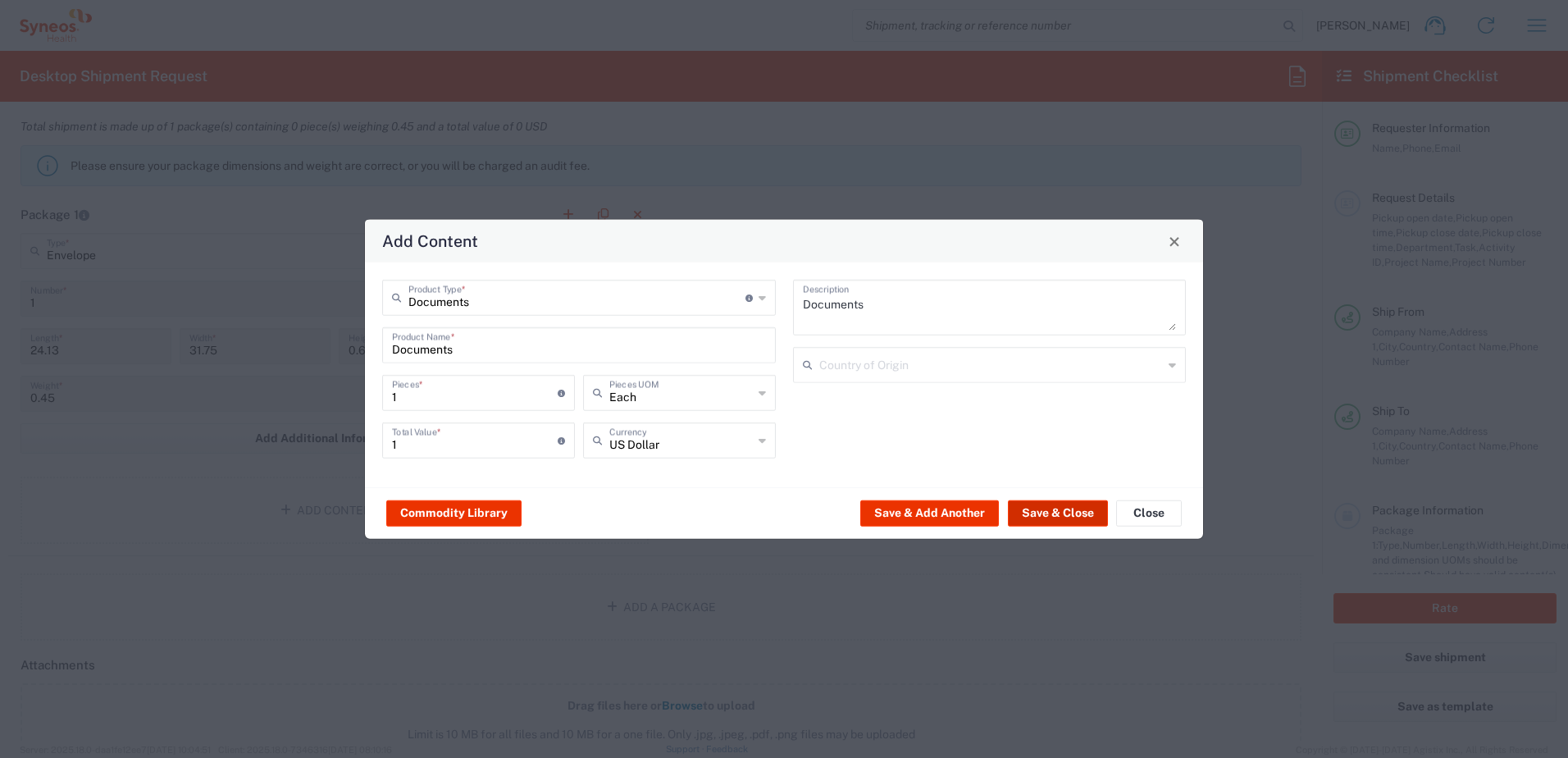
click at [1035, 514] on button "Save & Close" at bounding box center [1058, 513] width 100 height 26
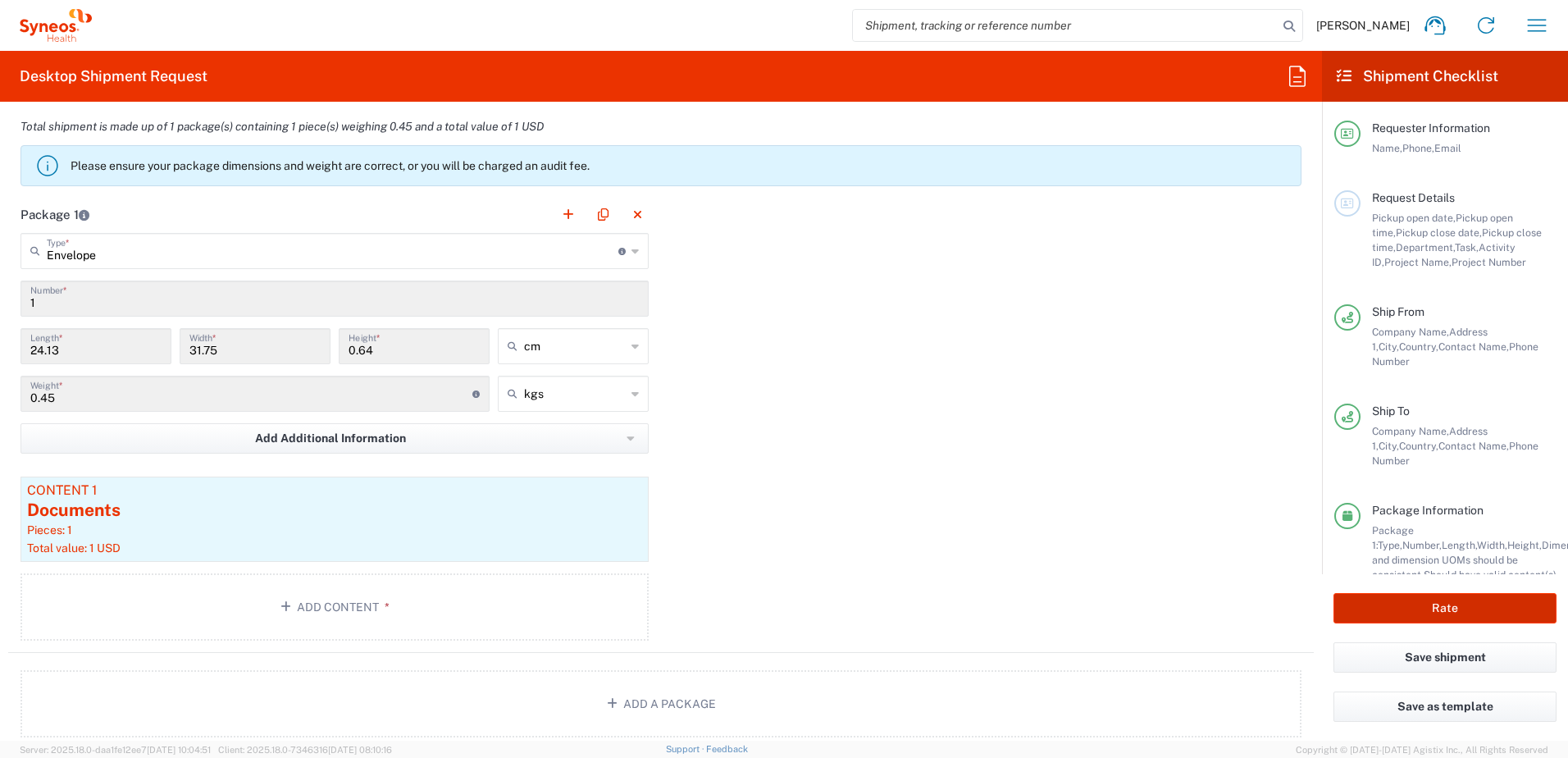
click at [1439, 609] on button "Rate" at bounding box center [1445, 608] width 223 height 30
type input "1009493"
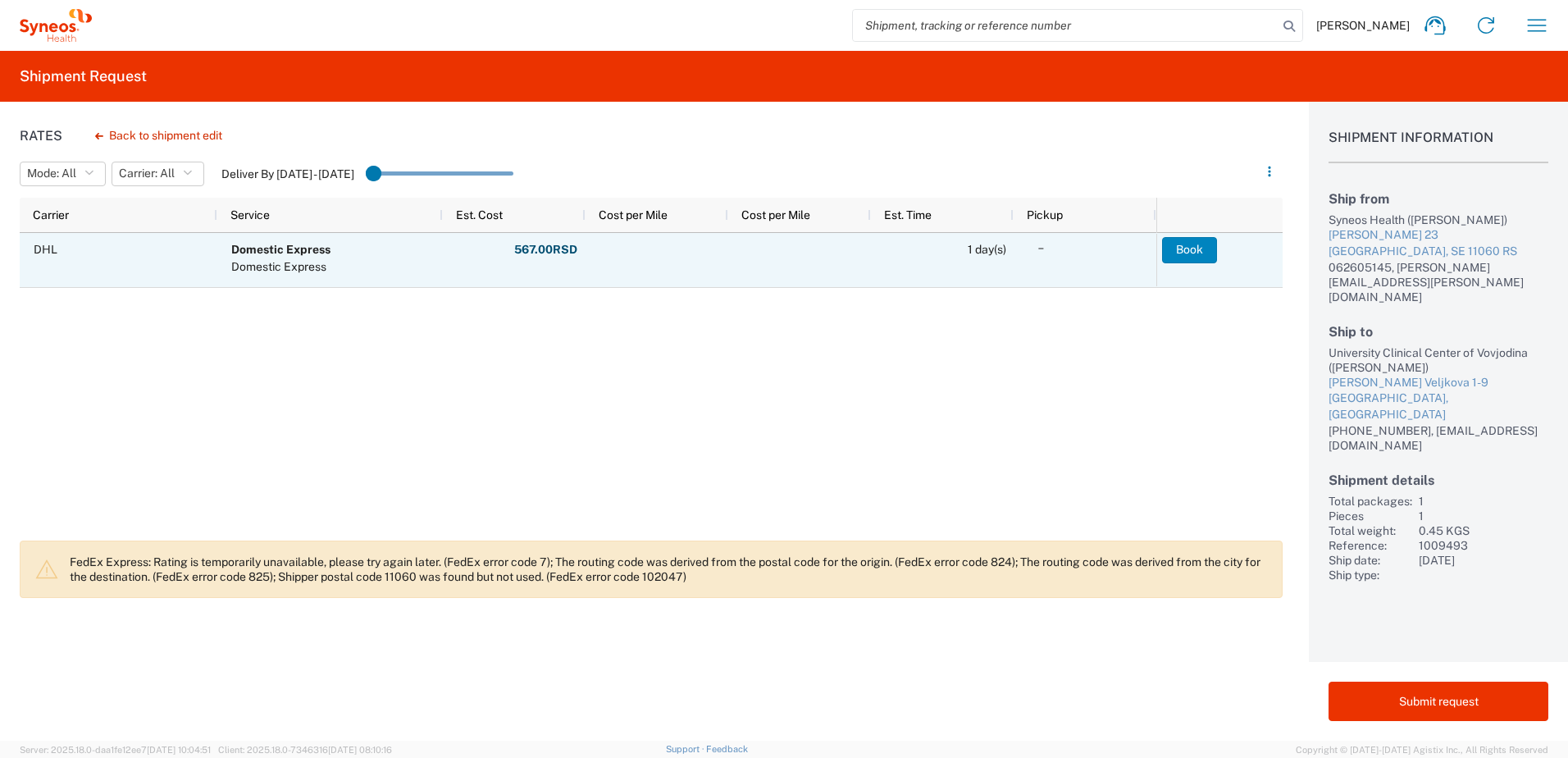
click at [1187, 250] on button "Book" at bounding box center [1189, 251] width 55 height 26
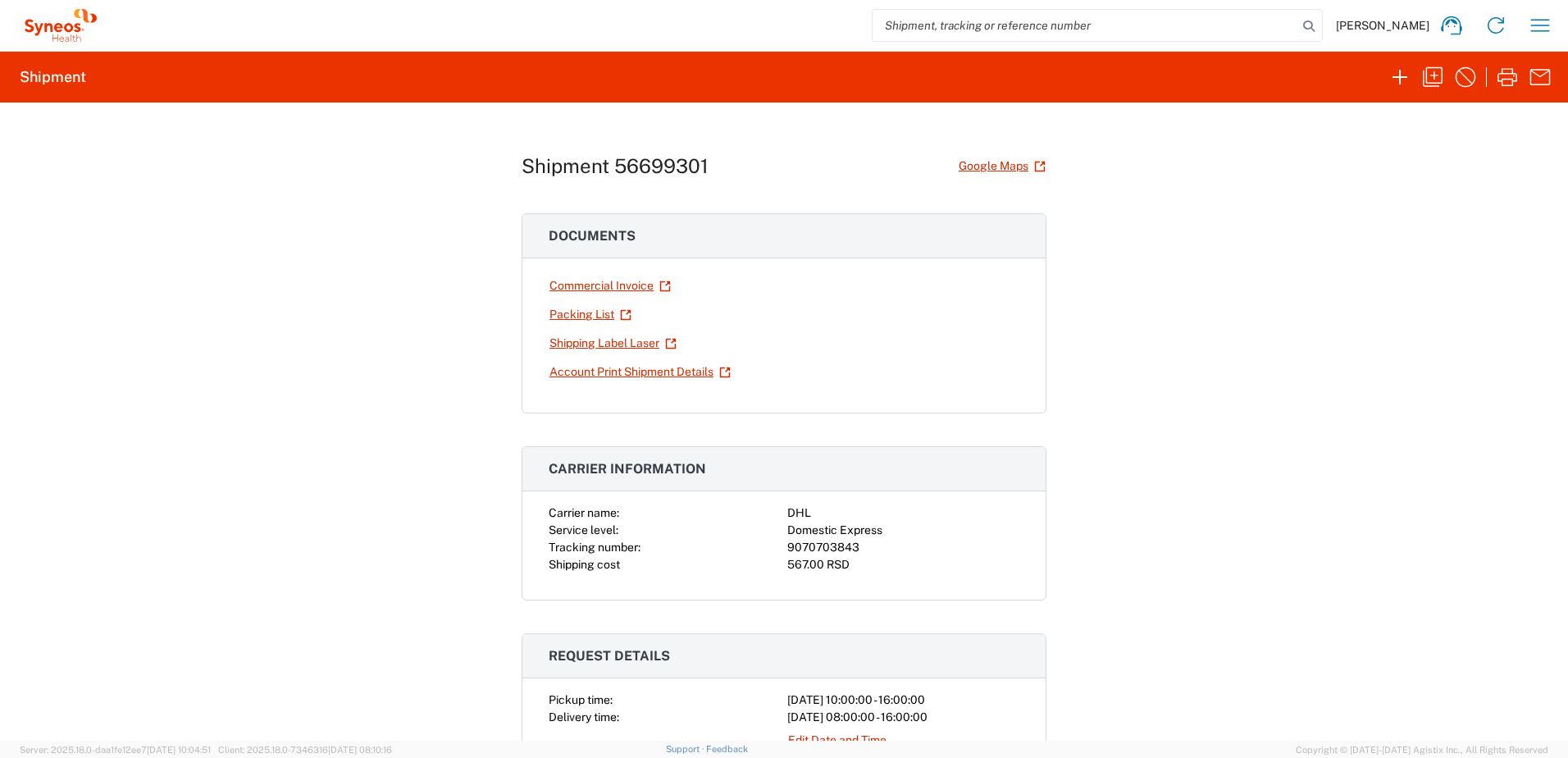
click at [1403, 29] on span "[PERSON_NAME]" at bounding box center [1382, 25] width 93 height 15
click at [1537, 29] on icon "button" at bounding box center [1541, 25] width 26 height 26
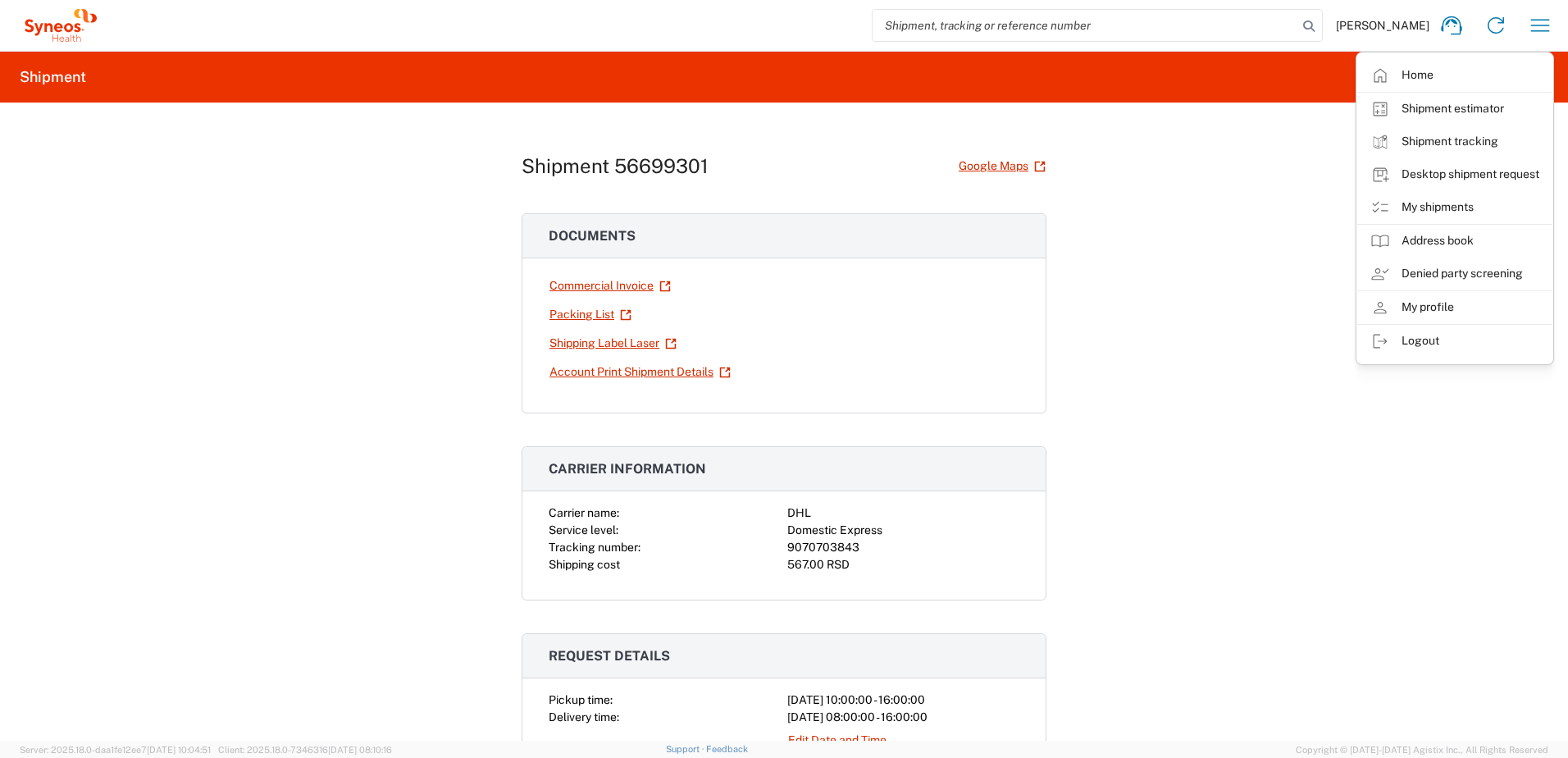
drag, startPoint x: 1425, startPoint y: 74, endPoint x: 1407, endPoint y: 83, distance: 20.1
click at [1425, 74] on link "Home" at bounding box center [1455, 75] width 195 height 33
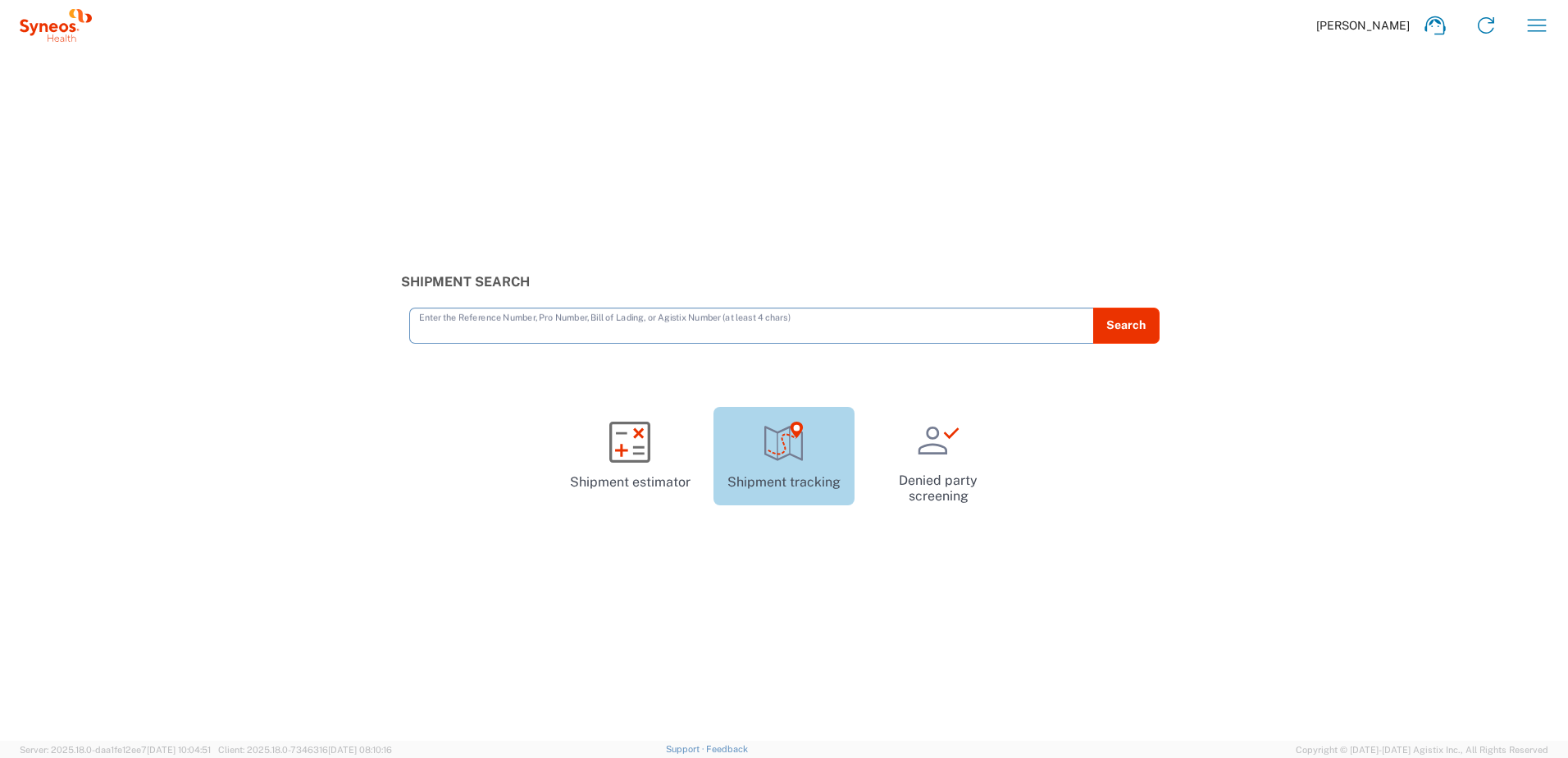
click at [779, 444] on icon at bounding box center [784, 442] width 41 height 41
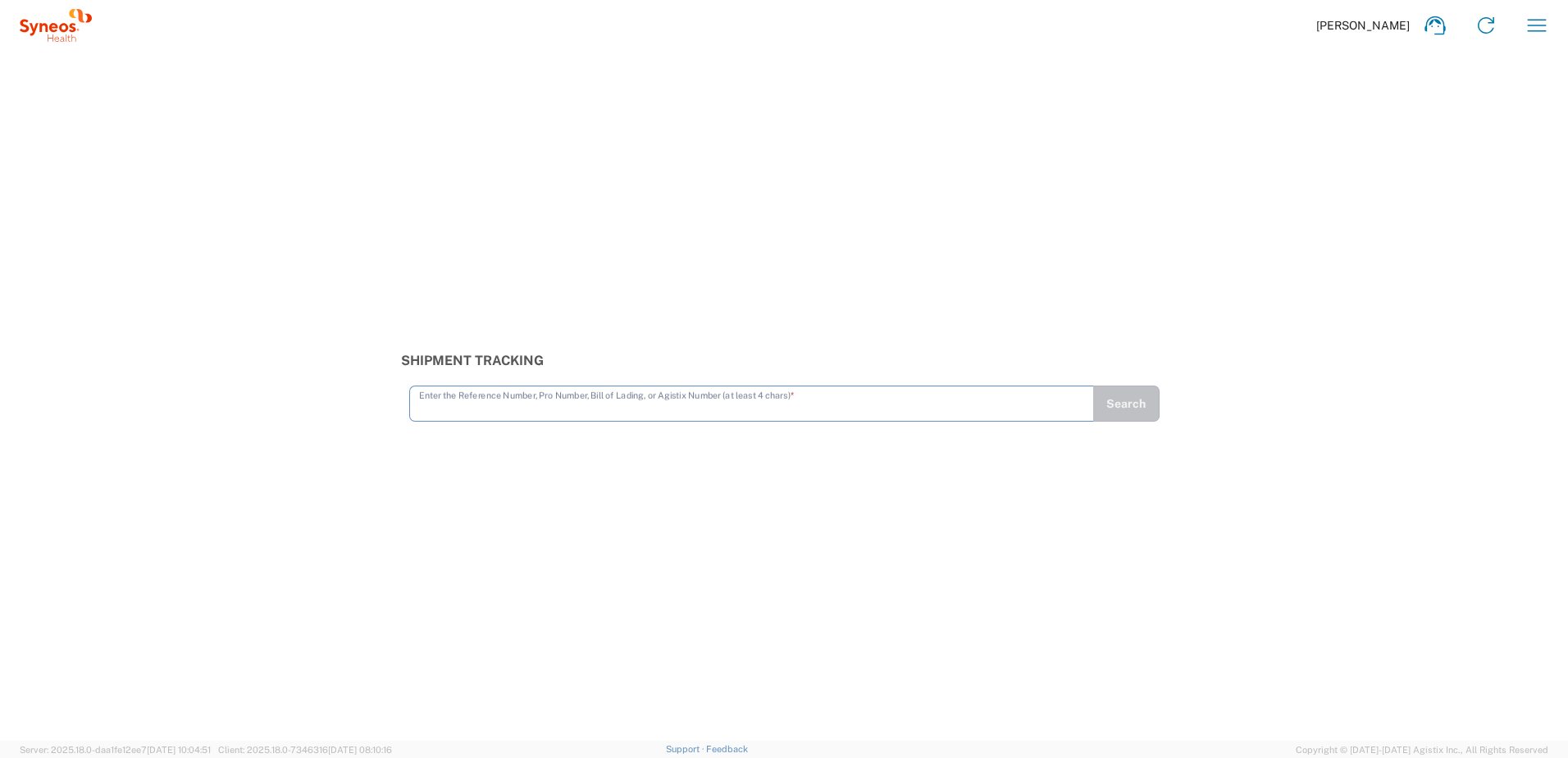
click at [57, 31] on icon at bounding box center [56, 25] width 73 height 33
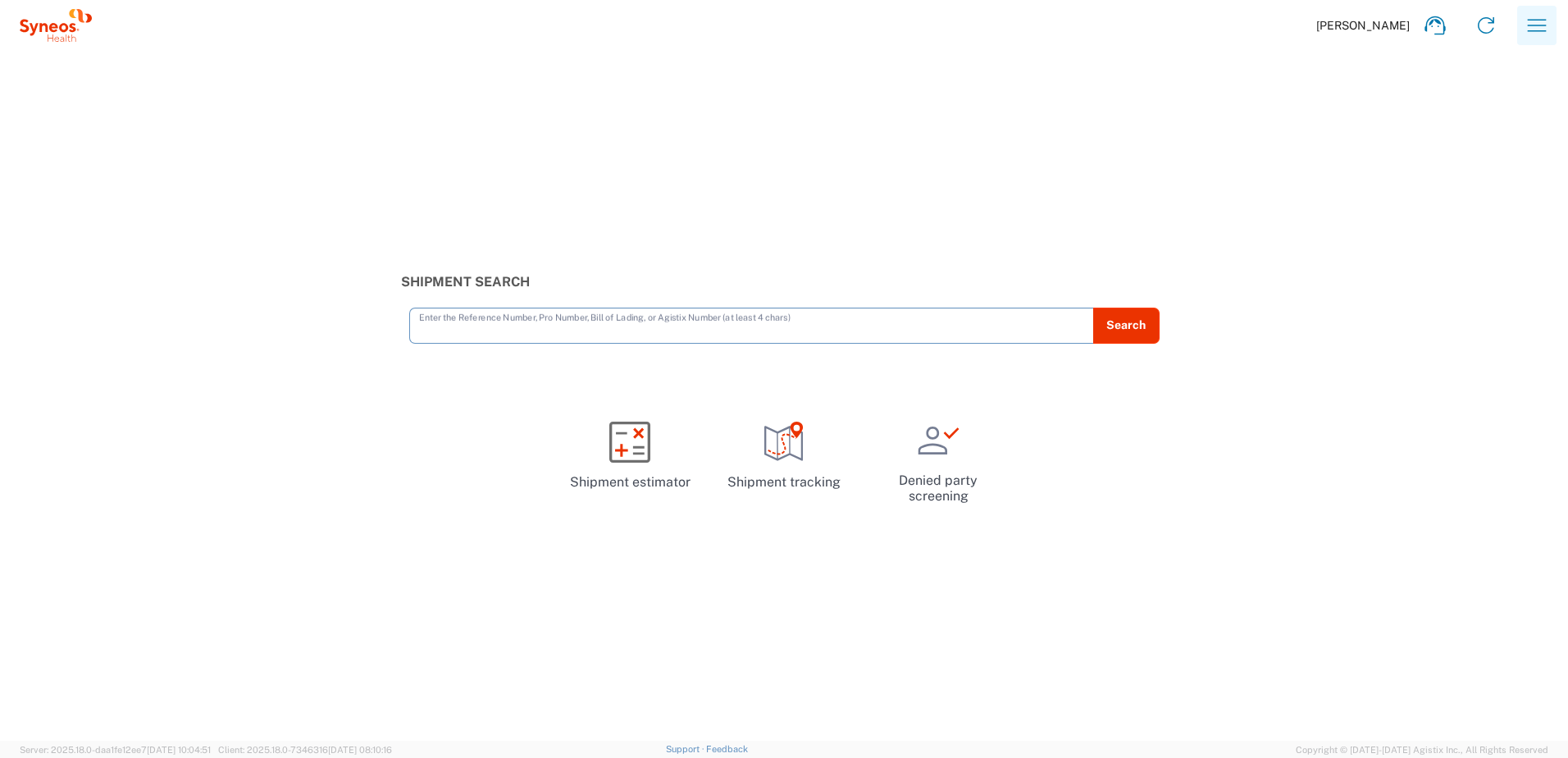
click at [1535, 27] on icon "button" at bounding box center [1537, 25] width 26 height 26
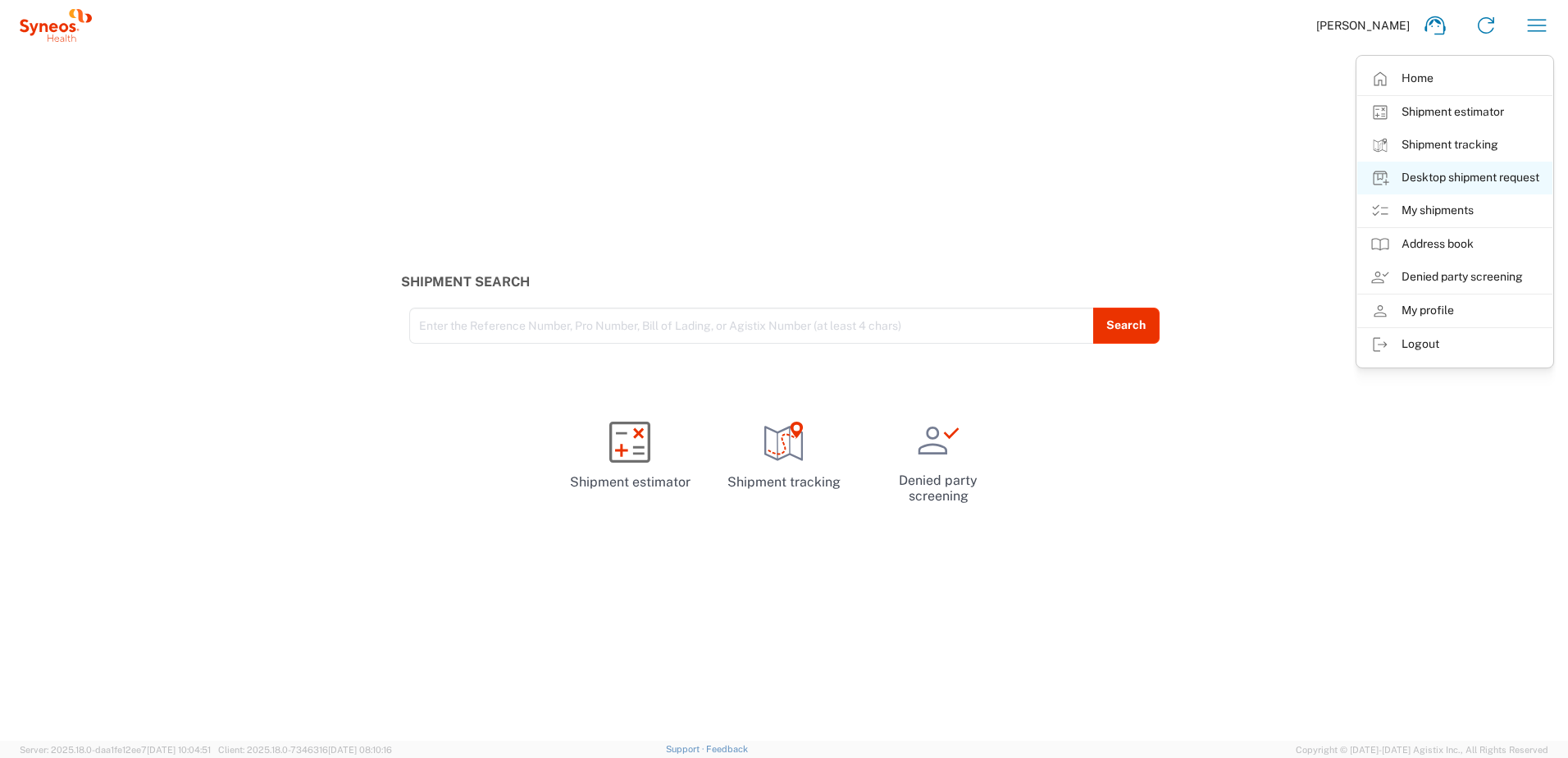
click at [1473, 178] on link "Desktop shipment request" at bounding box center [1455, 177] width 195 height 33
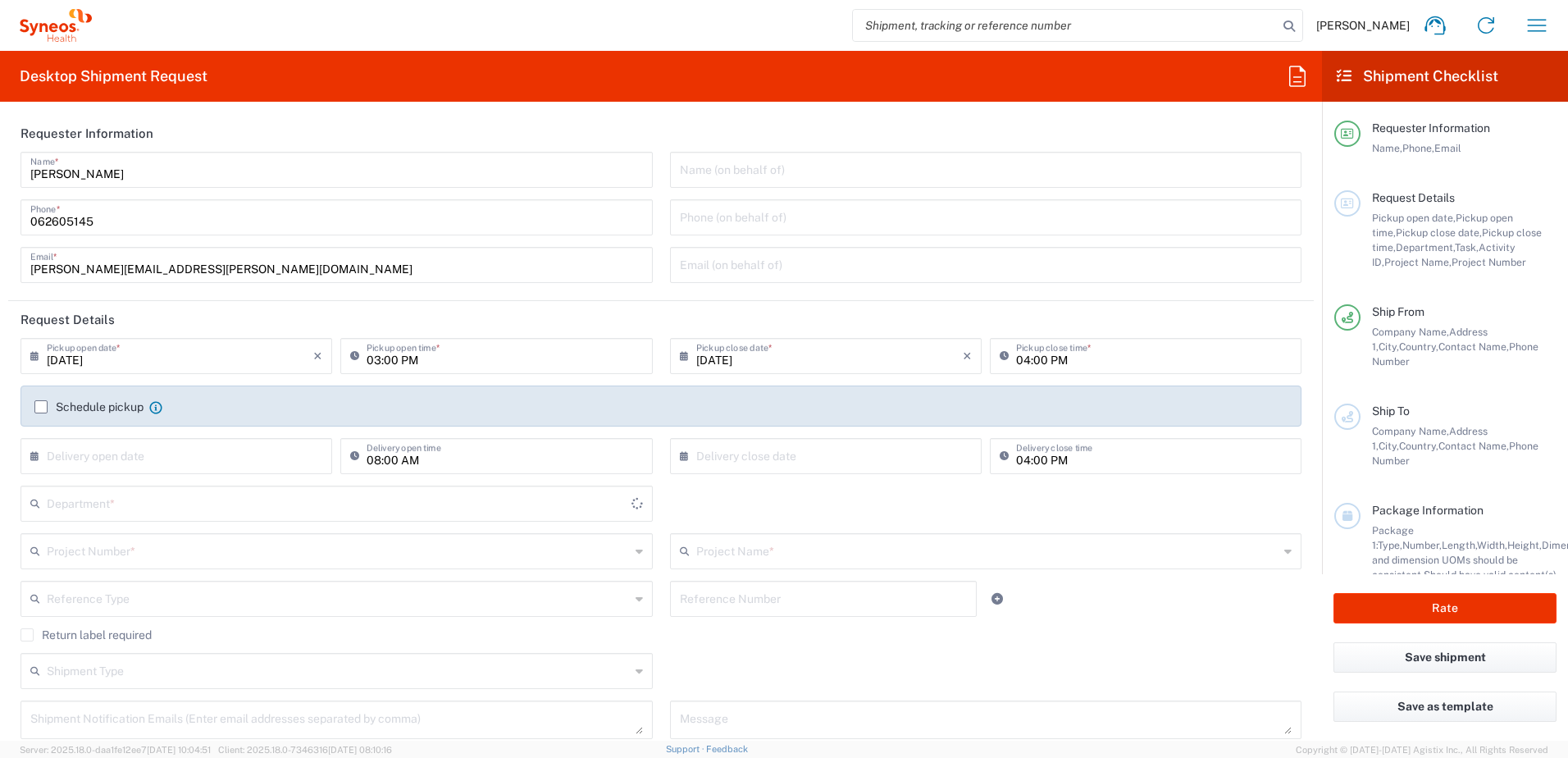
type input "Central [GEOGRAPHIC_DATA]"
type input "3229"
click at [117, 366] on input "[DATE]" at bounding box center [180, 354] width 267 height 28
click at [201, 437] on span "4" at bounding box center [204, 435] width 24 height 23
type input "[DATE]"
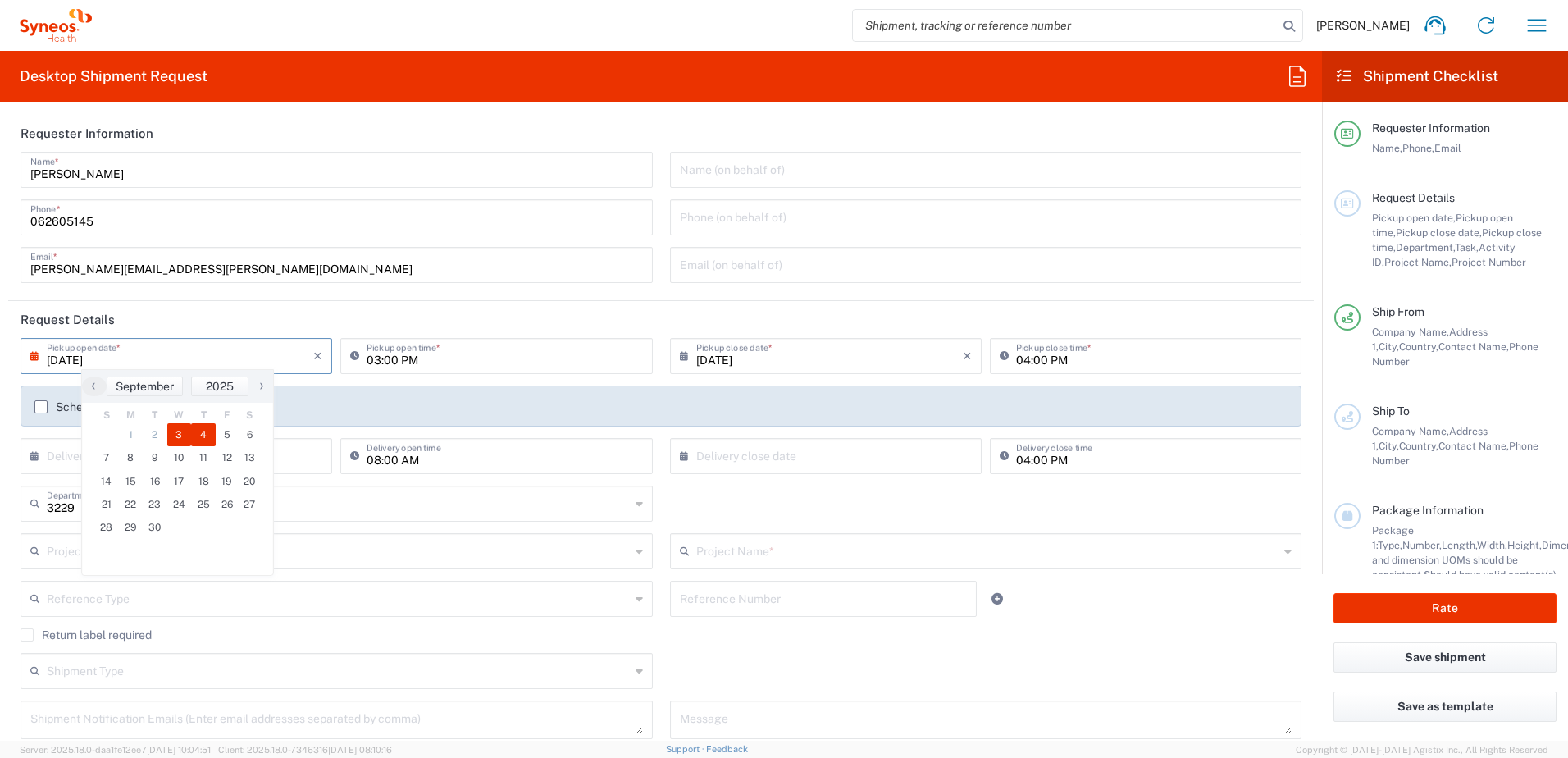
type input "[DATE]"
click at [377, 362] on input "03:00 PM" at bounding box center [504, 354] width 275 height 28
type input "10:00 PM"
click at [42, 407] on label "Schedule pickup" at bounding box center [90, 407] width 109 height 13
click at [41, 407] on input "Schedule pickup" at bounding box center [41, 407] width 0 height 0
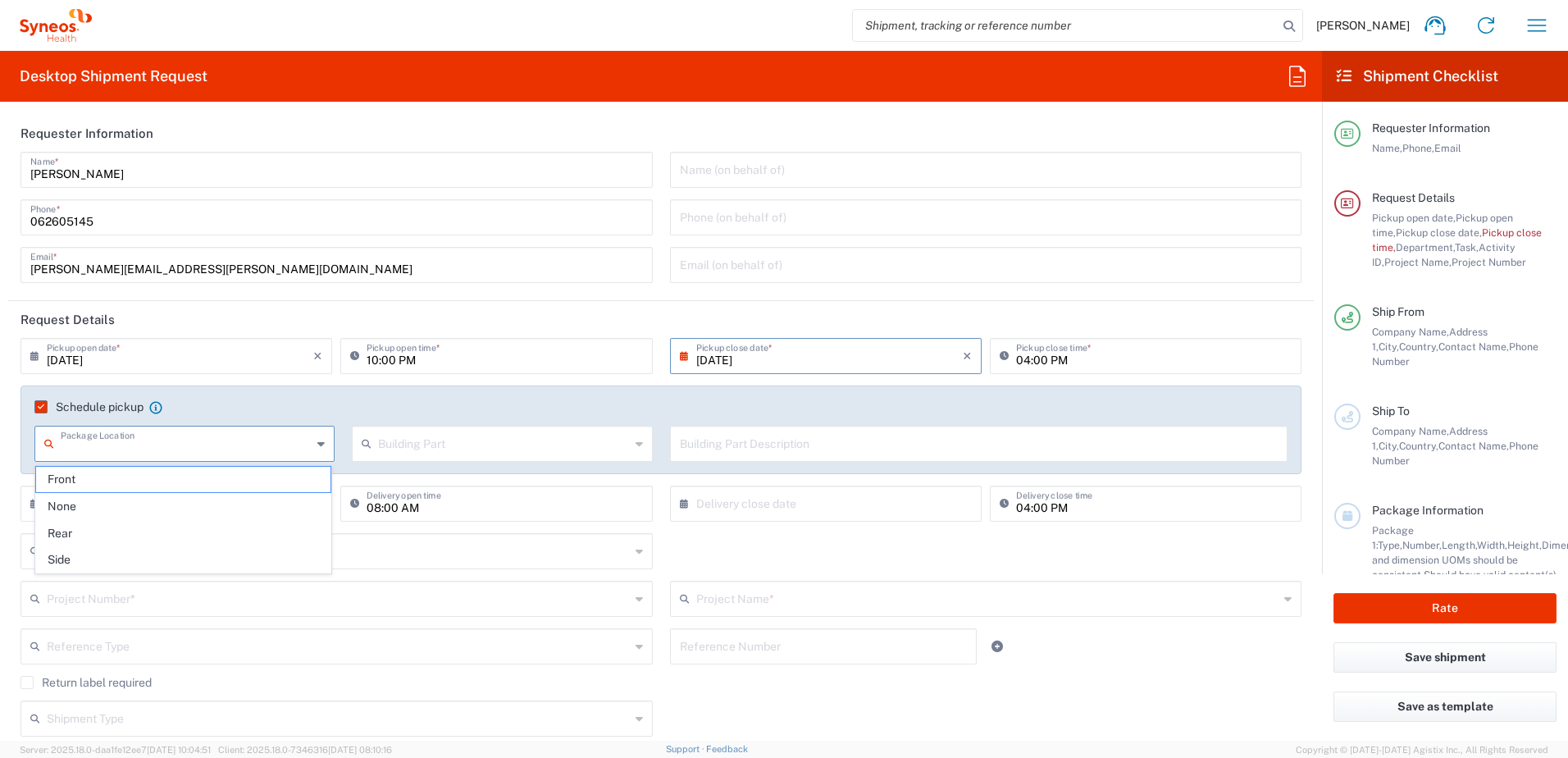
click at [130, 447] on input "text" at bounding box center [186, 442] width 251 height 28
click at [70, 482] on span "Front" at bounding box center [183, 479] width 294 height 25
type input "Front"
click at [409, 444] on input "text" at bounding box center [503, 442] width 251 height 28
click at [383, 560] on span "Floor" at bounding box center [498, 560] width 294 height 25
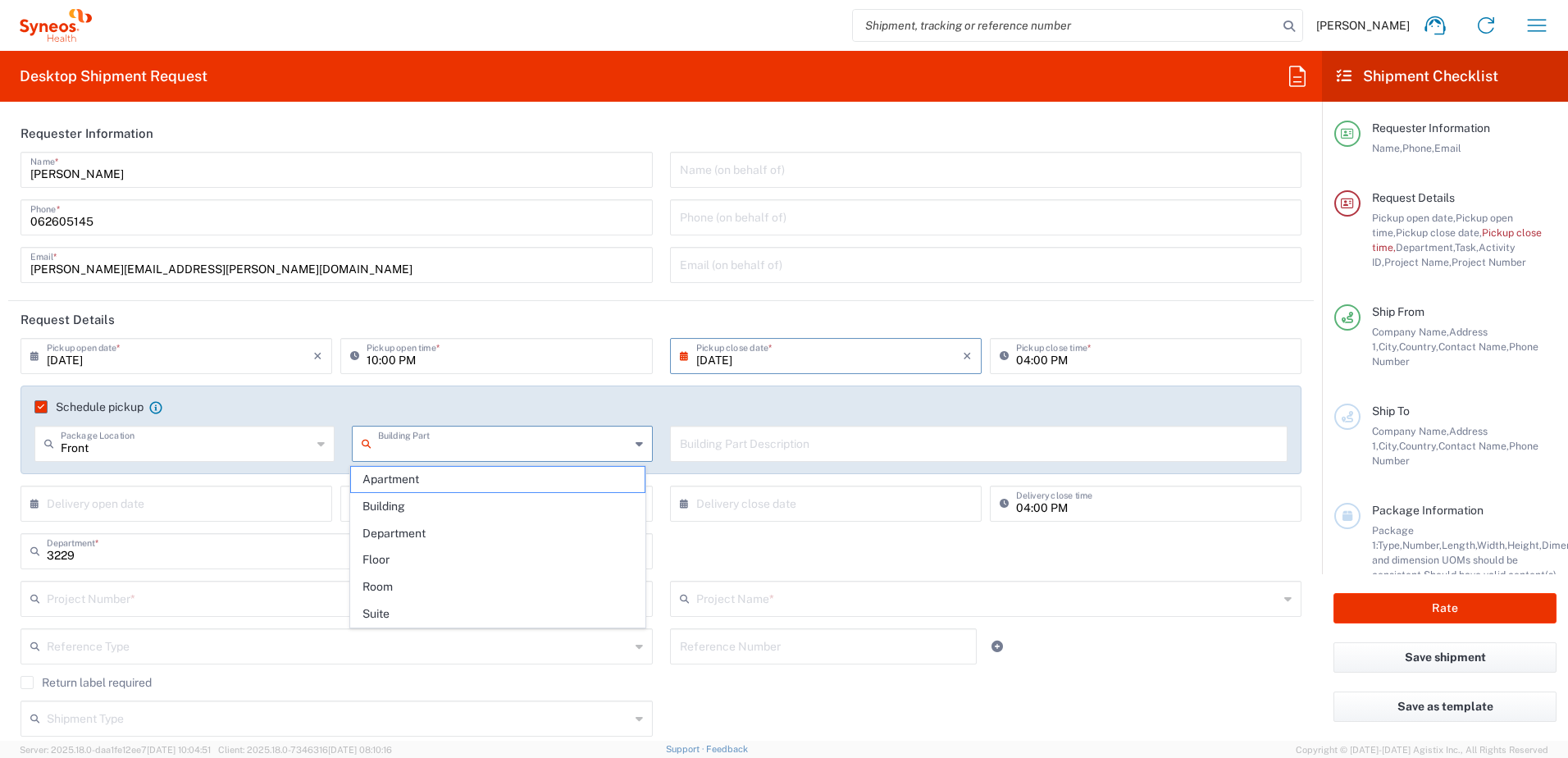
type input "Floor"
click at [718, 447] on input "text" at bounding box center [979, 442] width 598 height 28
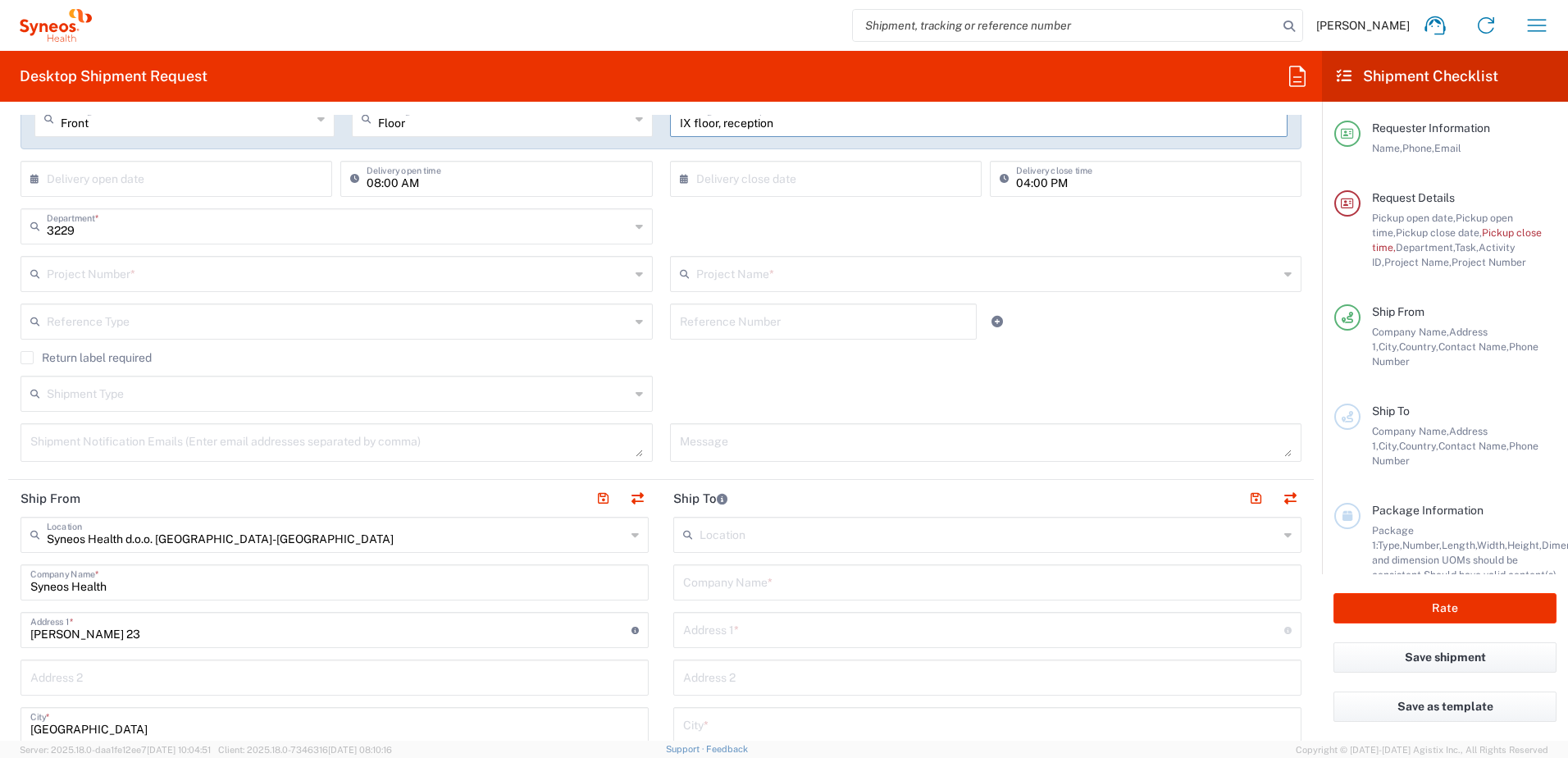
scroll to position [328, 0]
type input "IX floor, reception"
click at [720, 580] on input "text" at bounding box center [988, 578] width 609 height 28
type input "Institute for Children and Youth Serbia"
click at [702, 619] on input "text" at bounding box center [984, 625] width 601 height 28
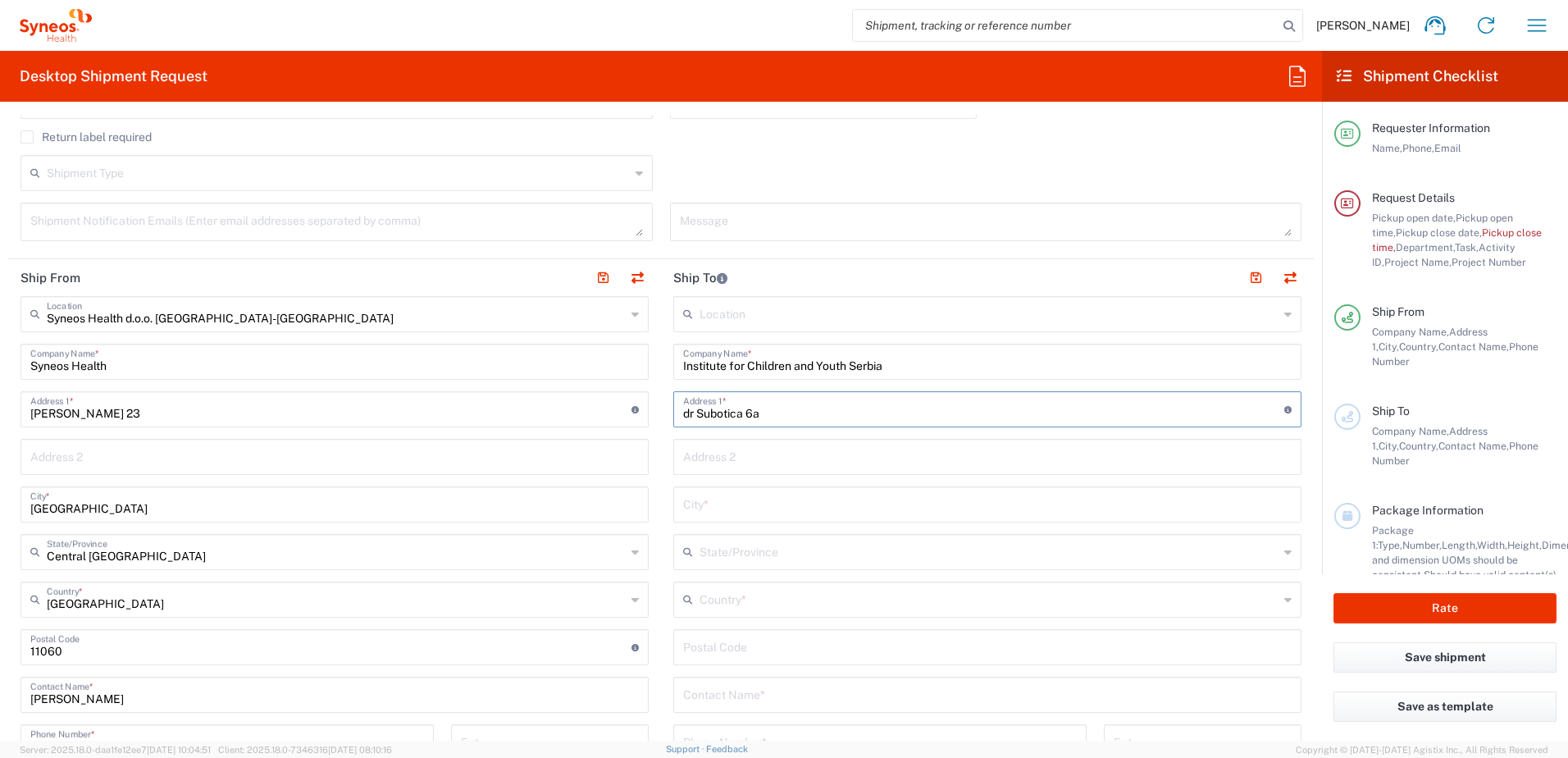
scroll to position [574, 0]
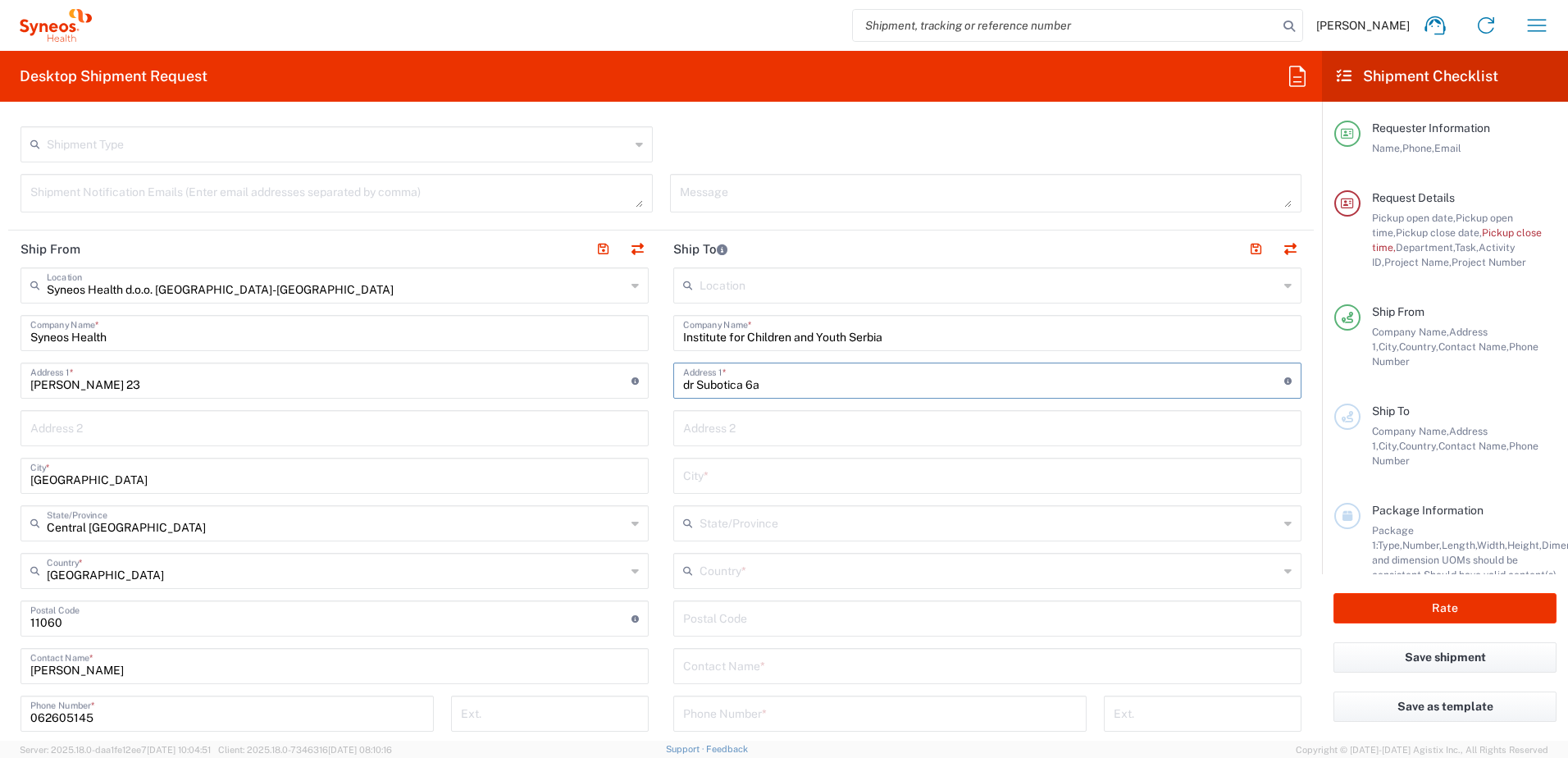
type input "dr Subotica 6a"
click at [715, 485] on input "text" at bounding box center [988, 474] width 609 height 28
type input "[GEOGRAPHIC_DATA]"
click at [728, 566] on input "text" at bounding box center [988, 569] width 580 height 28
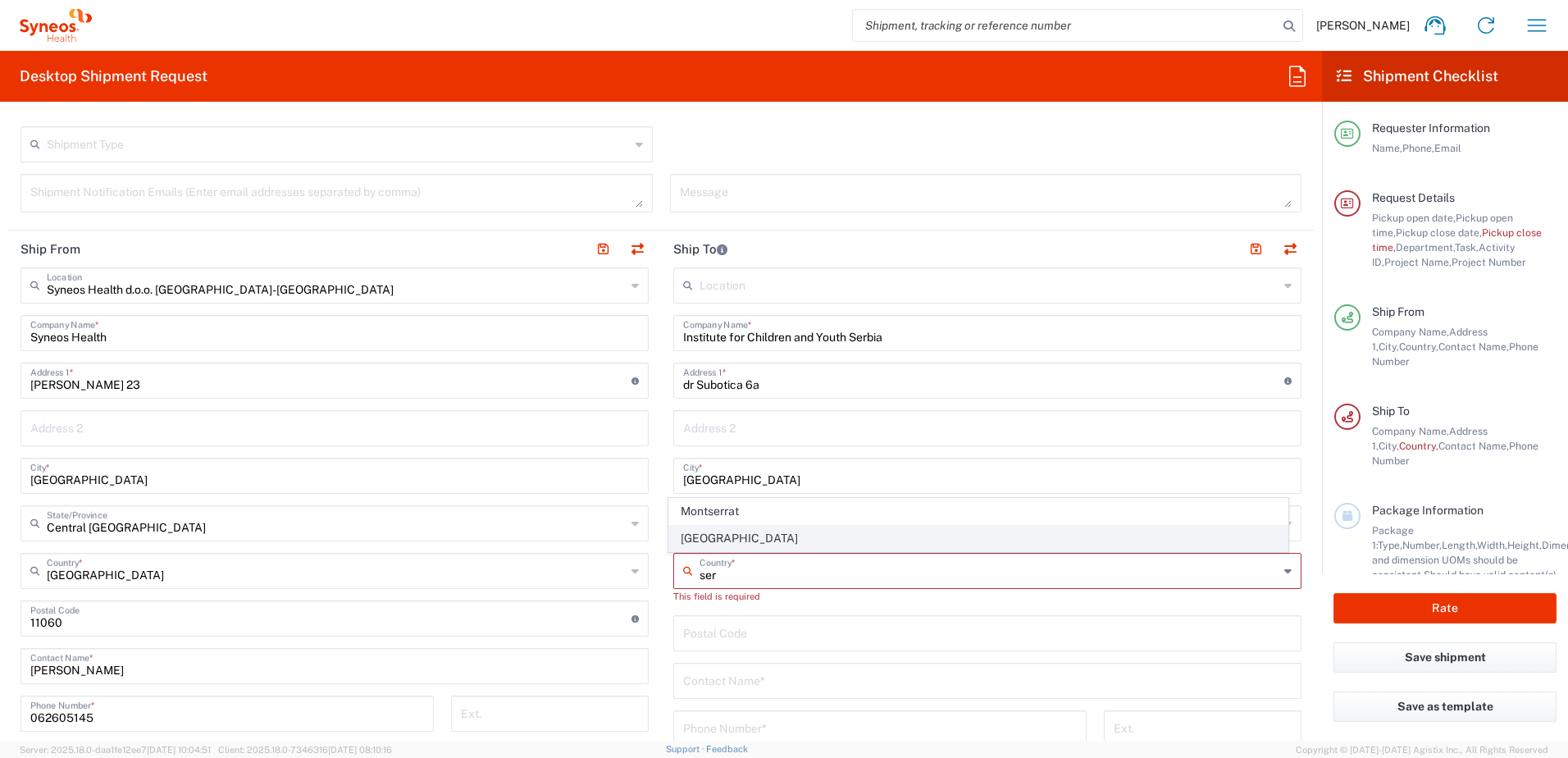
click at [701, 542] on span "[GEOGRAPHIC_DATA]" at bounding box center [978, 538] width 619 height 25
type input "[GEOGRAPHIC_DATA]"
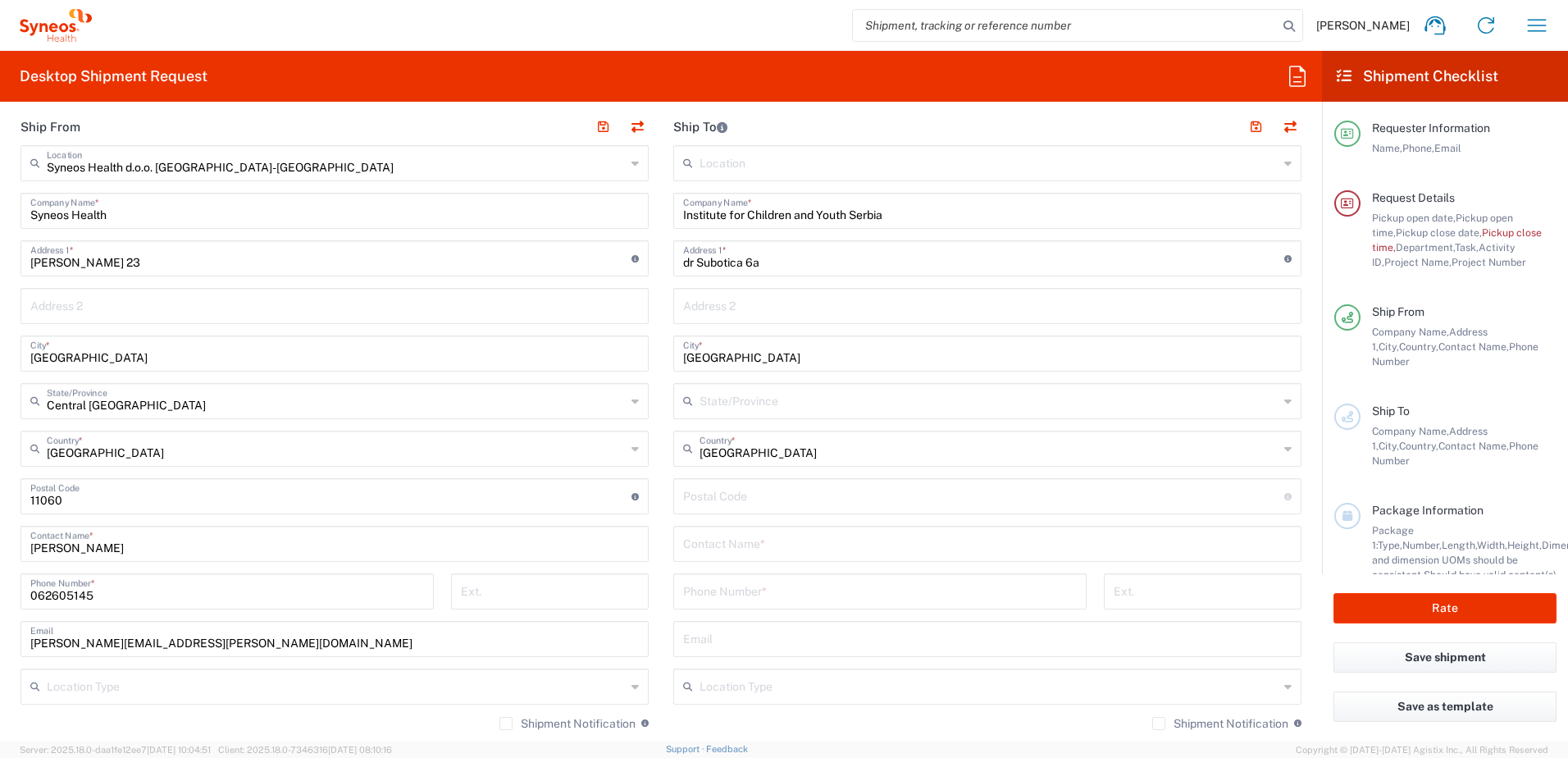
scroll to position [738, 0]
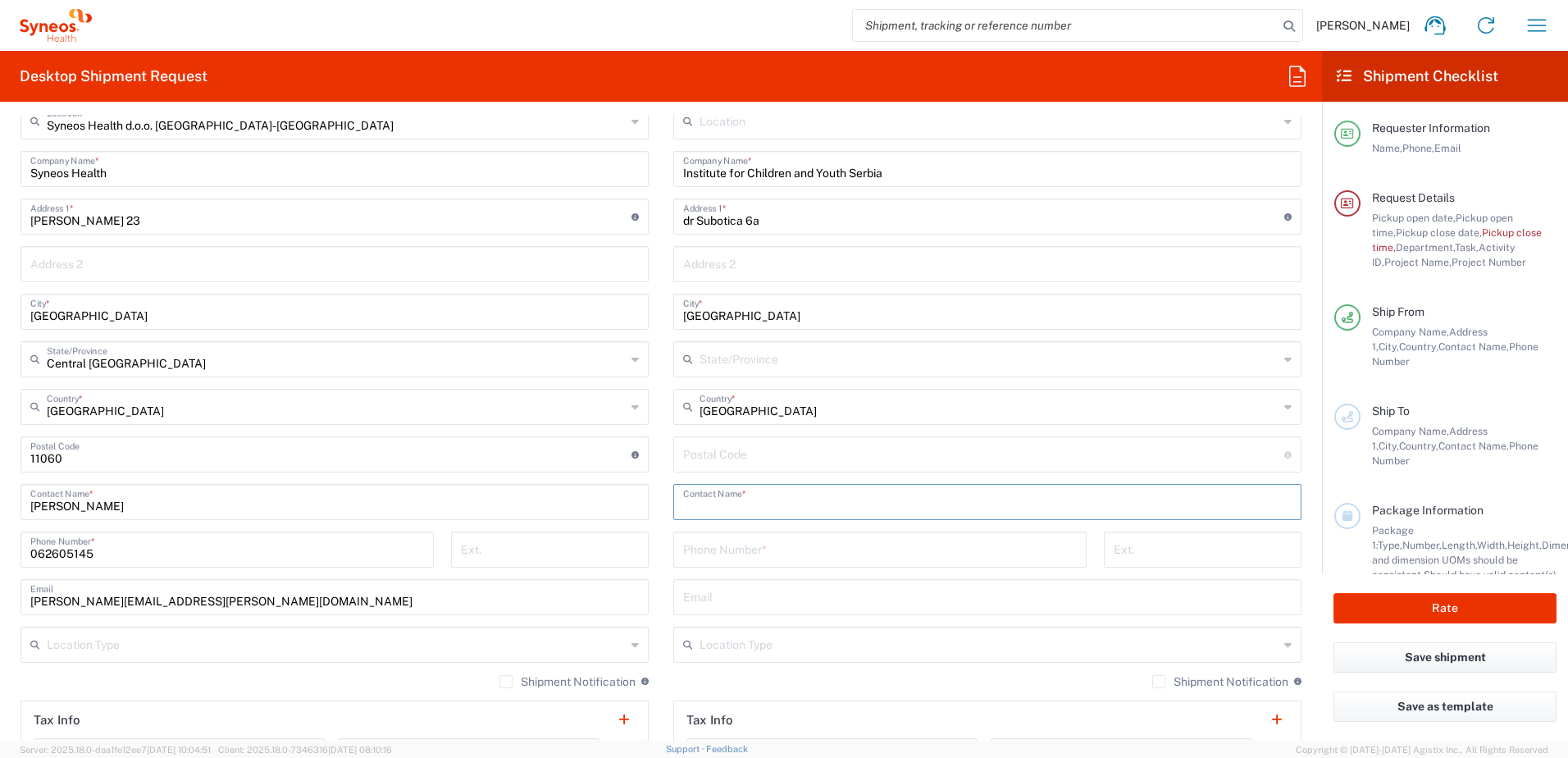
click at [722, 504] on input "text" at bounding box center [988, 501] width 609 height 28
type input "[PERSON_NAME]"
click at [753, 555] on input "tel" at bounding box center [880, 549] width 394 height 28
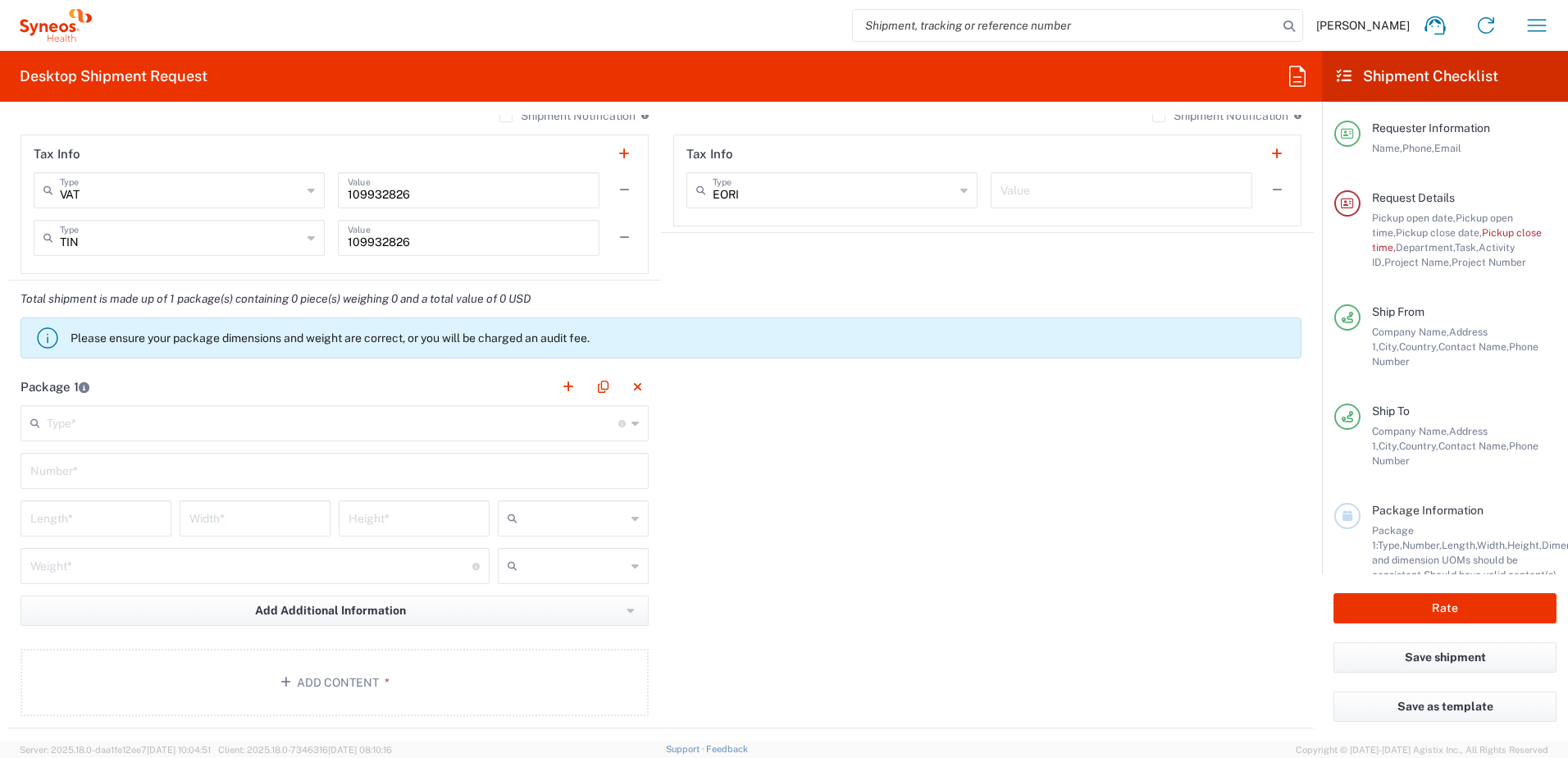
scroll to position [1313, 0]
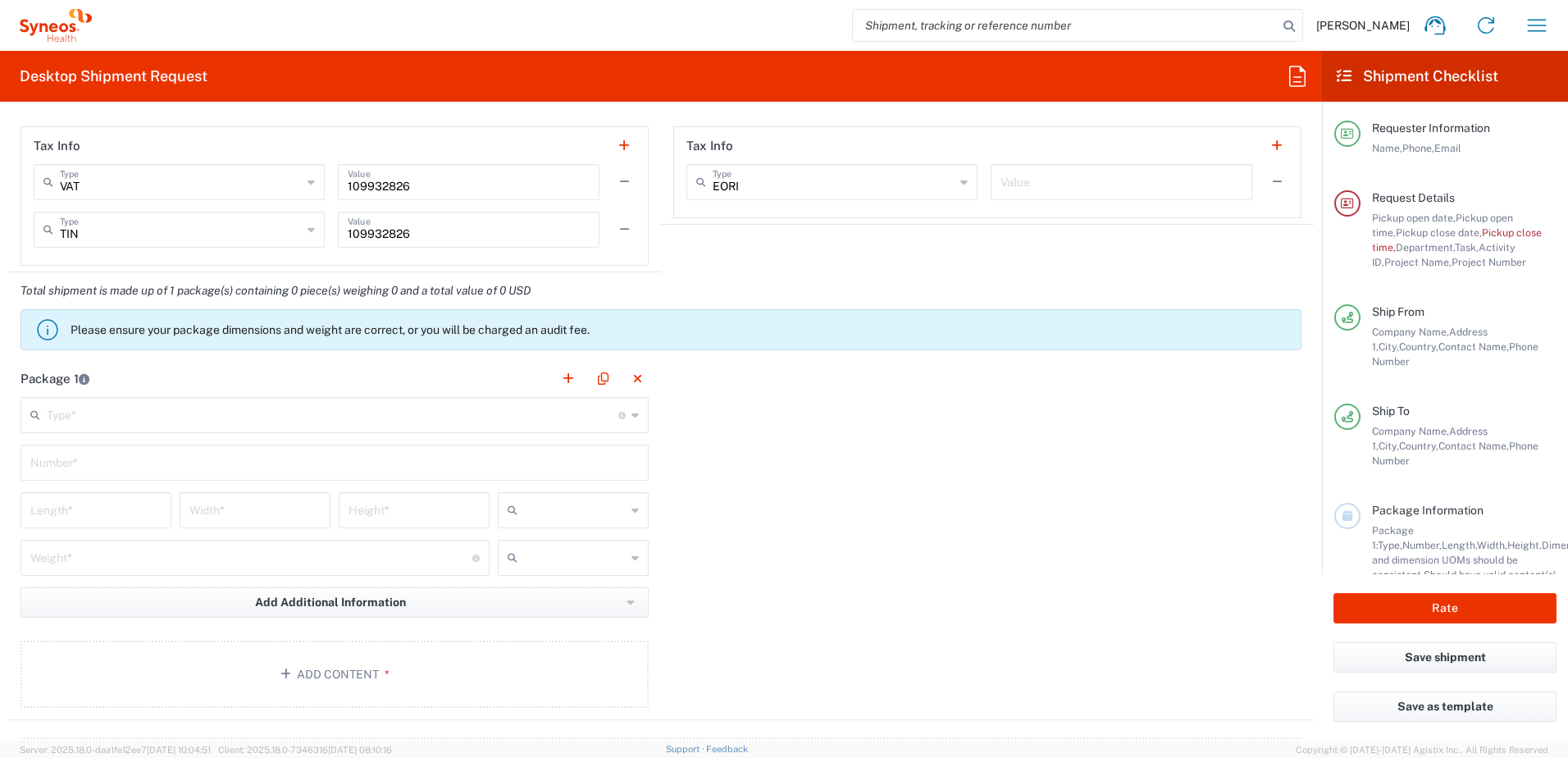
type input "[PHONE_NUMBER]"
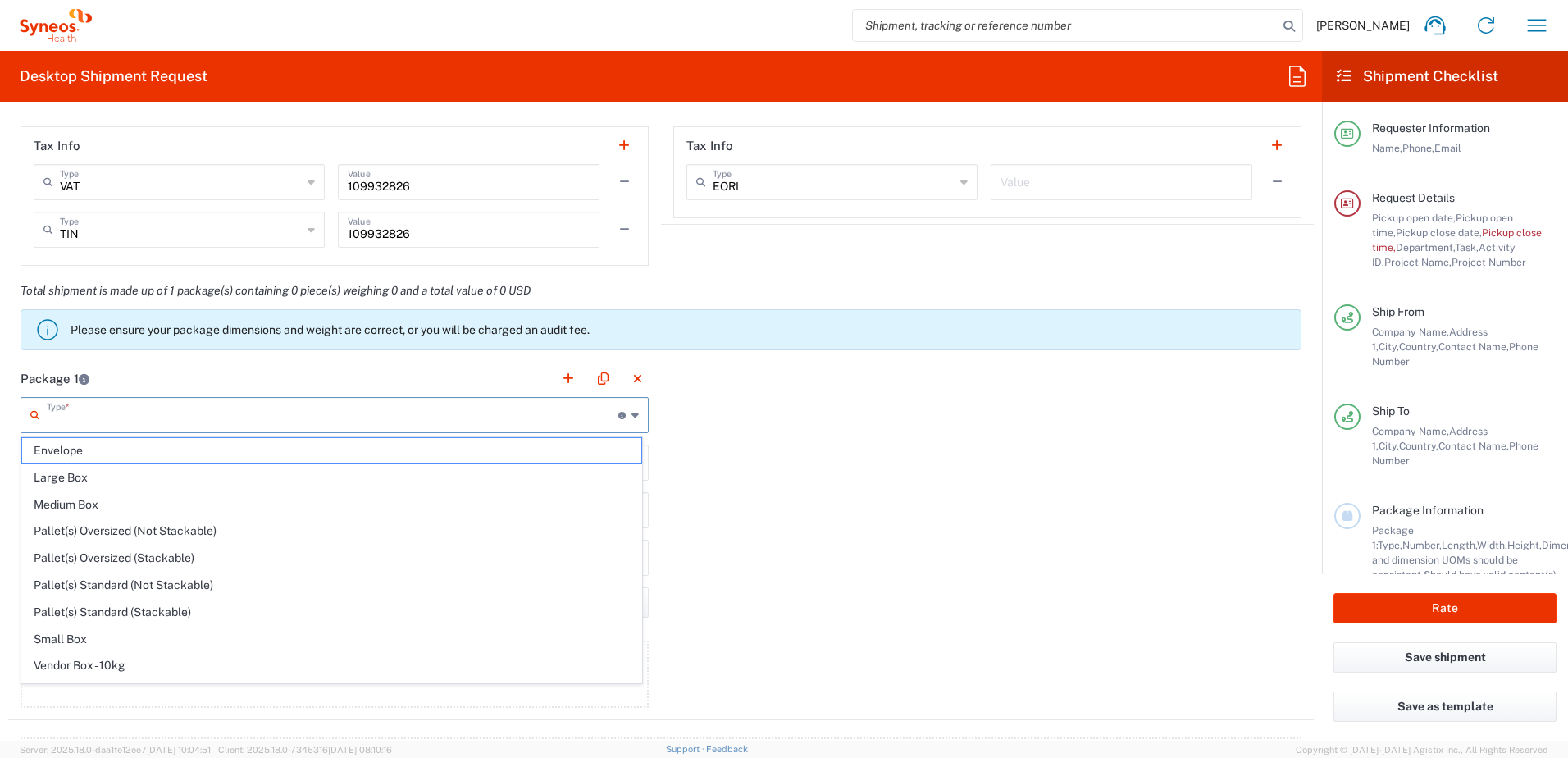
click at [103, 418] on input "text" at bounding box center [333, 414] width 572 height 28
click at [67, 453] on span "Envelope" at bounding box center [332, 451] width 619 height 25
type input "Envelope"
type input "1"
type input "9.5"
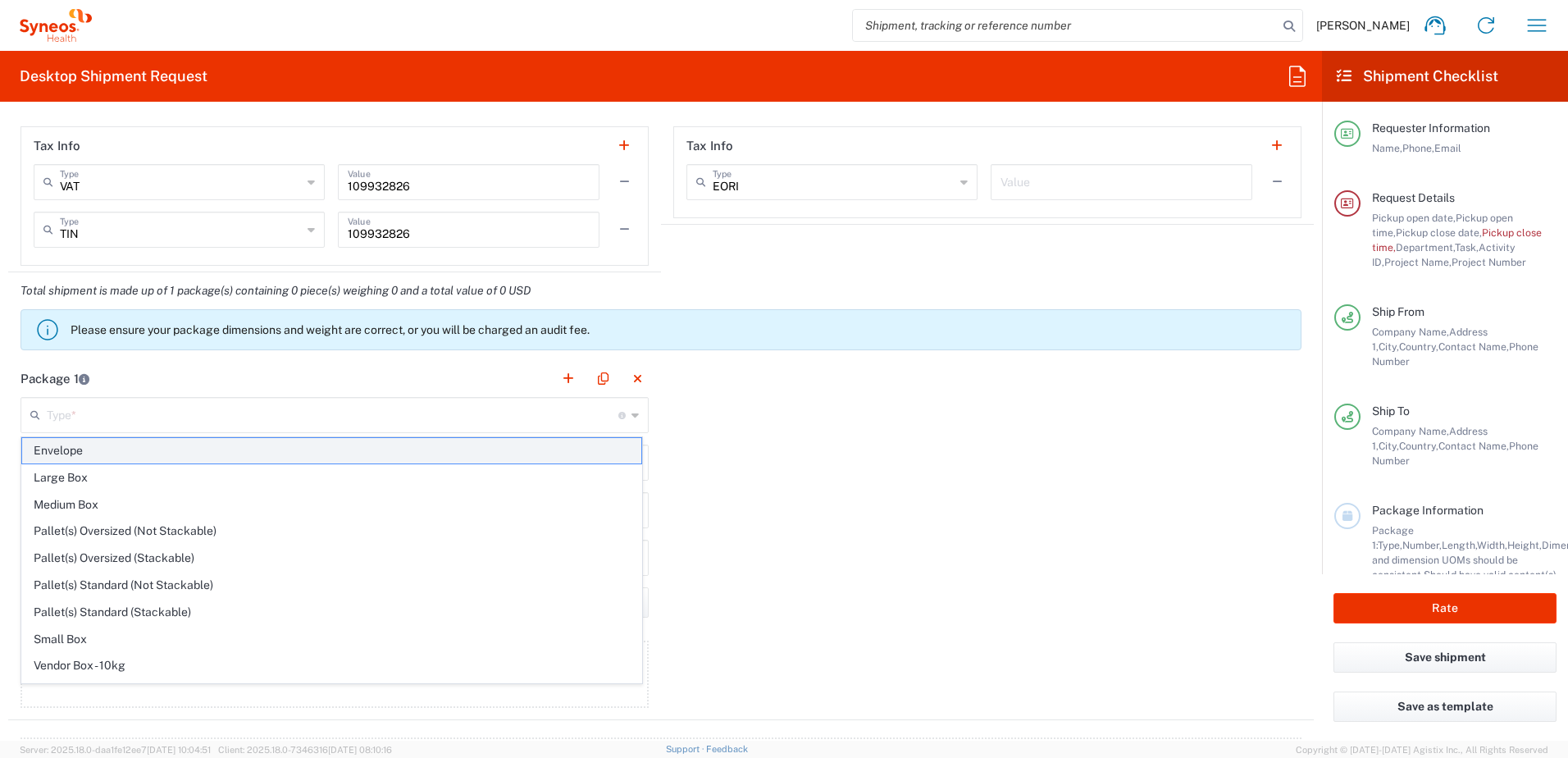
type input "12.5"
type input "0.25"
type input "in"
type input "0.45"
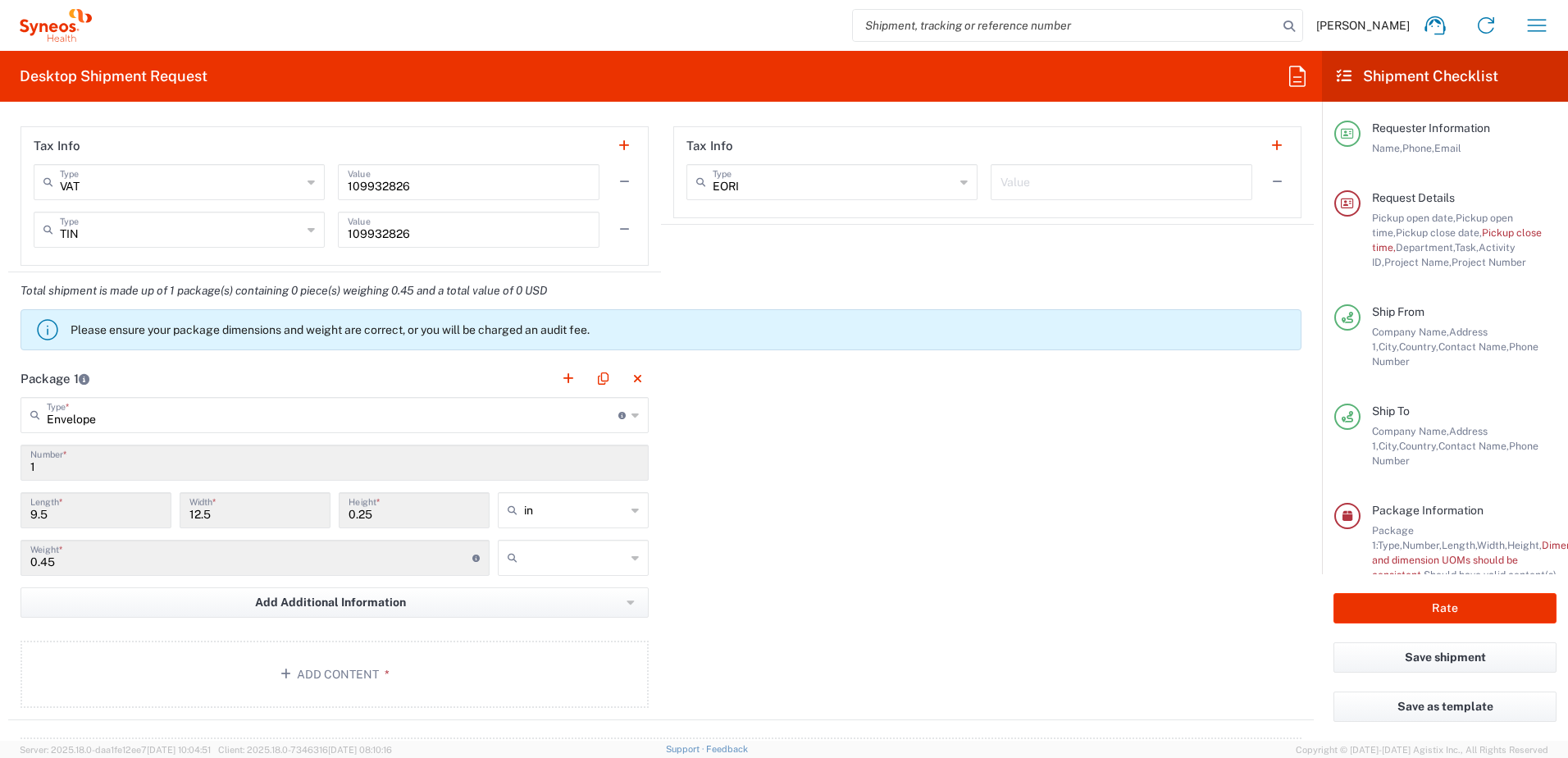
click at [631, 509] on icon at bounding box center [635, 510] width 8 height 26
click at [542, 573] on span "cm" at bounding box center [567, 572] width 146 height 25
type input "24.13"
type input "31.75"
type input "0.64"
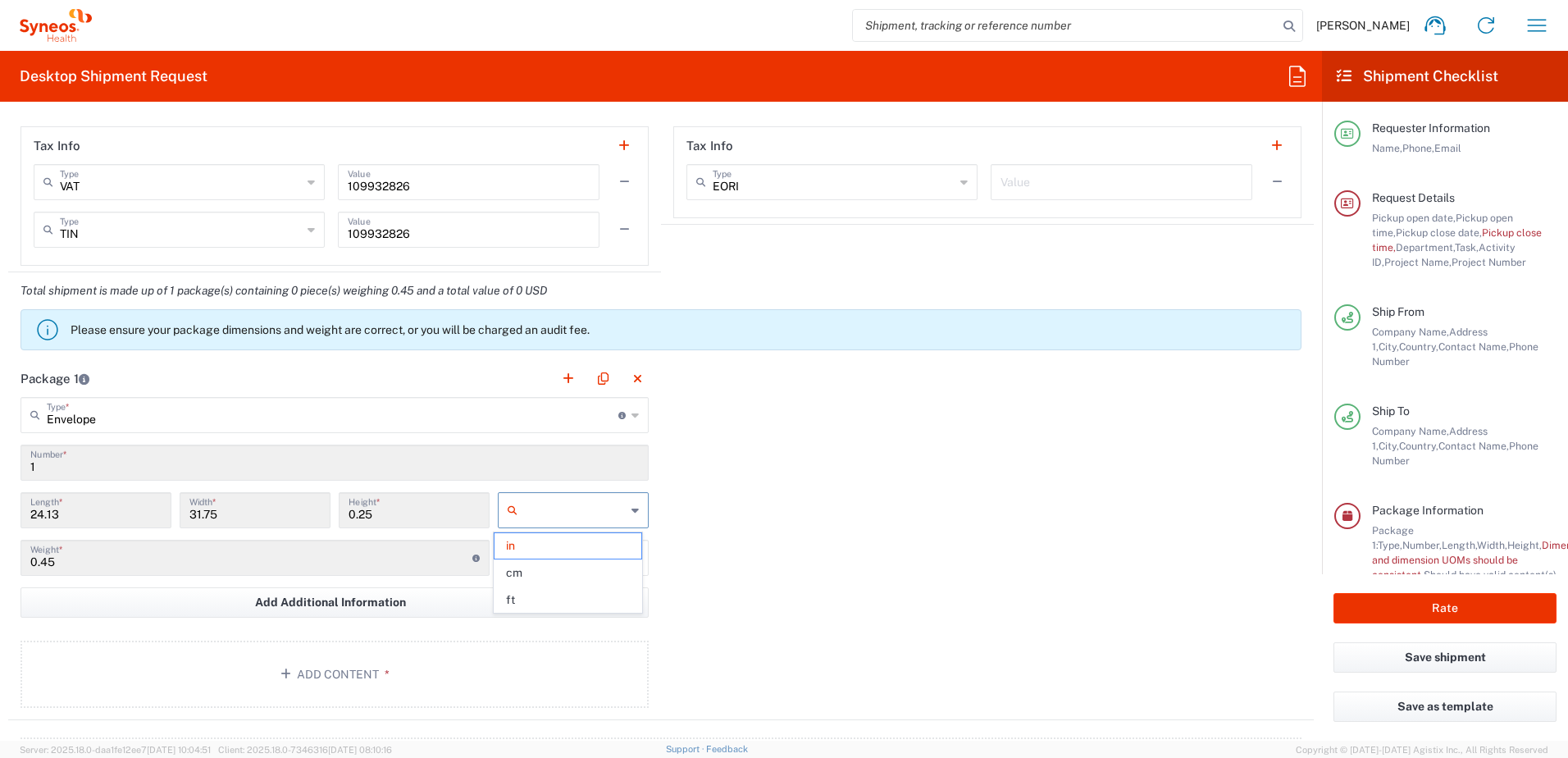
type input "cm"
click at [631, 559] on icon at bounding box center [635, 558] width 8 height 26
click at [531, 596] on span "kgs" at bounding box center [567, 593] width 146 height 25
type input "kgs"
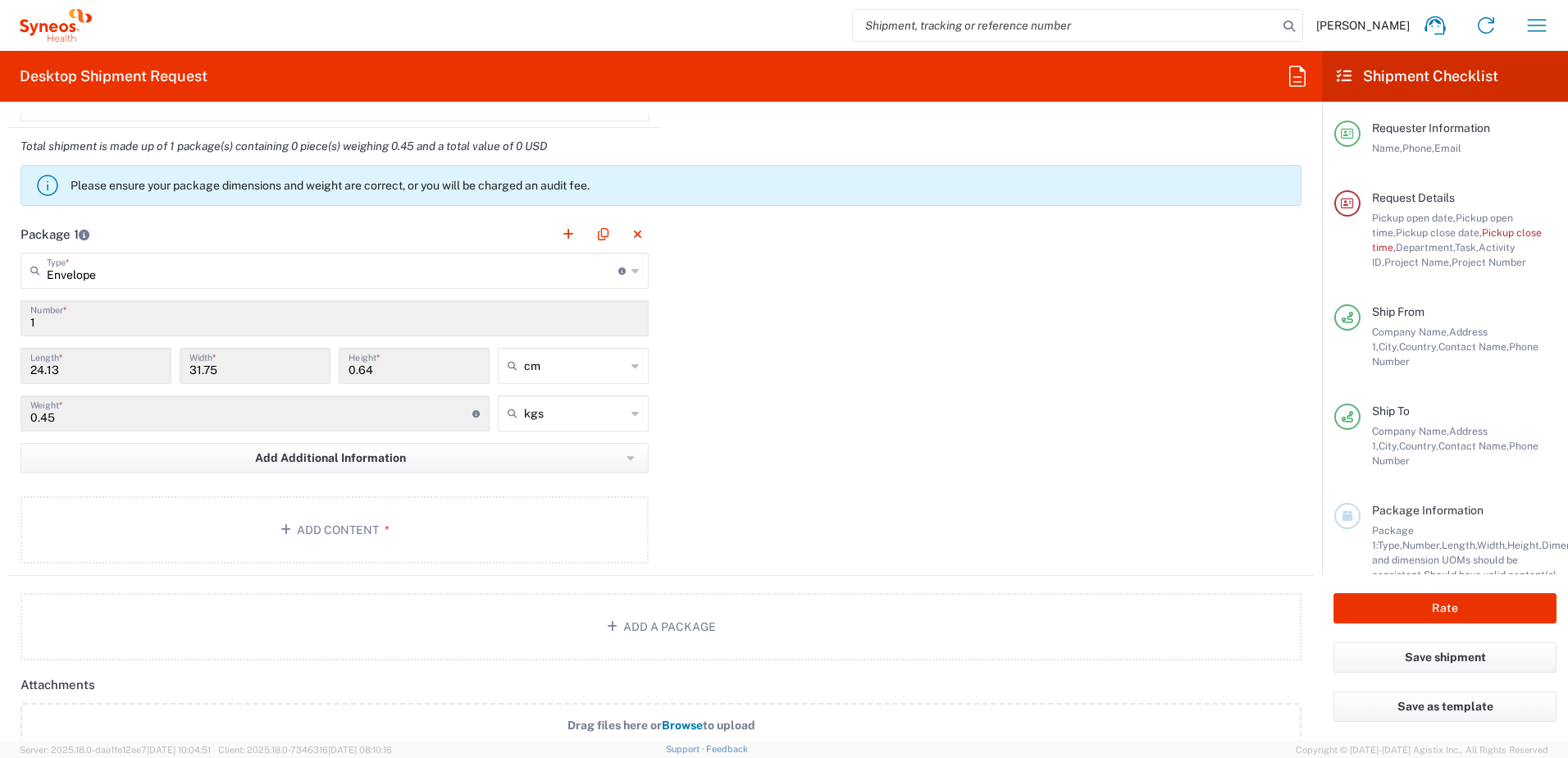
scroll to position [1477, 0]
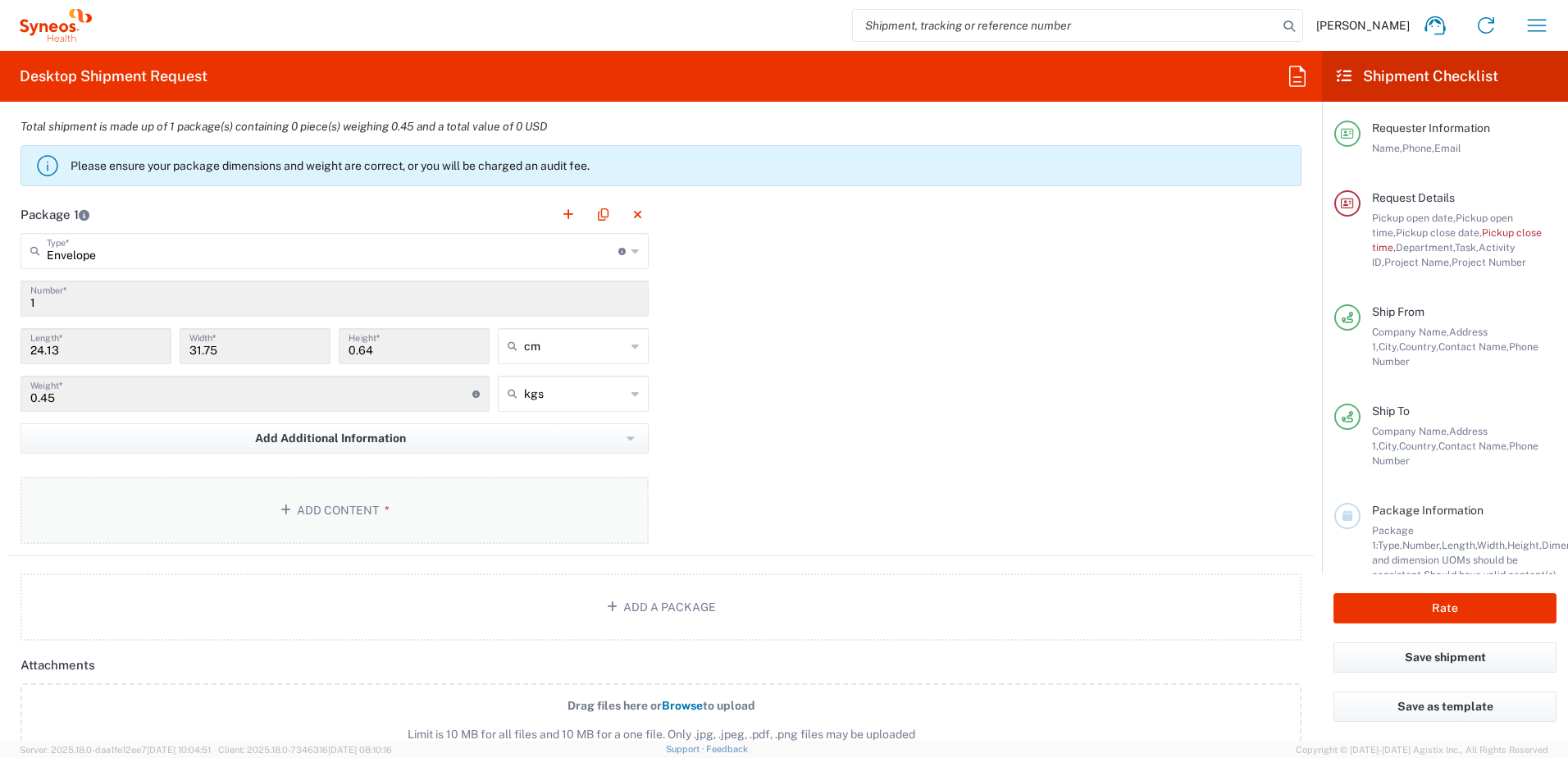
click at [326, 509] on button "Add Content *" at bounding box center [335, 510] width 629 height 67
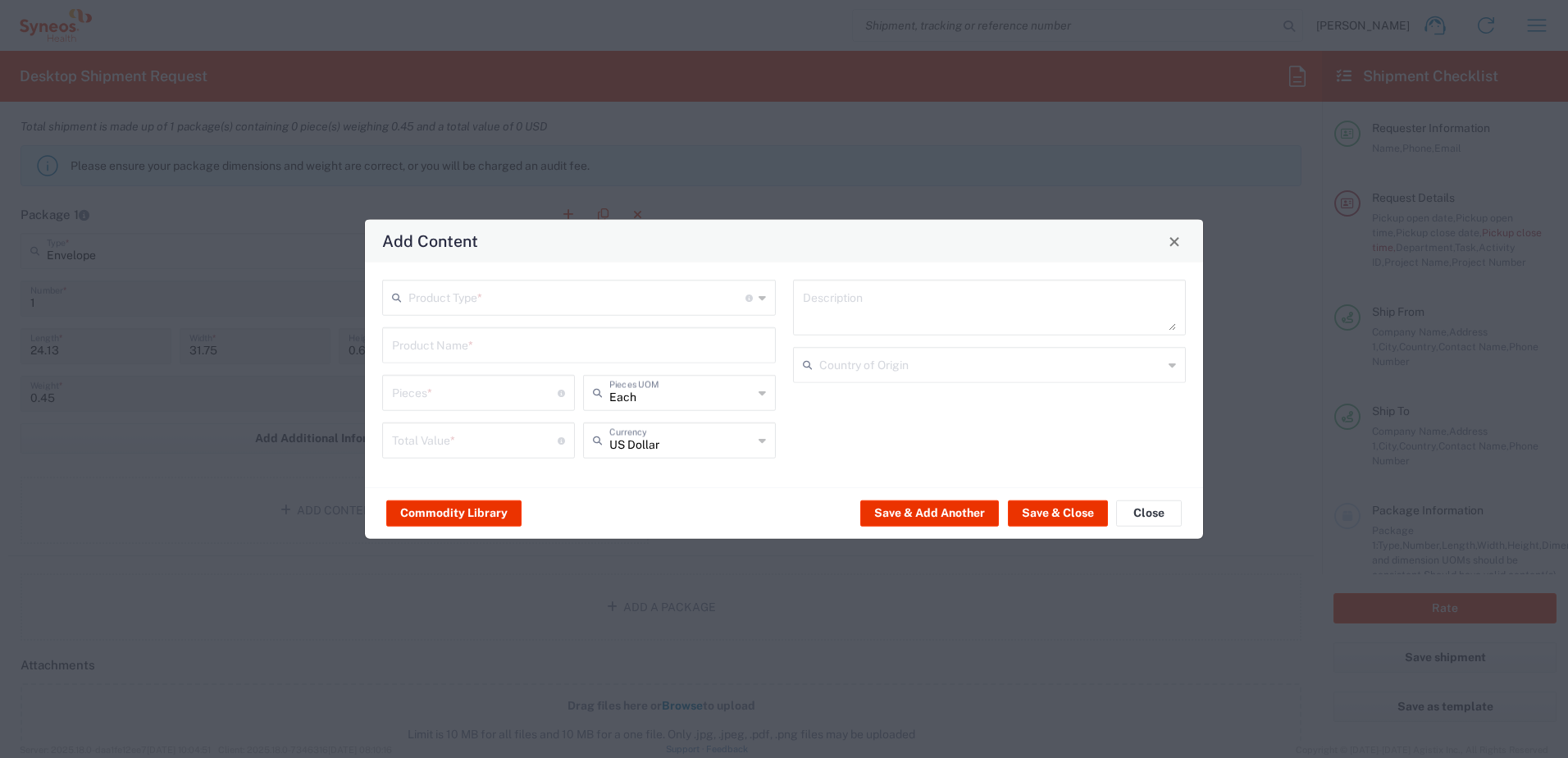
click at [482, 303] on input "text" at bounding box center [577, 296] width 337 height 28
click at [437, 335] on span "Documents" at bounding box center [579, 333] width 390 height 25
type input "Documents"
type input "1"
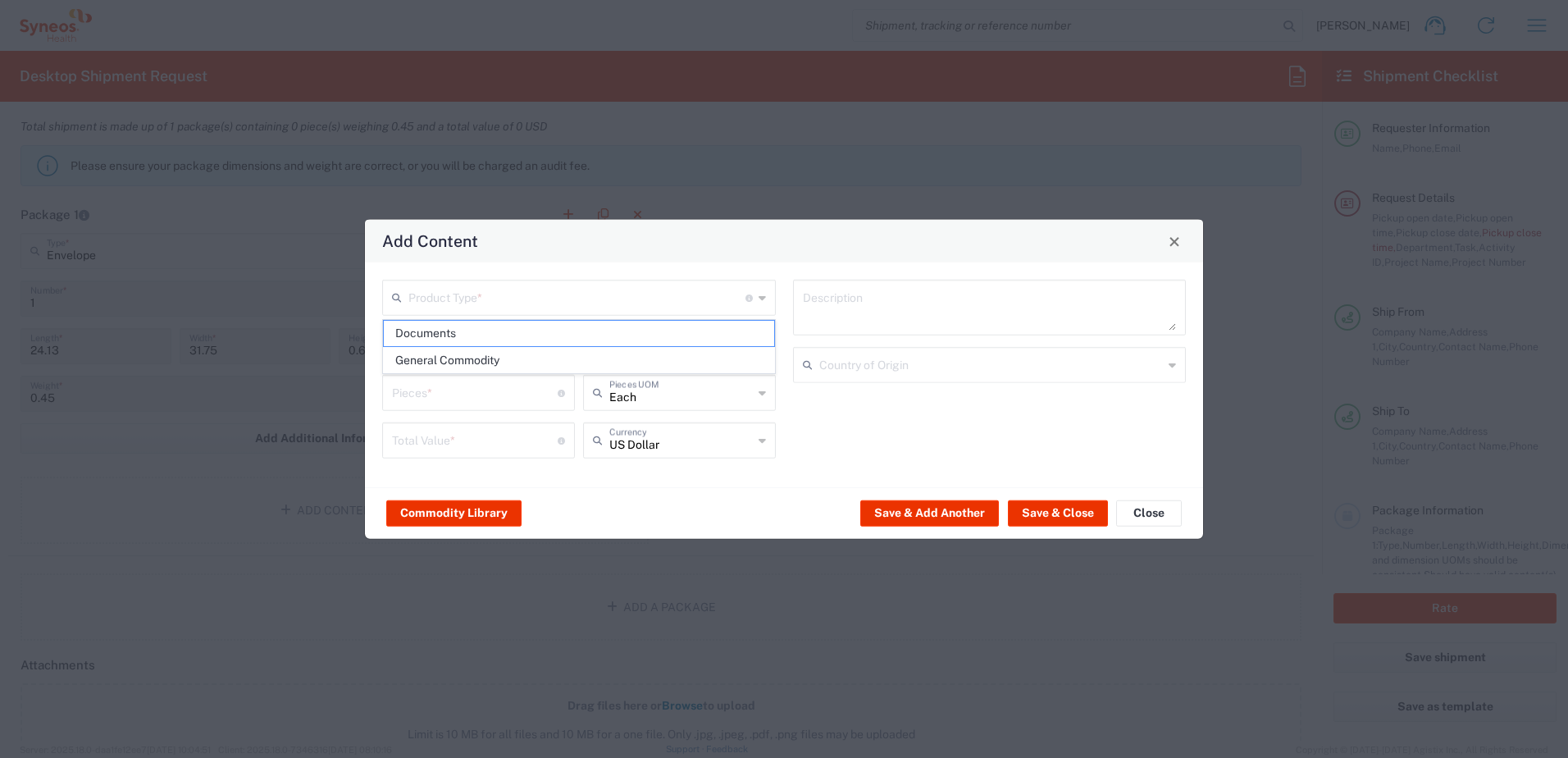
type input "1"
type textarea "Documents"
click at [762, 440] on icon at bounding box center [762, 440] width 8 height 26
click at [674, 471] on span "Serbian Dinar" at bounding box center [679, 476] width 189 height 25
type input "Serbian Dinar"
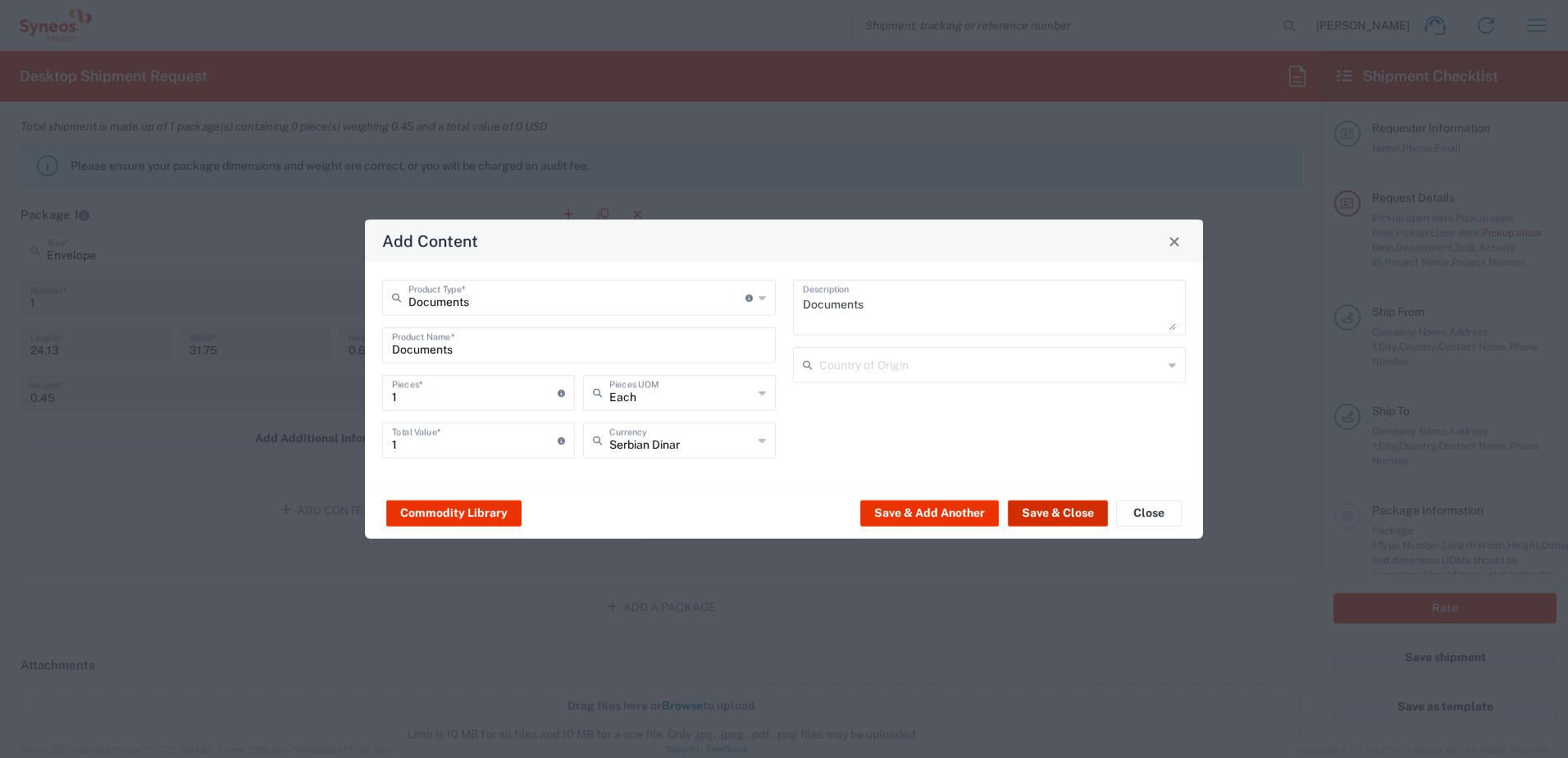
click at [1079, 513] on button "Save & Close" at bounding box center [1058, 513] width 100 height 26
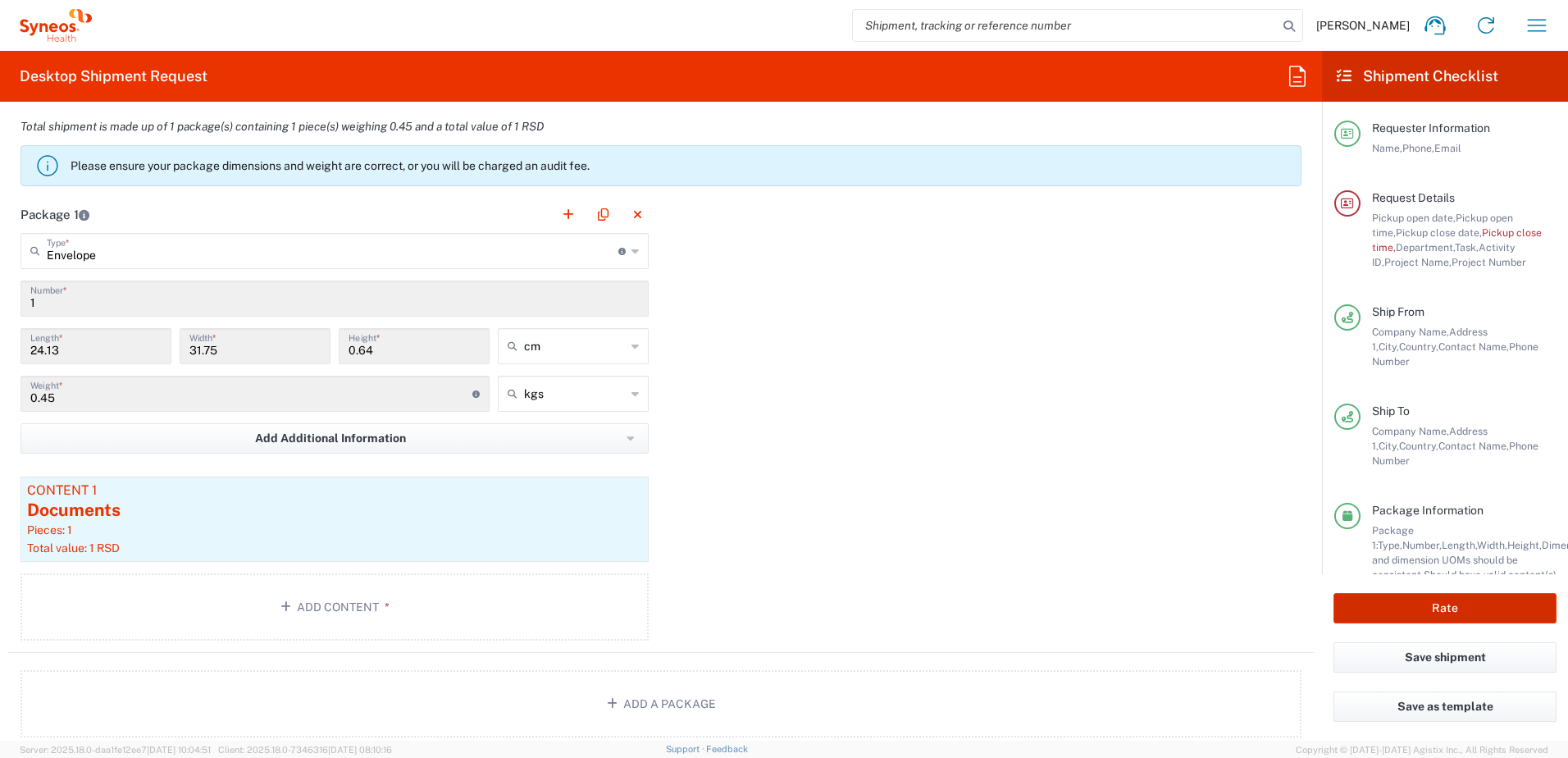
click at [1455, 608] on button "Rate" at bounding box center [1445, 608] width 223 height 30
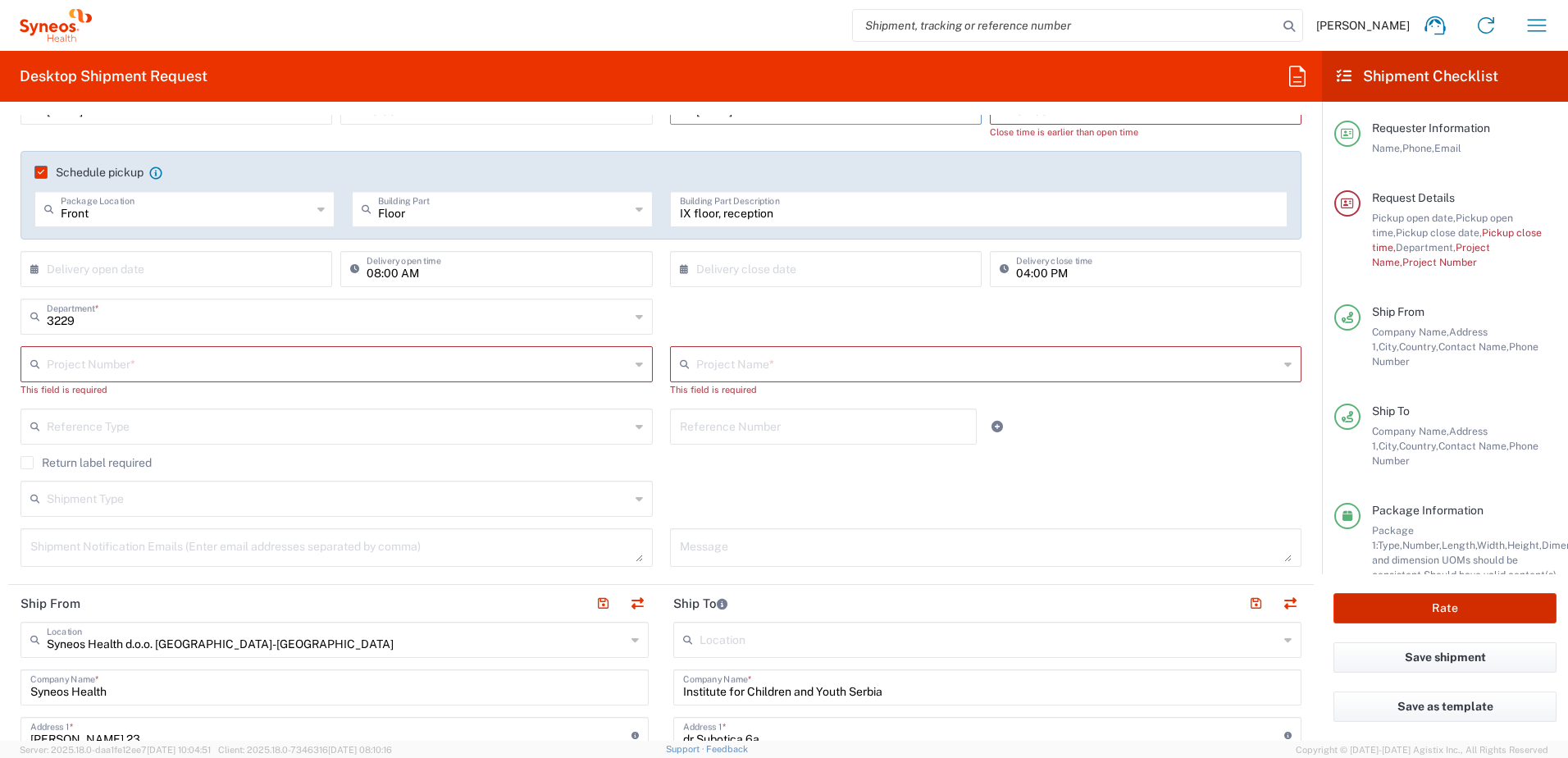
scroll to position [193, 0]
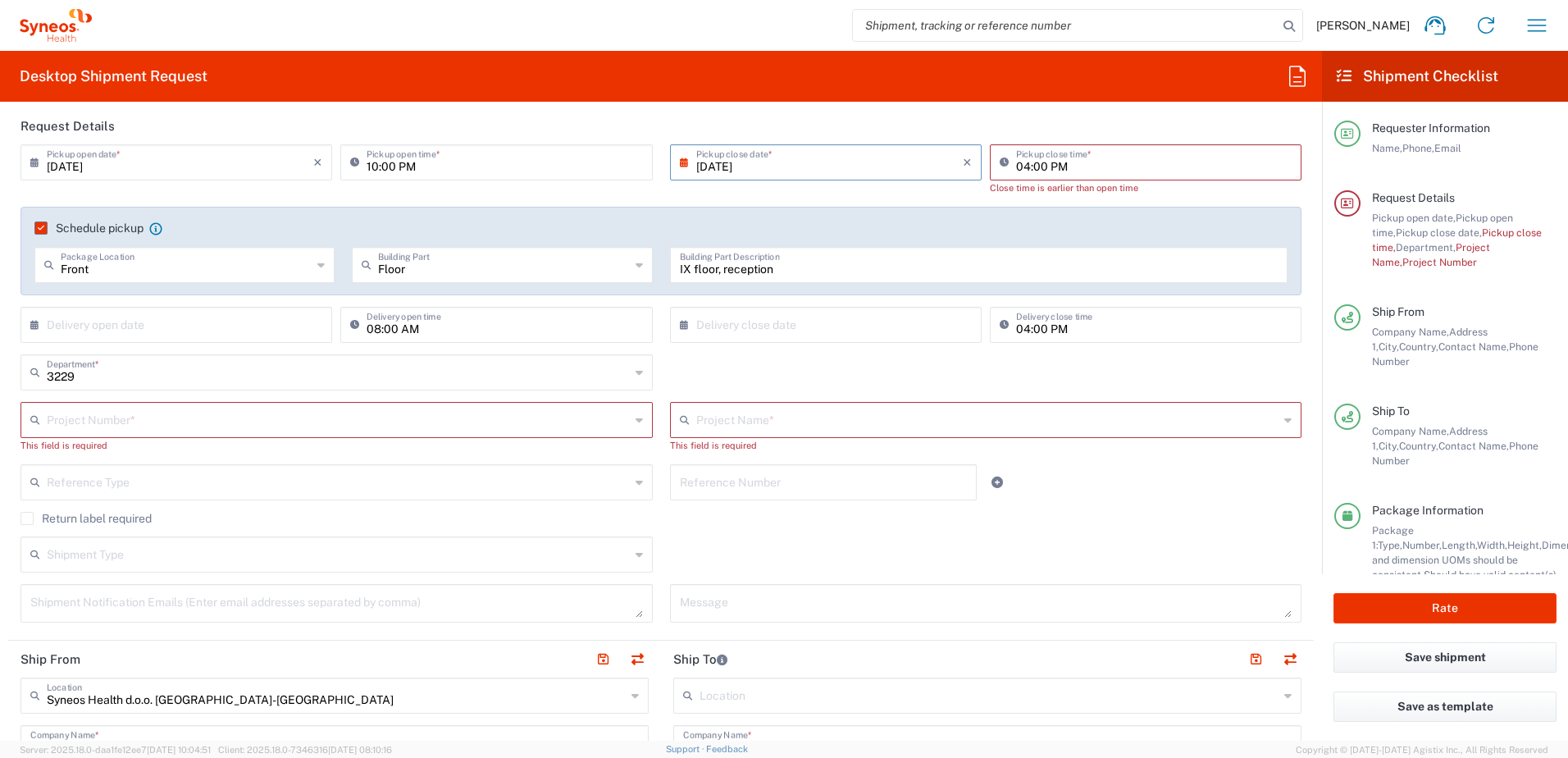
click at [168, 422] on input "text" at bounding box center [338, 419] width 583 height 28
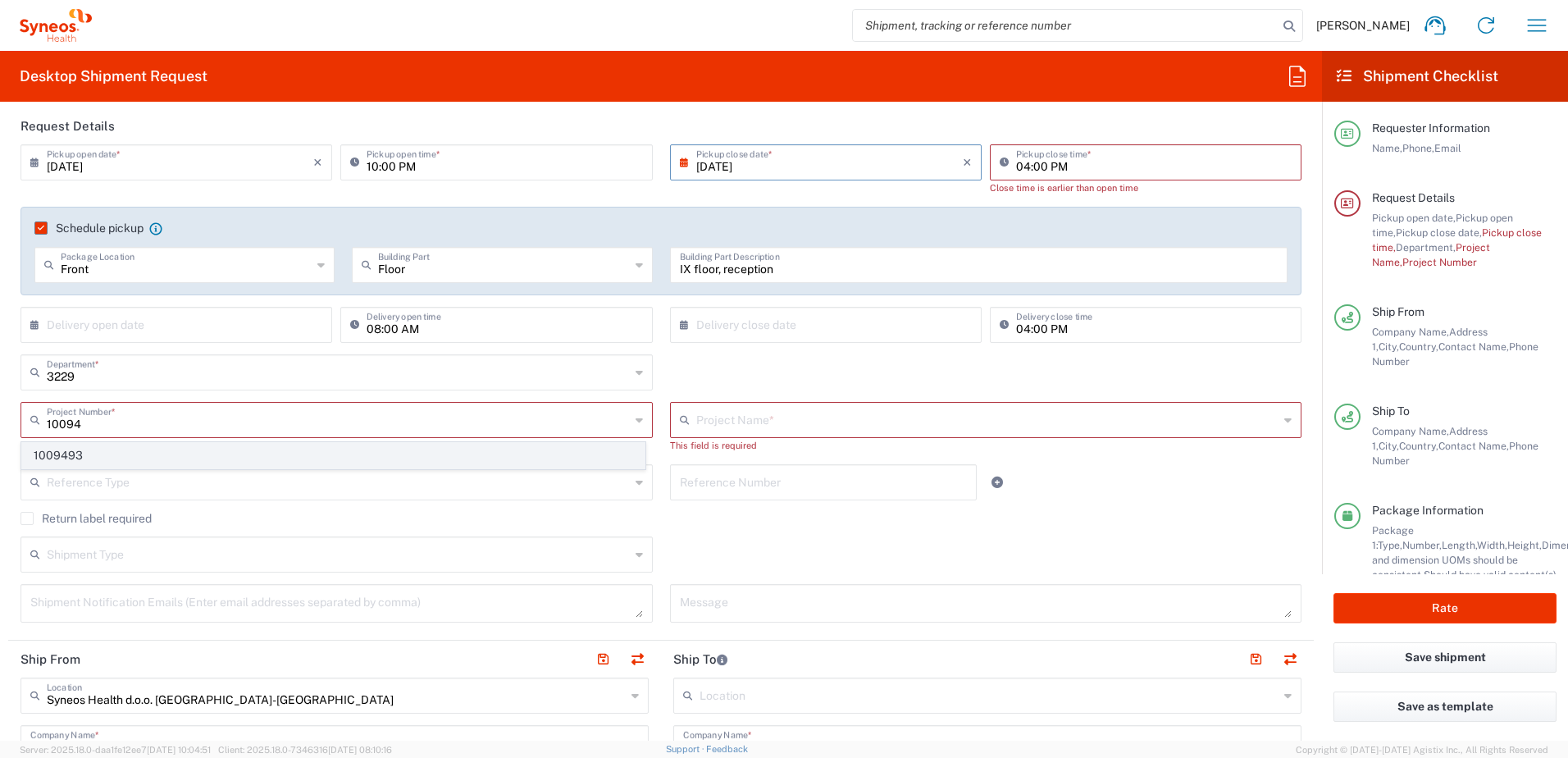
click at [117, 459] on span "1009493" at bounding box center [334, 455] width 623 height 25
type input "1009493"
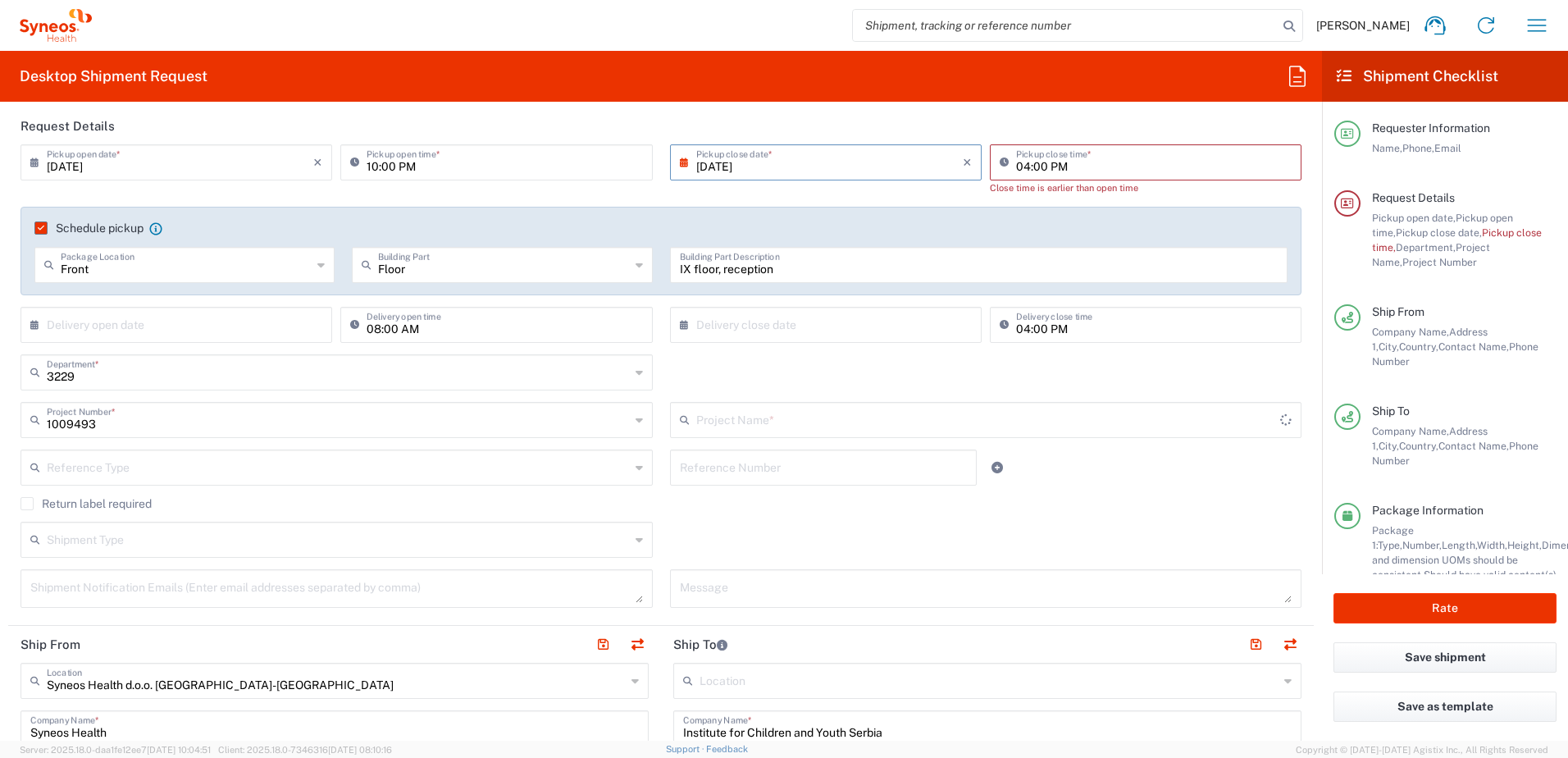
type input "Otsuka 1009493"
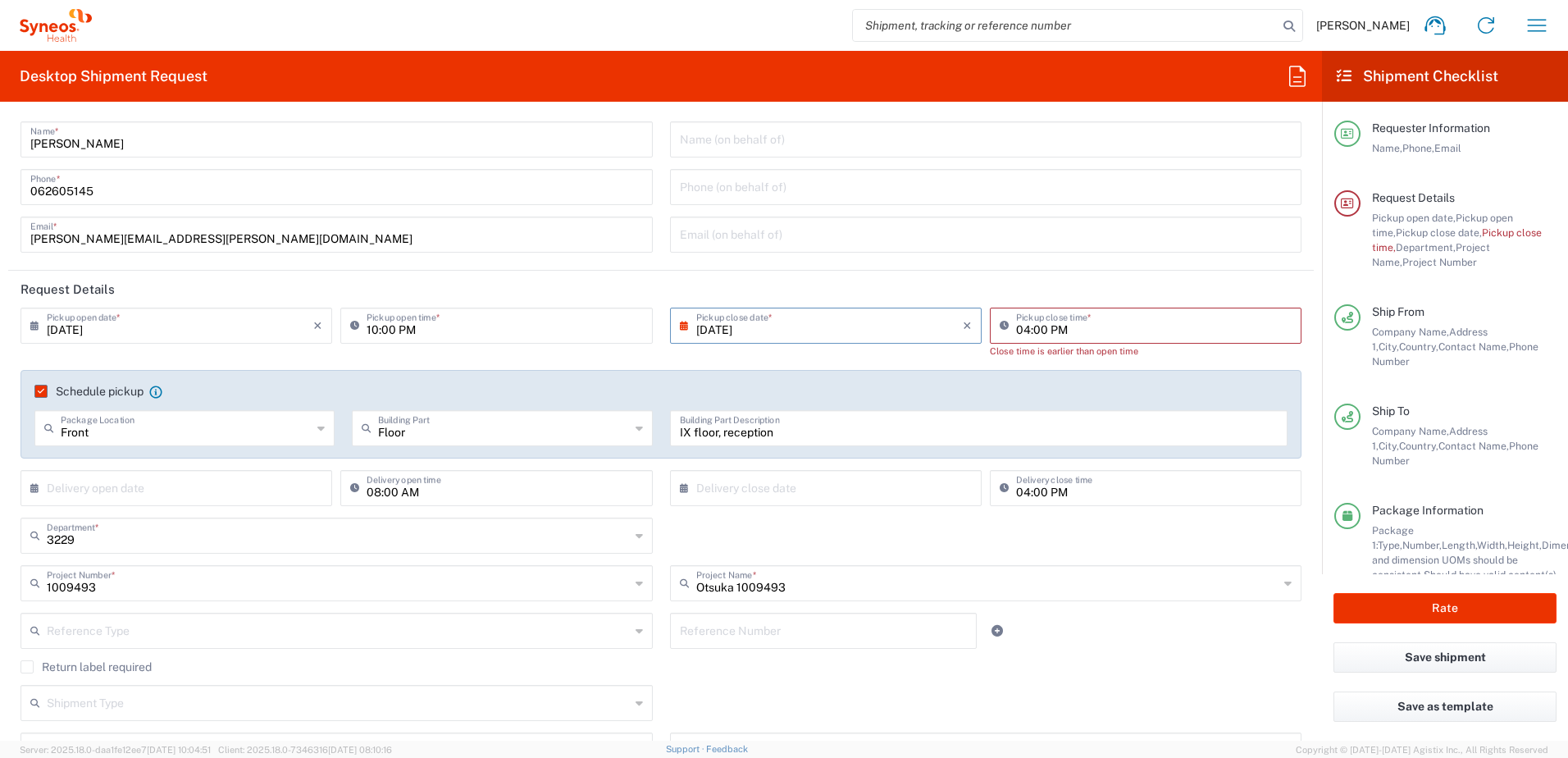
scroll to position [29, 0]
click at [404, 331] on input "10:00 PM" at bounding box center [504, 325] width 275 height 28
click at [405, 333] on input "10:00 PM" at bounding box center [504, 325] width 275 height 28
type input "10:00 AM"
click at [849, 358] on div "[DATE] × Pickup close date * Cancel Apply" at bounding box center [825, 339] width 319 height 62
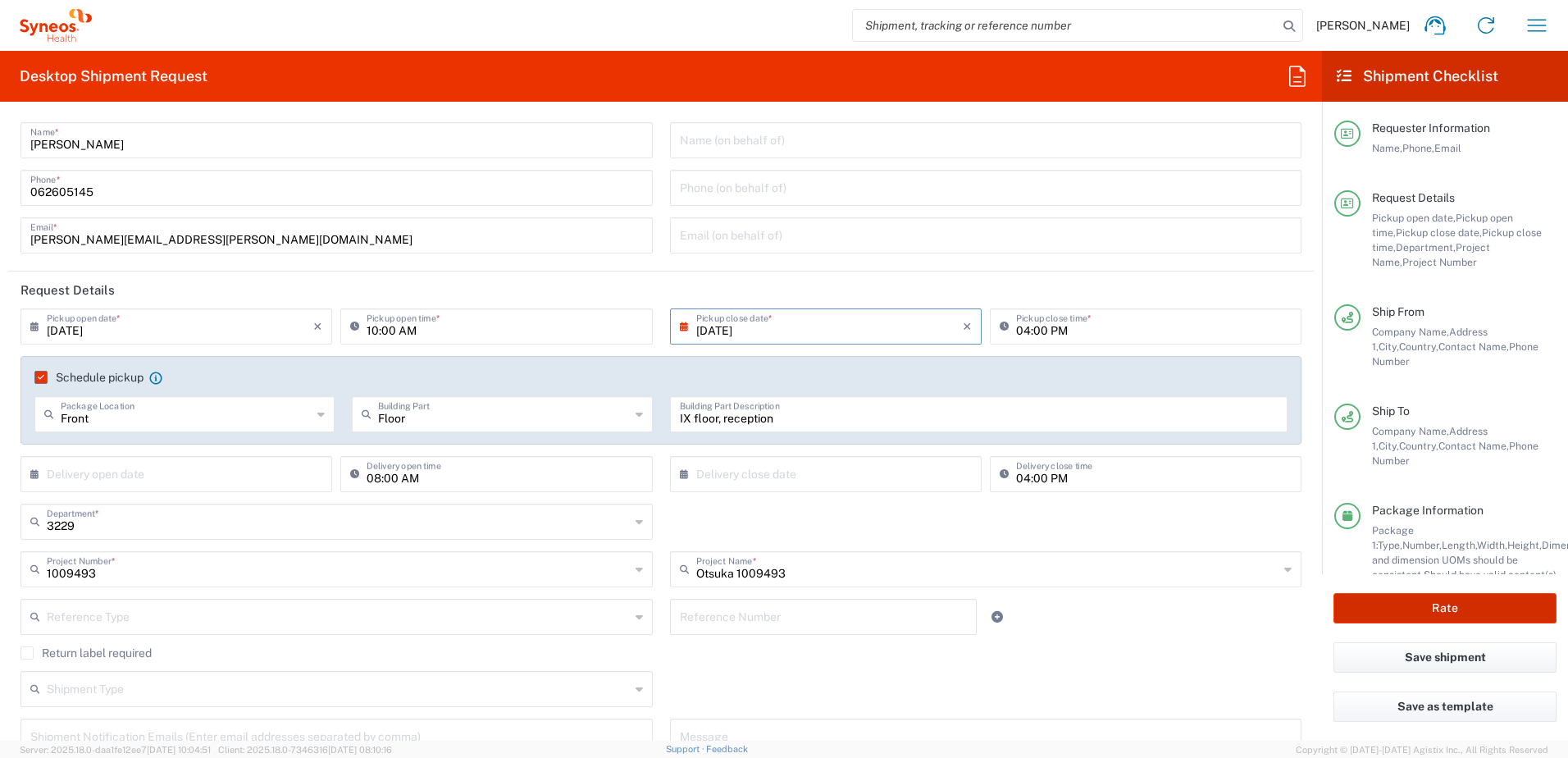
click at [1440, 602] on button "Rate" at bounding box center [1445, 608] width 223 height 30
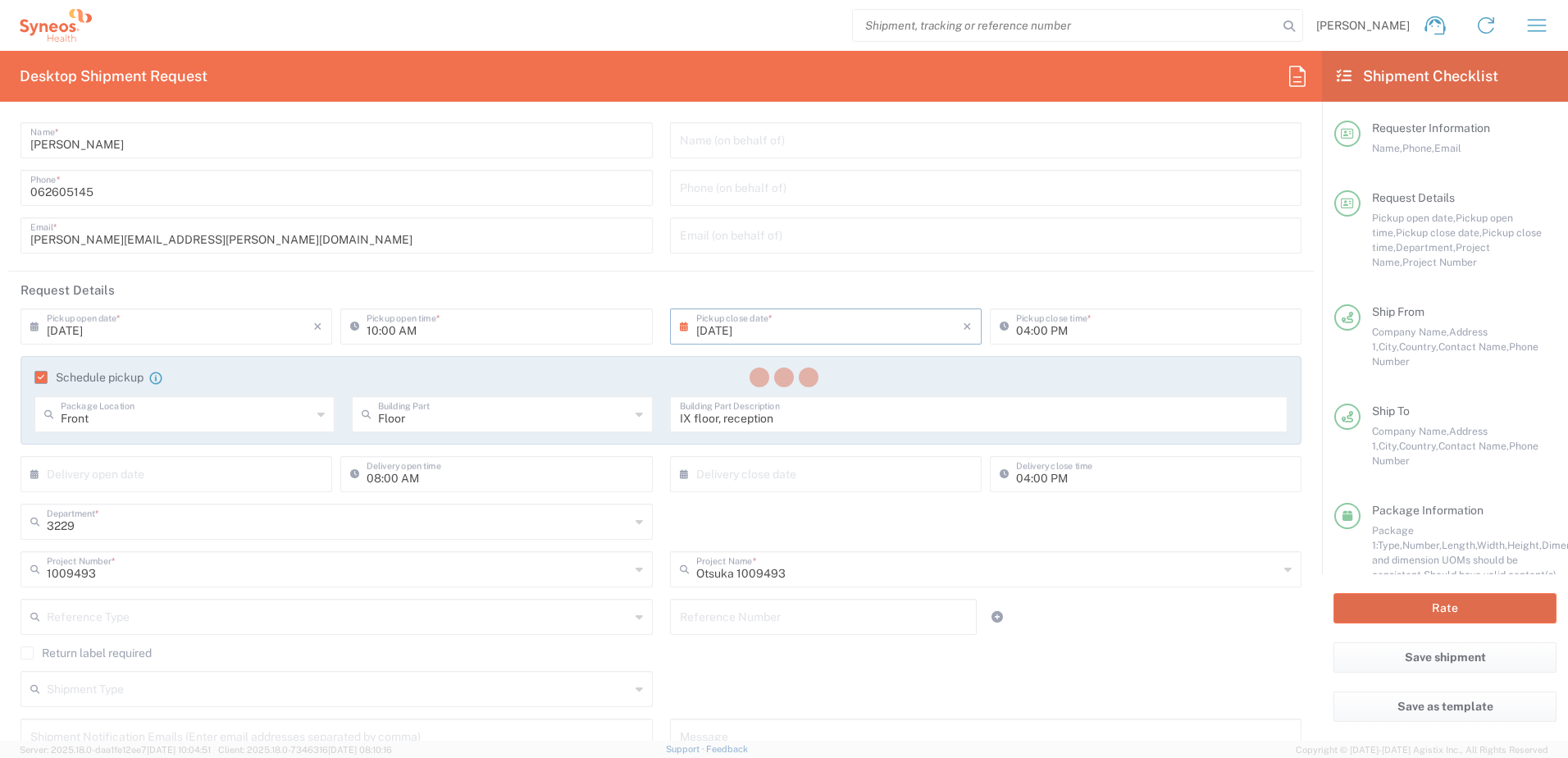
type input "1009493"
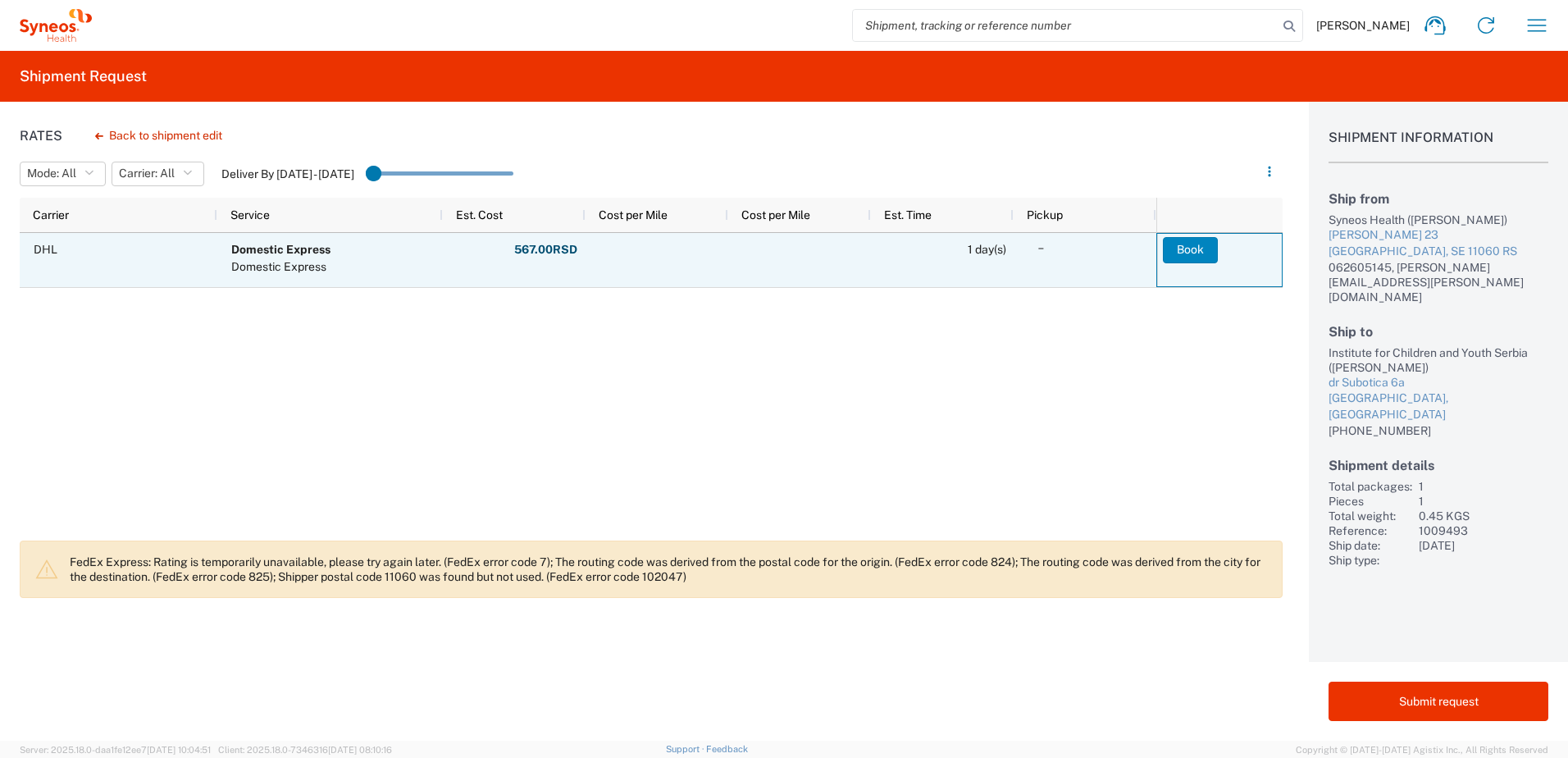
click at [1184, 248] on button "Book" at bounding box center [1190, 251] width 55 height 26
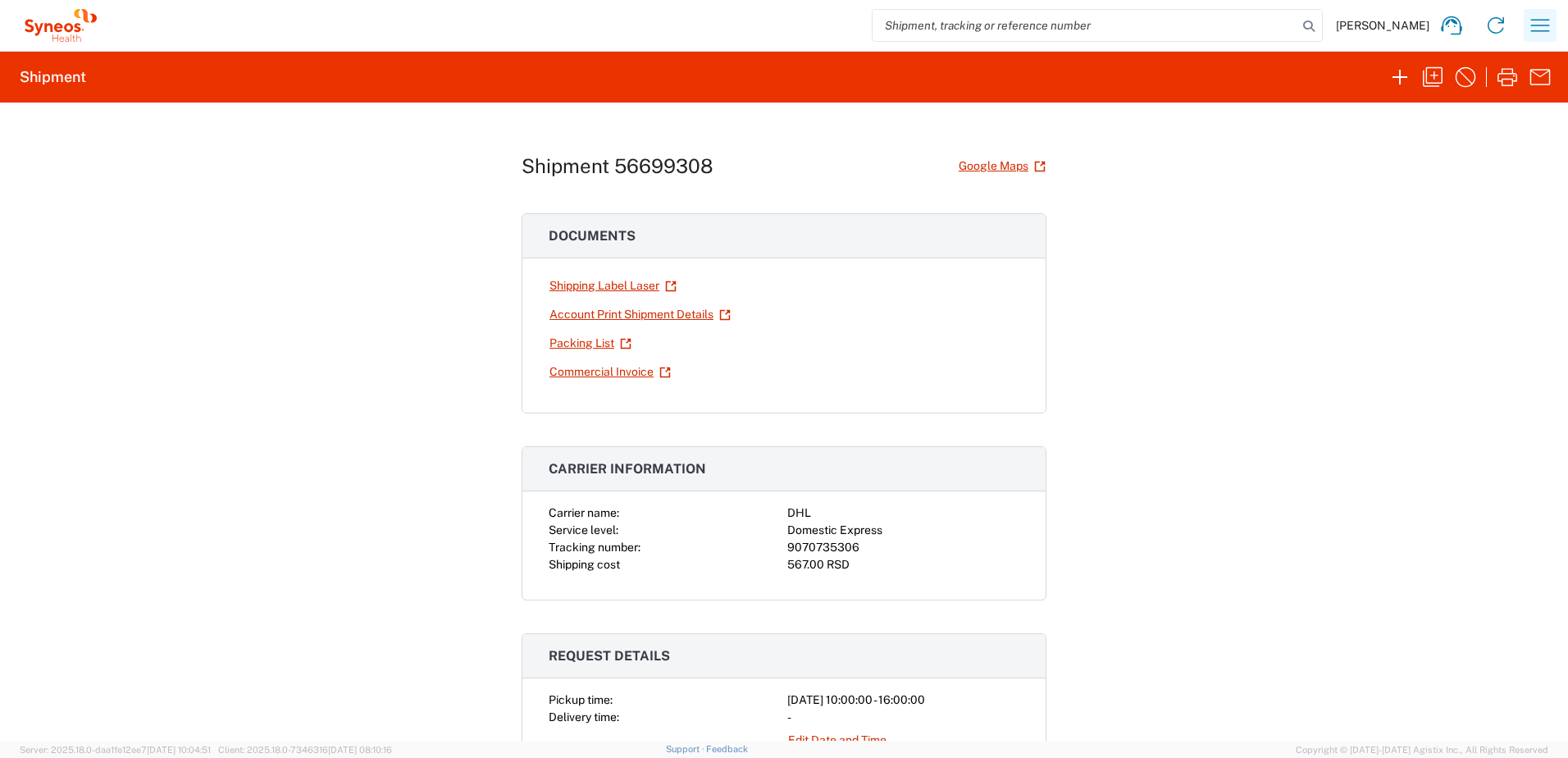
click at [1540, 25] on icon "button" at bounding box center [1541, 25] width 26 height 26
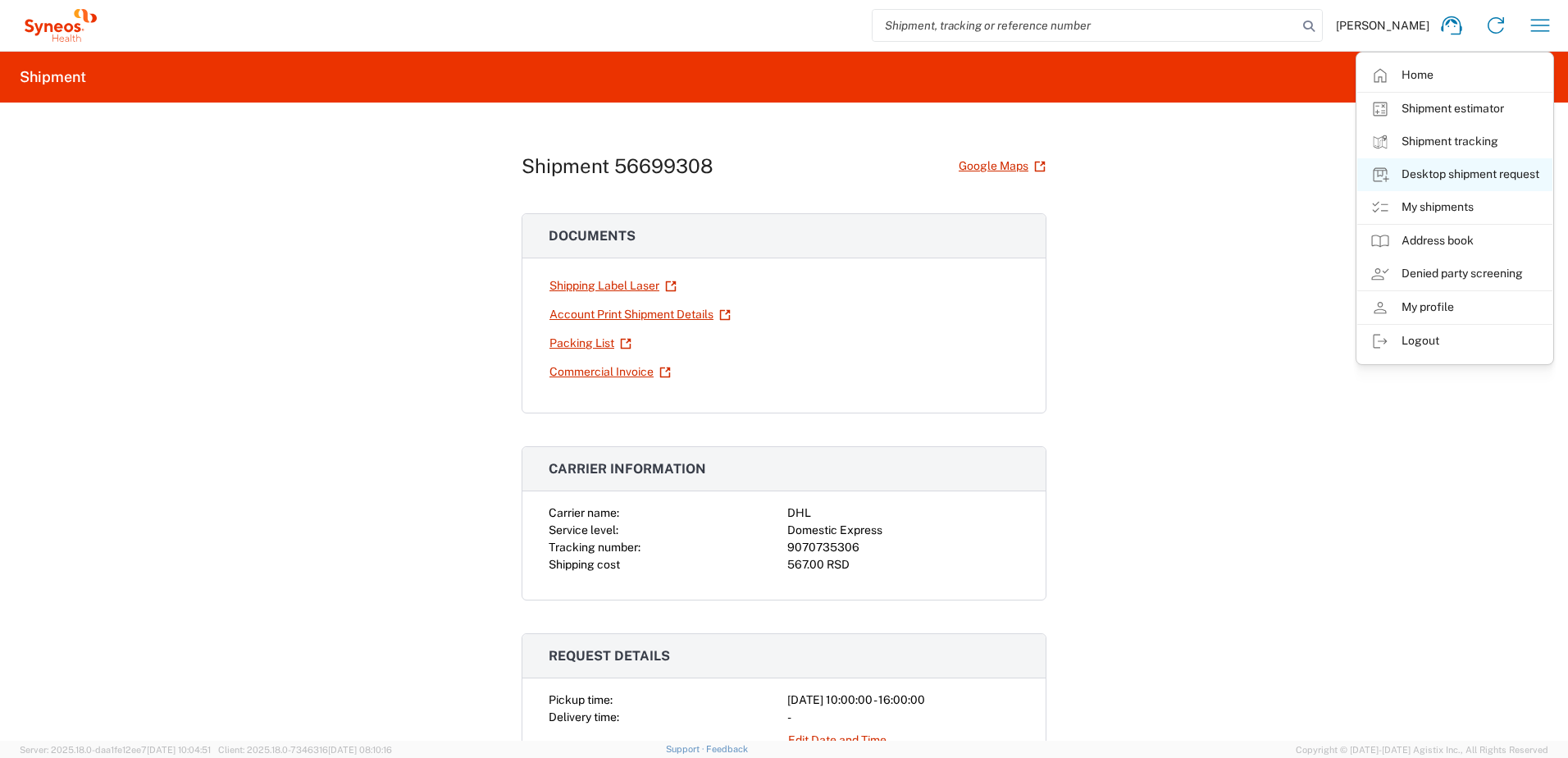
click at [1450, 178] on link "Desktop shipment request" at bounding box center [1455, 174] width 195 height 33
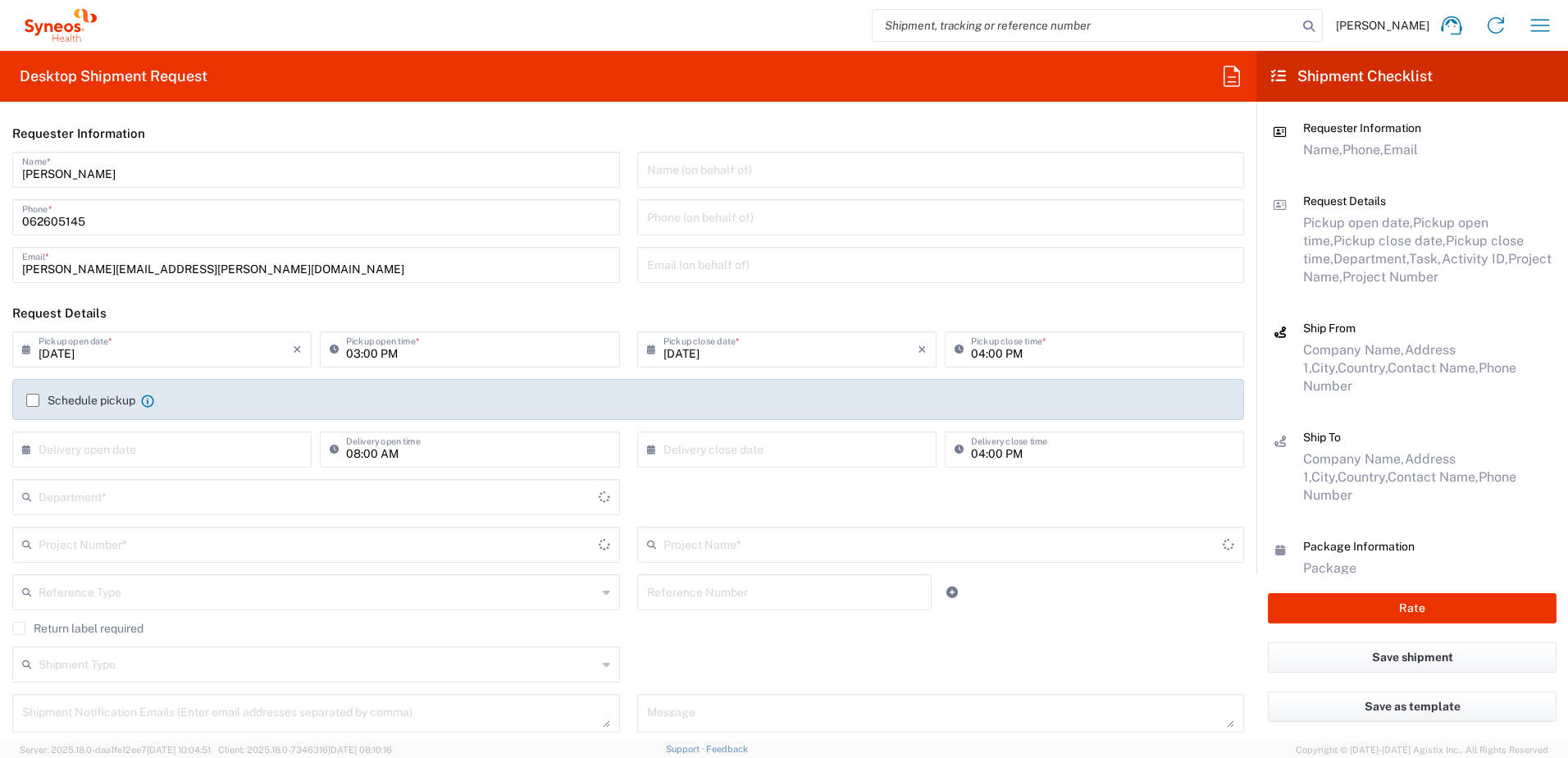
type input "Central [GEOGRAPHIC_DATA]"
type input "3229"
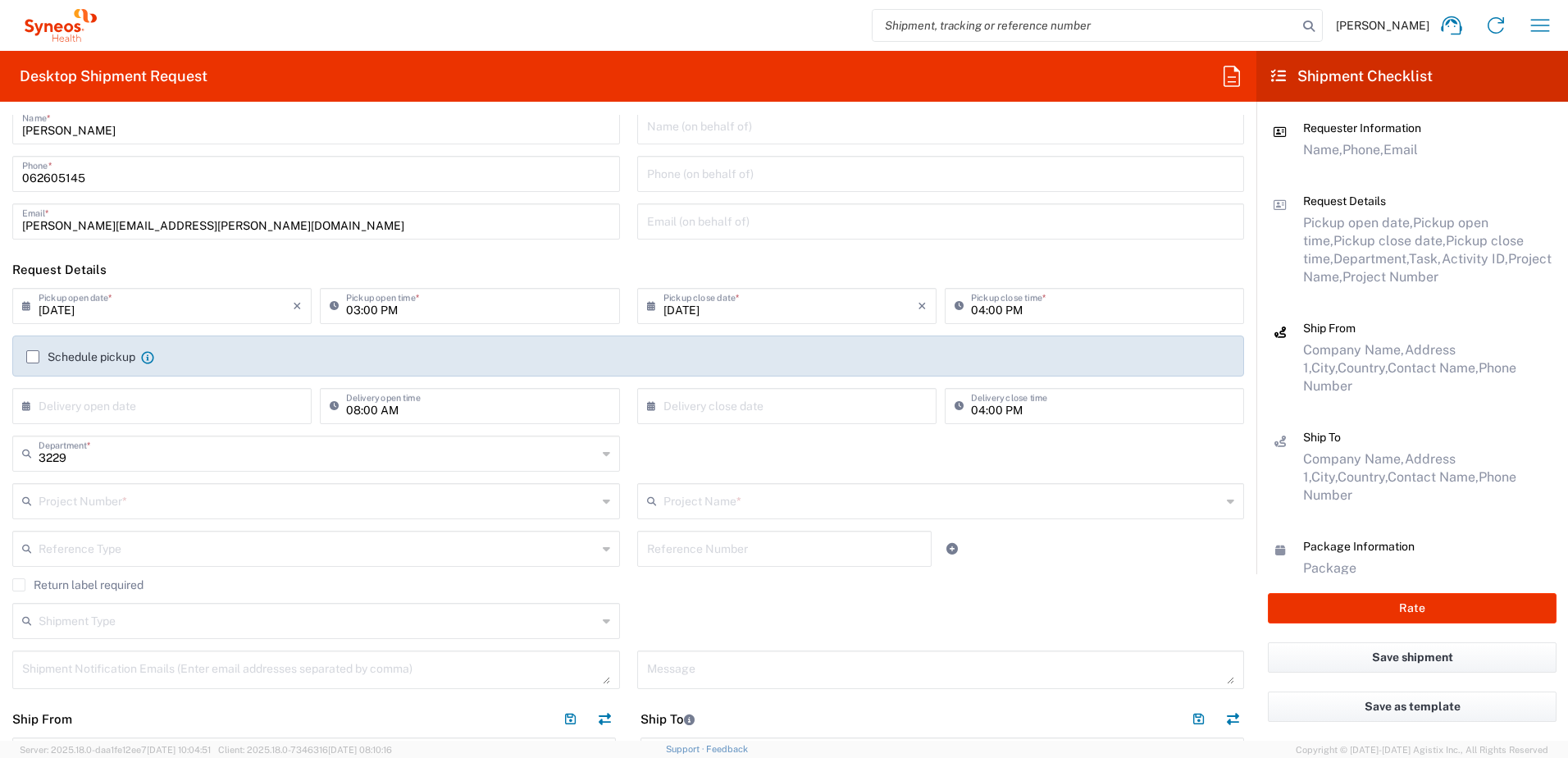
scroll to position [82, 0]
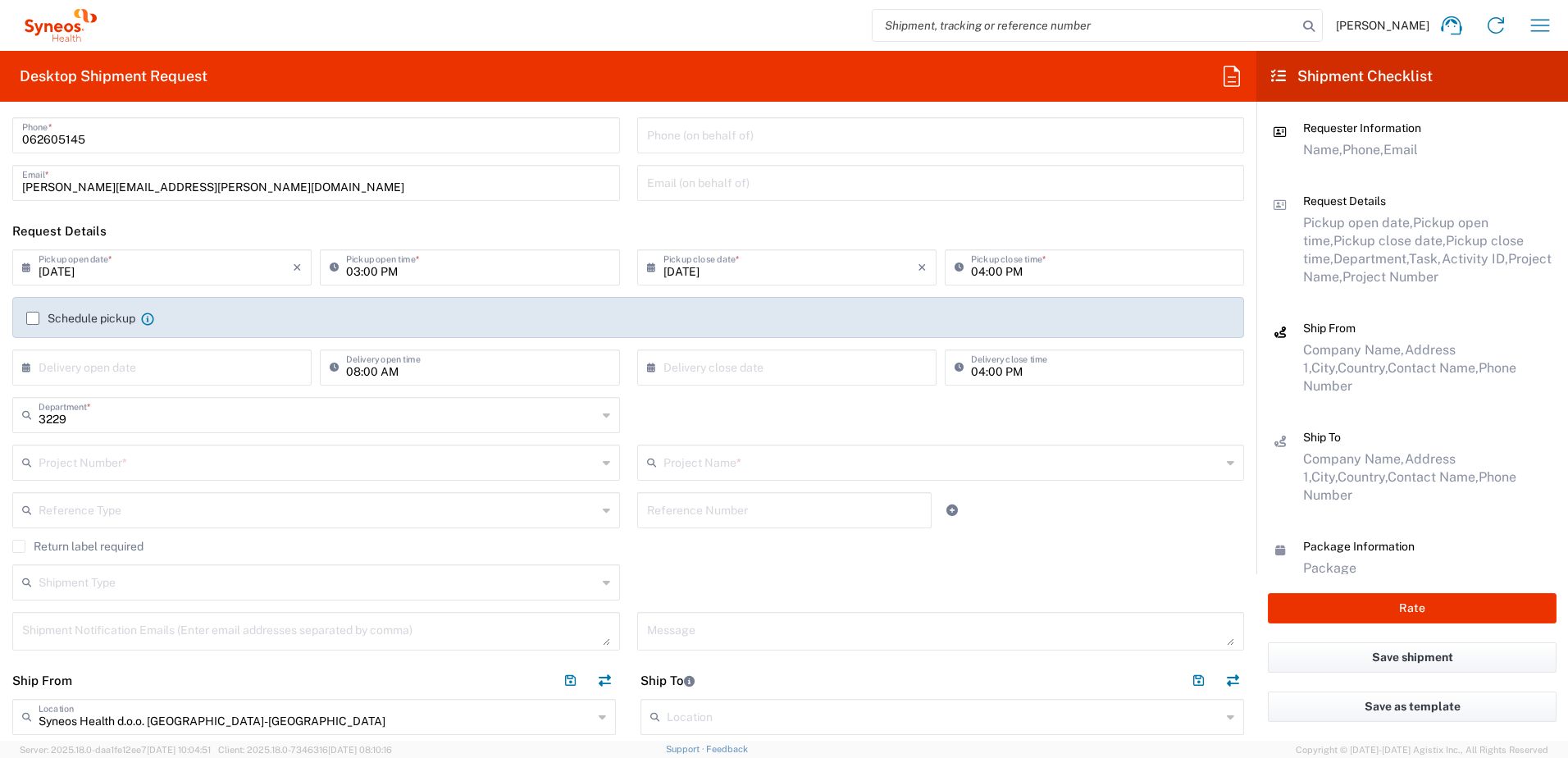
click at [33, 321] on label "Schedule pickup" at bounding box center [81, 319] width 109 height 13
click at [33, 319] on input "Schedule pickup" at bounding box center [33, 319] width 0 height 0
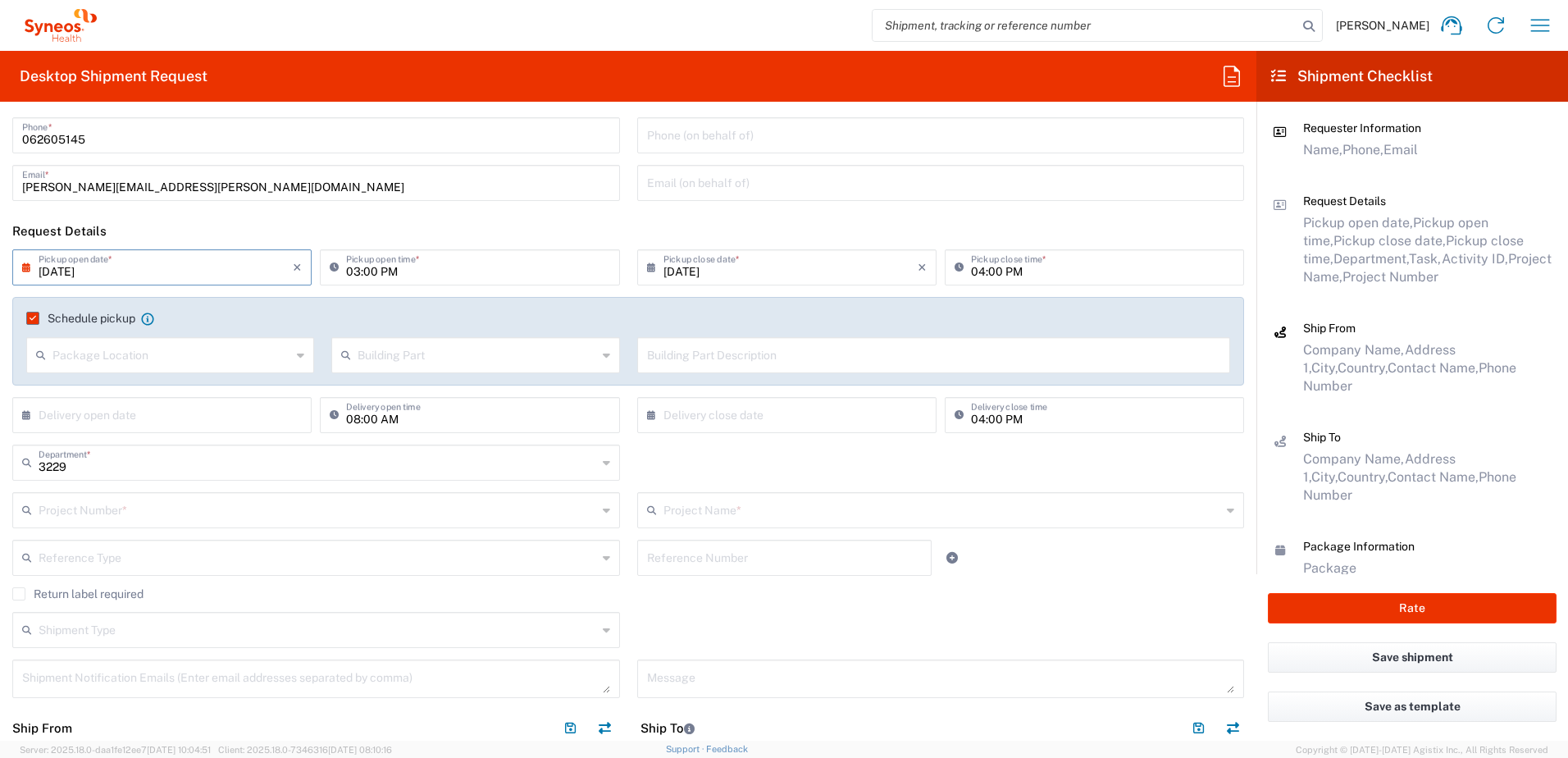
click at [68, 273] on input "[DATE]" at bounding box center [166, 266] width 254 height 28
click at [186, 342] on span "4" at bounding box center [189, 346] width 24 height 23
type input "[DATE]"
click at [359, 271] on input "03:00 PM" at bounding box center [477, 266] width 263 height 28
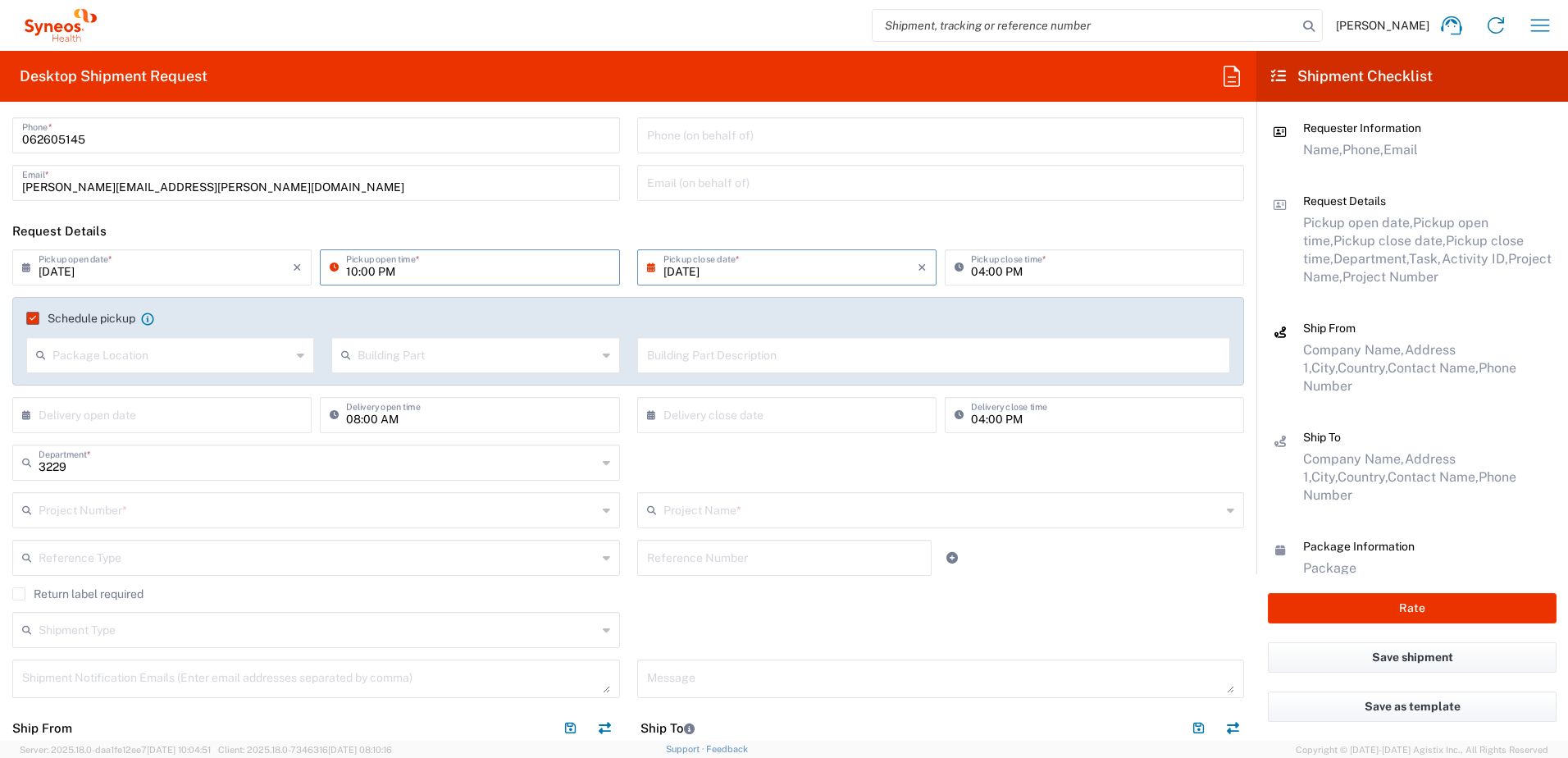
drag, startPoint x: 378, startPoint y: 267, endPoint x: 408, endPoint y: 272, distance: 30.4
click at [388, 269] on input "10:00 PM" at bounding box center [477, 266] width 263 height 28
type input "10:00 AM"
click at [88, 420] on input "text" at bounding box center [166, 414] width 254 height 28
drag, startPoint x: 117, startPoint y: 515, endPoint x: 134, endPoint y: 503, distance: 20.8
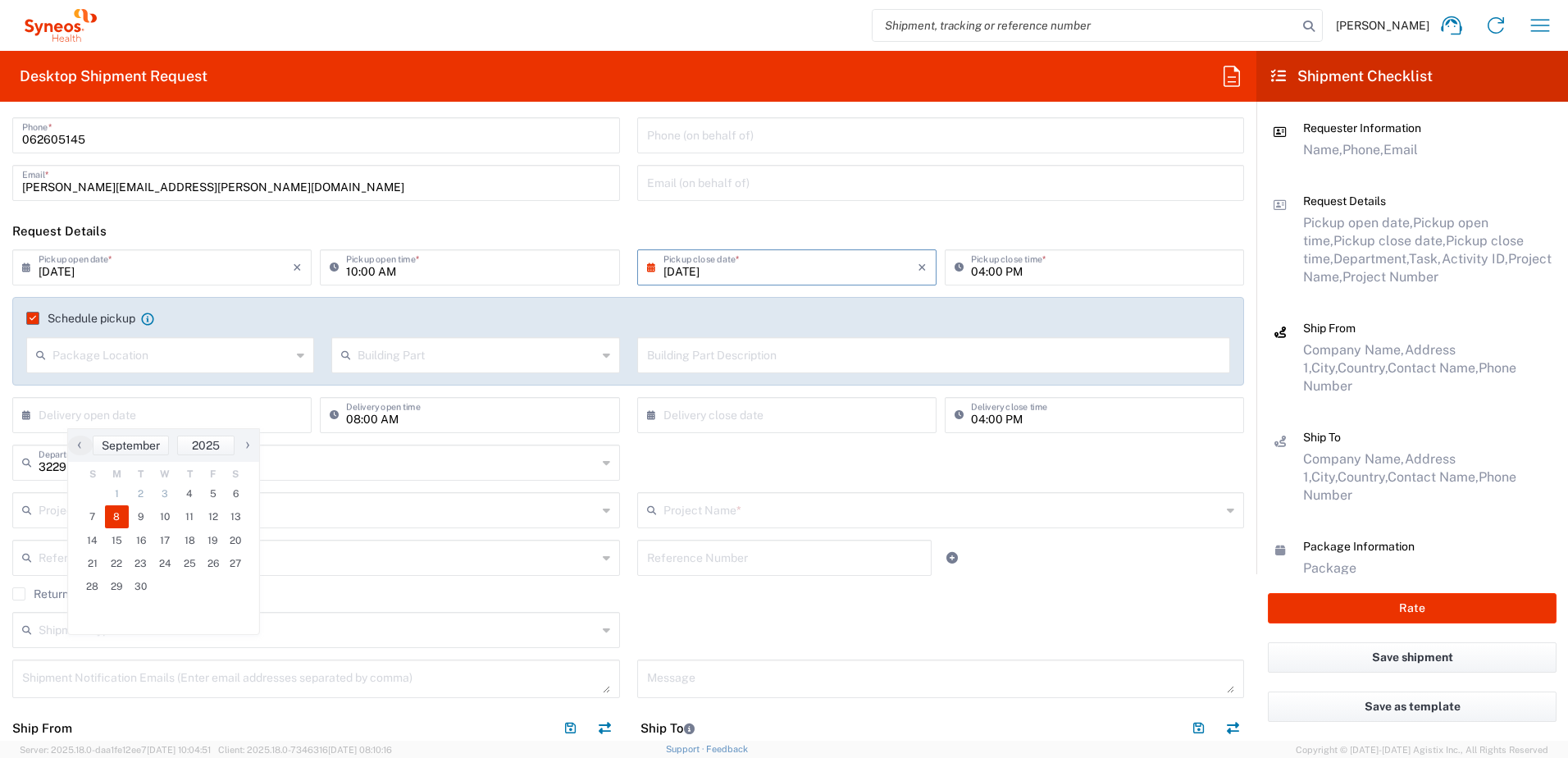
click at [117, 514] on span "8" at bounding box center [117, 517] width 24 height 23
type input "[DATE]"
click at [743, 419] on input "text" at bounding box center [791, 414] width 254 height 28
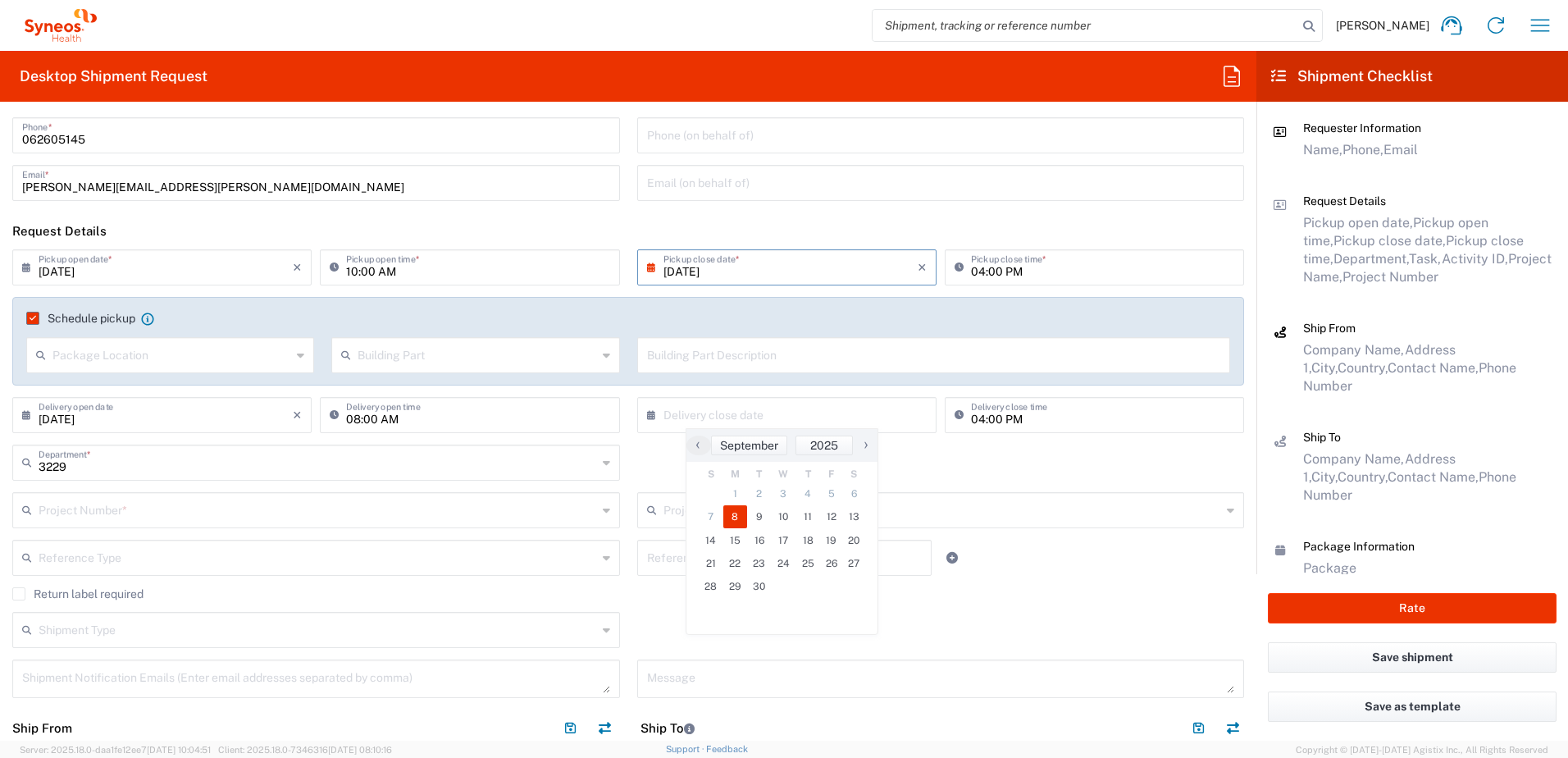
click at [734, 516] on span "8" at bounding box center [736, 517] width 24 height 23
type input "[DATE]"
click at [117, 357] on input "text" at bounding box center [172, 354] width 238 height 28
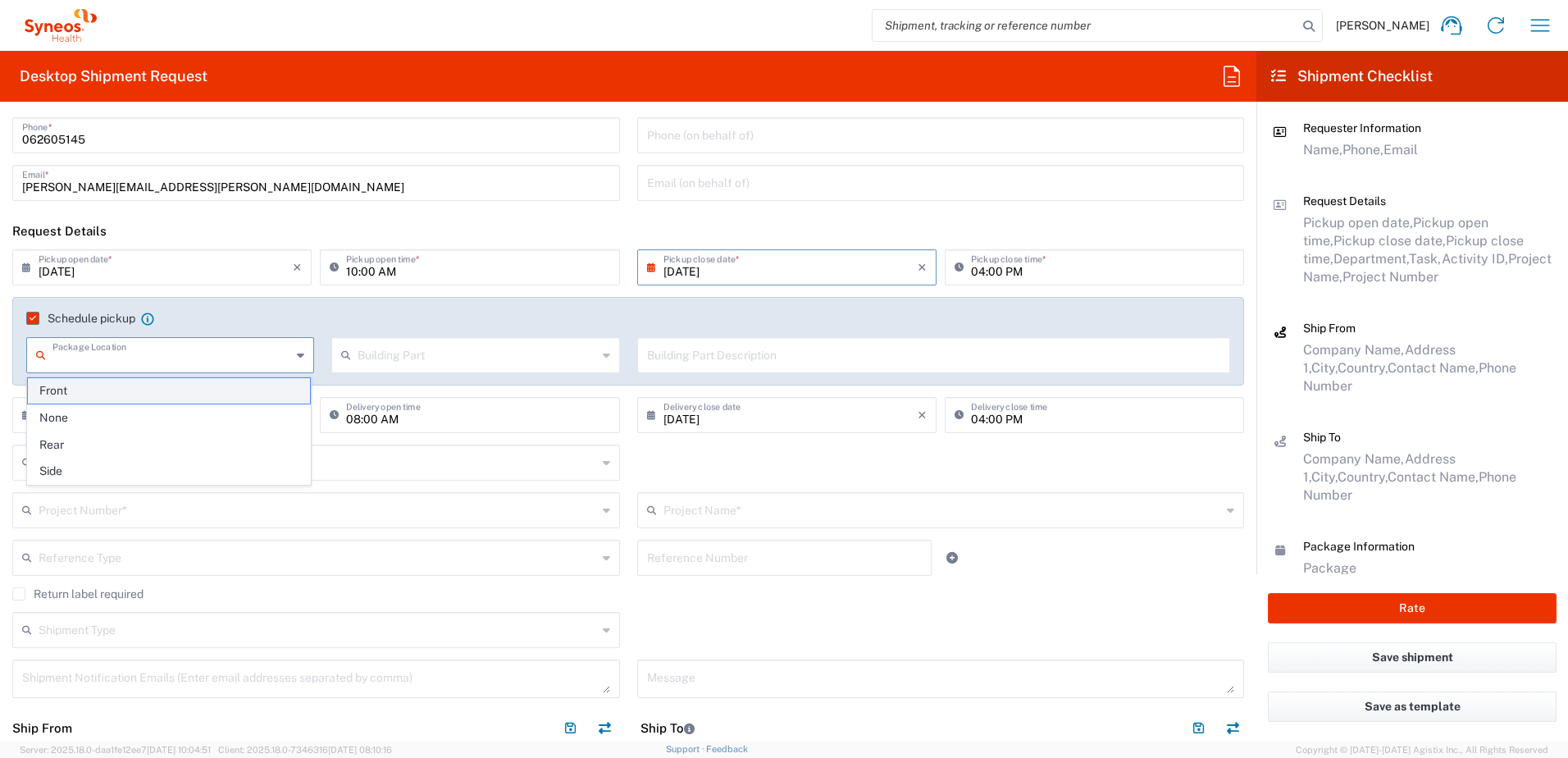
click at [61, 392] on span "Front" at bounding box center [169, 390] width 282 height 25
type input "Front"
click at [385, 354] on input "text" at bounding box center [476, 354] width 238 height 28
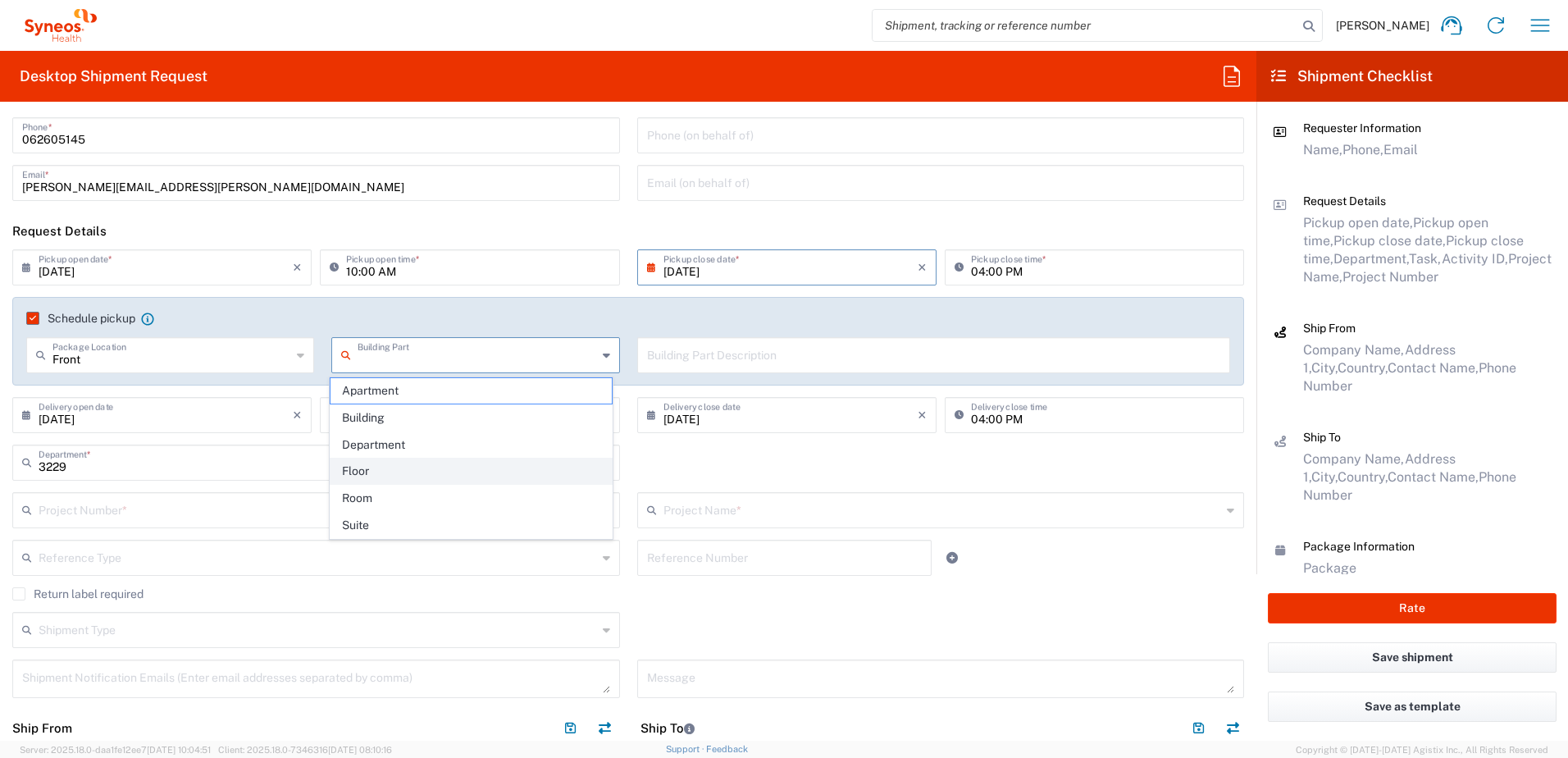
click at [360, 469] on span "Floor" at bounding box center [471, 471] width 282 height 25
type input "Floor"
click at [653, 357] on input "text" at bounding box center [934, 354] width 574 height 28
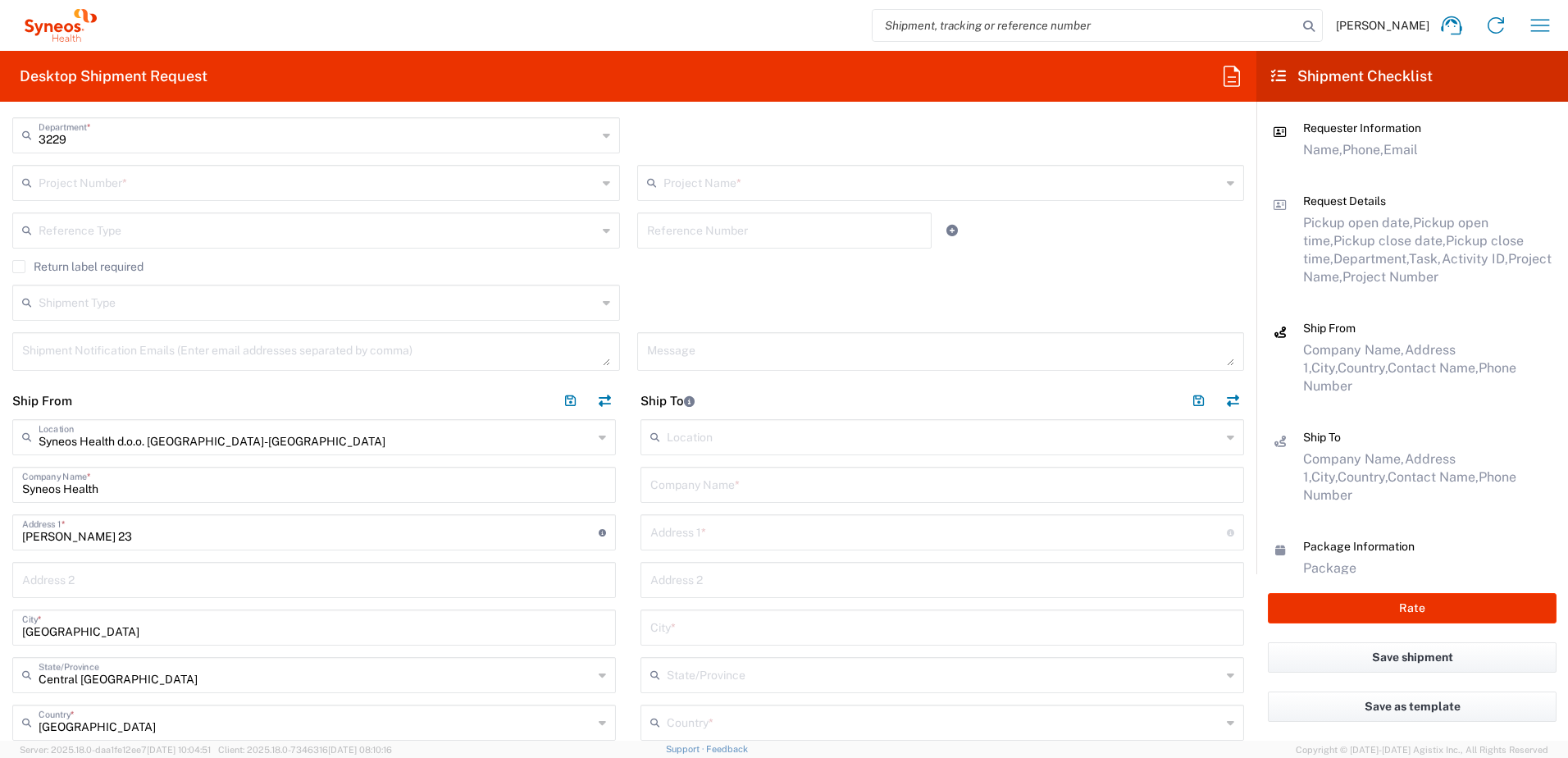
scroll to position [410, 0]
type input "IX floor, reception"
click at [694, 485] on input "text" at bounding box center [942, 483] width 584 height 28
type input "University Clinical Center of Nis"
click at [706, 534] on input "text" at bounding box center [939, 530] width 577 height 28
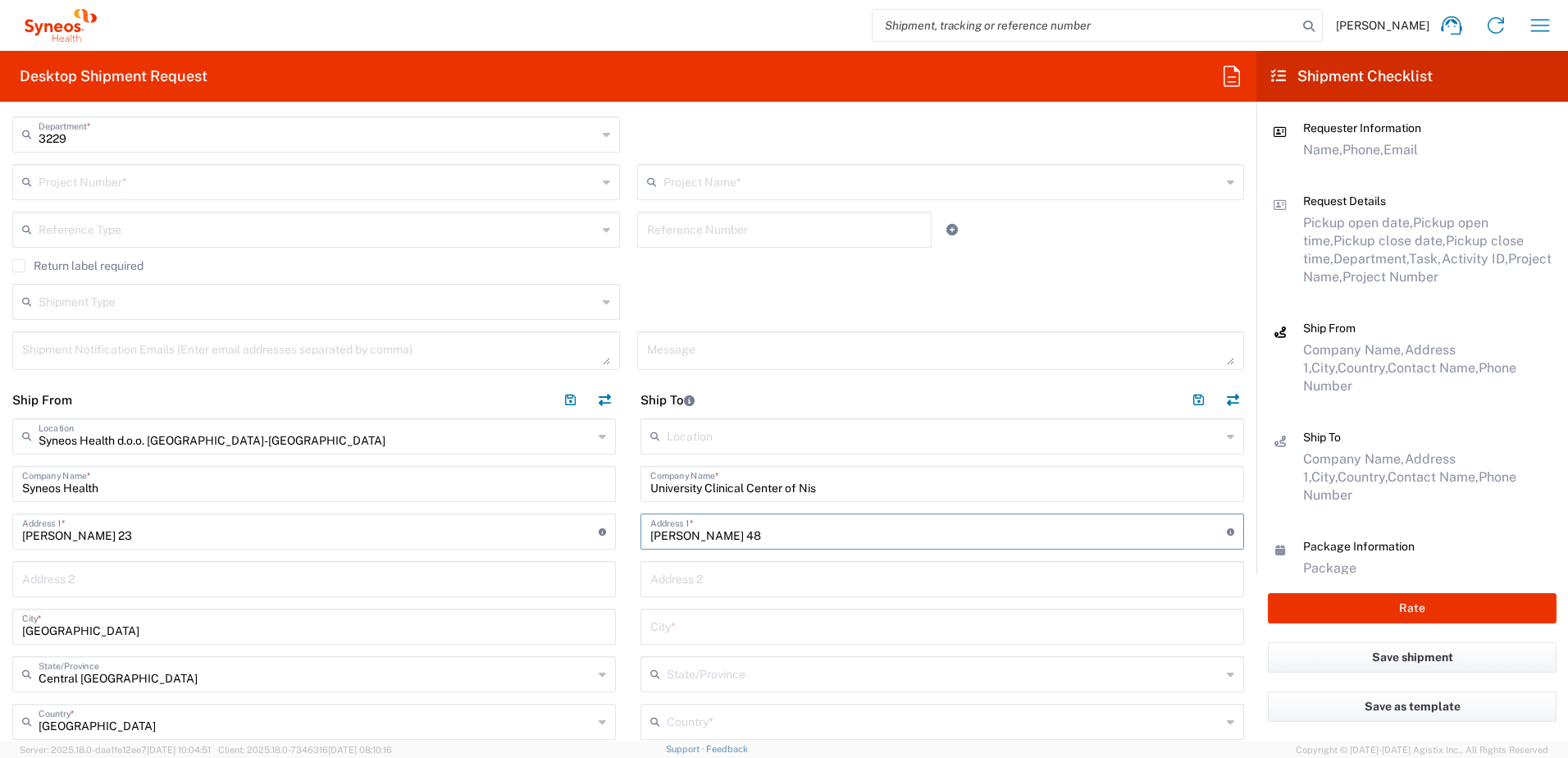
type input "[PERSON_NAME] 48"
click at [690, 636] on input "text" at bounding box center [942, 625] width 584 height 28
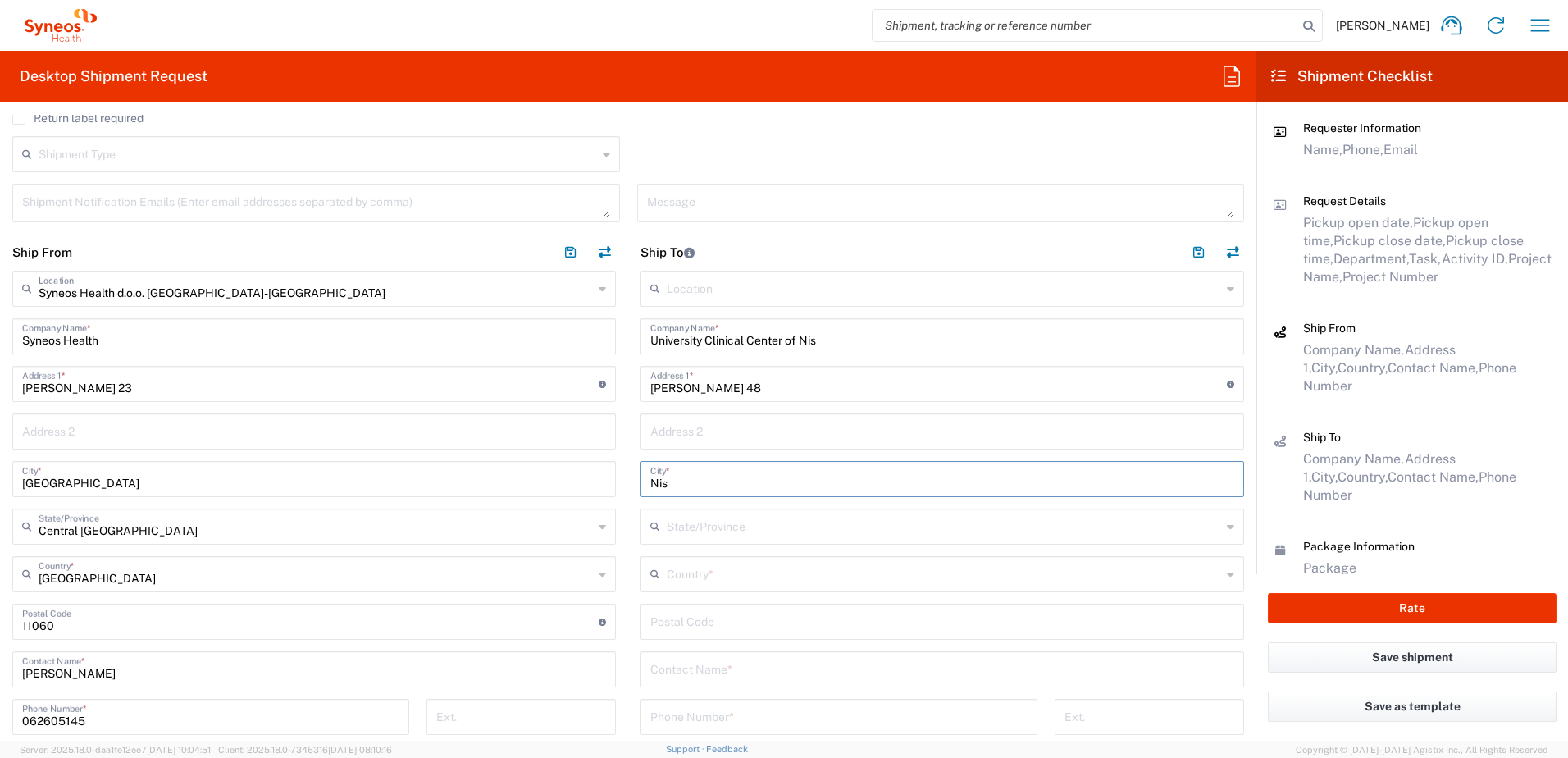
scroll to position [574, 0]
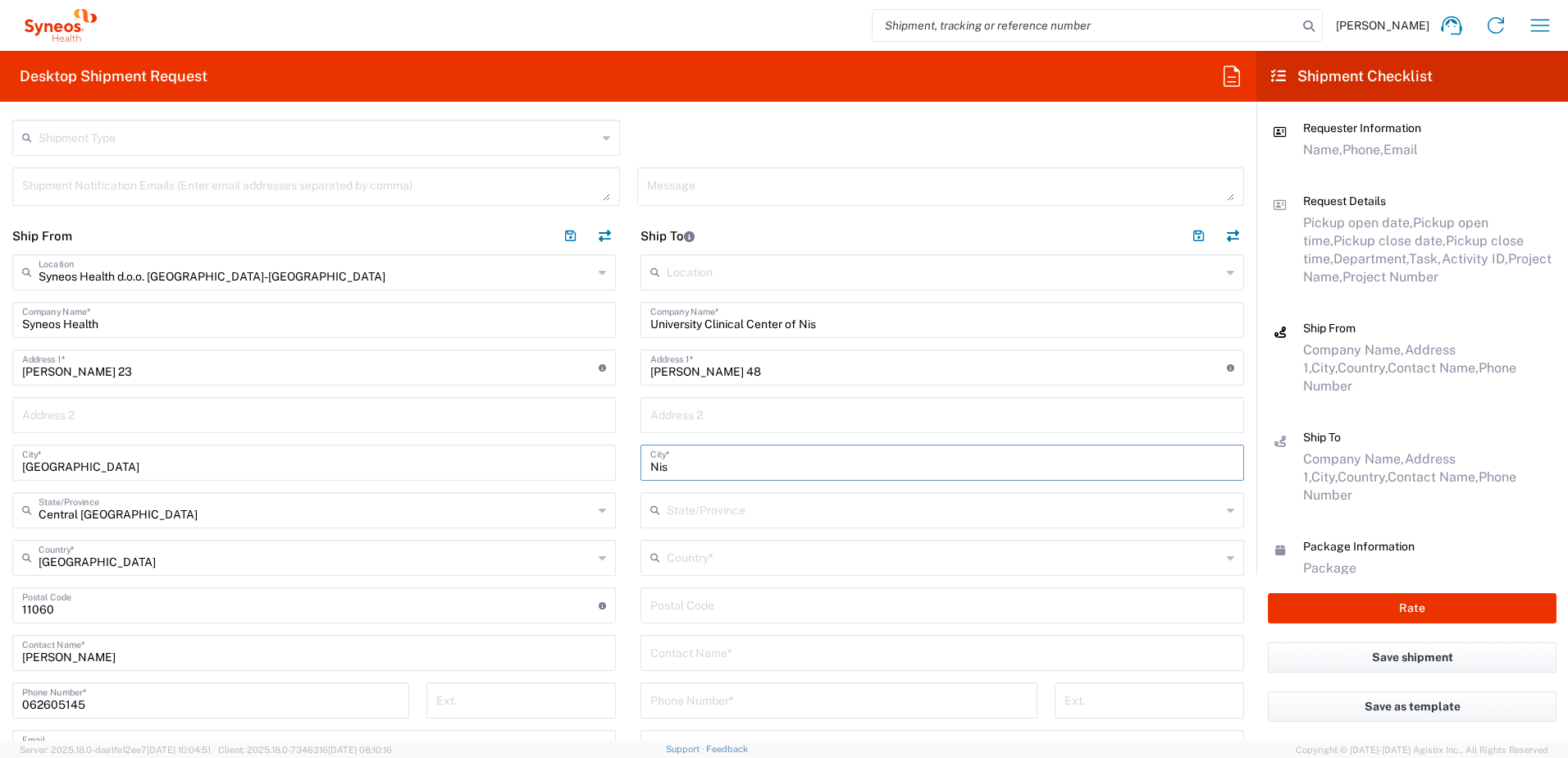
type input "Nis"
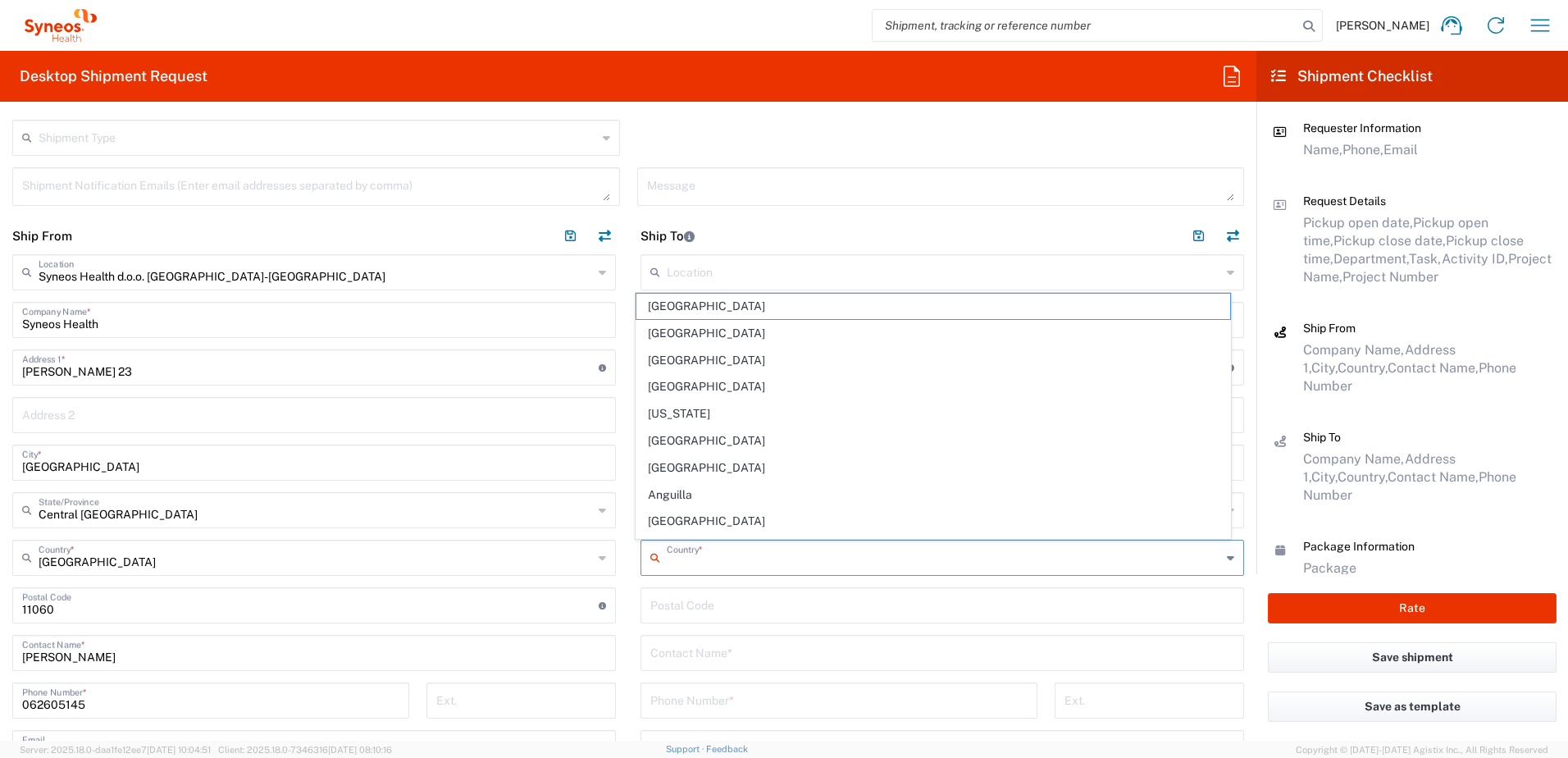
click at [700, 558] on input "text" at bounding box center [944, 556] width 554 height 28
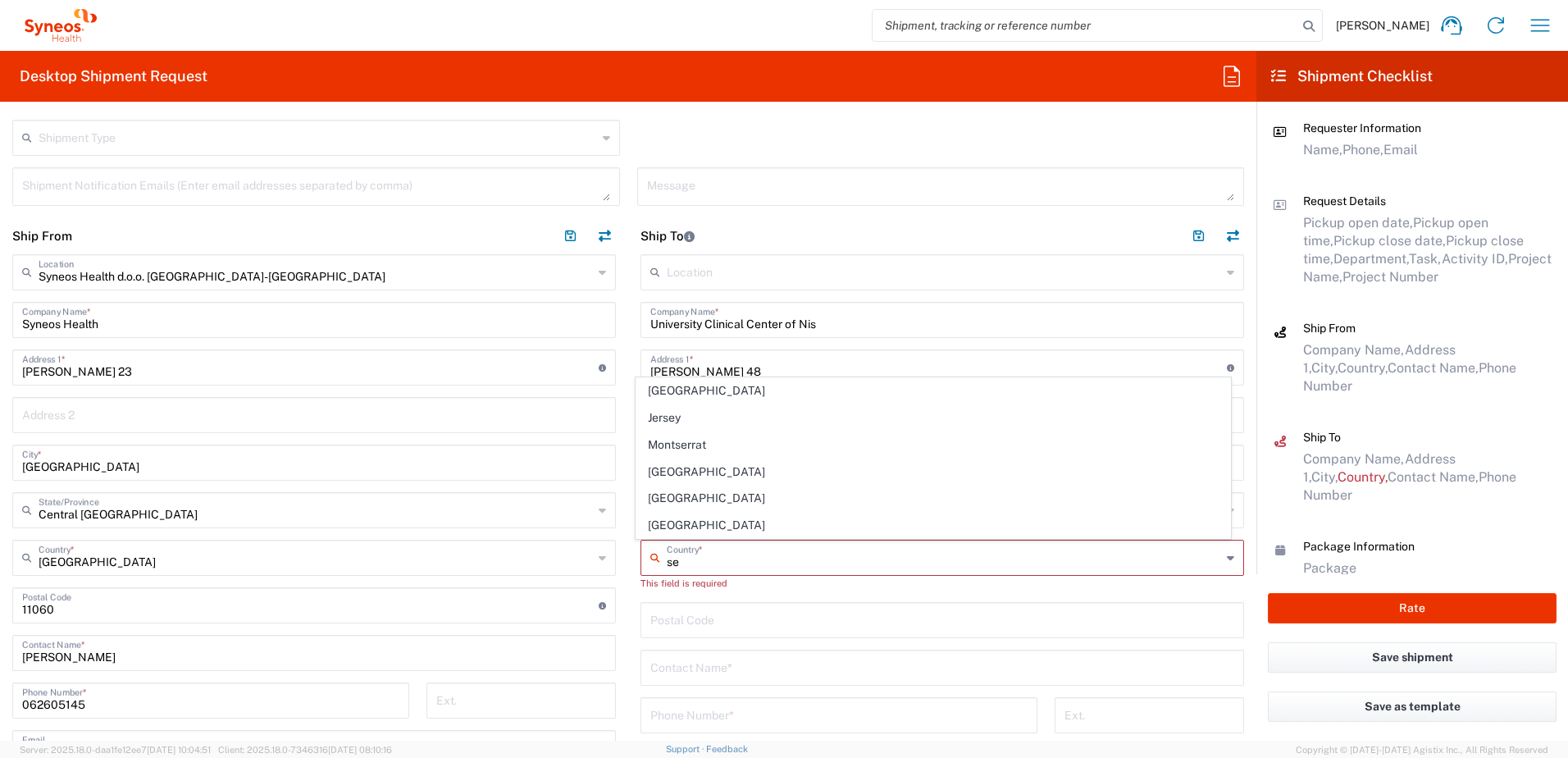
click at [673, 503] on span "[GEOGRAPHIC_DATA]" at bounding box center [933, 498] width 595 height 25
type input "[GEOGRAPHIC_DATA]"
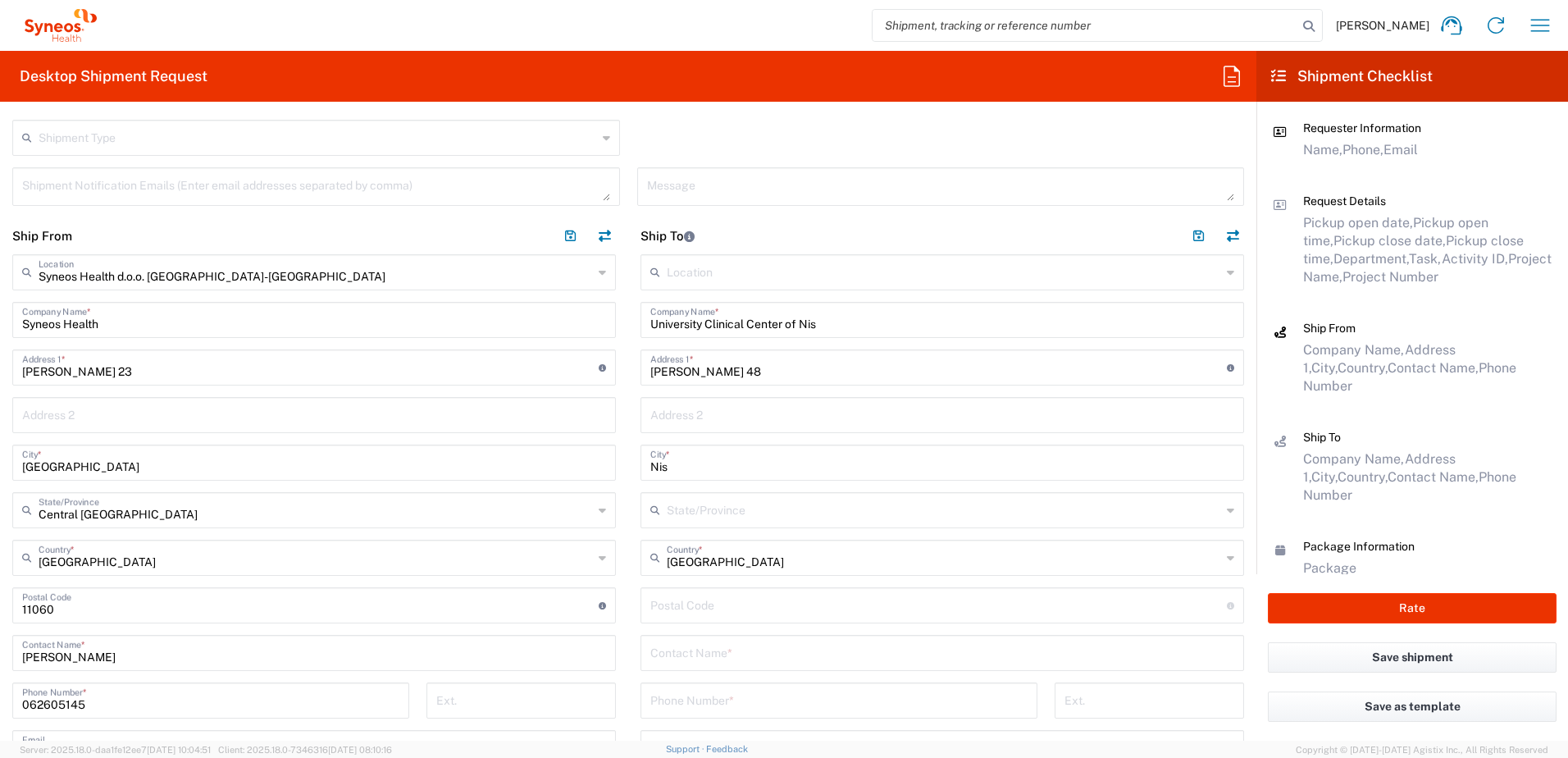
click at [698, 611] on input "undefined" at bounding box center [939, 604] width 577 height 28
type input "18000"
click at [755, 662] on input "text" at bounding box center [942, 651] width 584 height 28
type input "[PERSON_NAME]"
click at [720, 706] on input "tel" at bounding box center [839, 700] width 377 height 28
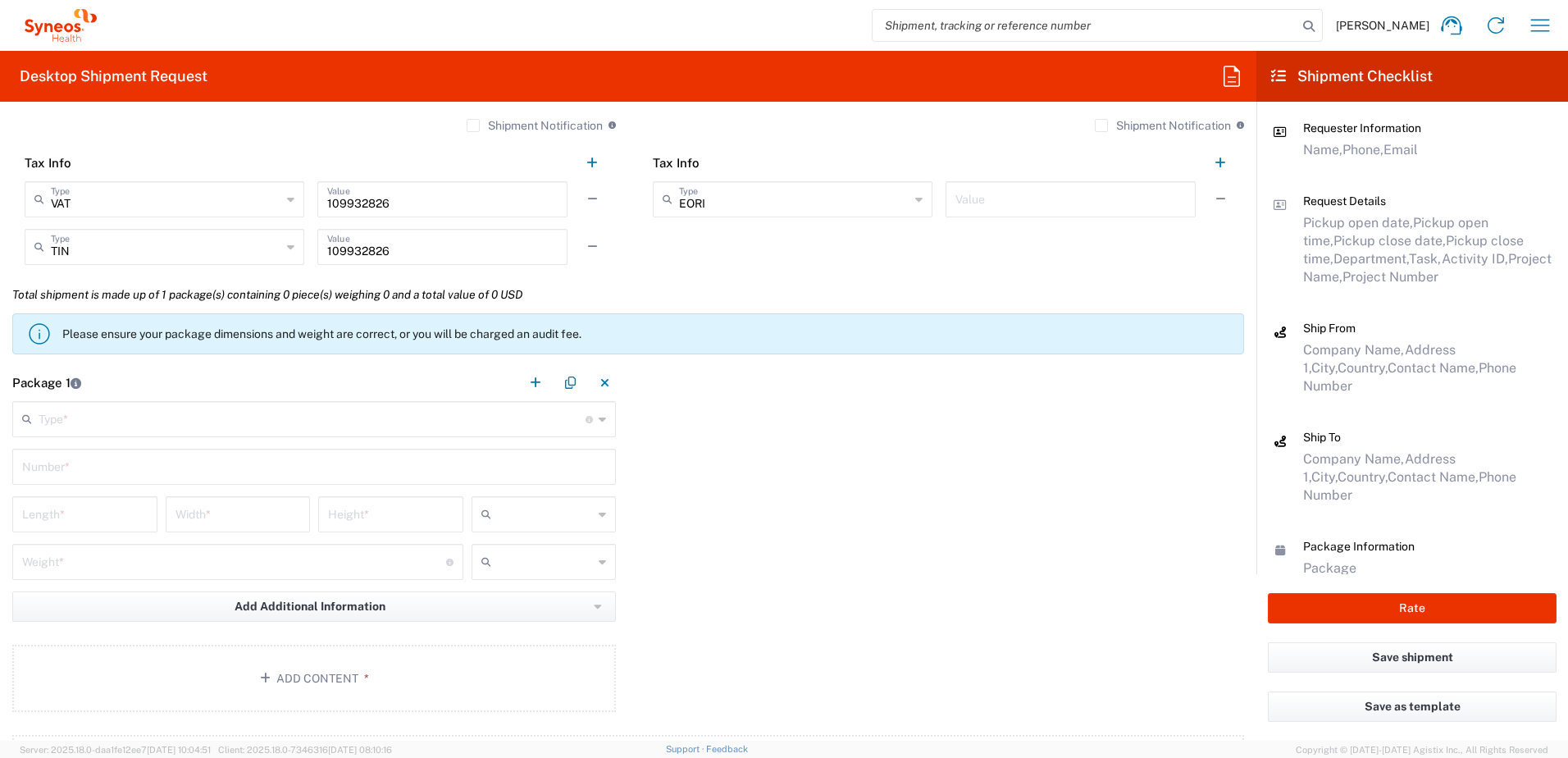
scroll to position [1313, 0]
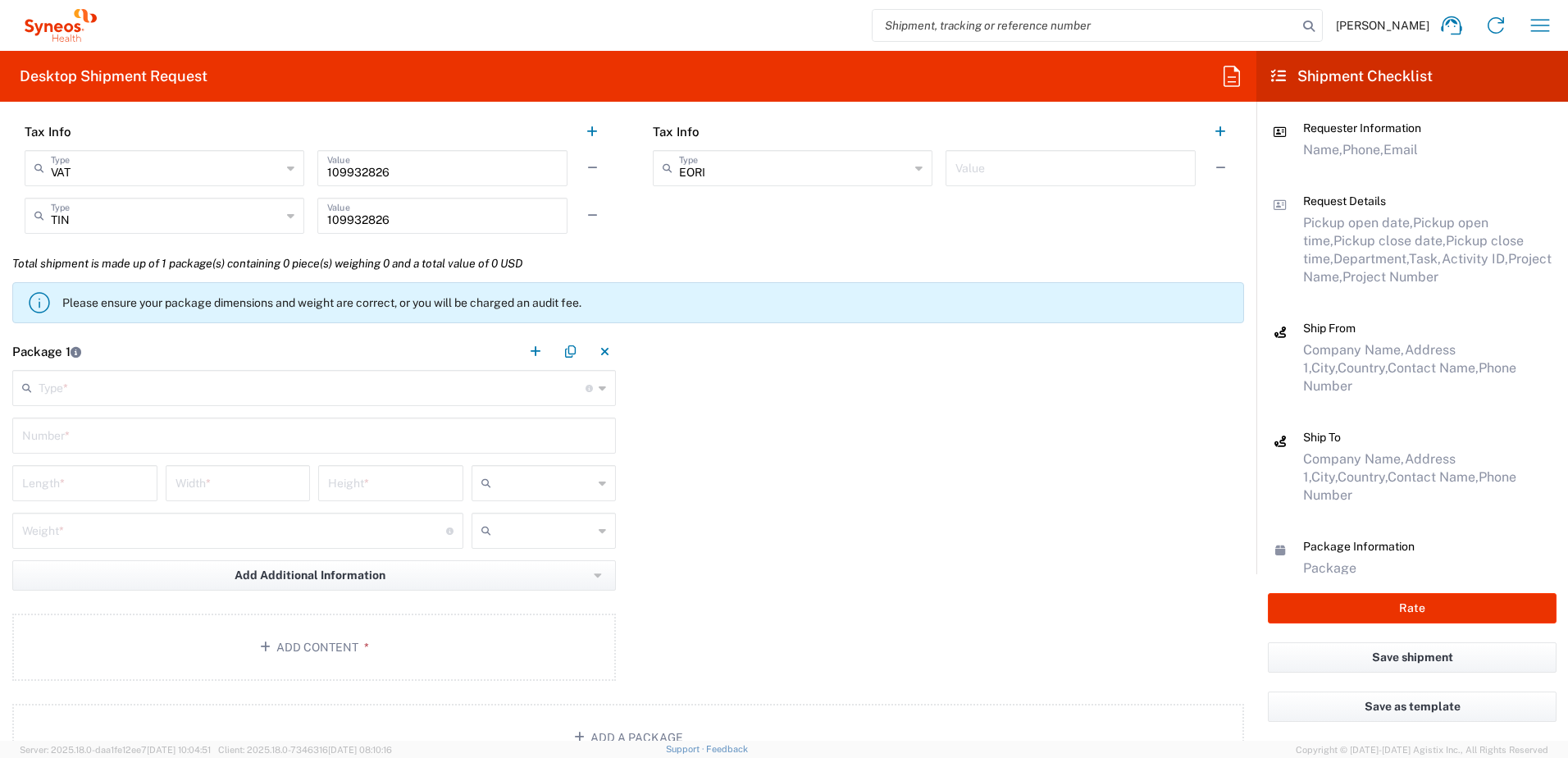
type input "[PHONE_NUMBER]"
click at [167, 390] on input "text" at bounding box center [312, 387] width 547 height 28
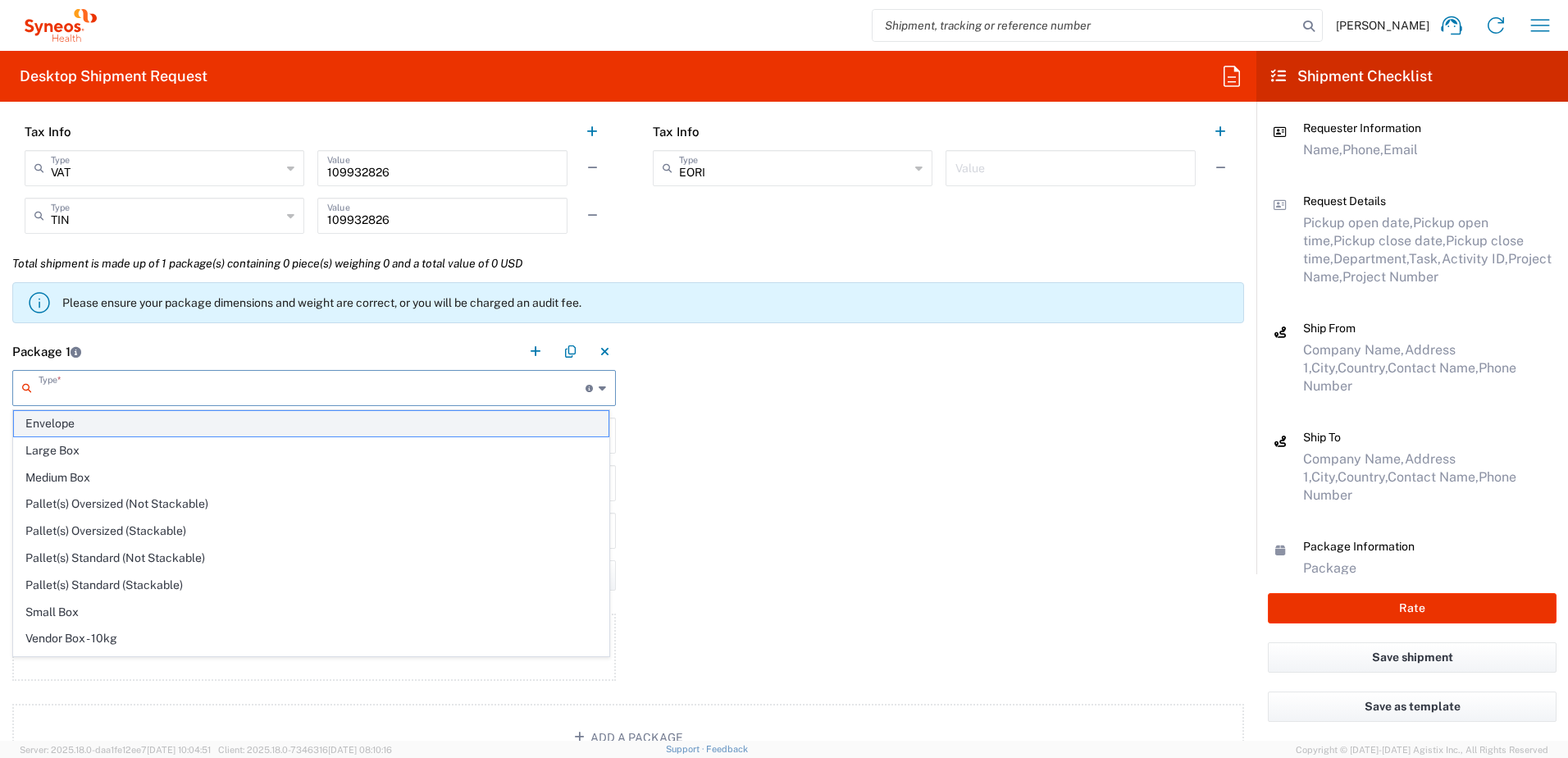
click at [68, 430] on span "Envelope" at bounding box center [311, 423] width 595 height 25
type input "Envelope"
type input "1"
type input "9.5"
type input "12.5"
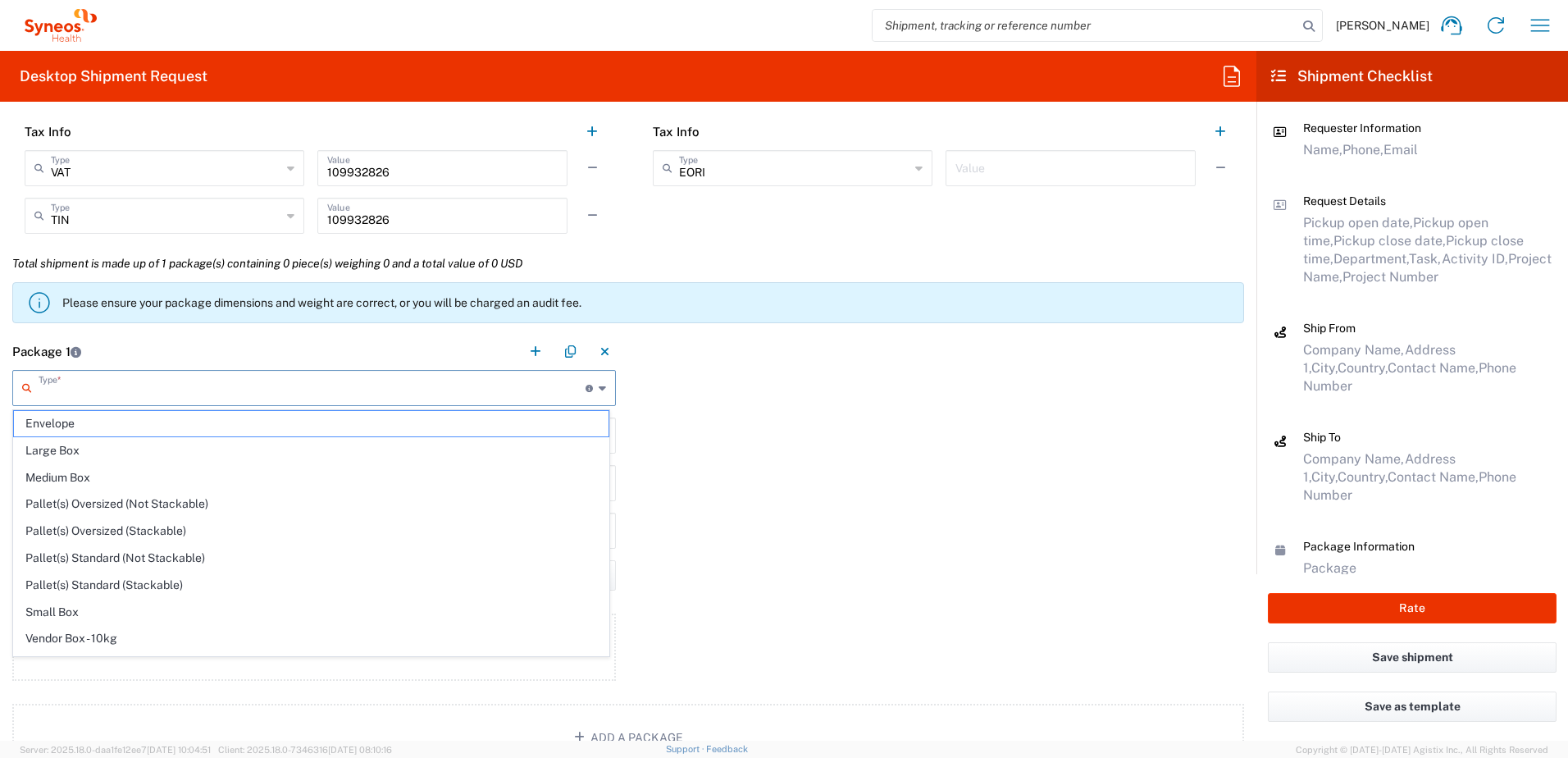
type input "0.25"
type input "in"
type input "0.45"
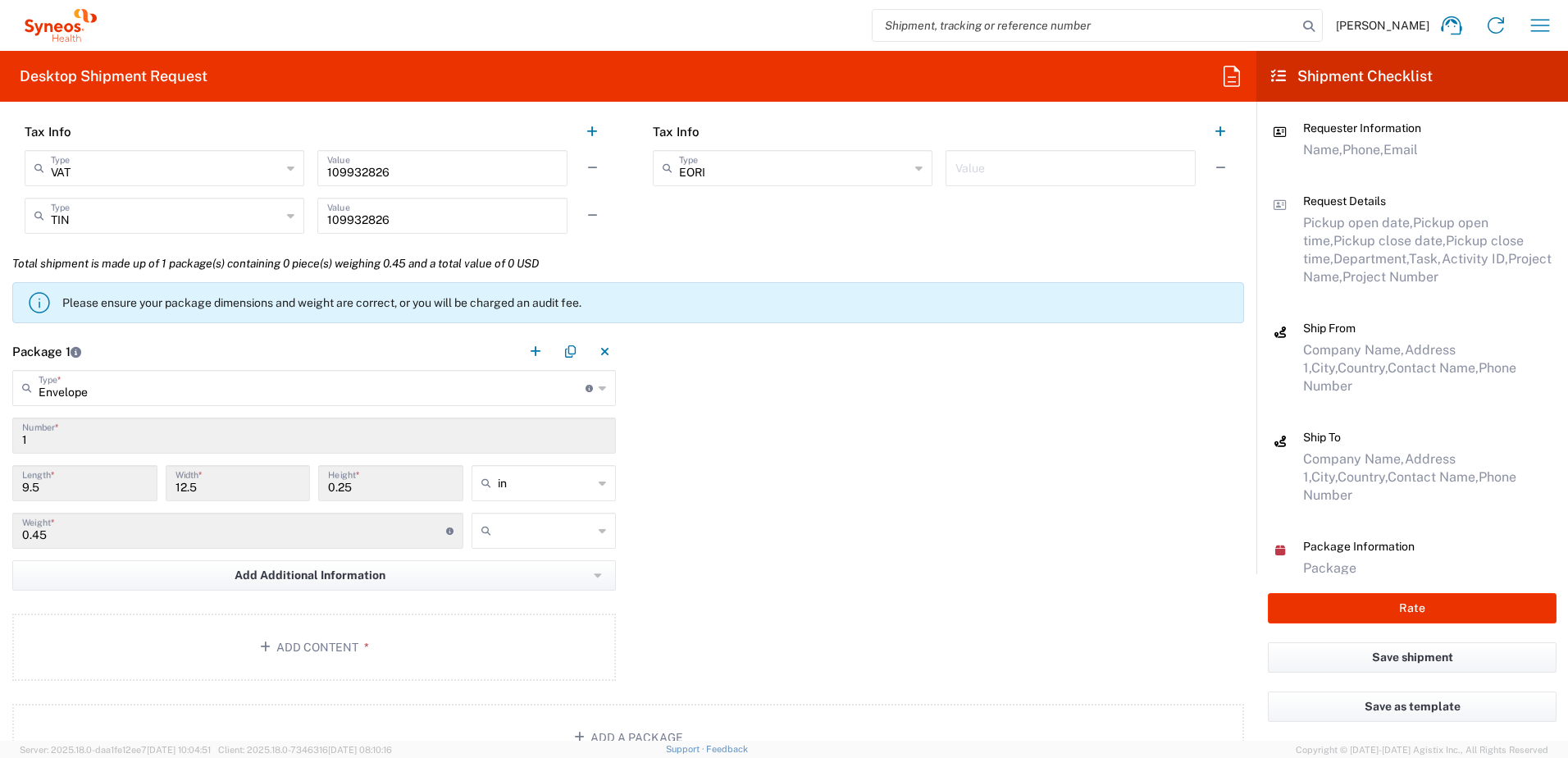
click at [598, 481] on icon at bounding box center [602, 484] width 8 height 26
click at [517, 549] on span "cm" at bounding box center [538, 546] width 140 height 25
type input "24.13"
type input "31.75"
type input "0.64"
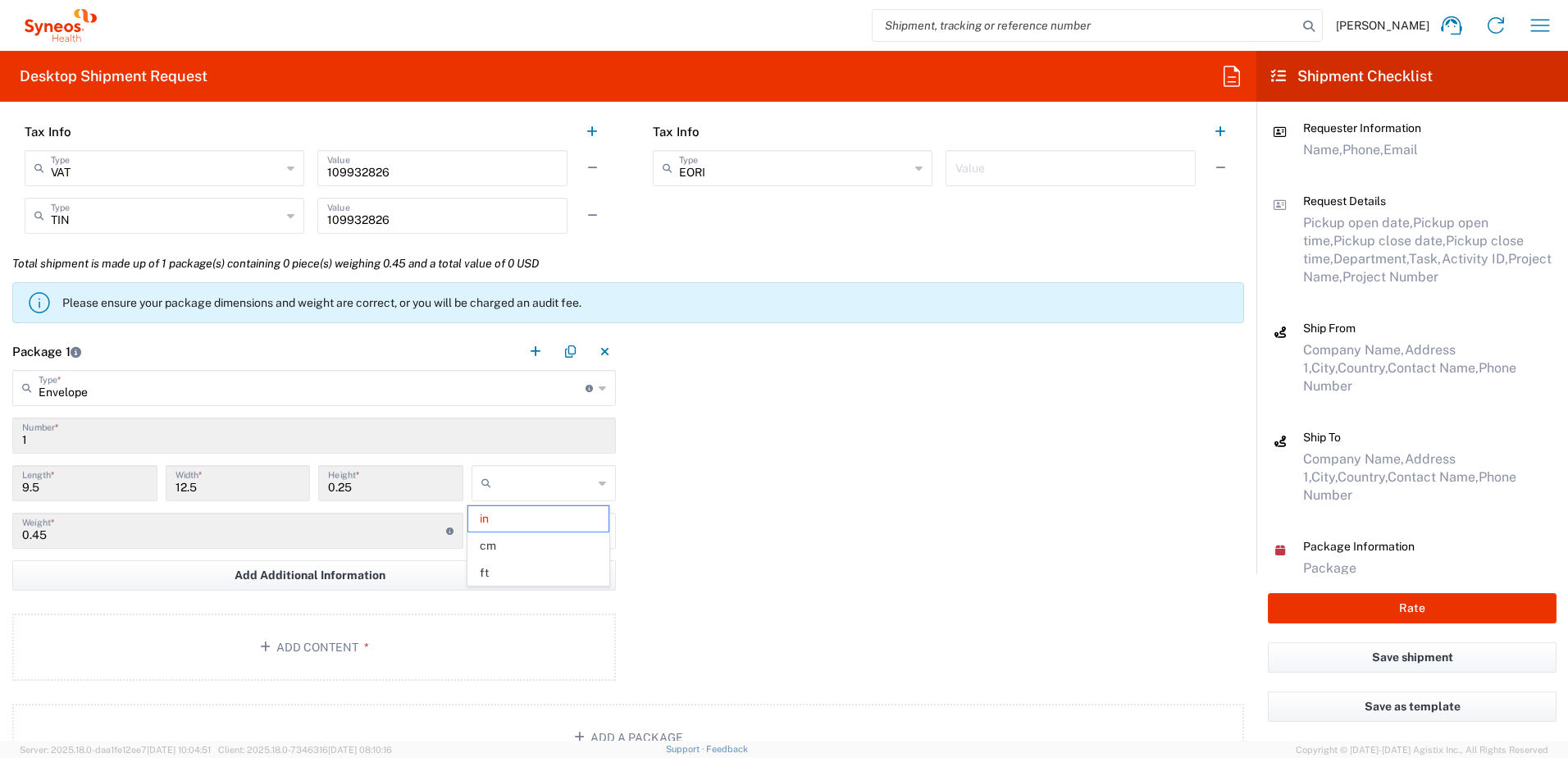
type input "cm"
click at [598, 534] on icon at bounding box center [602, 531] width 8 height 26
click at [515, 567] on span "kgs" at bounding box center [538, 567] width 140 height 25
type input "kgs"
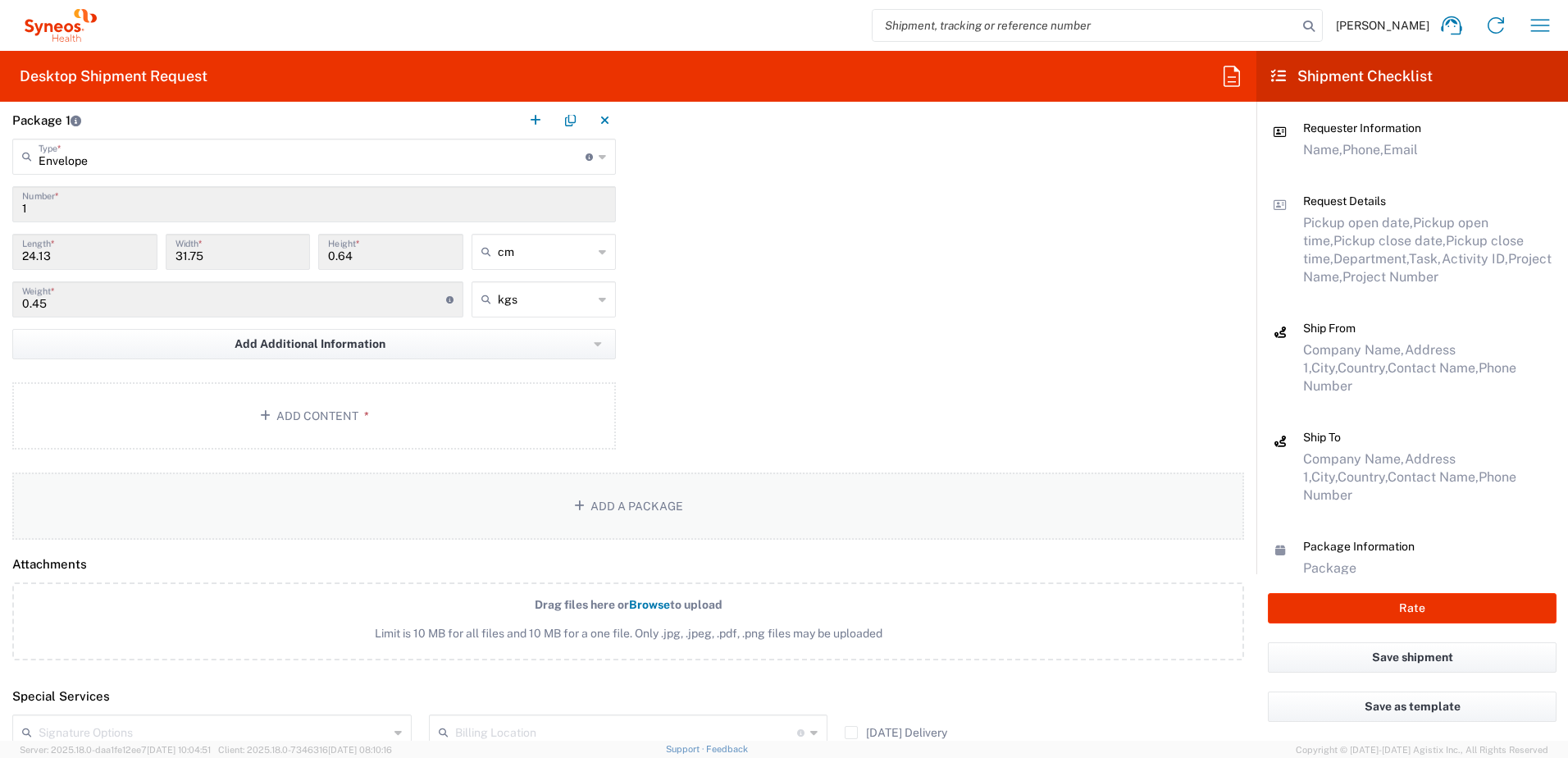
scroll to position [1559, 0]
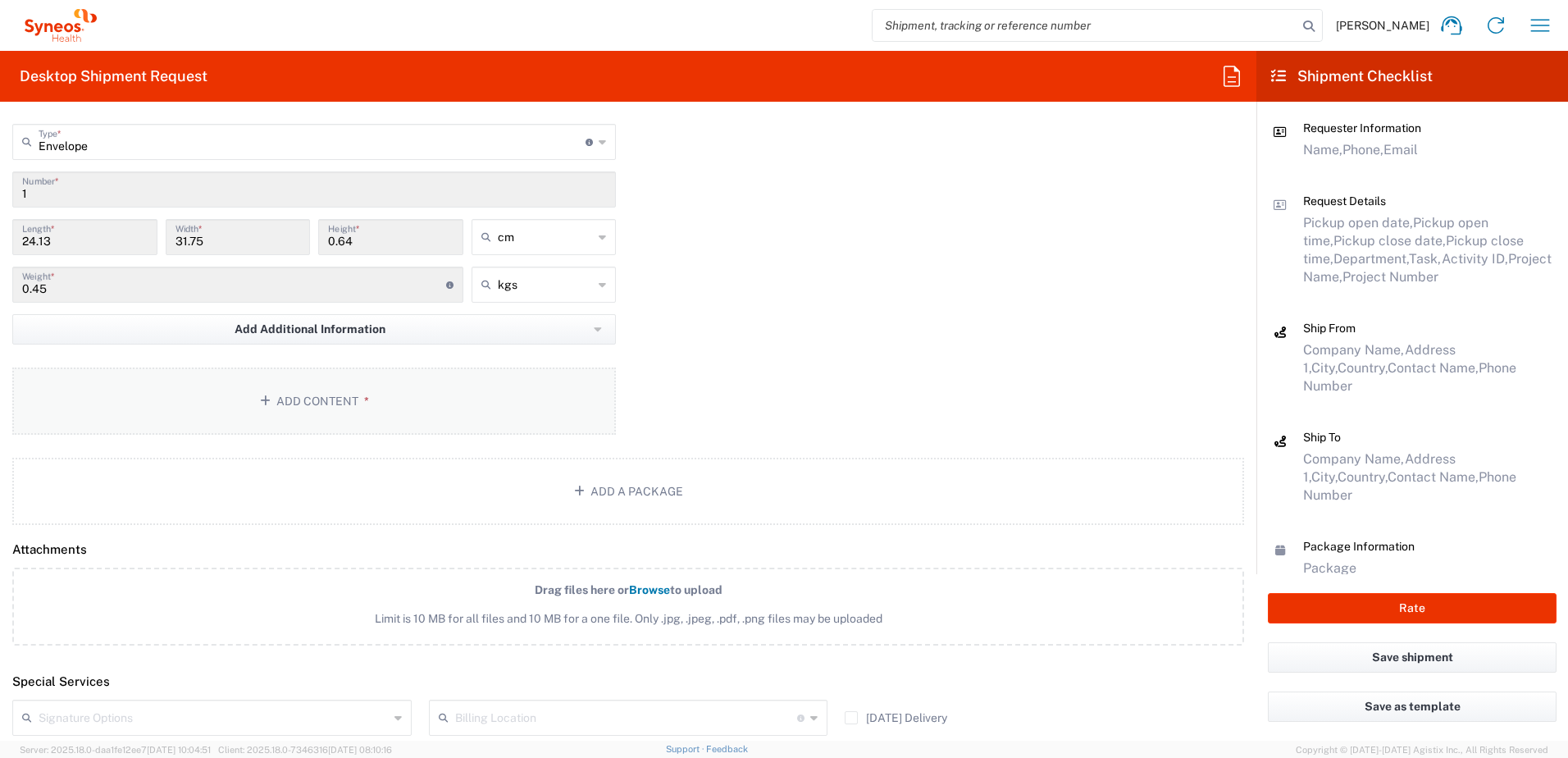
click at [311, 401] on button "Add Content *" at bounding box center [314, 401] width 604 height 67
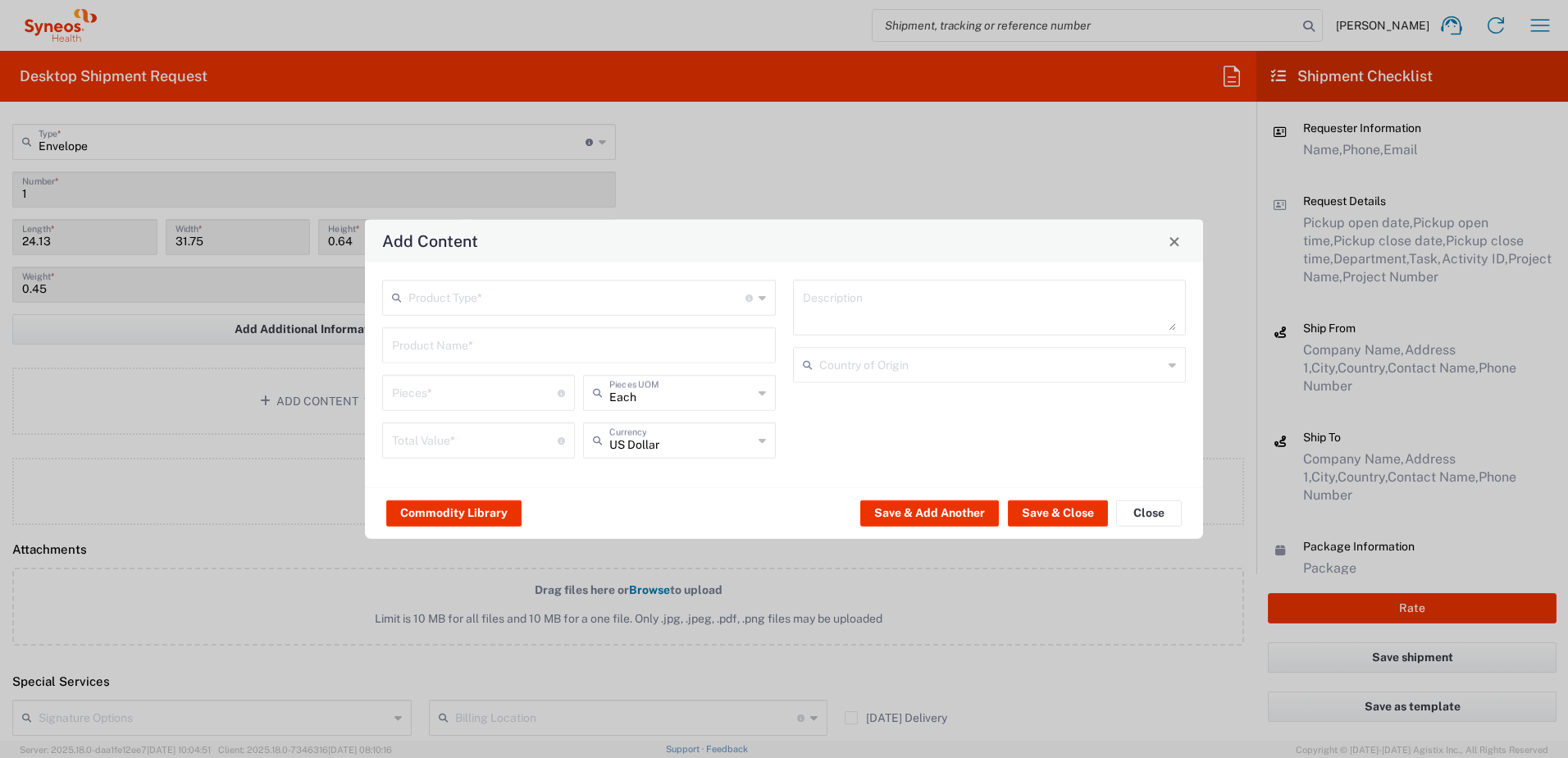
click at [438, 301] on input "text" at bounding box center [577, 296] width 337 height 28
click at [418, 336] on span "Documents" at bounding box center [579, 333] width 390 height 25
type input "Documents"
type input "1"
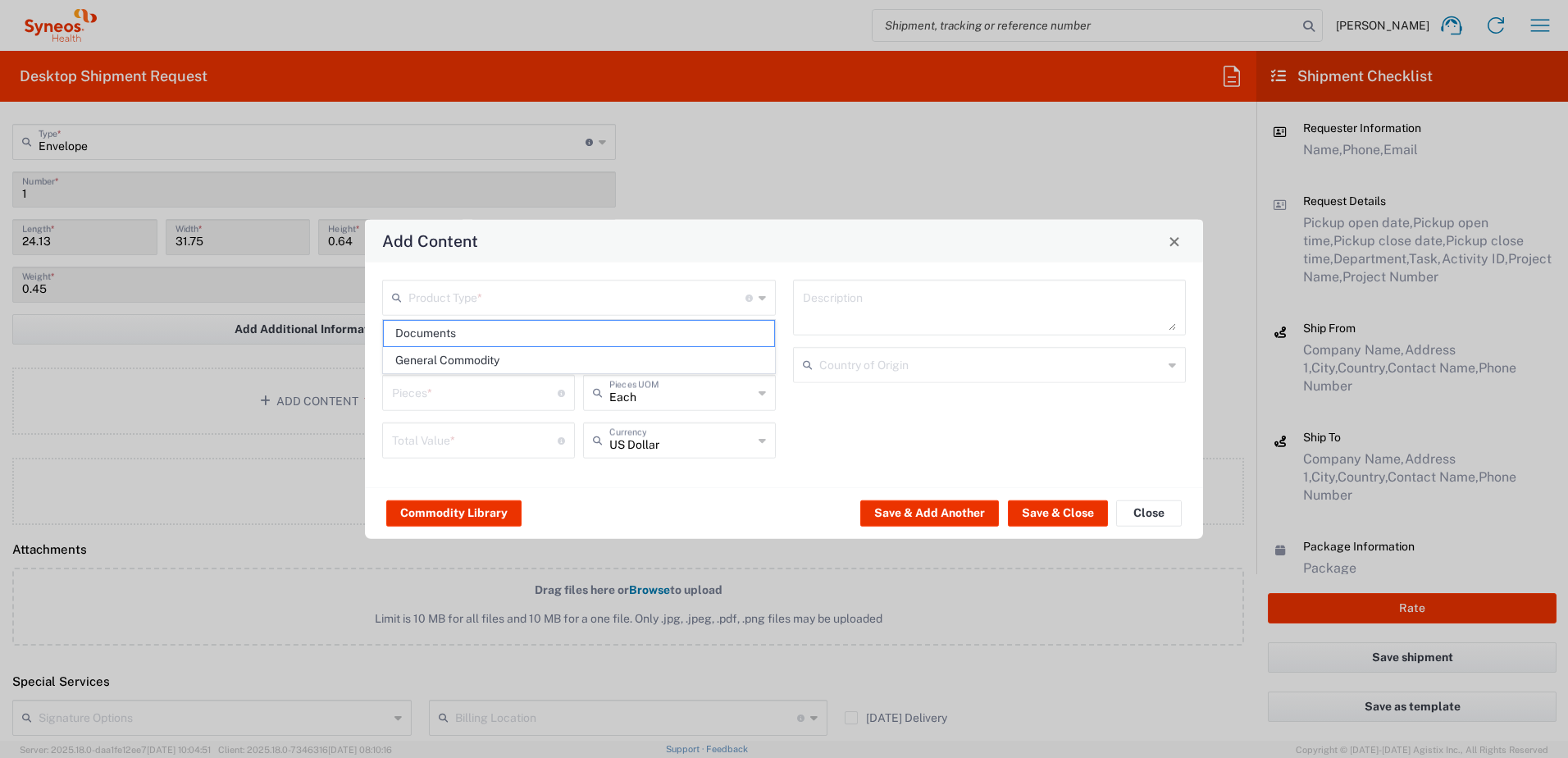
type input "1"
type textarea "Documents"
click at [761, 442] on icon at bounding box center [762, 440] width 8 height 26
click at [644, 480] on span "Serbian Dinar" at bounding box center [679, 476] width 189 height 25
type input "Serbian Dinar"
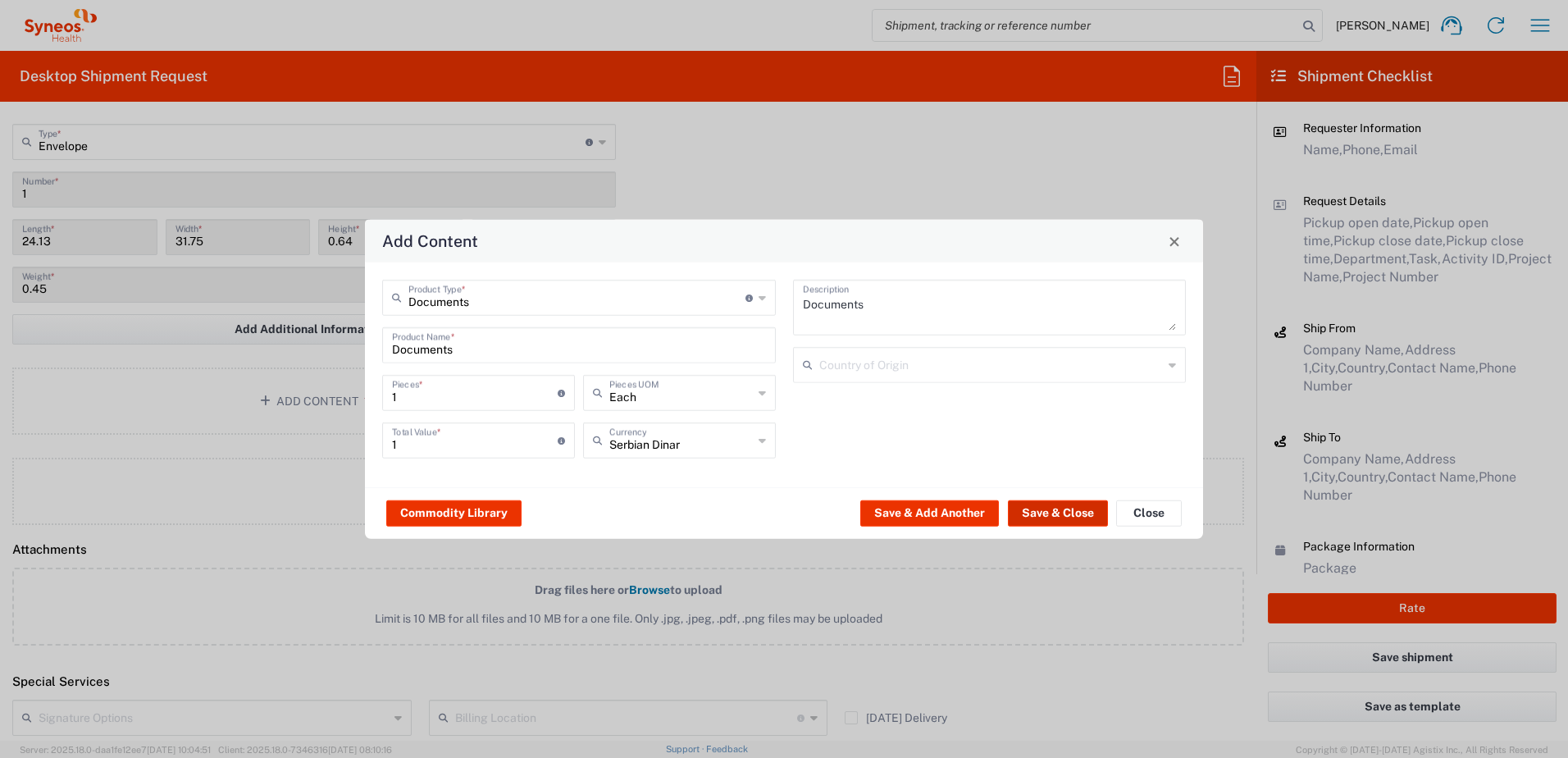
click at [1049, 516] on button "Save & Close" at bounding box center [1058, 513] width 100 height 26
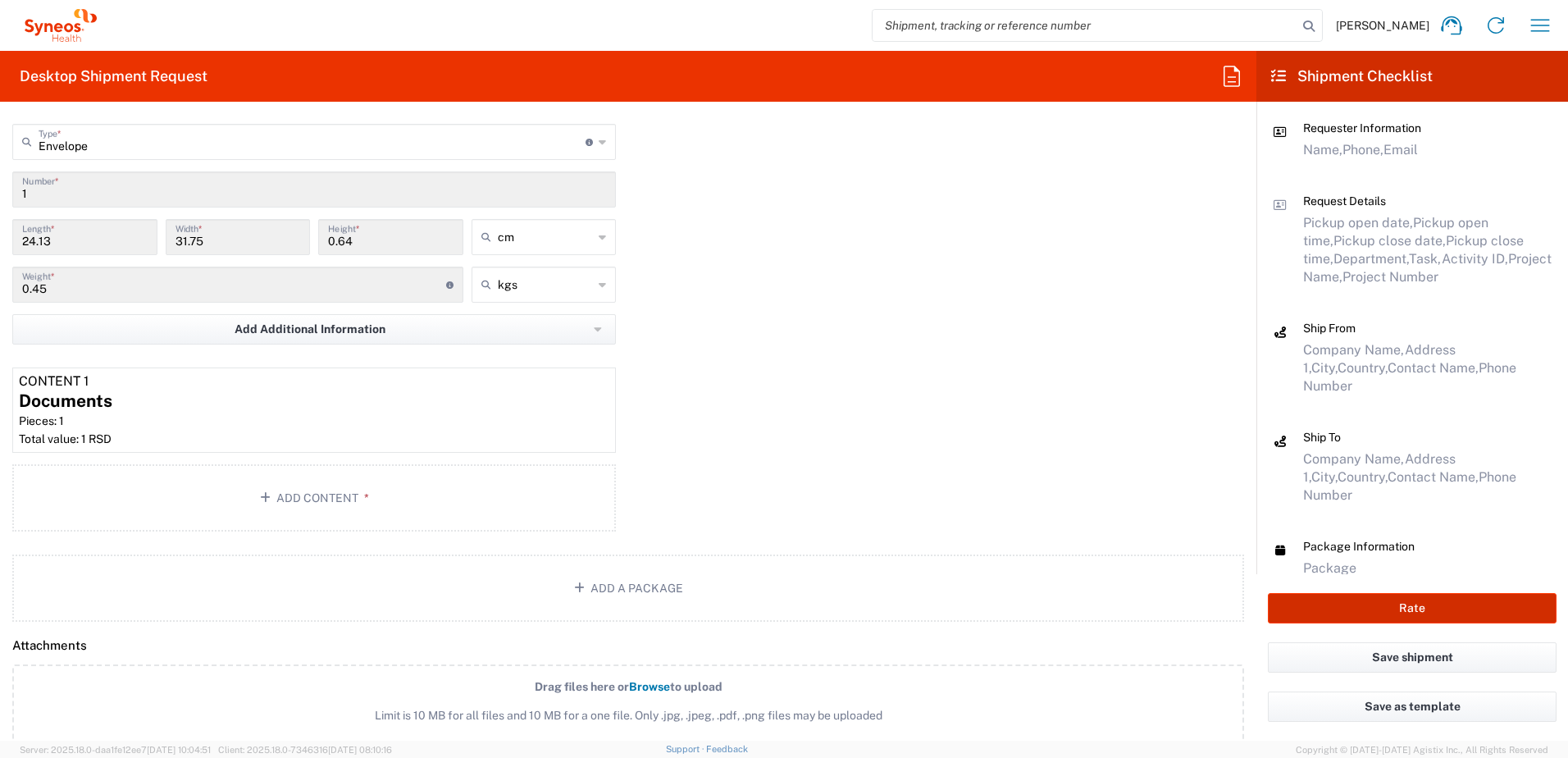
click at [1411, 608] on button "Rate" at bounding box center [1413, 608] width 288 height 30
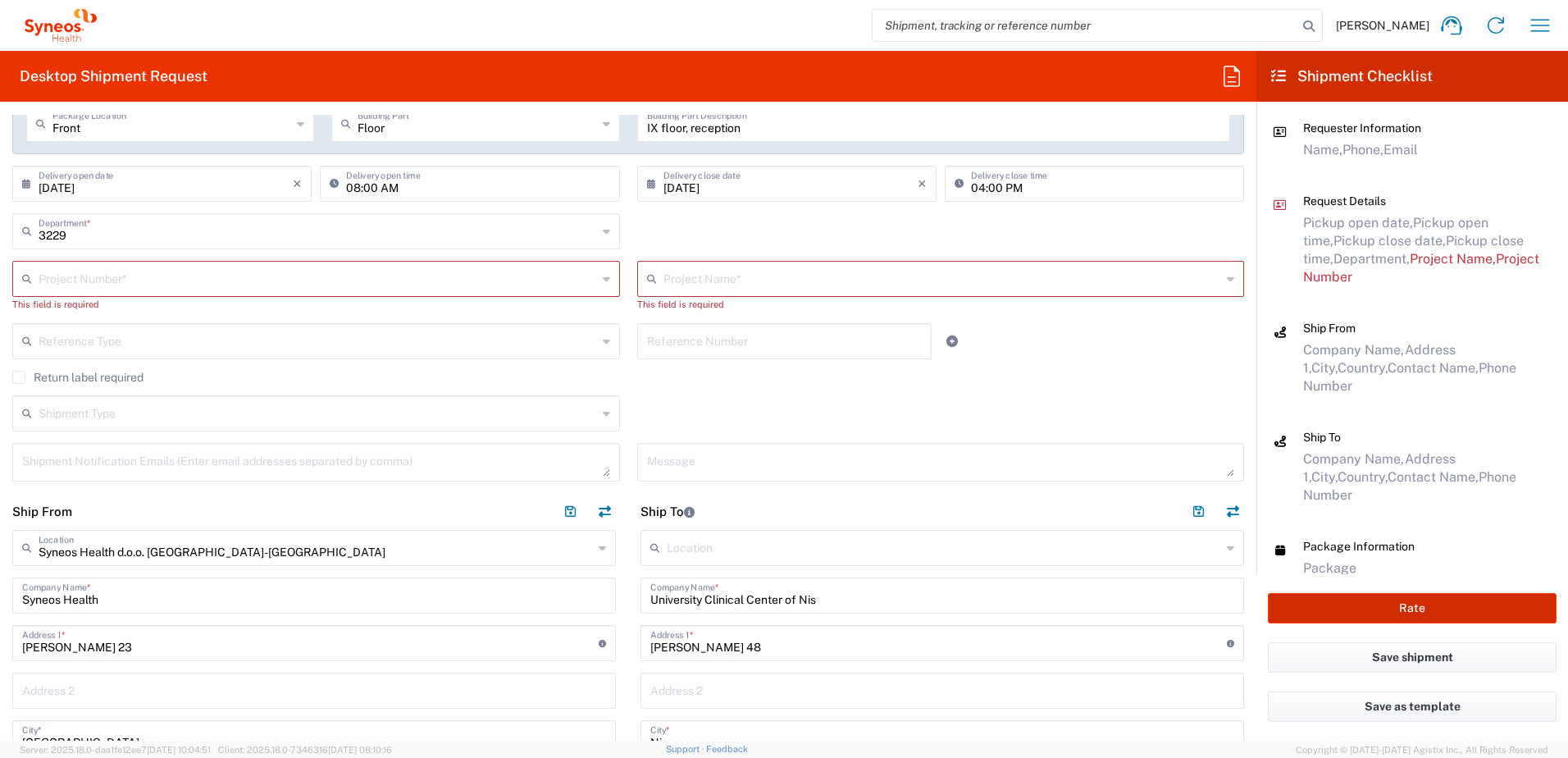
scroll to position [261, 0]
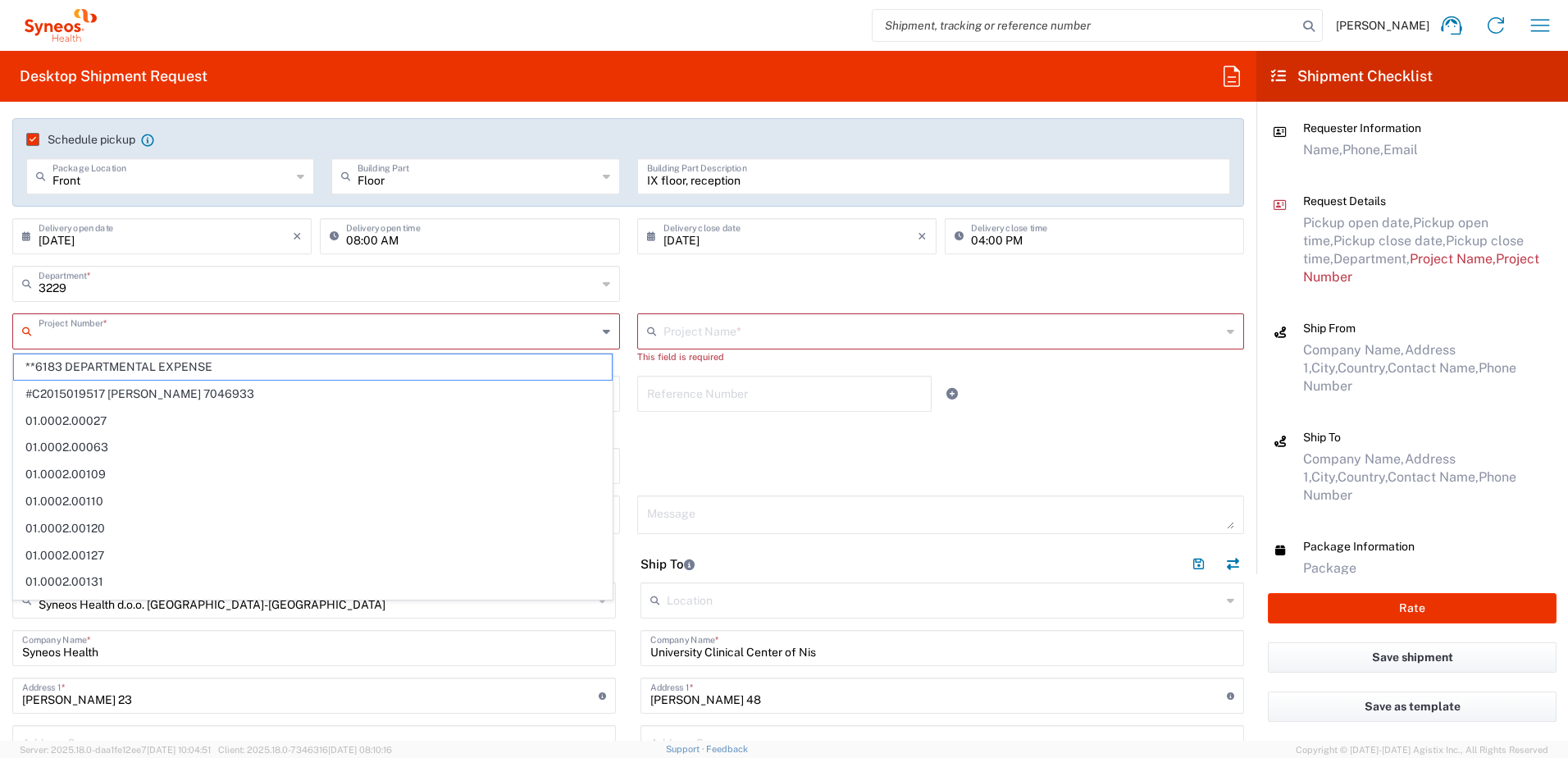
click at [62, 328] on input "text" at bounding box center [318, 330] width 559 height 28
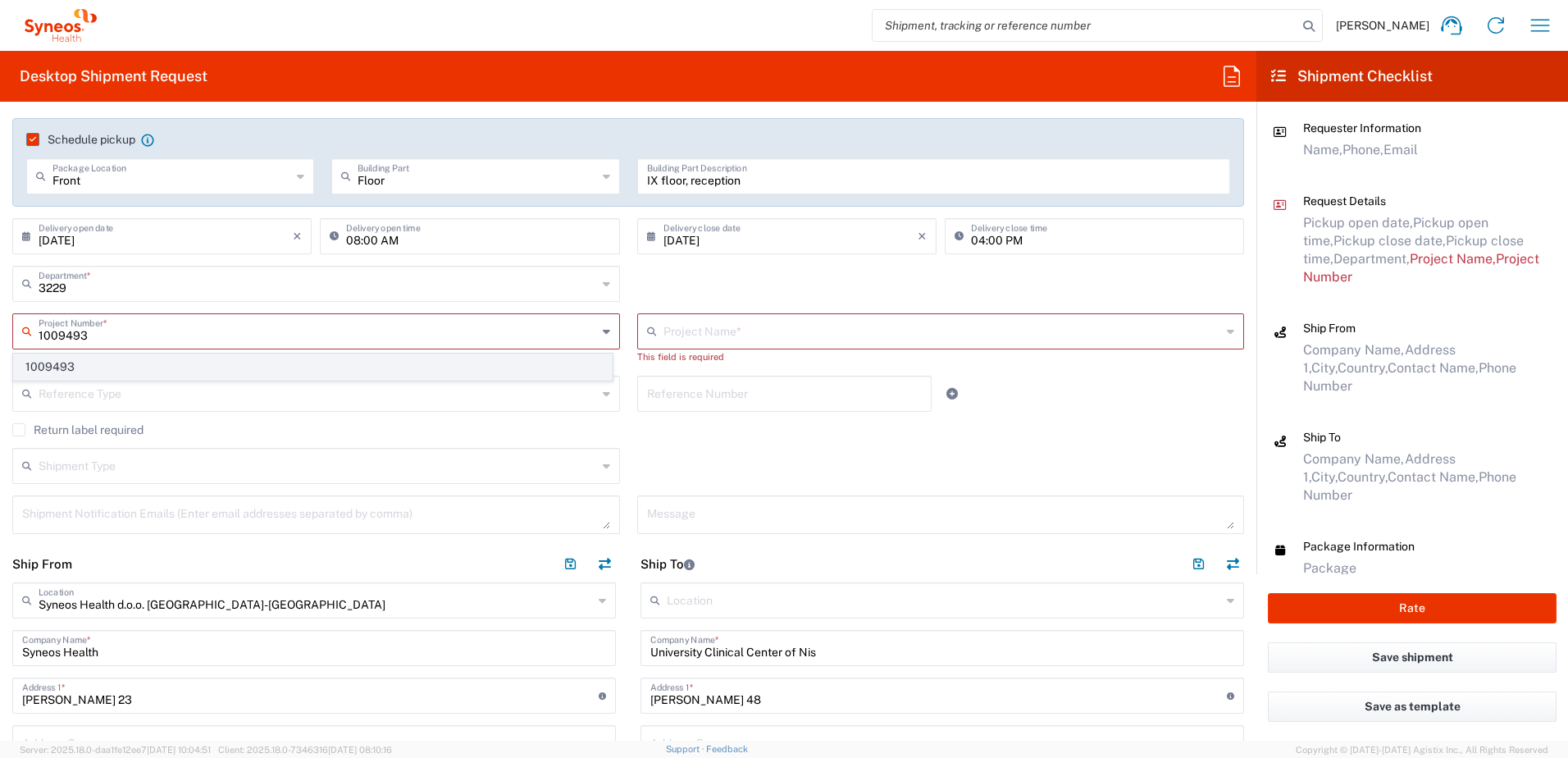
type input "1009493"
drag, startPoint x: 61, startPoint y: 370, endPoint x: 255, endPoint y: 362, distance: 194.2
click at [62, 370] on span "1009493" at bounding box center [313, 367] width 598 height 25
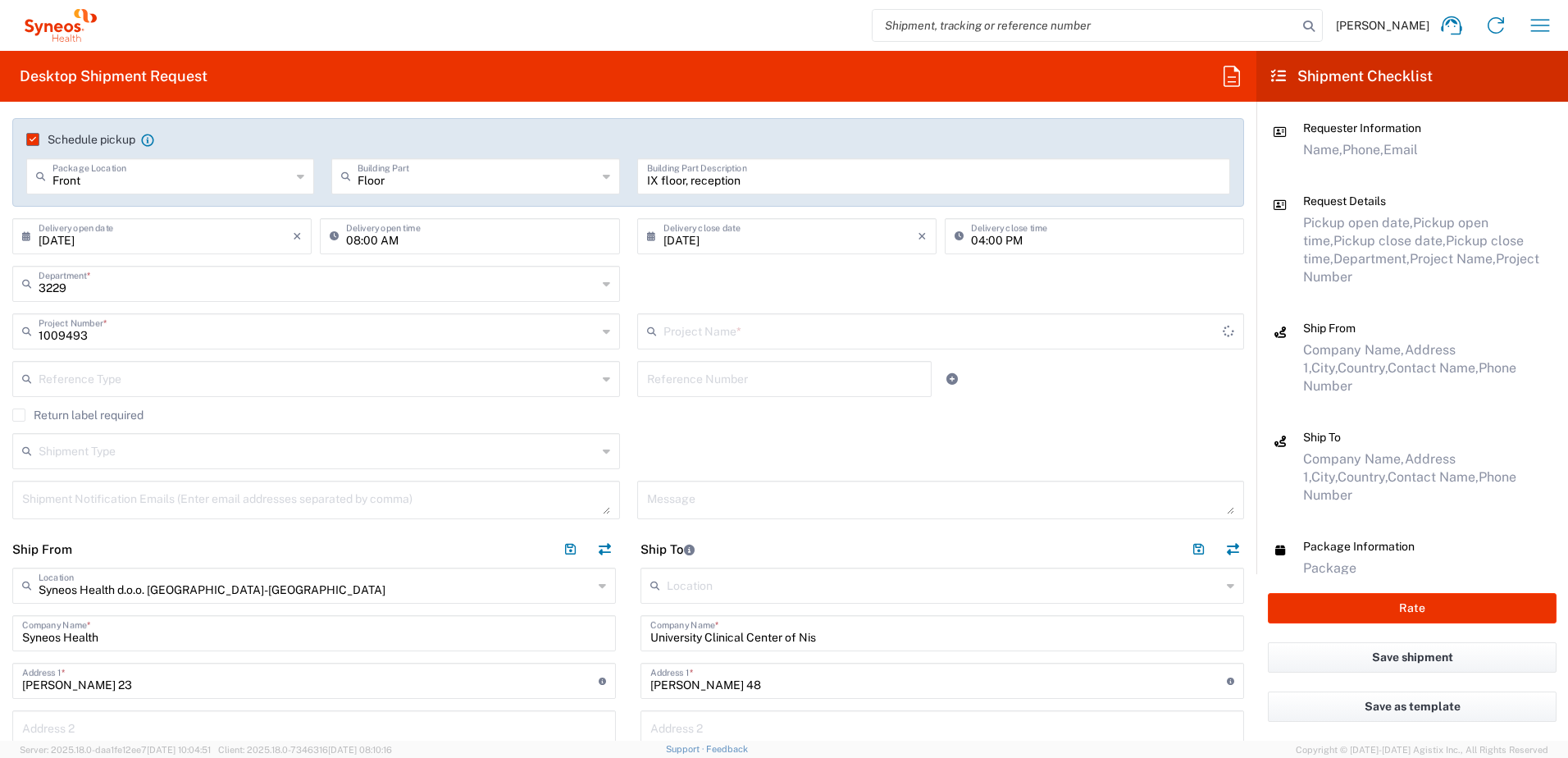
type input "Otsuka 1009493"
click at [1415, 615] on button "Rate" at bounding box center [1413, 608] width 288 height 30
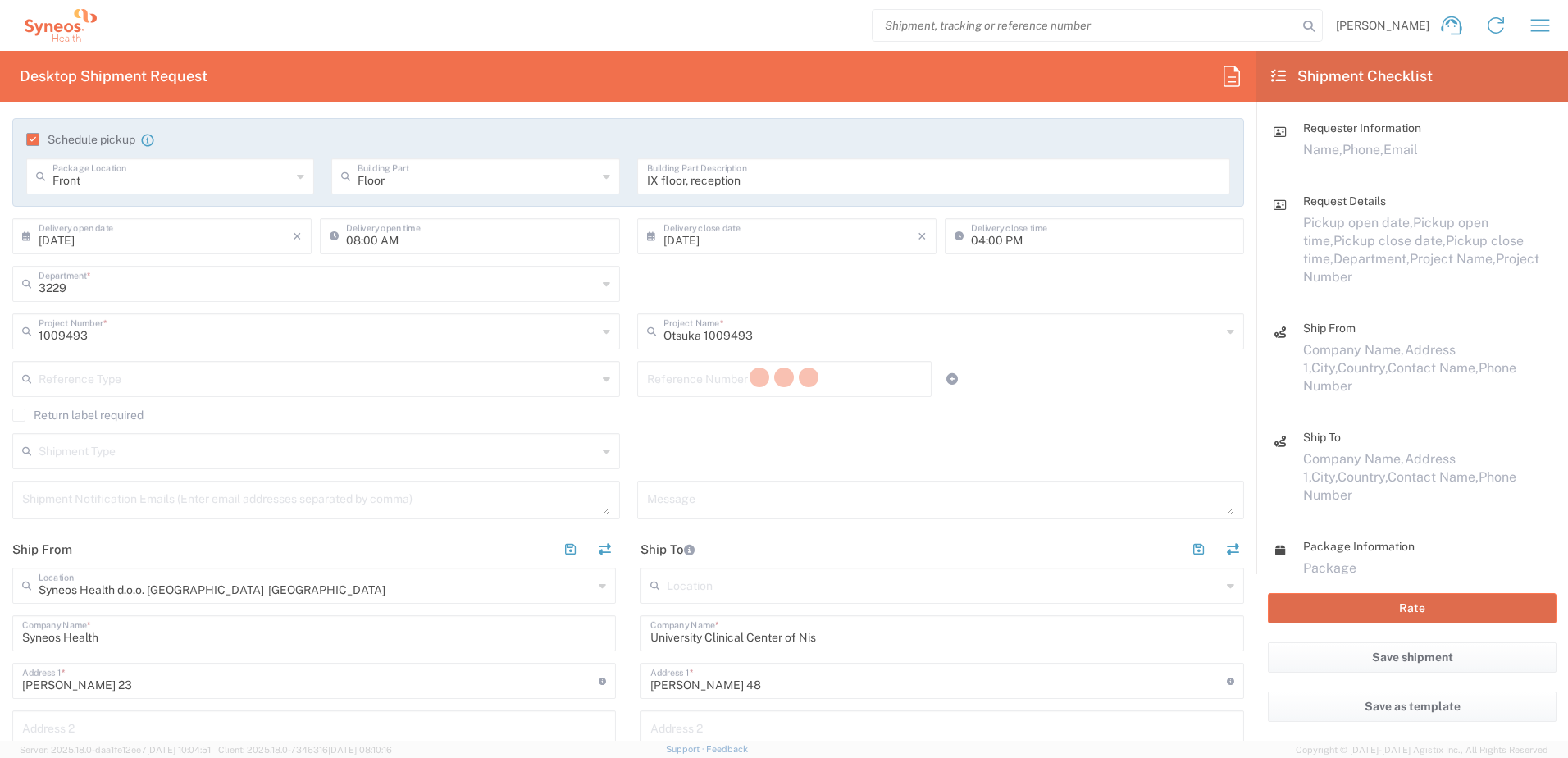
type input "1009493"
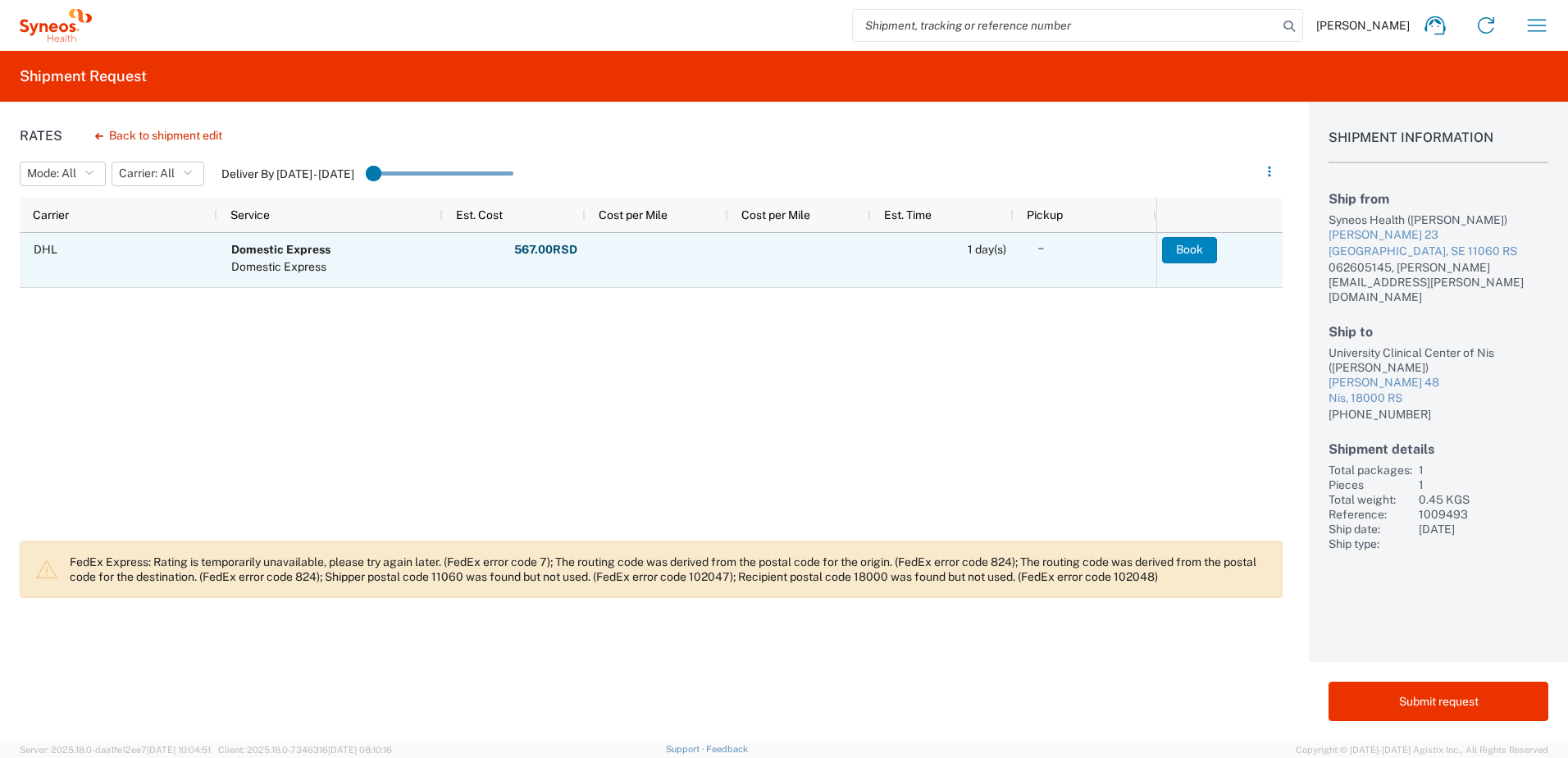
click at [1193, 250] on button "Book" at bounding box center [1189, 251] width 55 height 26
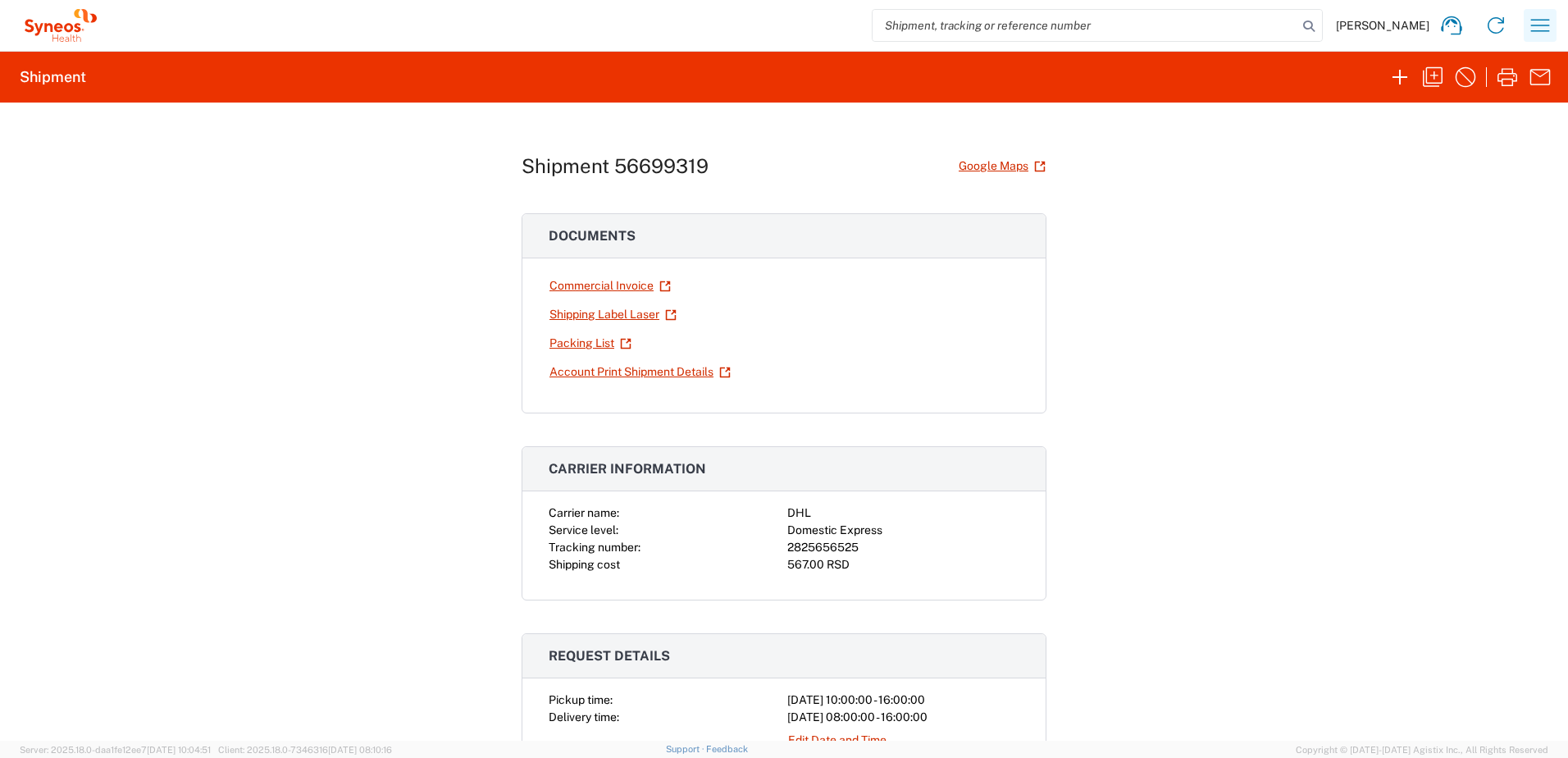
click at [1535, 25] on icon "button" at bounding box center [1541, 25] width 19 height 12
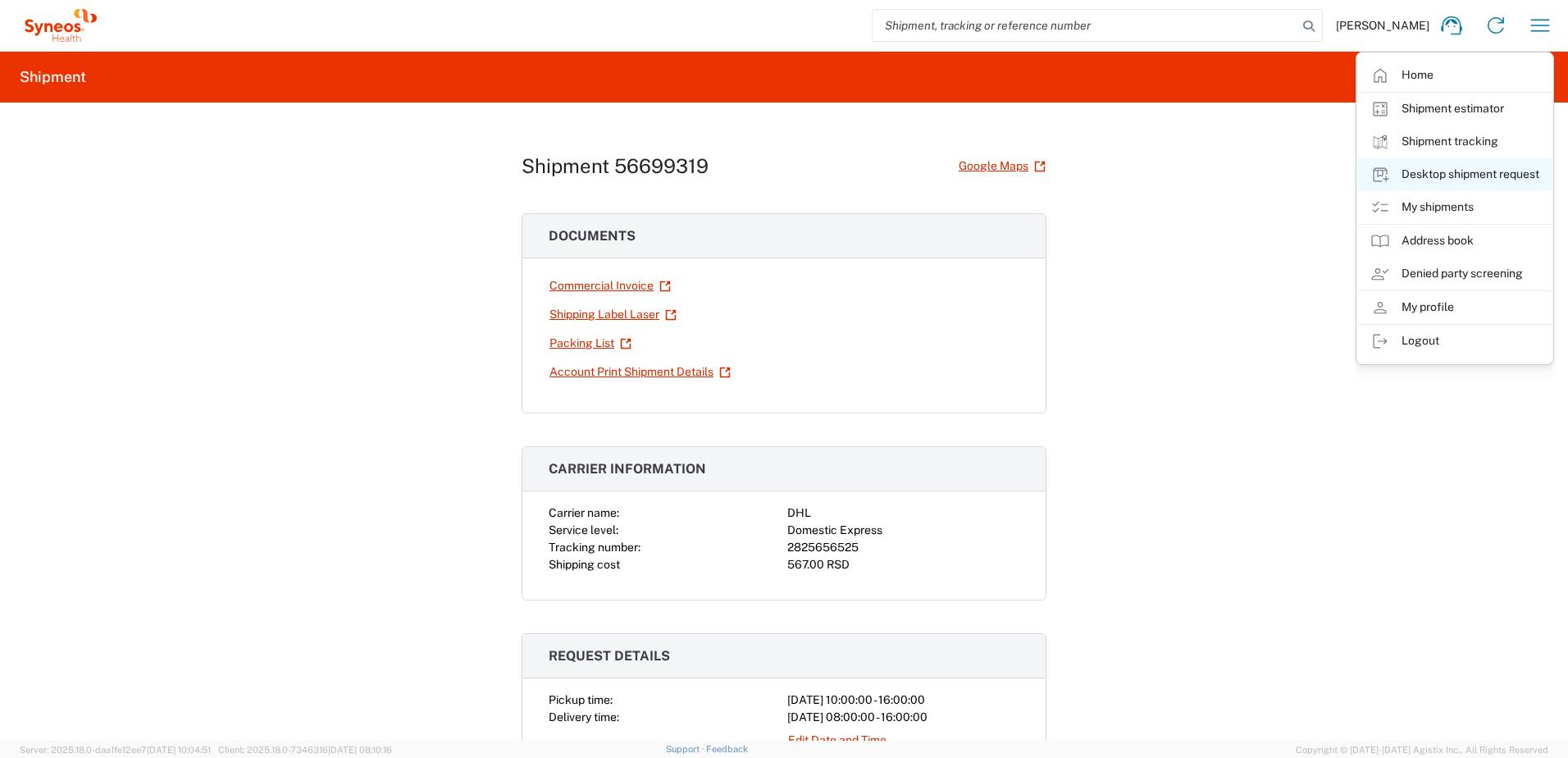
click at [1466, 173] on link "Desktop shipment request" at bounding box center [1455, 174] width 195 height 33
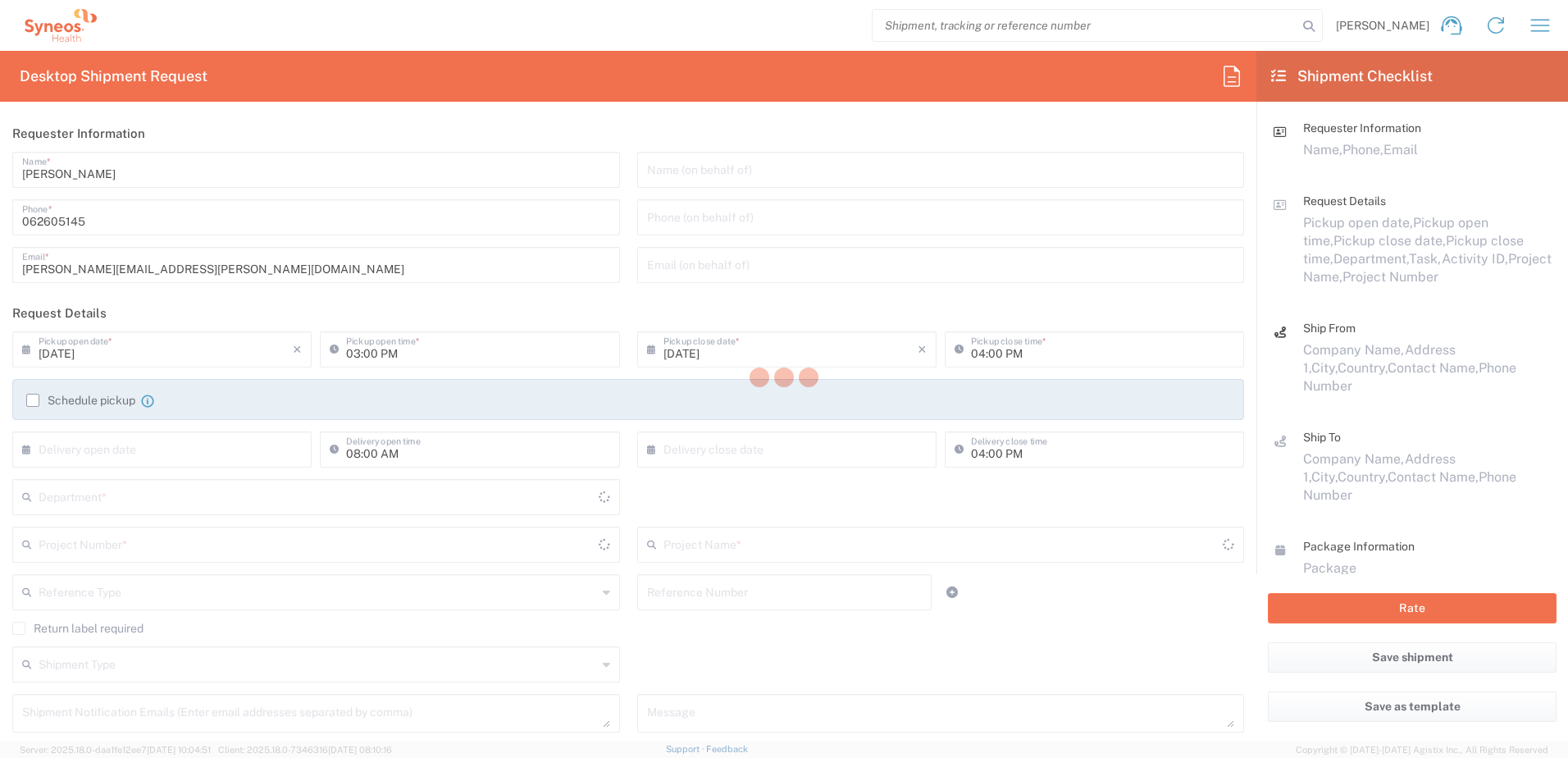
type input "3229"
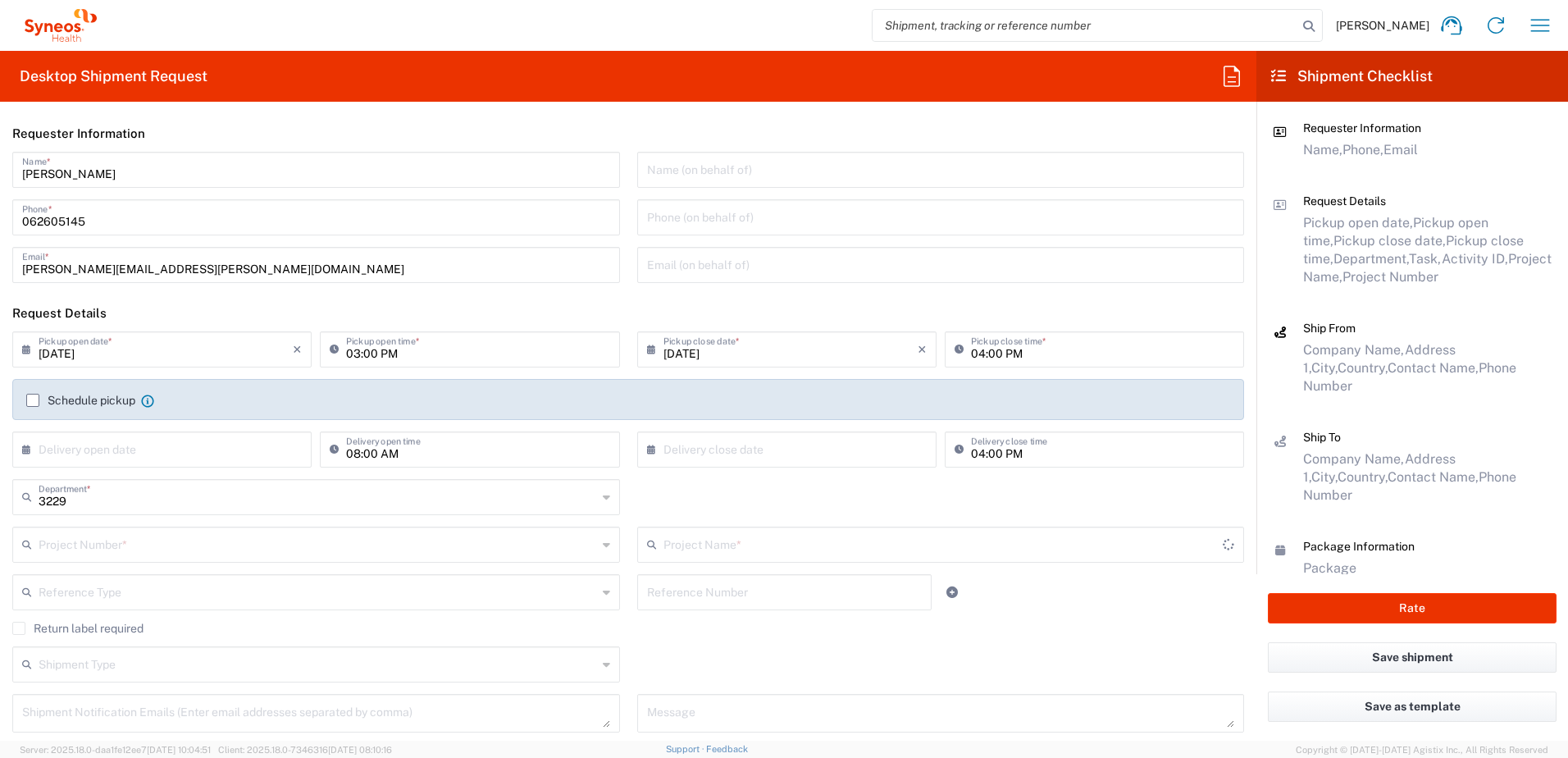
type input "Central [GEOGRAPHIC_DATA]"
click at [93, 356] on input "[DATE]" at bounding box center [166, 348] width 254 height 28
click at [190, 429] on span "4" at bounding box center [189, 428] width 24 height 23
type input "[DATE]"
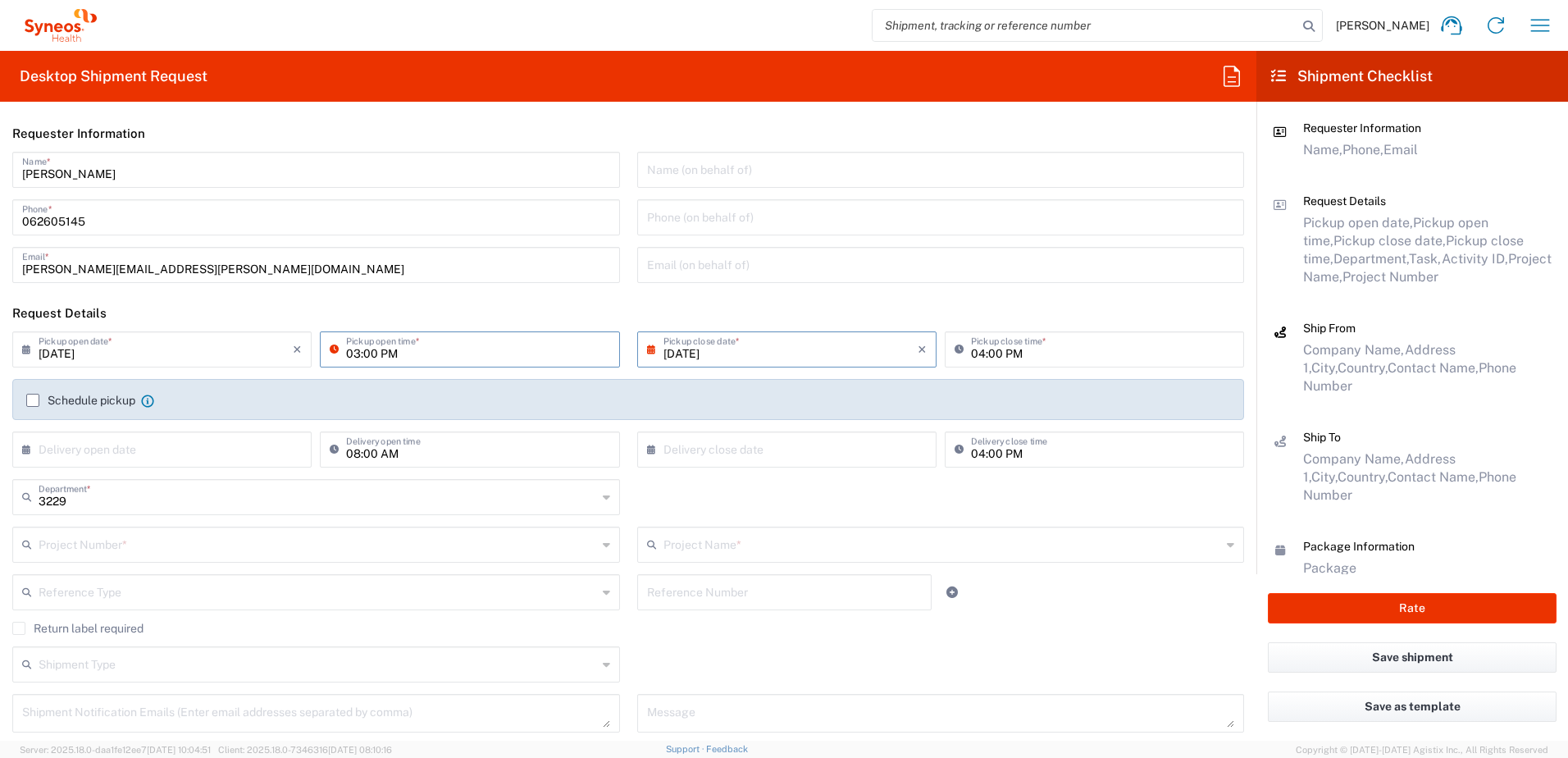
click at [355, 354] on input "03:00 PM" at bounding box center [477, 348] width 263 height 28
click at [383, 358] on input "10:00 PM" at bounding box center [477, 348] width 263 height 28
type input "10:00 AM"
click at [38, 399] on label "Schedule pickup" at bounding box center [81, 401] width 109 height 13
click at [33, 401] on input "Schedule pickup" at bounding box center [33, 401] width 0 height 0
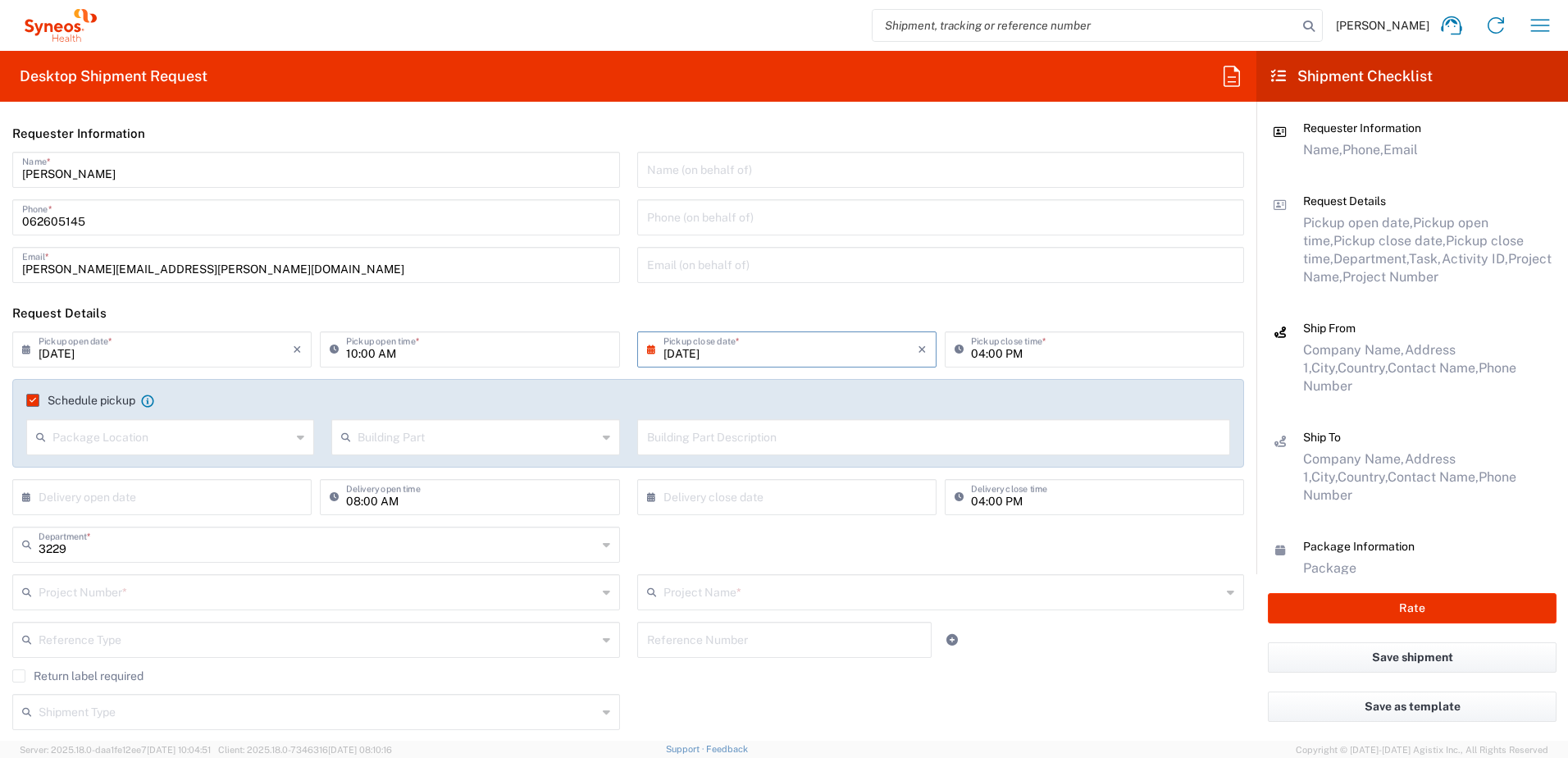
click at [118, 444] on input "text" at bounding box center [172, 436] width 238 height 28
click at [60, 471] on span "Front" at bounding box center [169, 472] width 282 height 25
type input "Front"
click at [375, 436] on input "text" at bounding box center [476, 436] width 238 height 28
drag, startPoint x: 366, startPoint y: 552, endPoint x: 466, endPoint y: 536, distance: 101.3
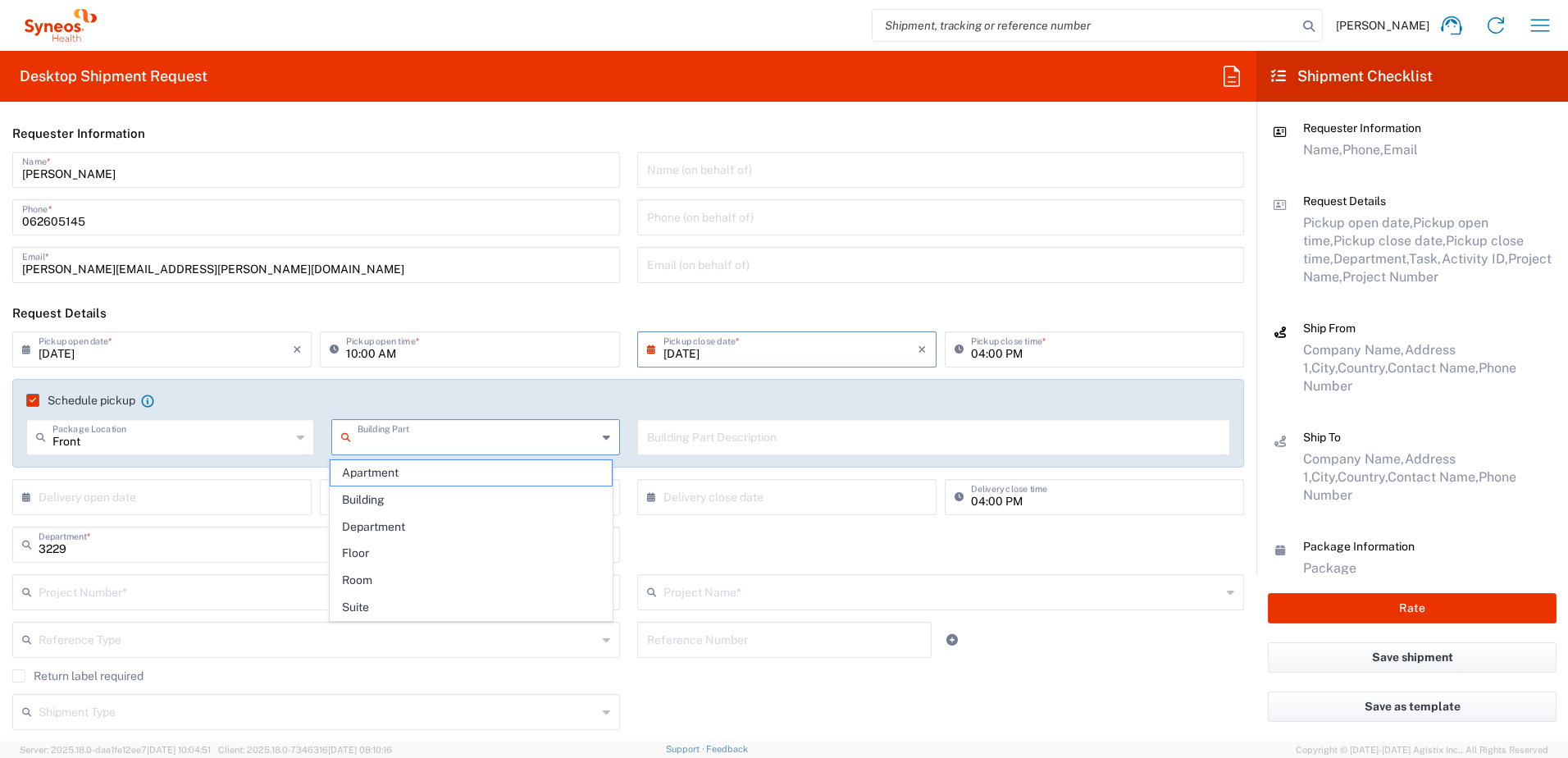
click at [368, 552] on span "Floor" at bounding box center [471, 553] width 282 height 25
type input "Floor"
click at [662, 441] on input "text" at bounding box center [934, 436] width 574 height 28
type input "IX floor, reception"
click at [116, 504] on input "text" at bounding box center [166, 496] width 254 height 28
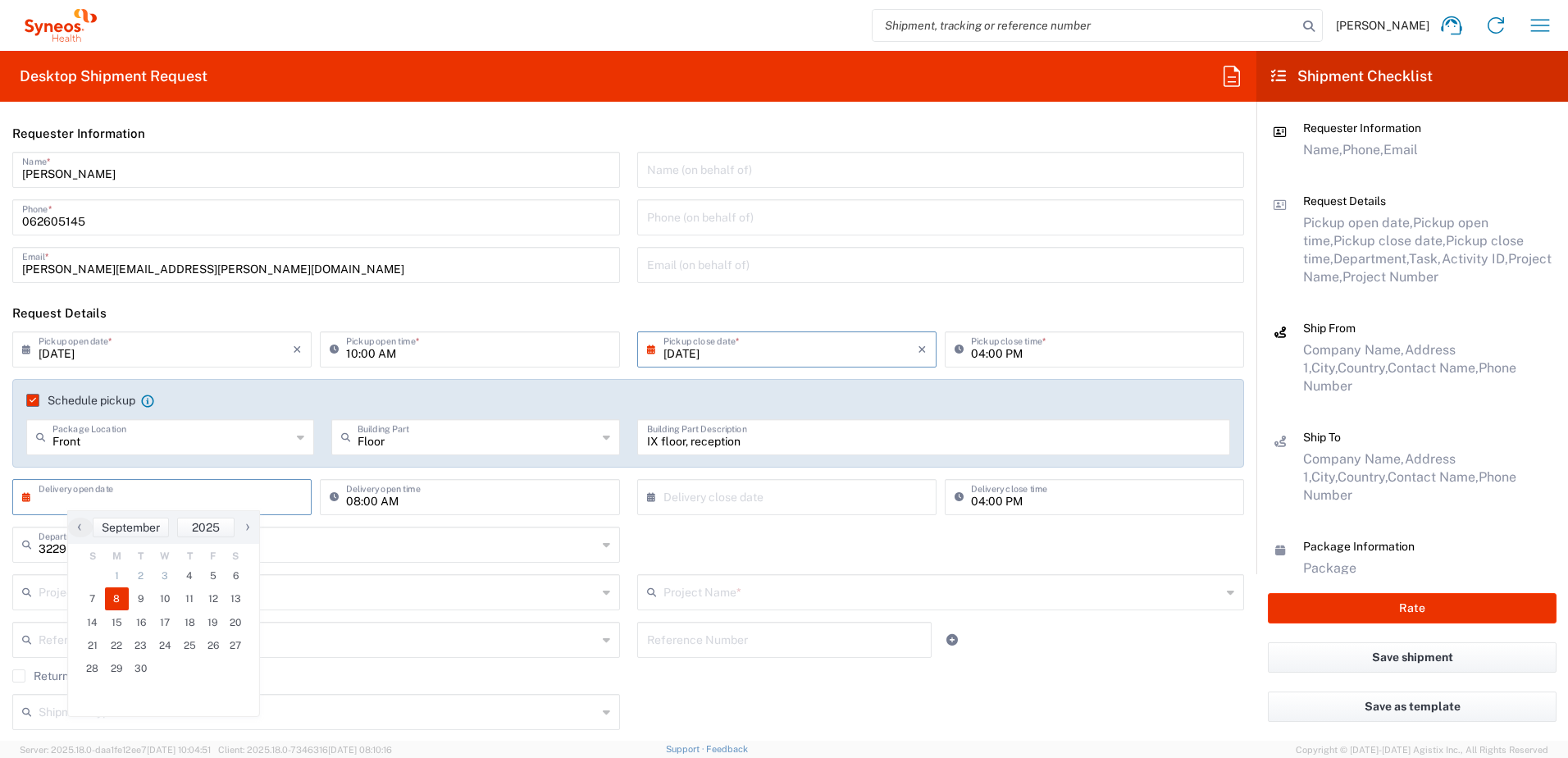
drag, startPoint x: 122, startPoint y: 602, endPoint x: 241, endPoint y: 585, distance: 120.2
click at [124, 601] on span "8" at bounding box center [117, 599] width 24 height 23
type input "[DATE]"
click at [701, 502] on input "text" at bounding box center [791, 496] width 254 height 28
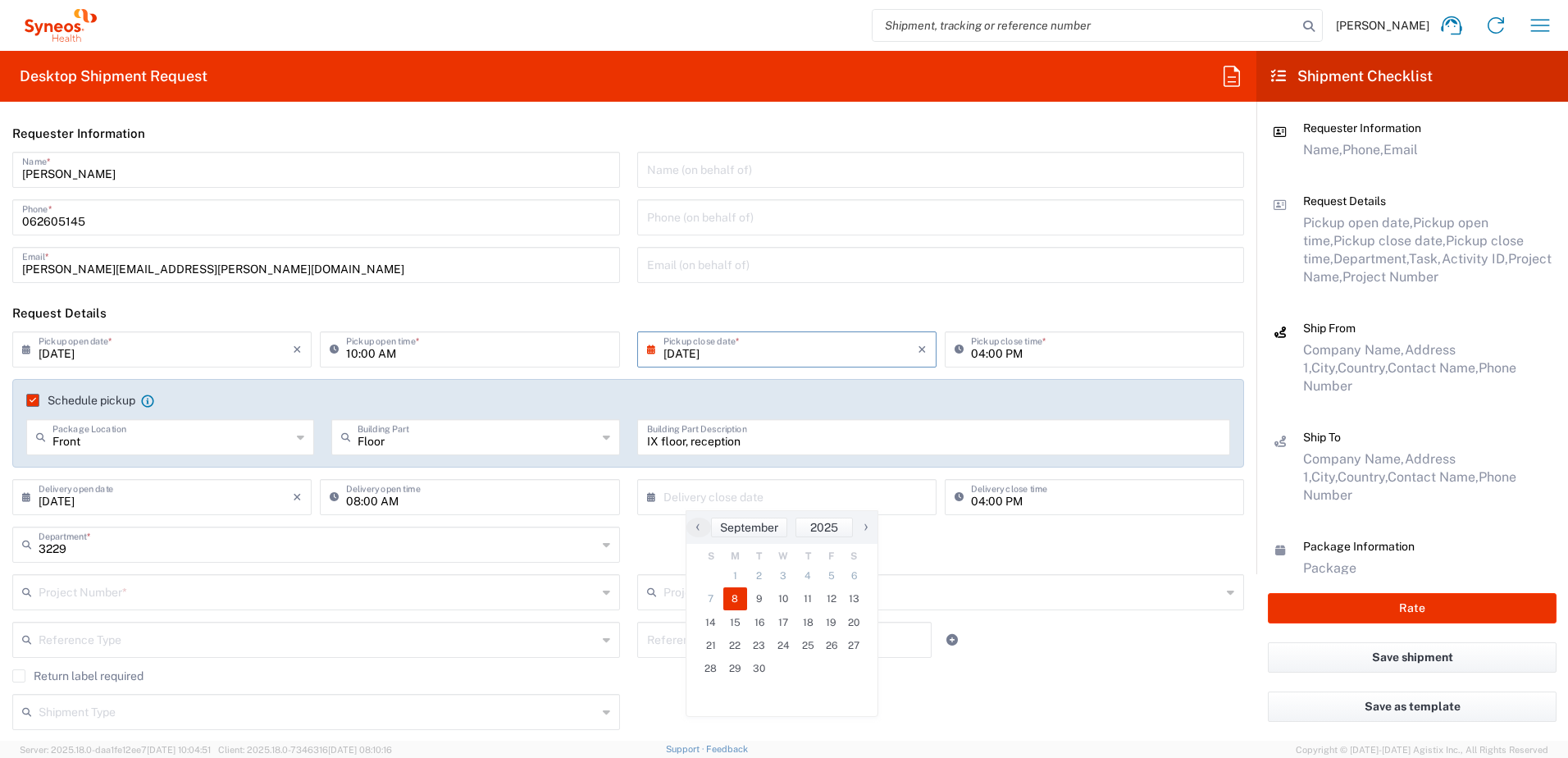
drag, startPoint x: 736, startPoint y: 585, endPoint x: 659, endPoint y: 614, distance: 82.3
click at [740, 602] on span "8" at bounding box center [736, 599] width 24 height 23
type input "[DATE]"
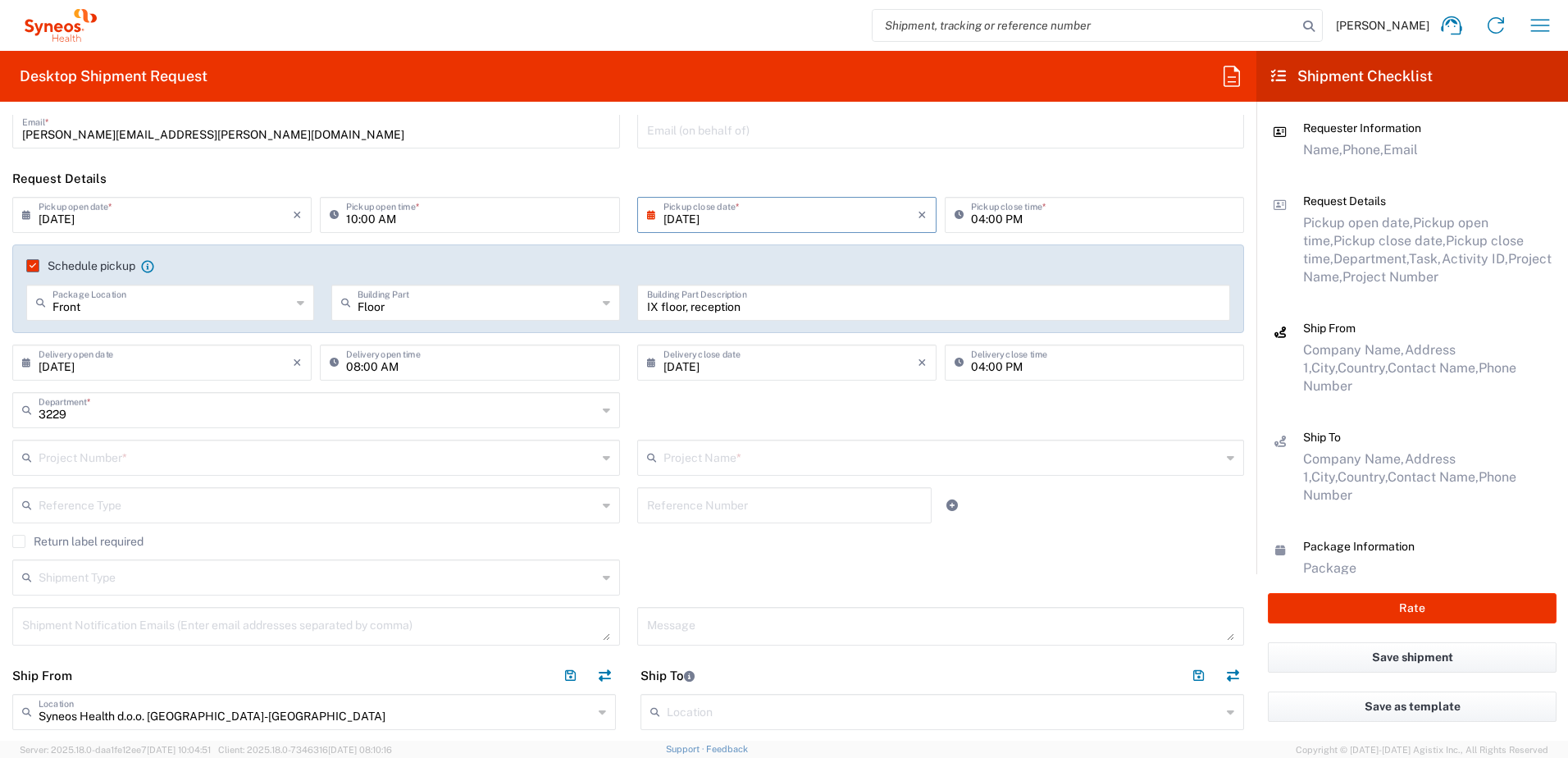
scroll to position [164, 0]
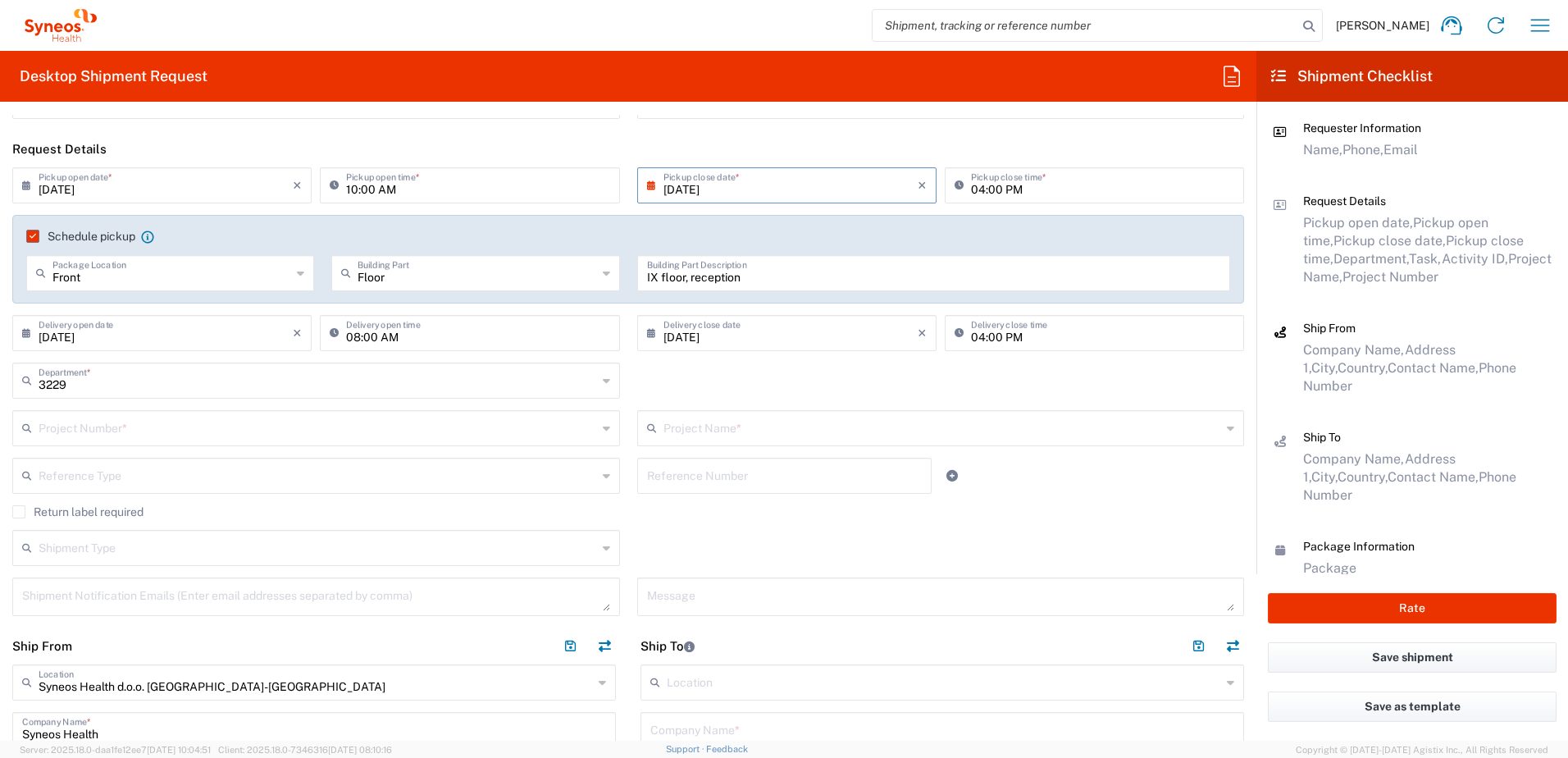
click at [146, 437] on input "text" at bounding box center [318, 427] width 559 height 28
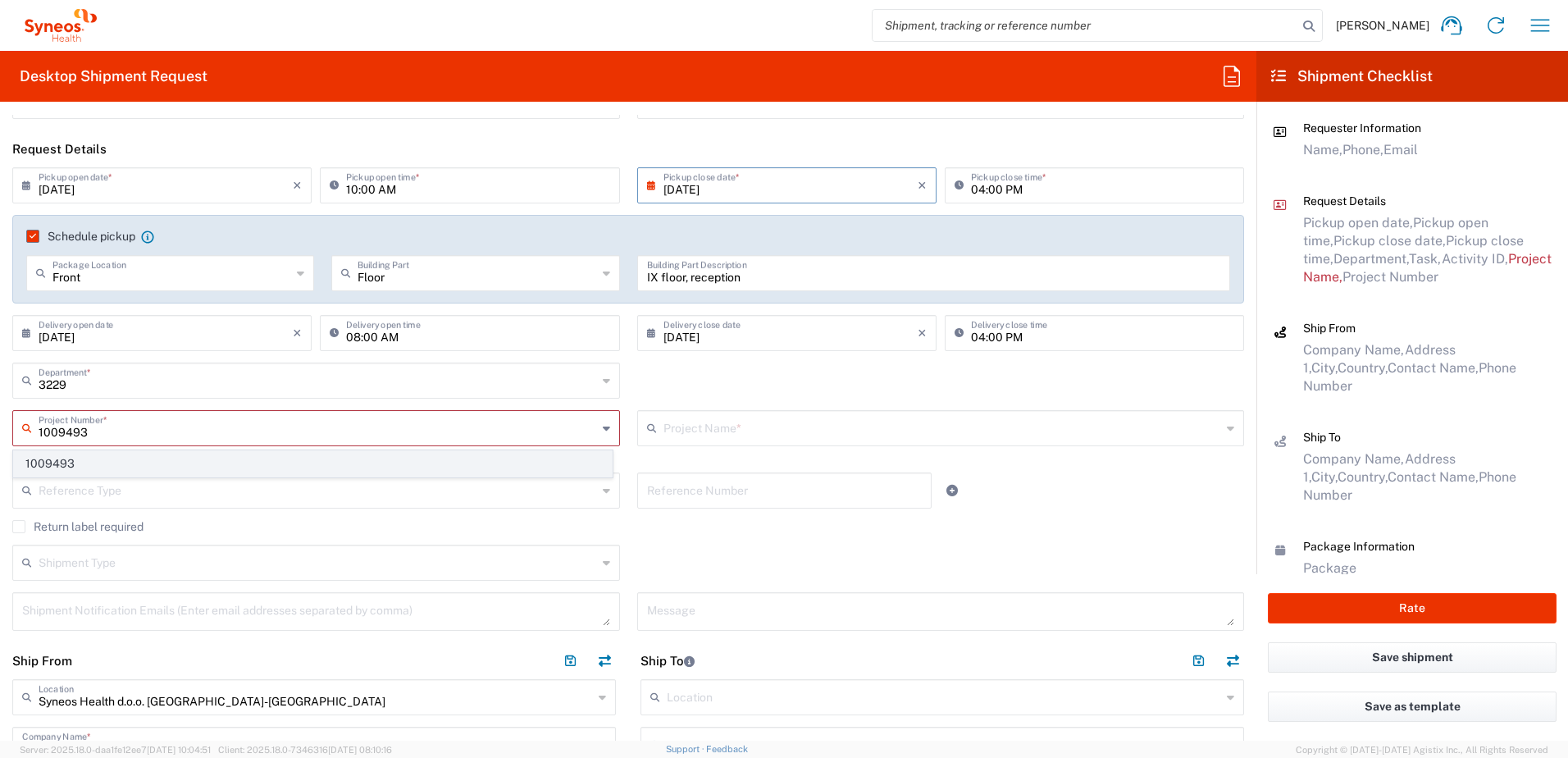
type input "1009493"
click at [65, 466] on span "1009493" at bounding box center [313, 464] width 598 height 25
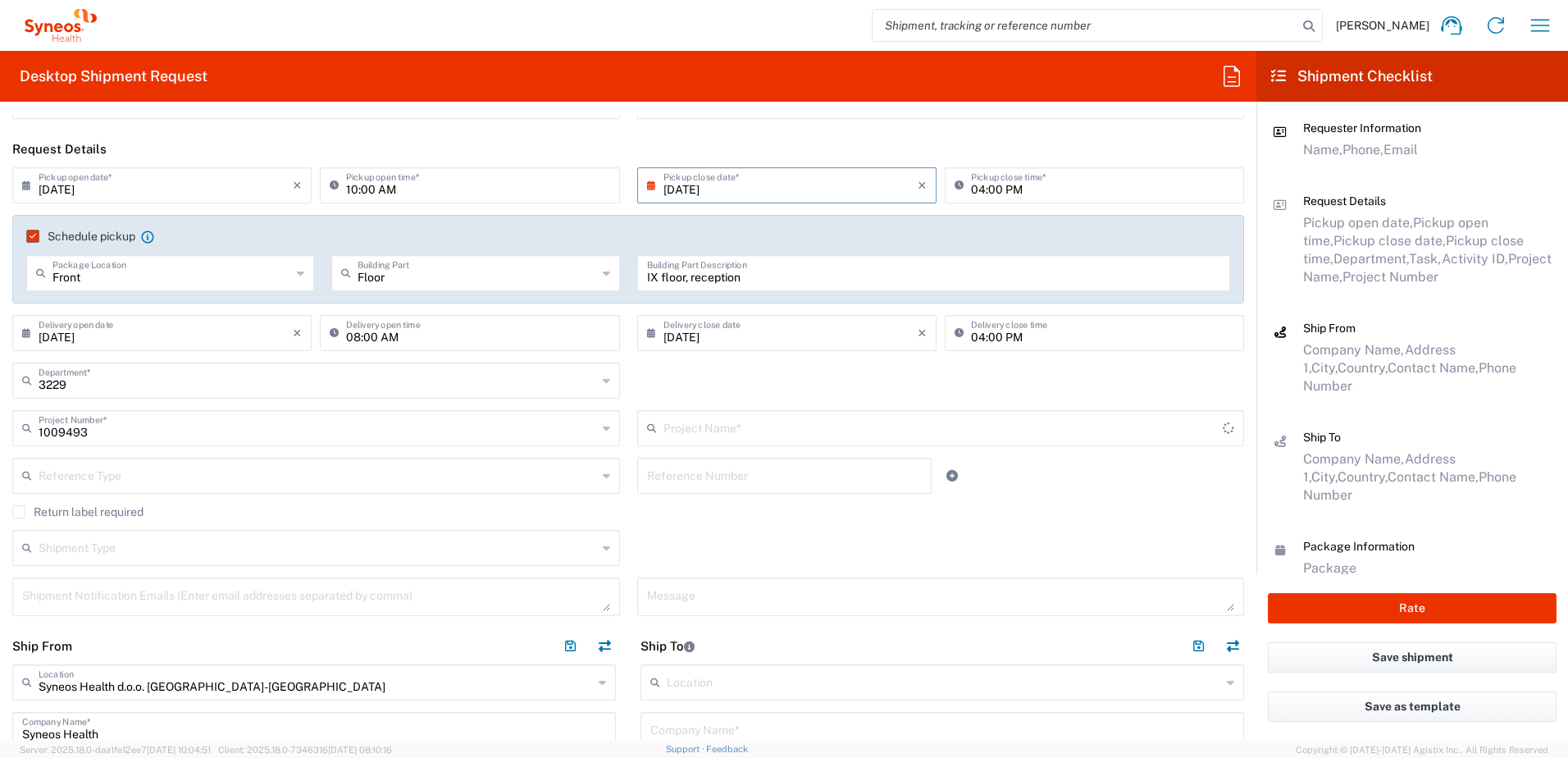
type input "Otsuka 1009493"
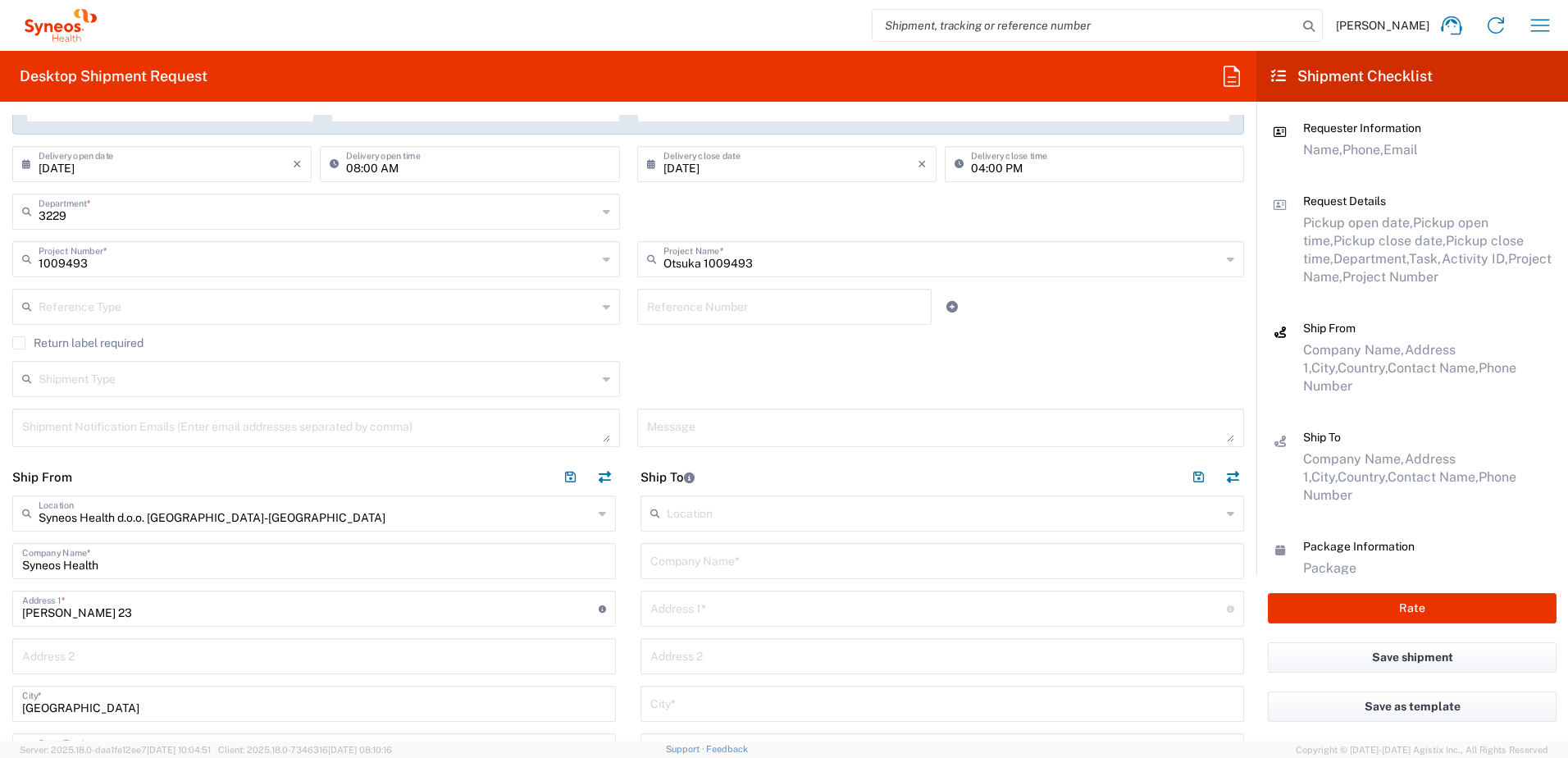
scroll to position [410, 0]
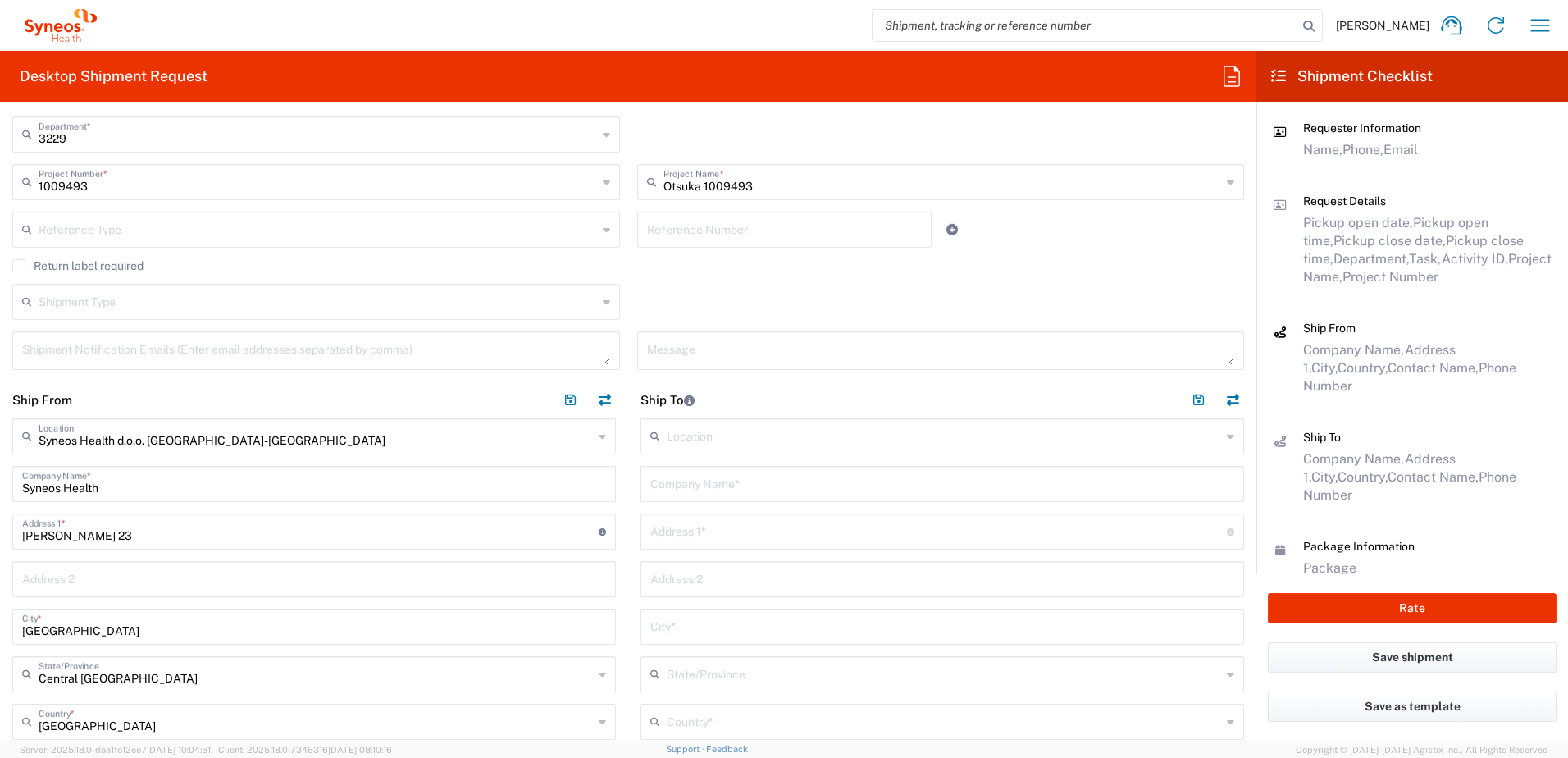
click at [690, 485] on input "text" at bounding box center [942, 483] width 584 height 28
type input "Institute for Mental Health"
click at [706, 533] on input "text" at bounding box center [939, 530] width 577 height 28
type input "[PERSON_NAME] 3"
click at [702, 634] on input "text" at bounding box center [942, 625] width 584 height 28
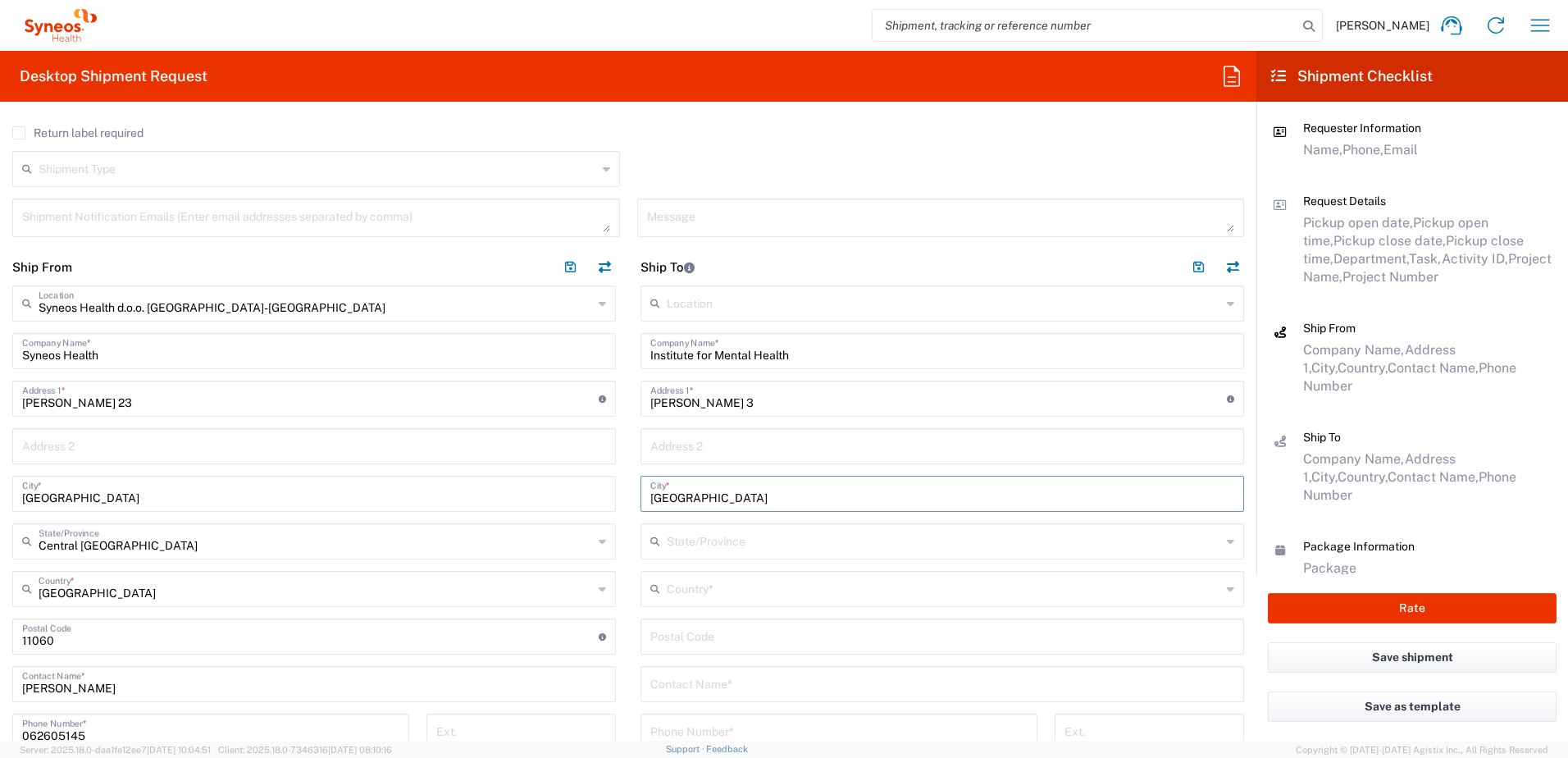
scroll to position [574, 0]
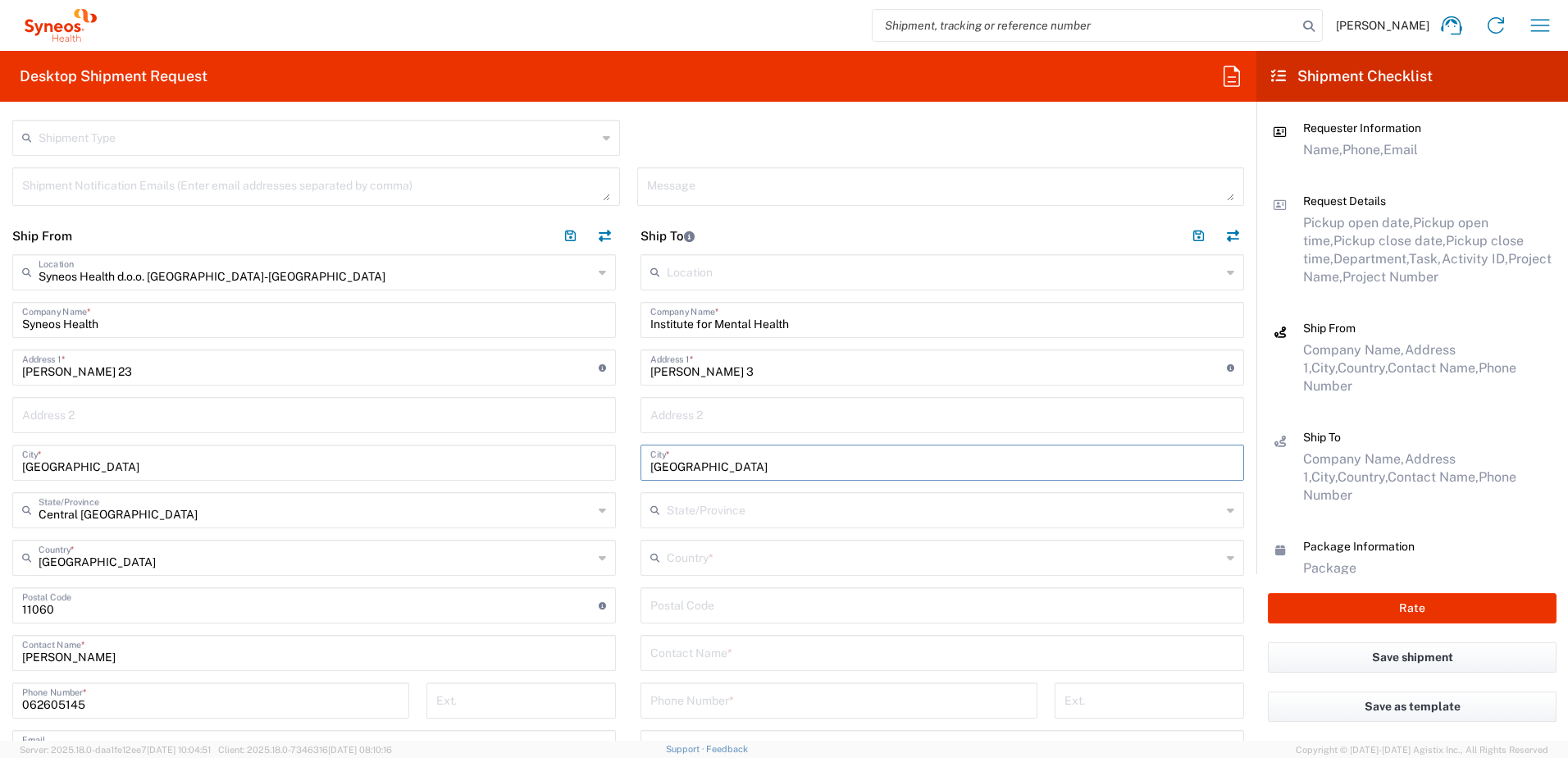
type input "[GEOGRAPHIC_DATA]"
click at [688, 557] on input "text" at bounding box center [944, 556] width 554 height 28
drag, startPoint x: 655, startPoint y: 521, endPoint x: 662, endPoint y: 529, distance: 10.6
click at [655, 521] on span "[GEOGRAPHIC_DATA]" at bounding box center [933, 525] width 595 height 25
type input "[GEOGRAPHIC_DATA]"
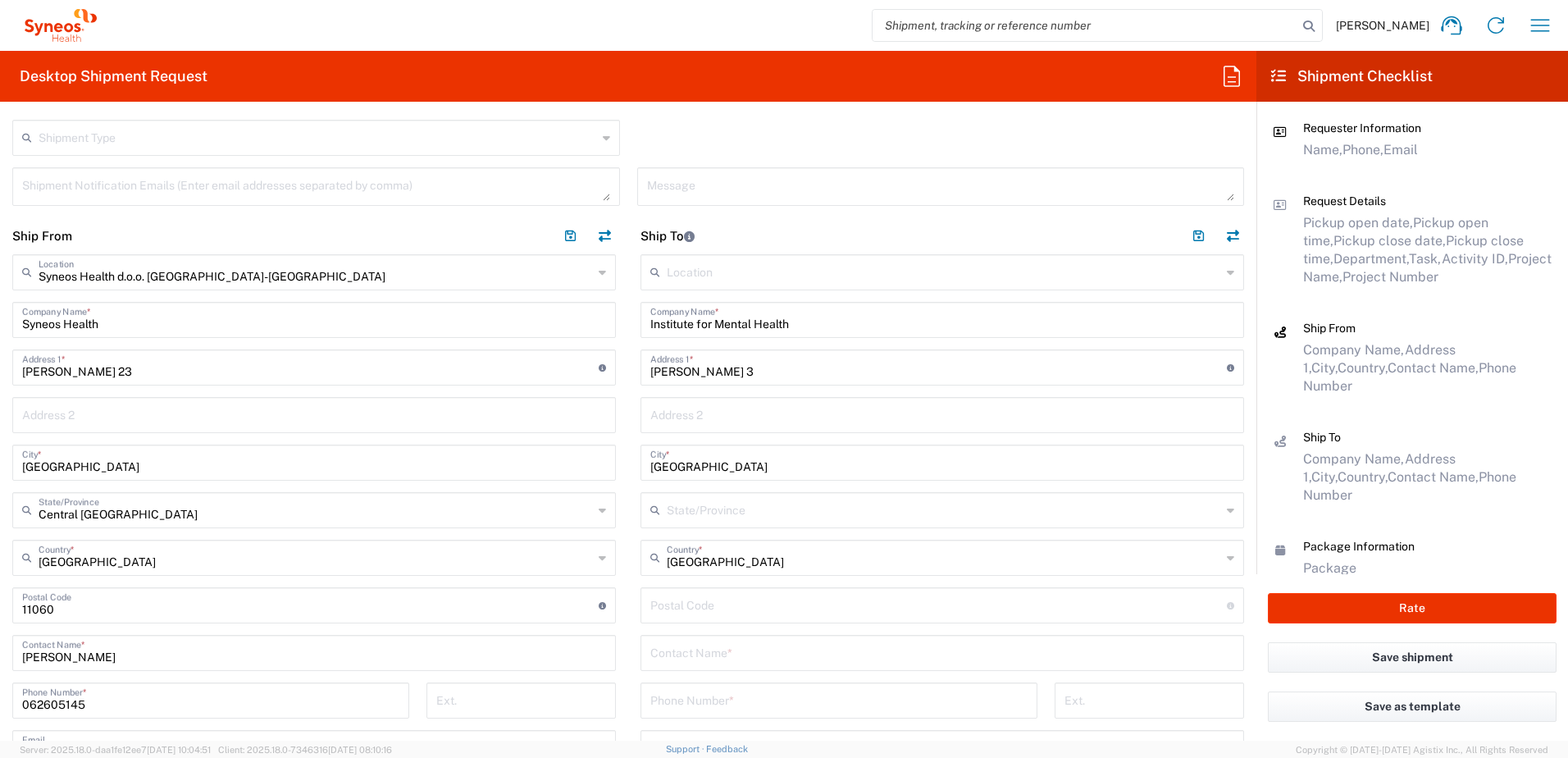
click at [680, 603] on input "undefined" at bounding box center [939, 604] width 577 height 28
type input "11000"
click at [715, 651] on input "text" at bounding box center [942, 651] width 584 height 28
type input "[PERSON_NAME]"
click at [756, 712] on input "tel" at bounding box center [839, 700] width 377 height 28
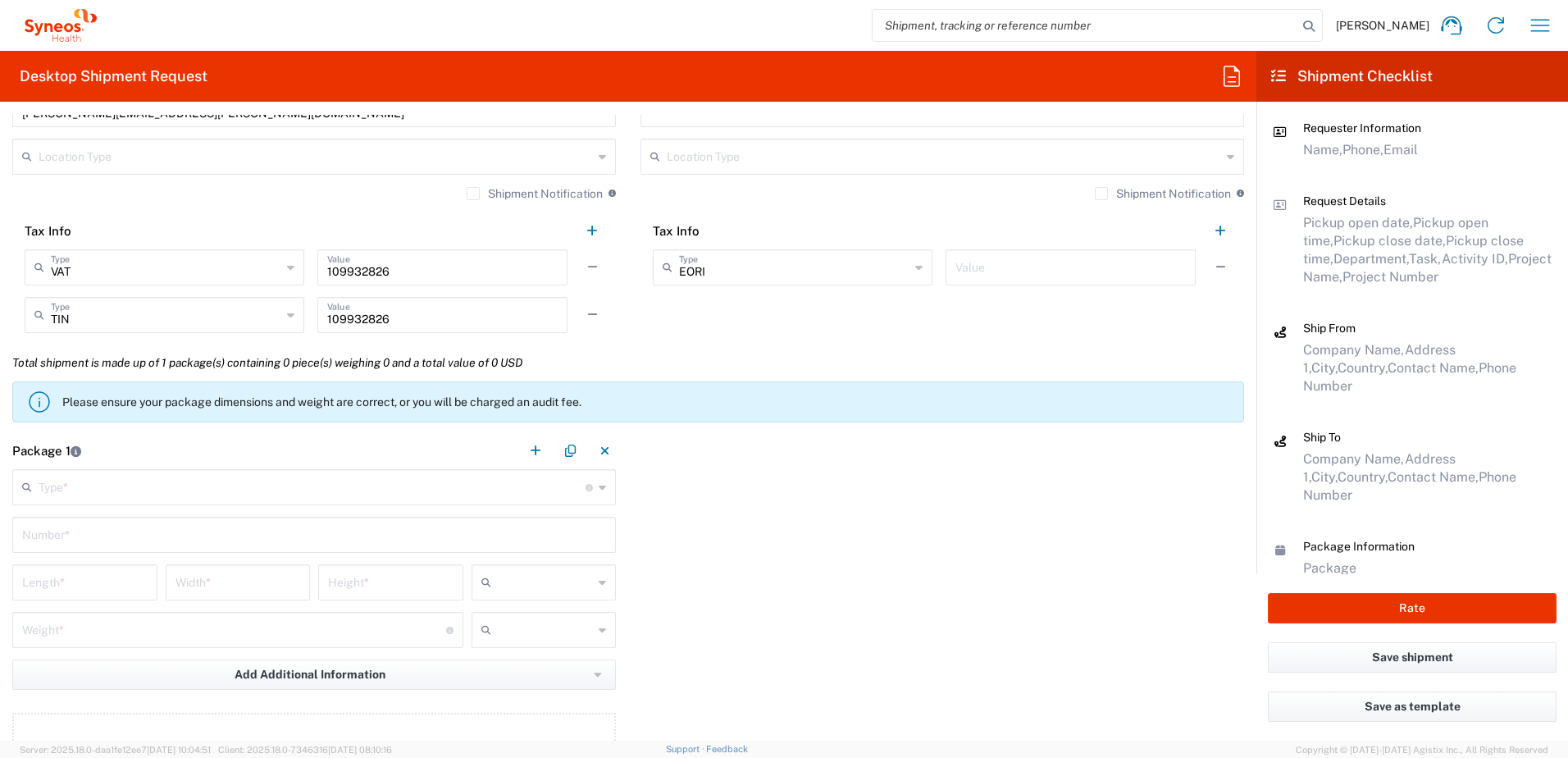
scroll to position [1231, 0]
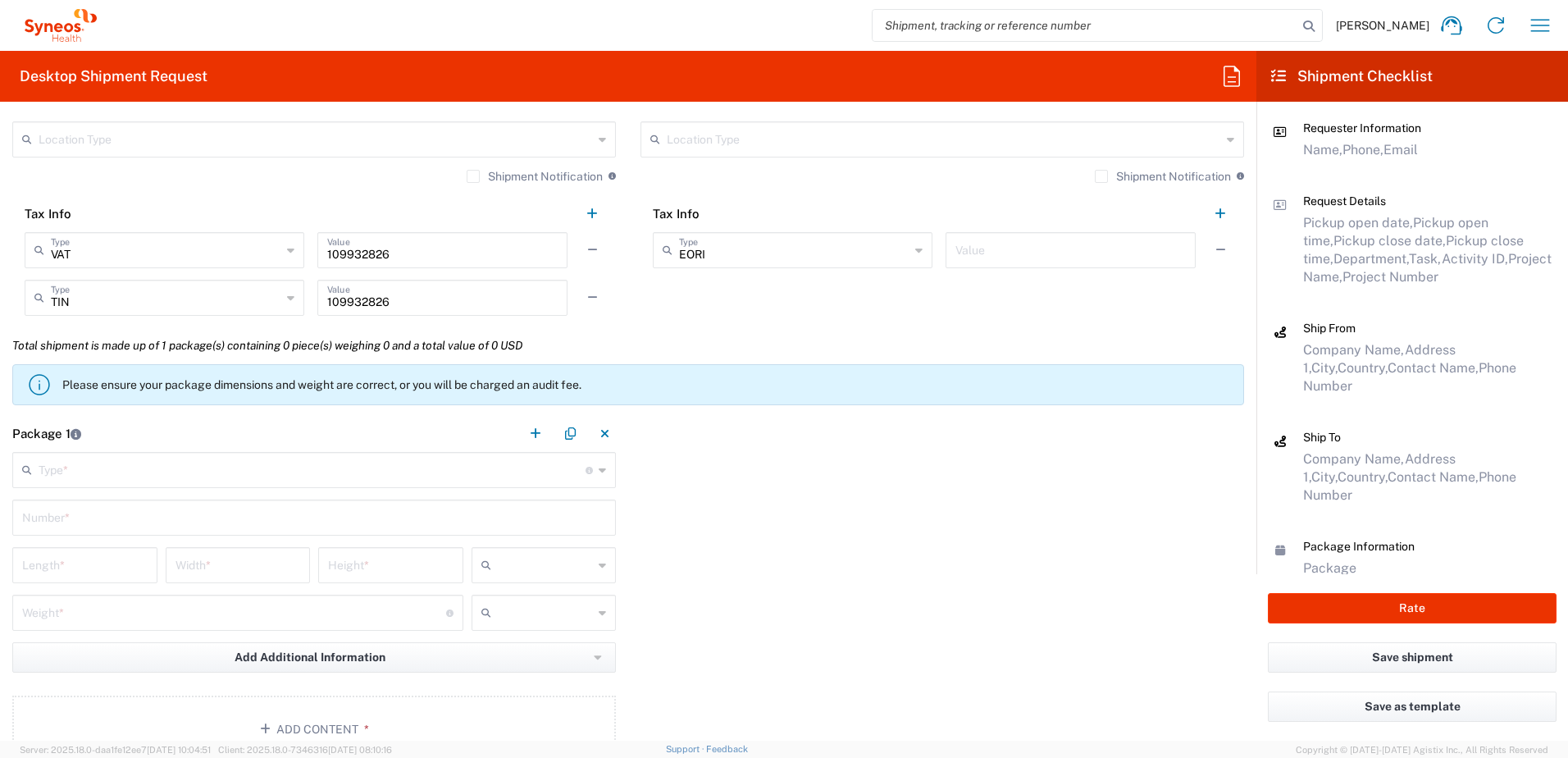
type input "[PHONE_NUMBER]"
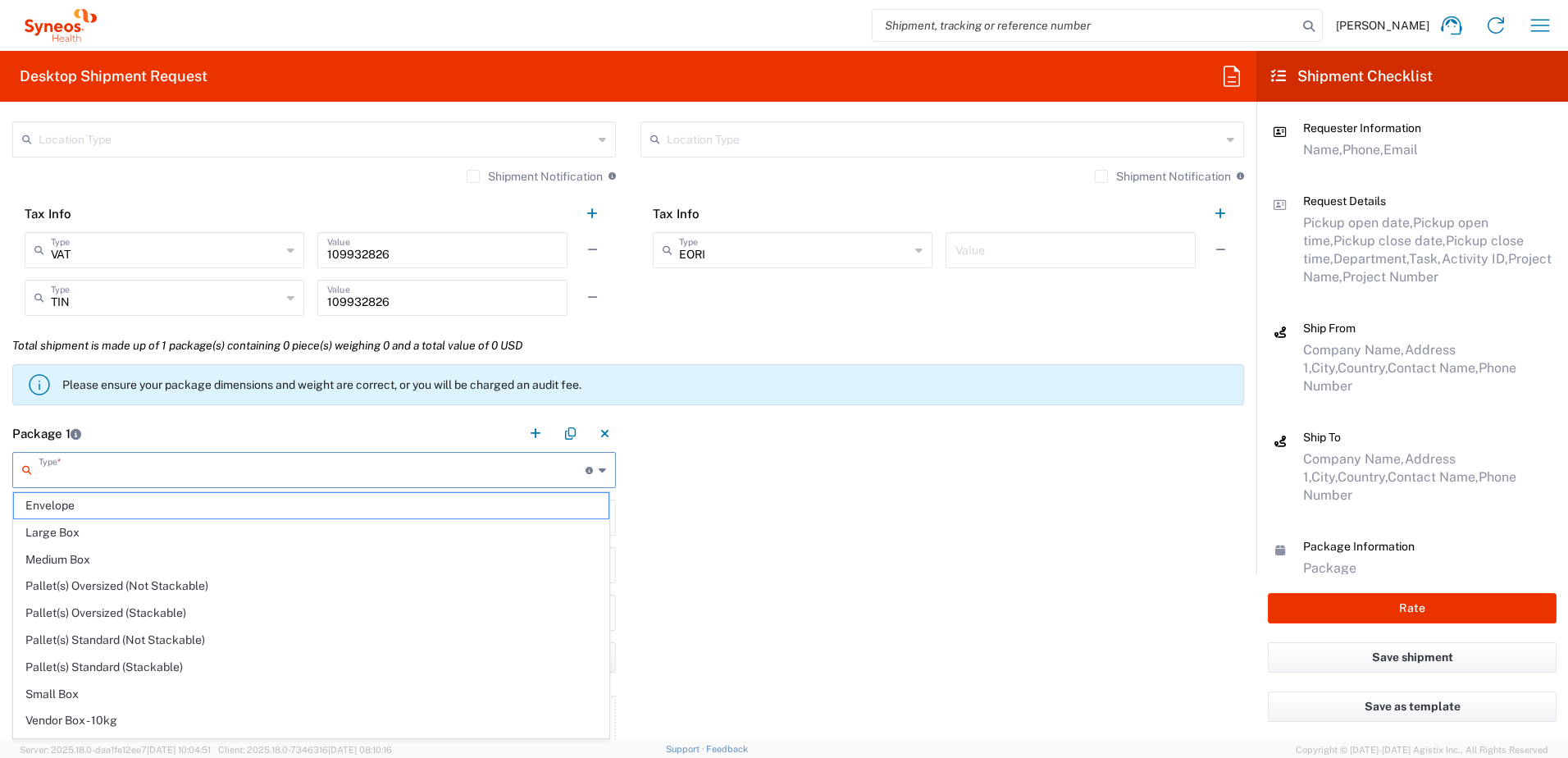
click at [106, 466] on input "text" at bounding box center [312, 469] width 547 height 28
click at [73, 511] on span "Envelope" at bounding box center [311, 505] width 595 height 25
type input "Envelope"
type input "1"
type input "9.5"
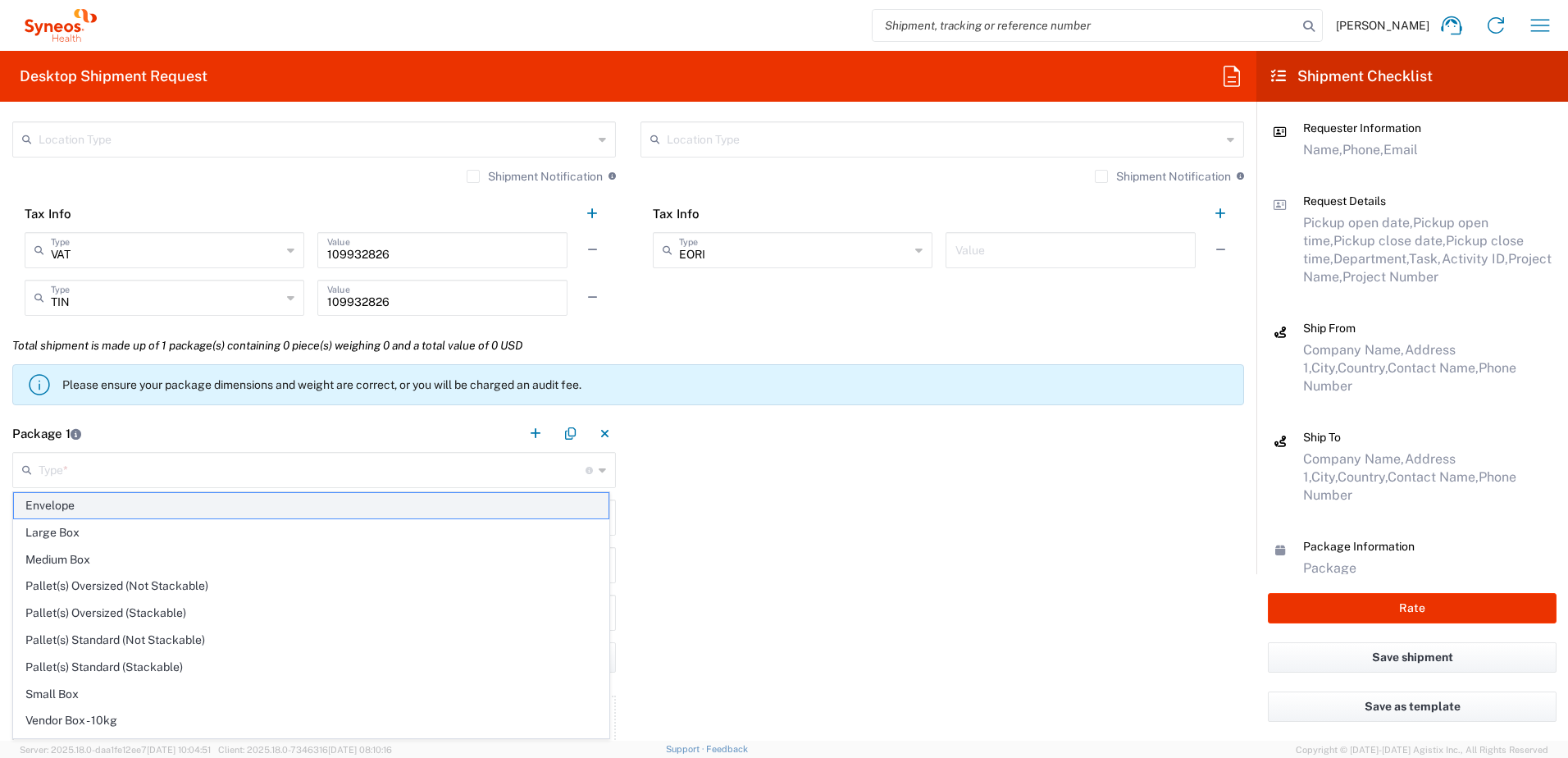
type input "12.5"
type input "0.25"
type input "in"
type input "0.45"
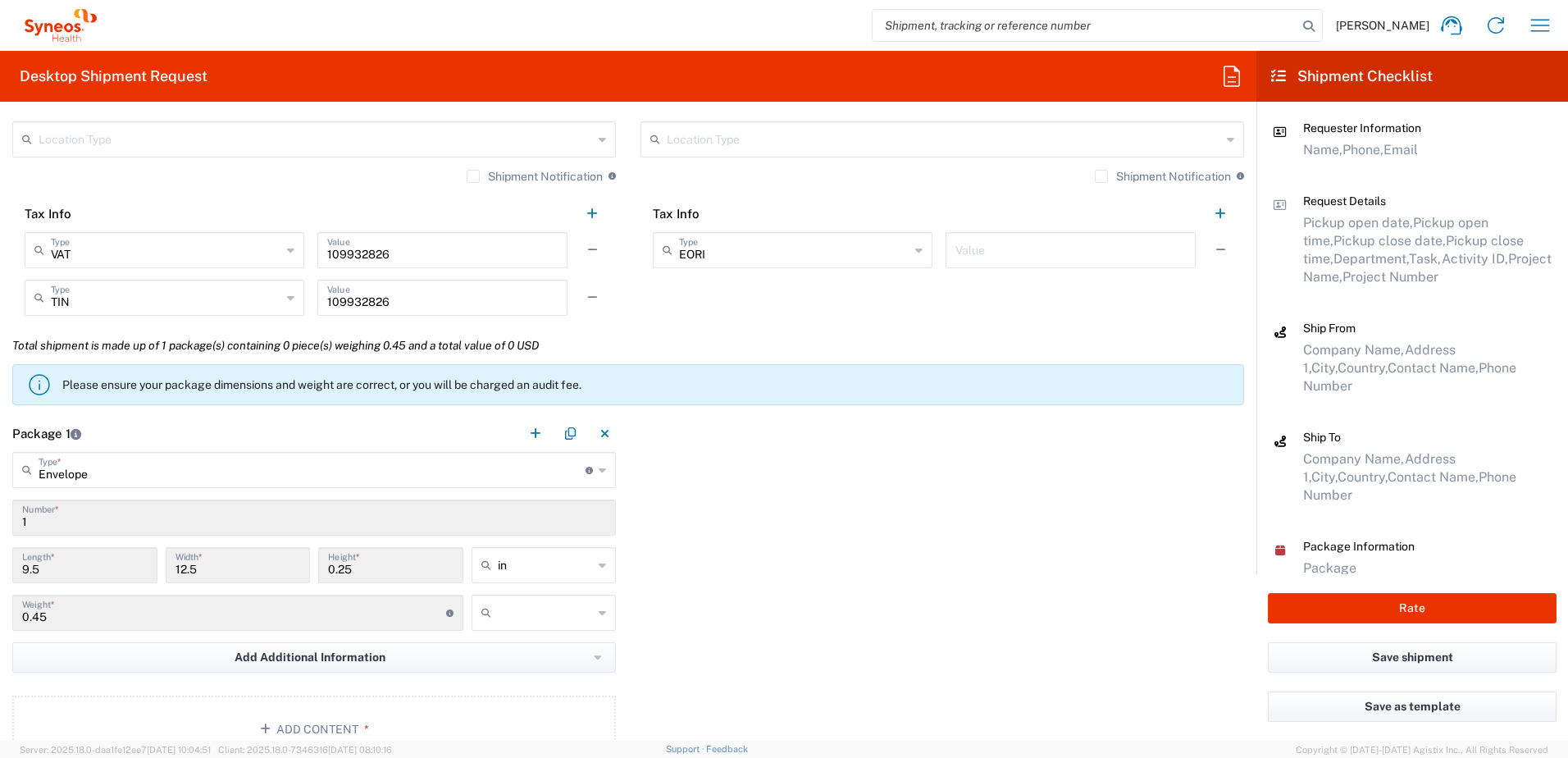
click at [598, 562] on icon at bounding box center [602, 566] width 8 height 26
click at [518, 624] on span "cm" at bounding box center [538, 628] width 140 height 25
type input "24.13"
type input "31.75"
type input "0.64"
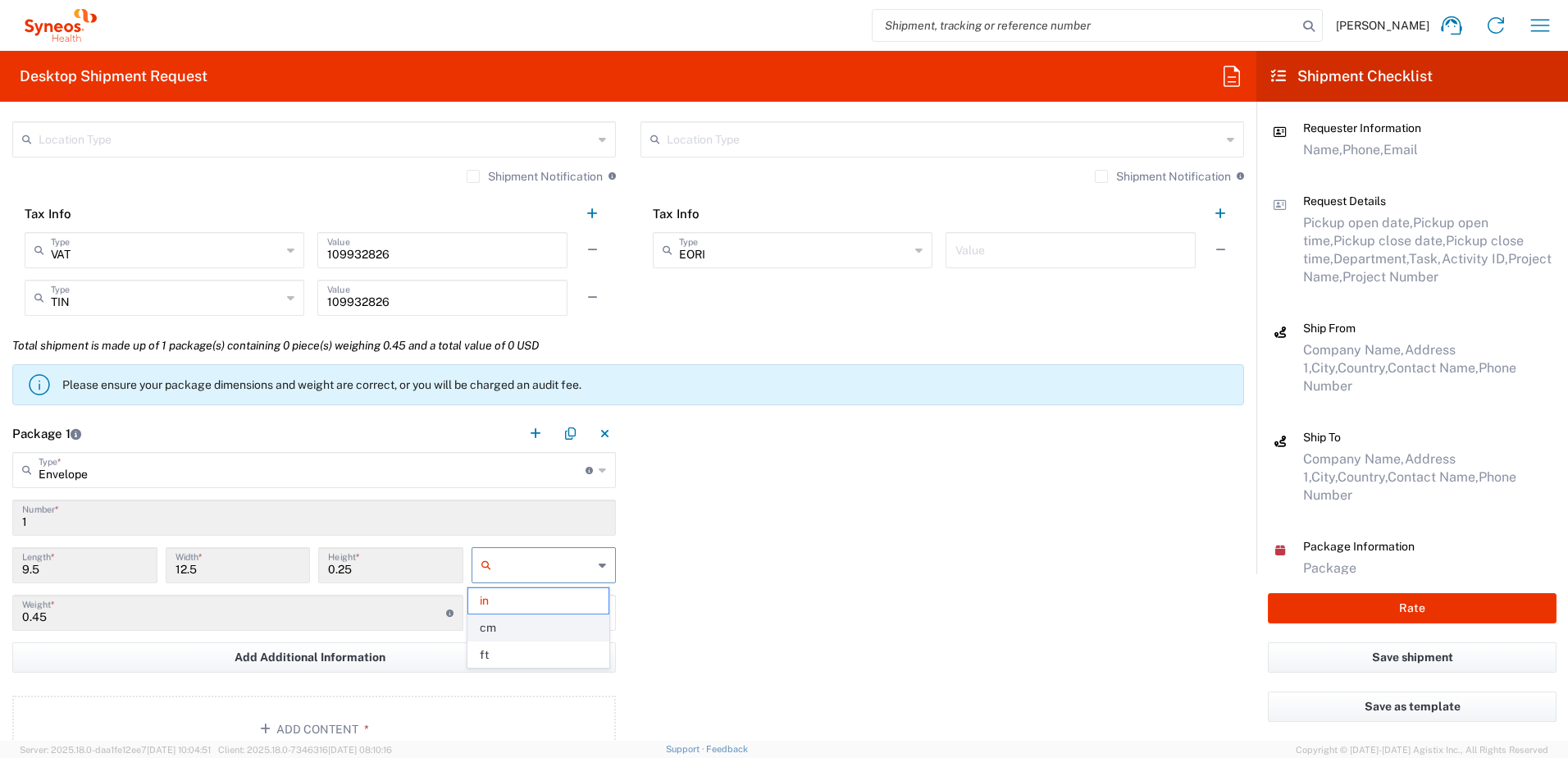
type input "cm"
click at [598, 617] on icon at bounding box center [602, 613] width 8 height 26
click at [522, 651] on span "kgs" at bounding box center [538, 649] width 140 height 25
type input "kgs"
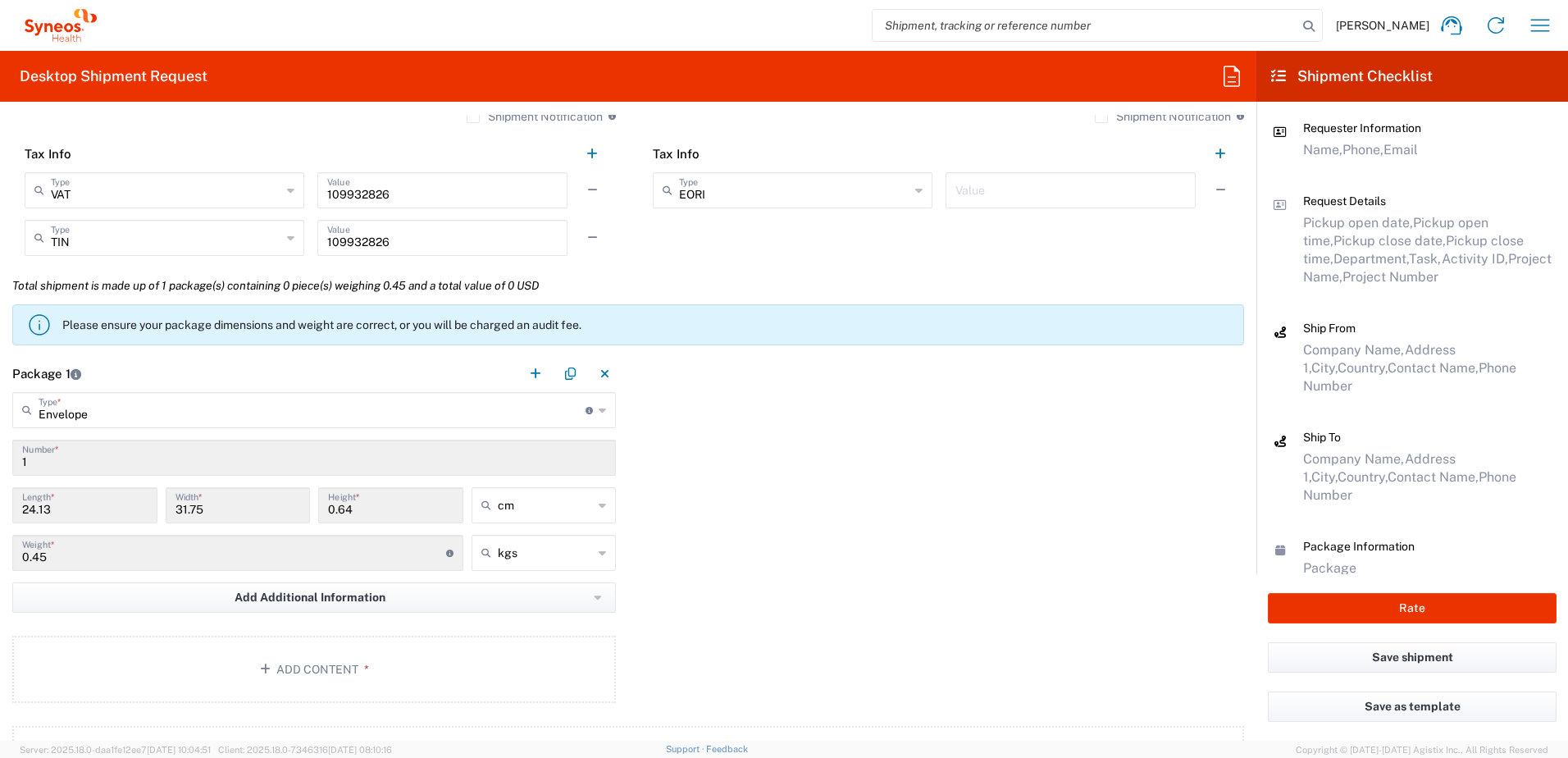
scroll to position [1477, 0]
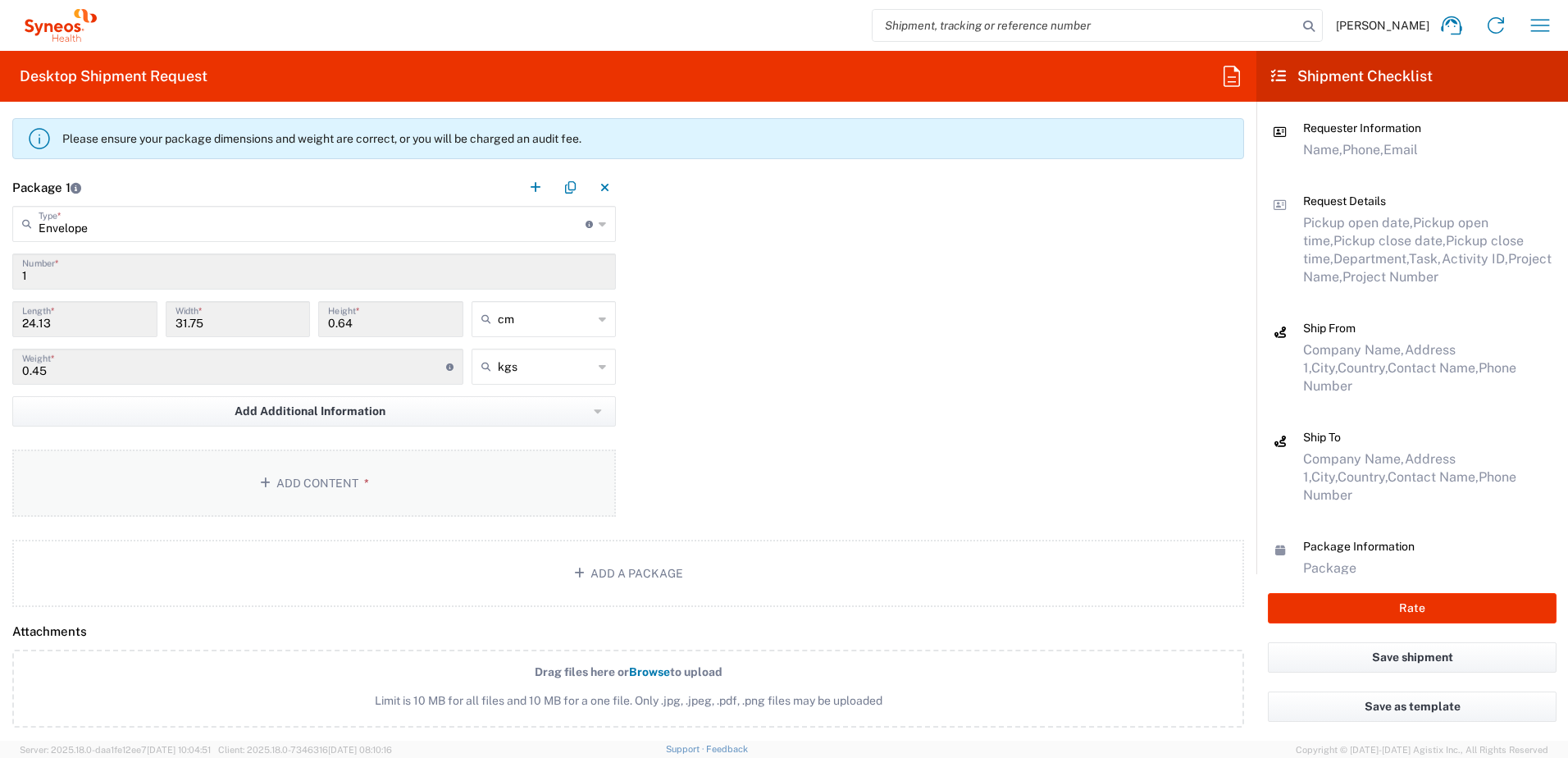
click at [297, 494] on button "Add Content *" at bounding box center [314, 483] width 604 height 67
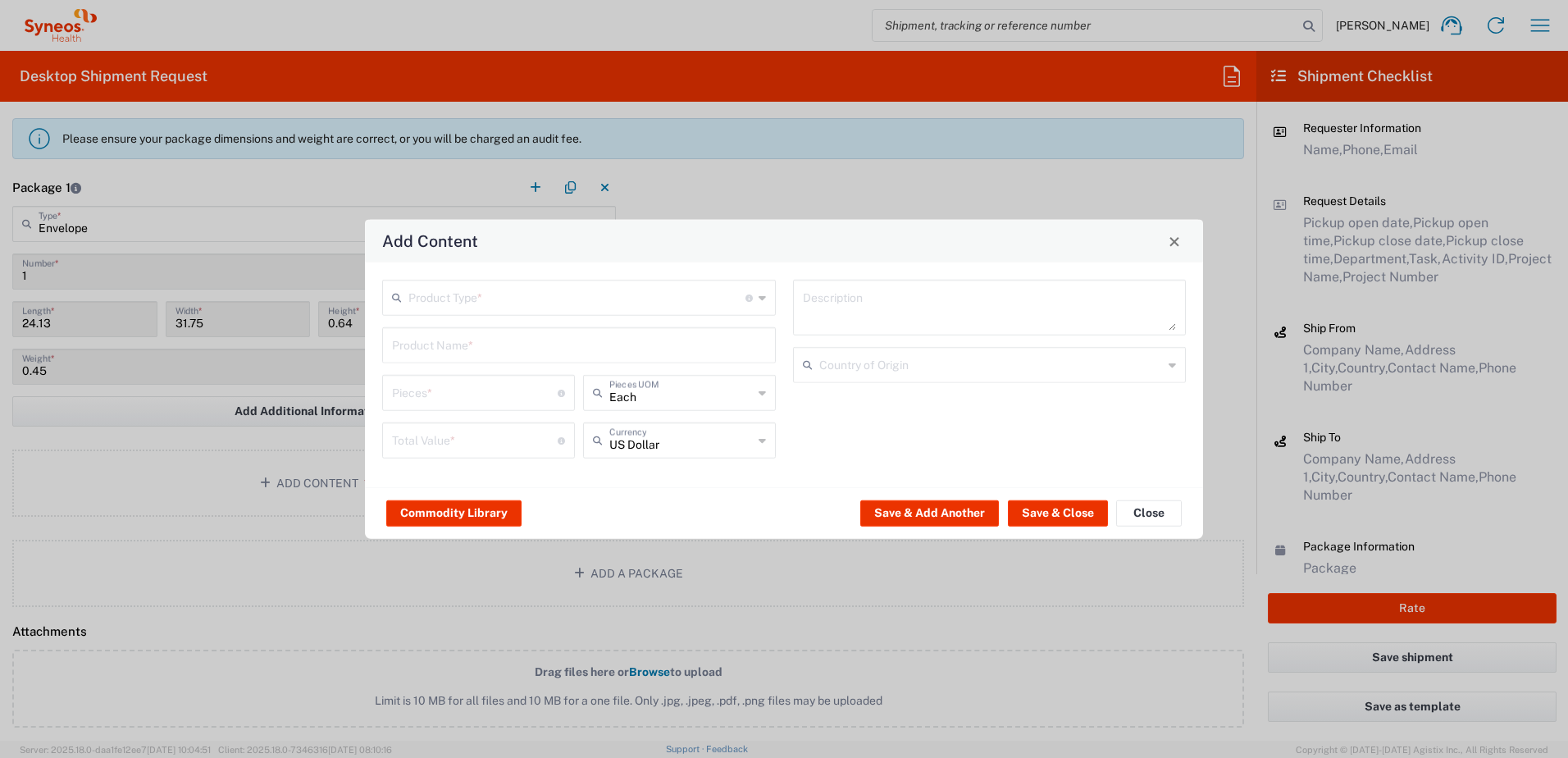
click at [476, 294] on input "text" at bounding box center [577, 296] width 337 height 28
click at [439, 338] on span "Documents" at bounding box center [579, 333] width 390 height 25
type input "Documents"
type input "1"
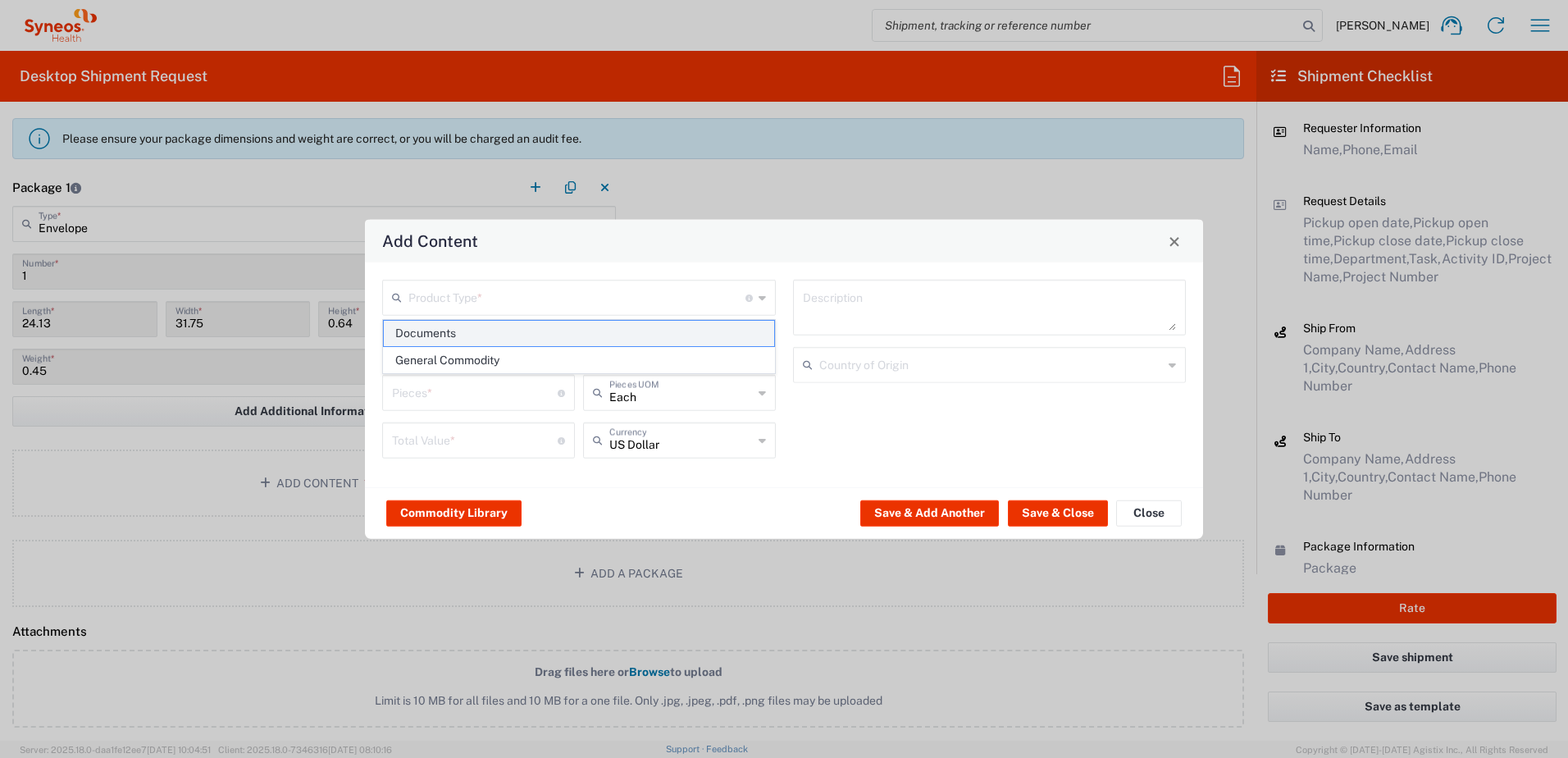
type input "1"
type textarea "Documents"
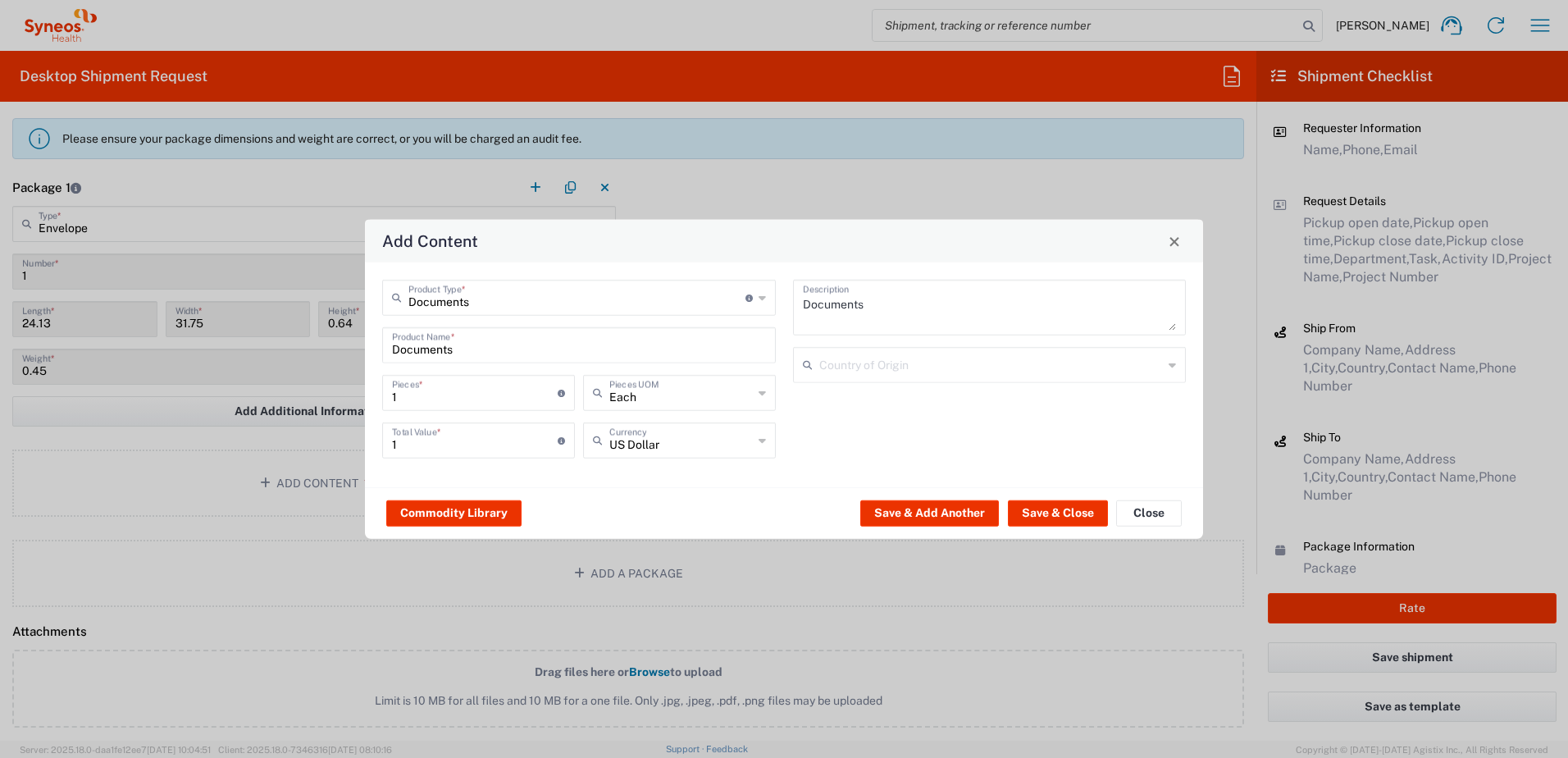
click at [762, 441] on icon at bounding box center [762, 440] width 8 height 26
click at [668, 477] on span "Serbian Dinar" at bounding box center [679, 476] width 189 height 25
type input "Serbian Dinar"
click at [1072, 515] on button "Save & Close" at bounding box center [1058, 513] width 100 height 26
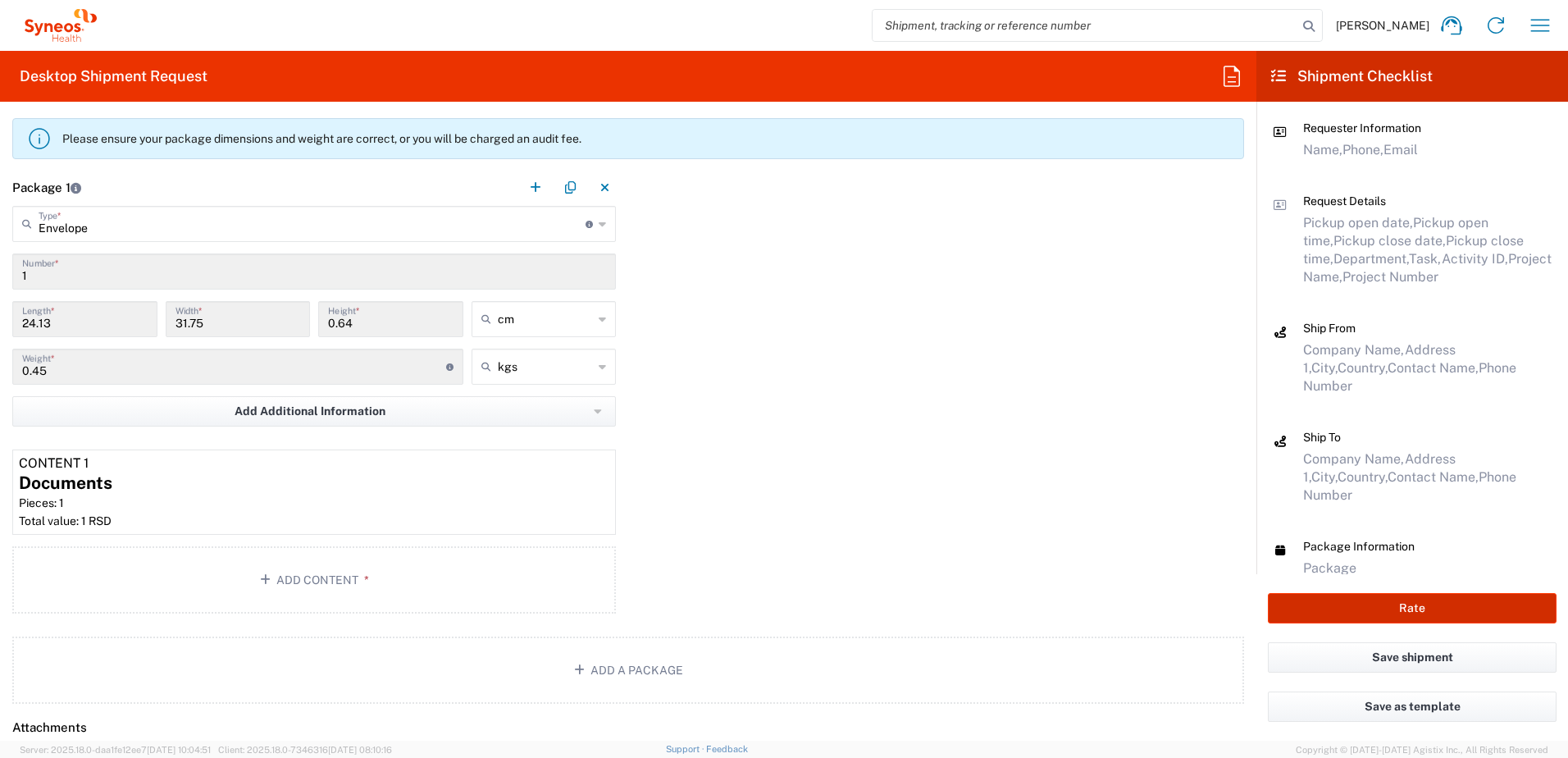
click at [1403, 602] on button "Rate" at bounding box center [1413, 608] width 288 height 30
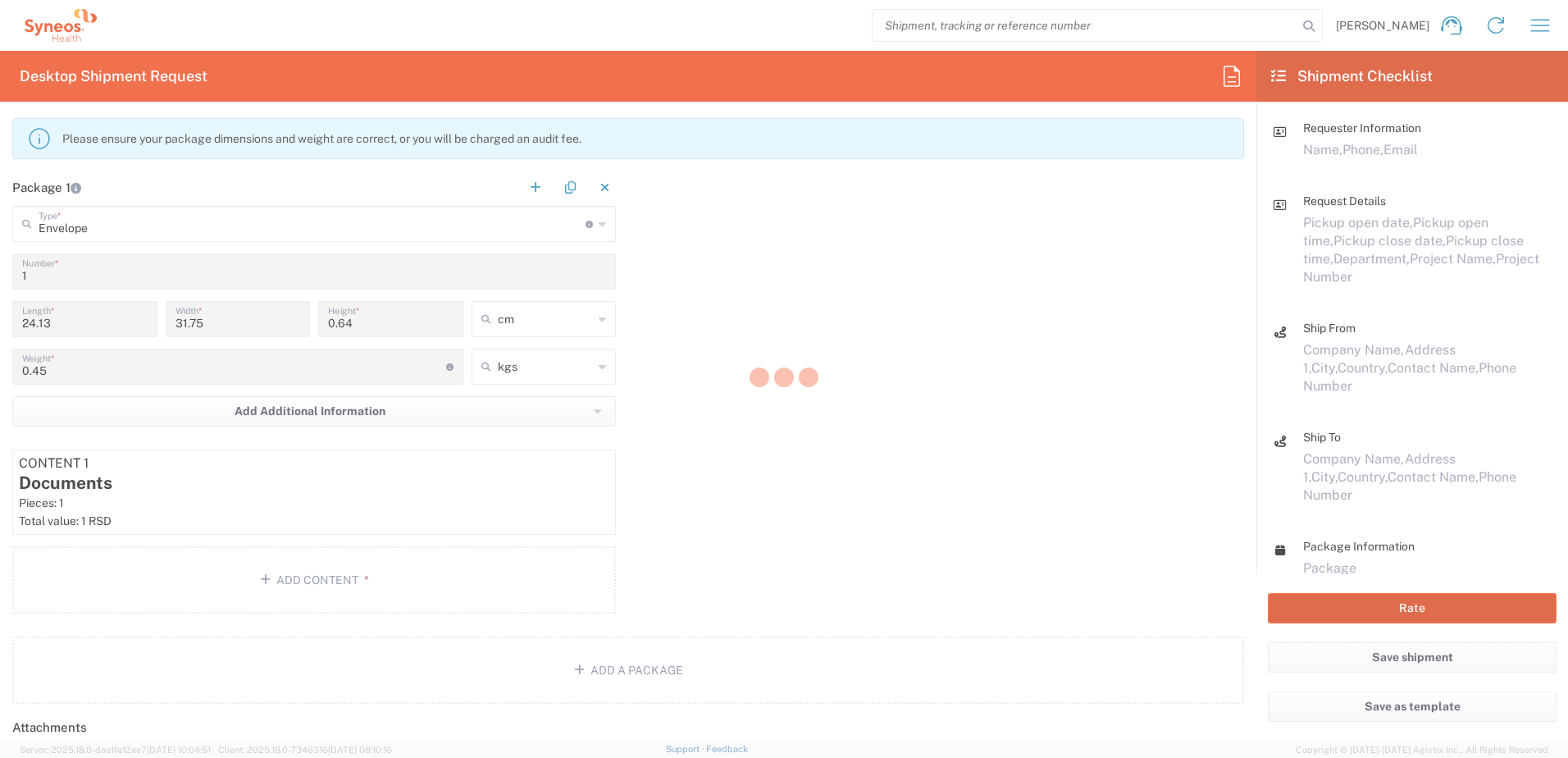
type input "1009493"
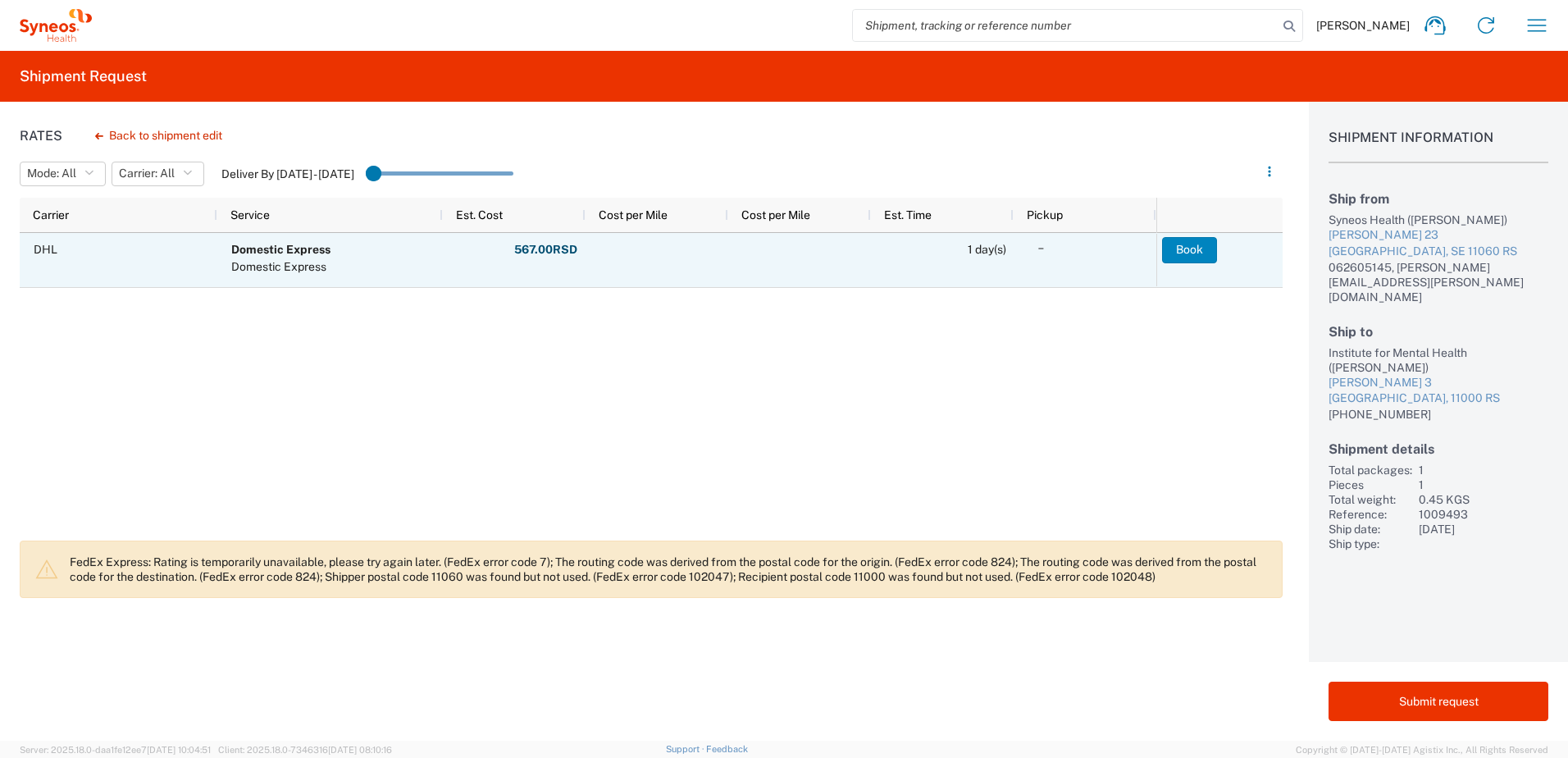
click at [1195, 250] on button "Book" at bounding box center [1189, 251] width 55 height 26
